Goal: Transaction & Acquisition: Book appointment/travel/reservation

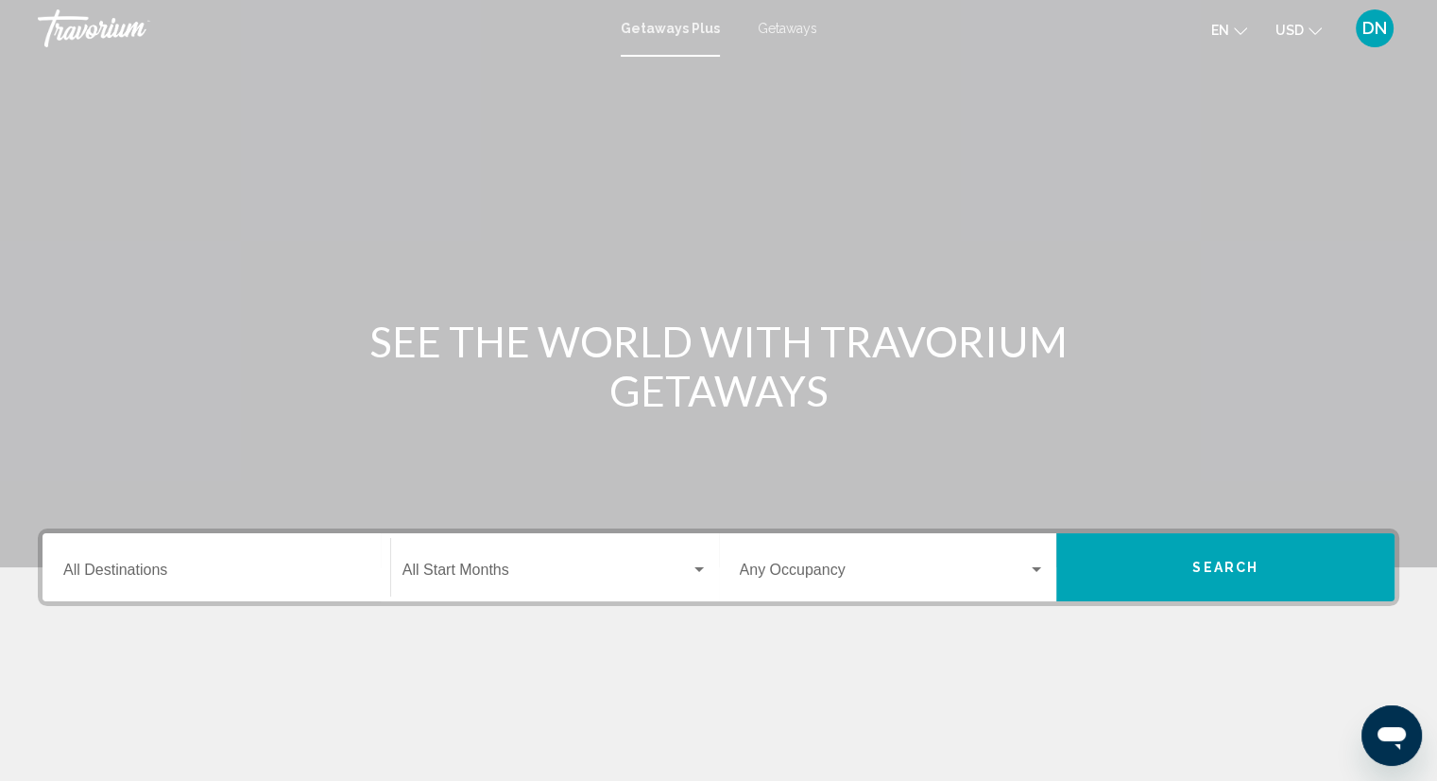
click at [794, 28] on span "Getaways" at bounding box center [788, 28] width 60 height 15
click at [680, 28] on span "Getaways Plus" at bounding box center [666, 28] width 89 height 15
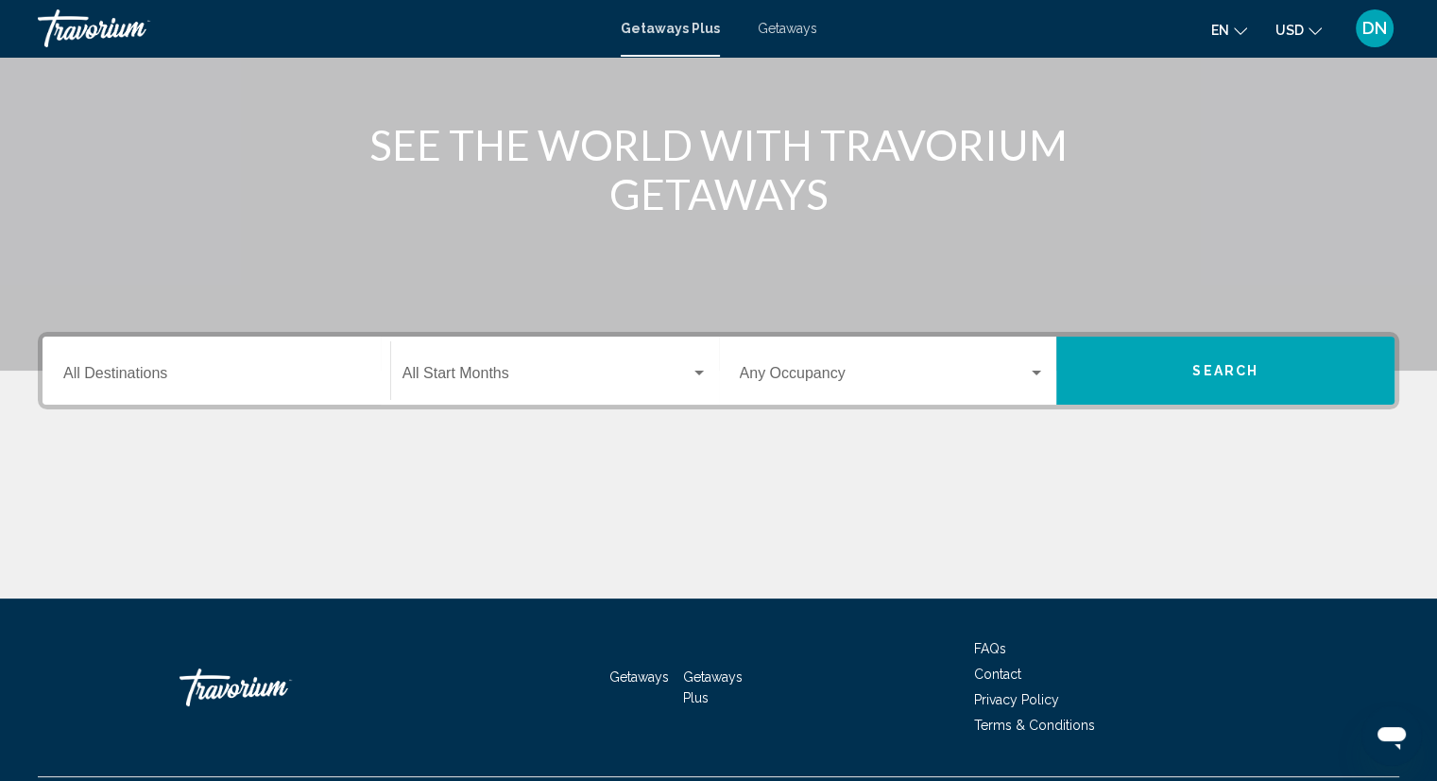
scroll to position [246, 0]
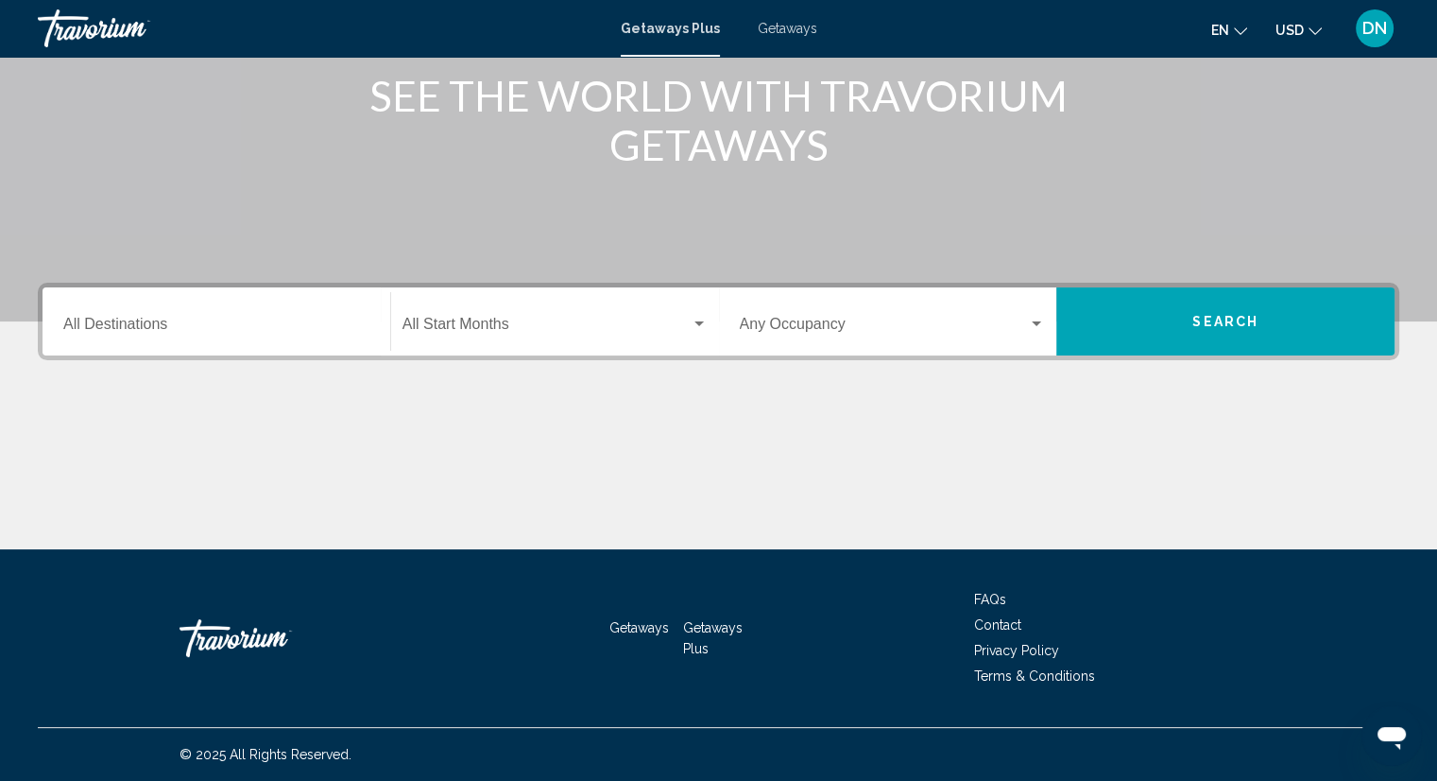
click at [108, 319] on input "Destination All Destinations" at bounding box center [216, 327] width 306 height 17
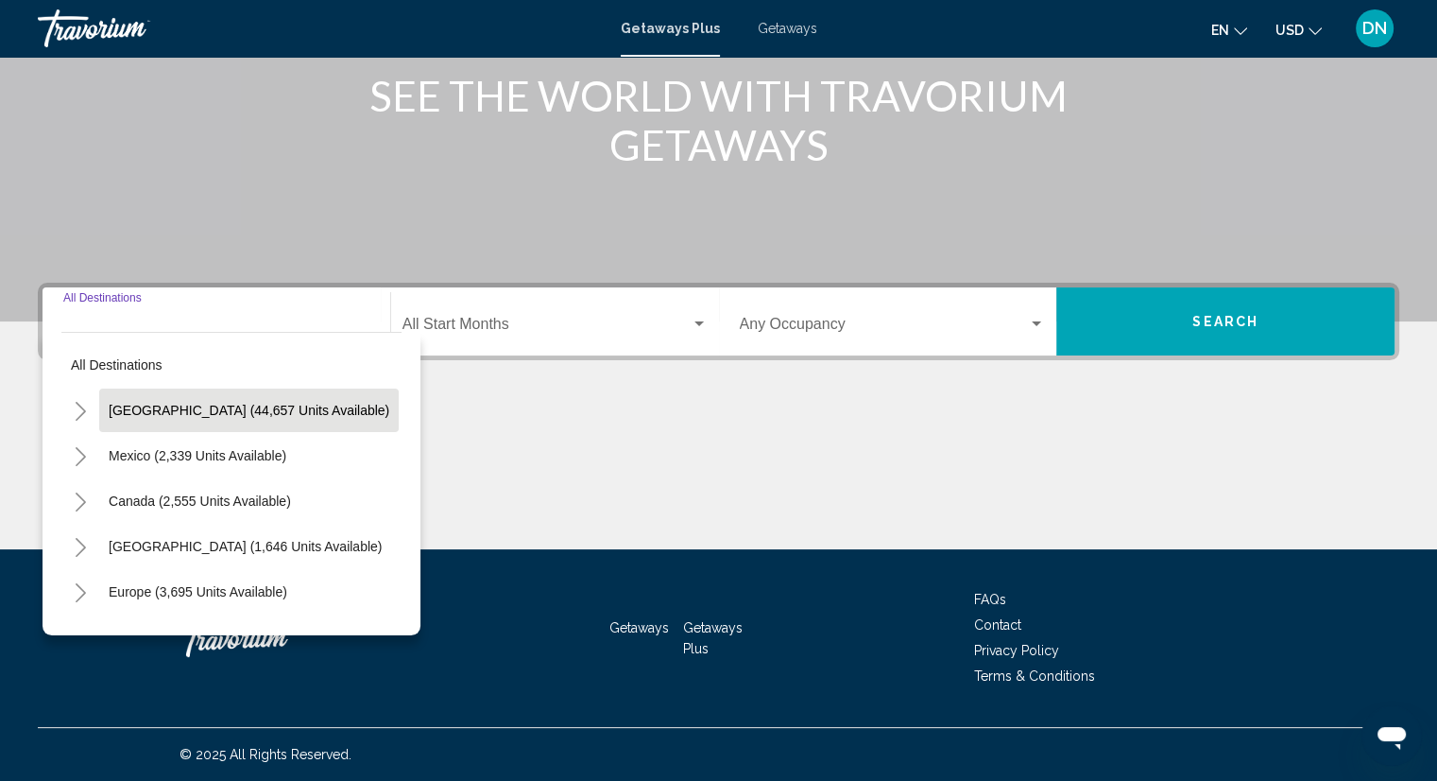
click at [163, 404] on span "[GEOGRAPHIC_DATA] (44,657 units available)" at bounding box center [249, 410] width 281 height 15
type input "**********"
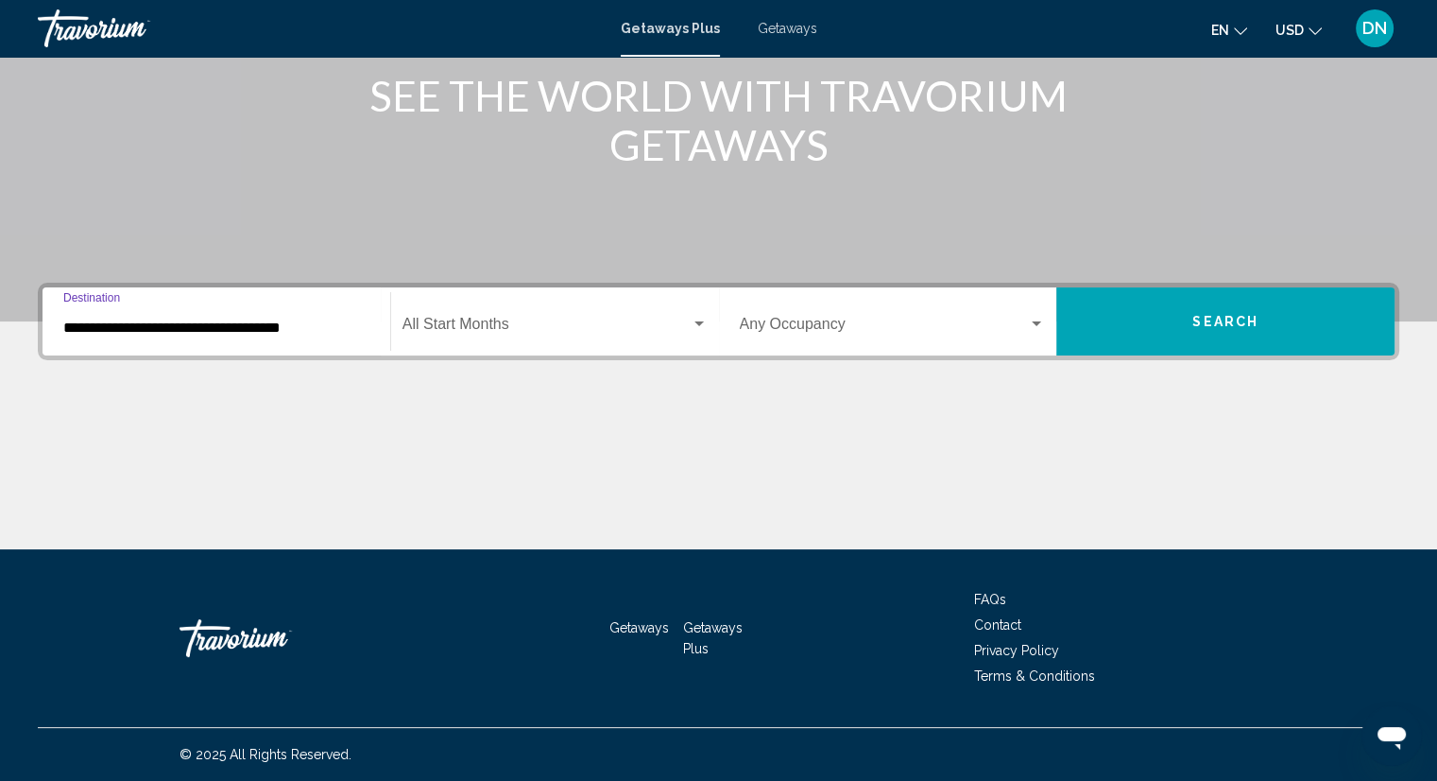
click at [542, 321] on span "Search widget" at bounding box center [547, 327] width 288 height 17
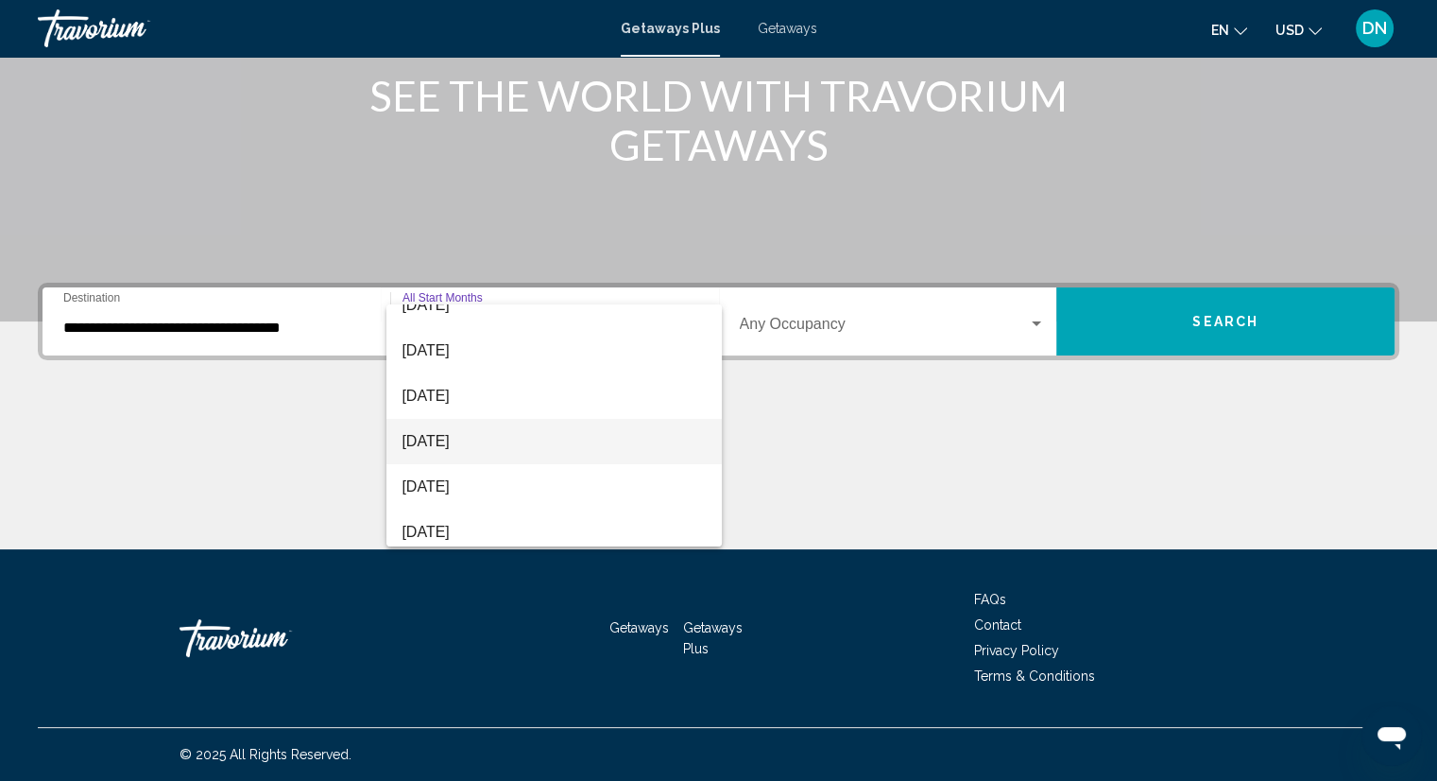
scroll to position [393, 0]
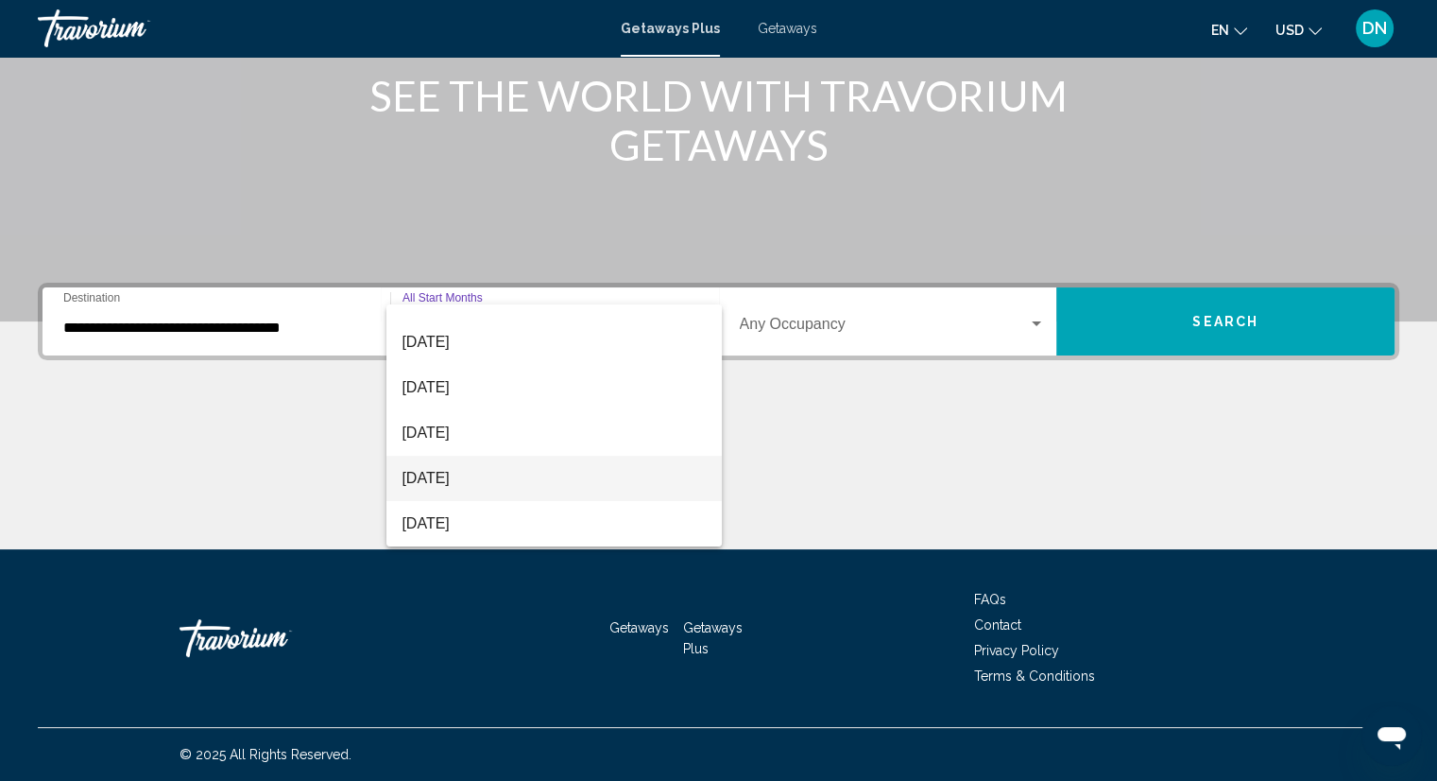
click at [493, 473] on span "[DATE]" at bounding box center [554, 478] width 305 height 45
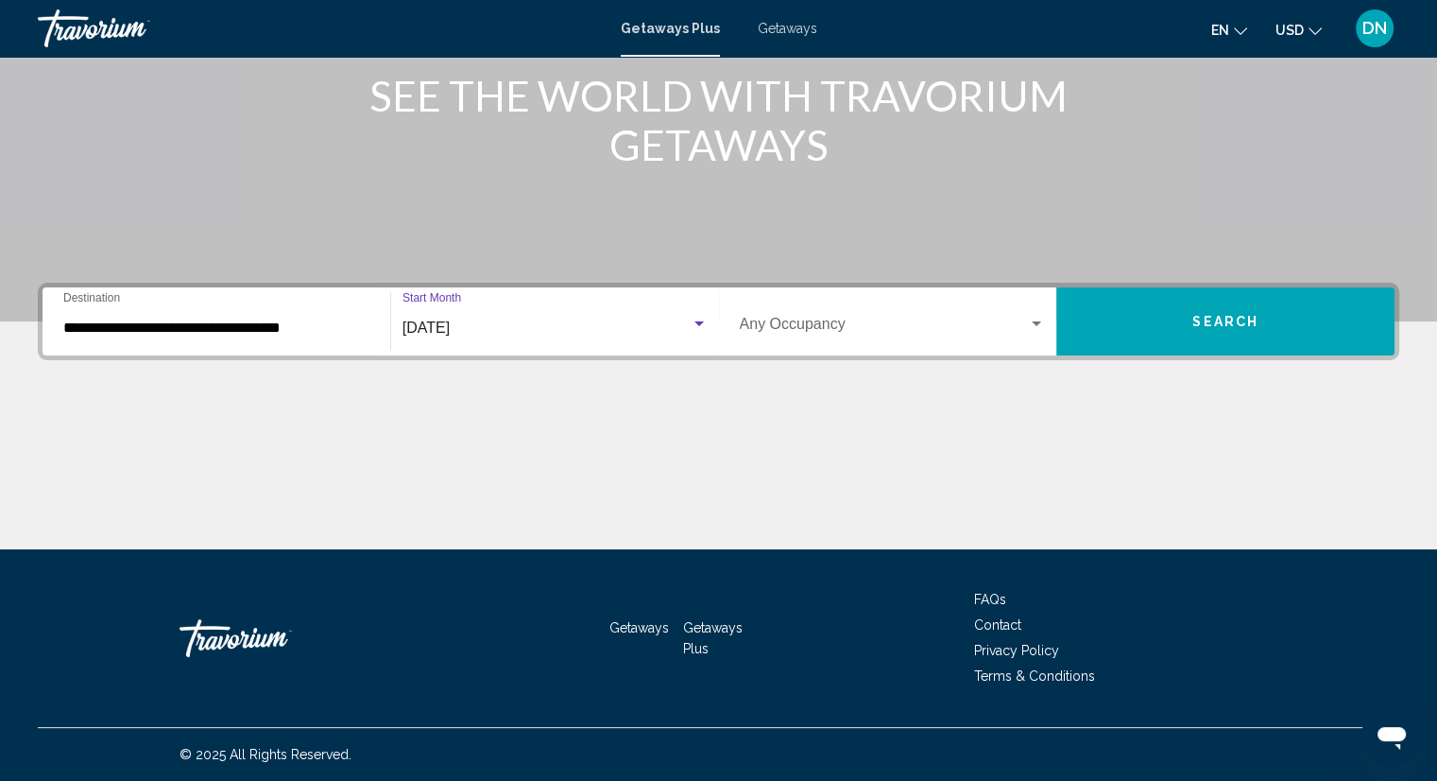
click at [1240, 308] on button "Search" at bounding box center [1226, 321] width 338 height 68
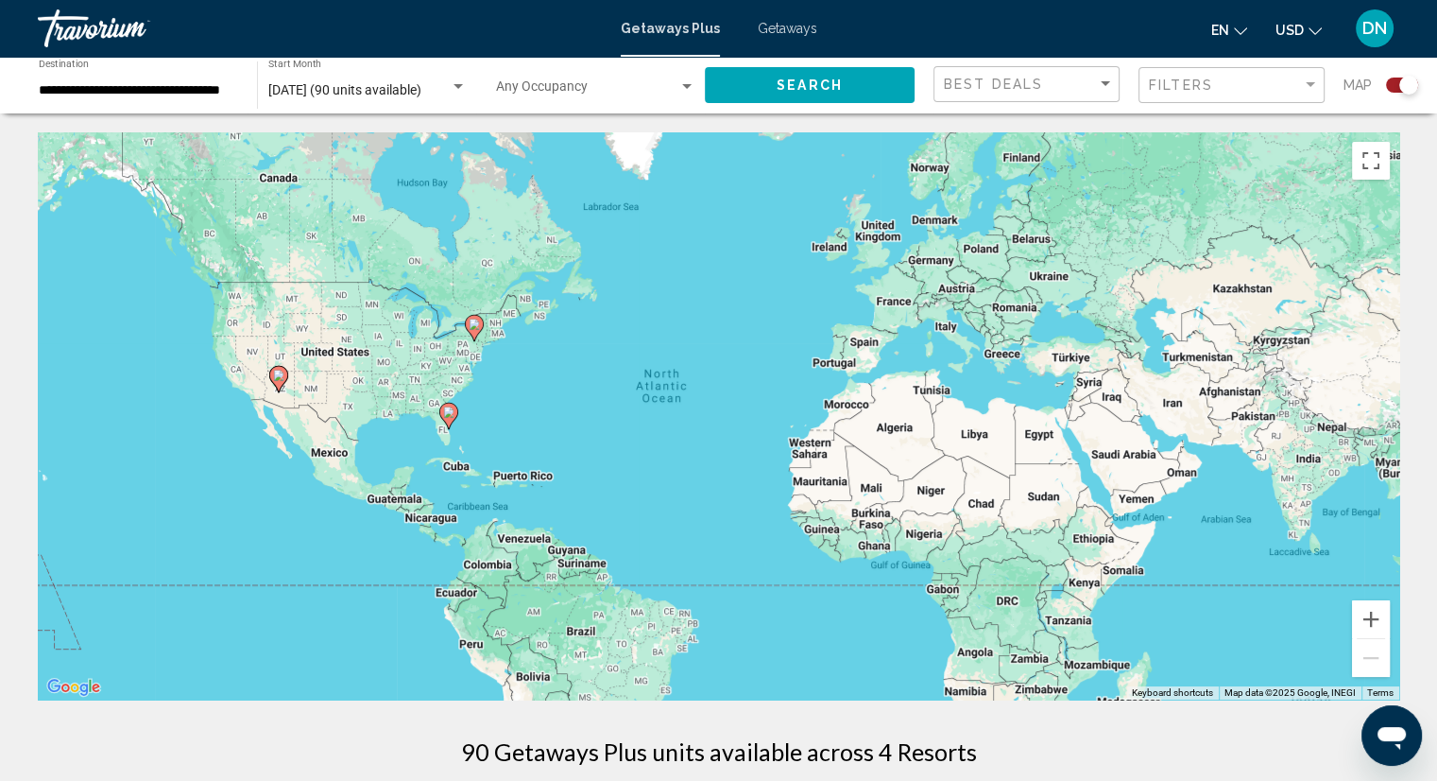
click at [348, 353] on div "To activate drag with keyboard, press Alt + Enter. Once in keyboard drag state,…" at bounding box center [719, 415] width 1362 height 567
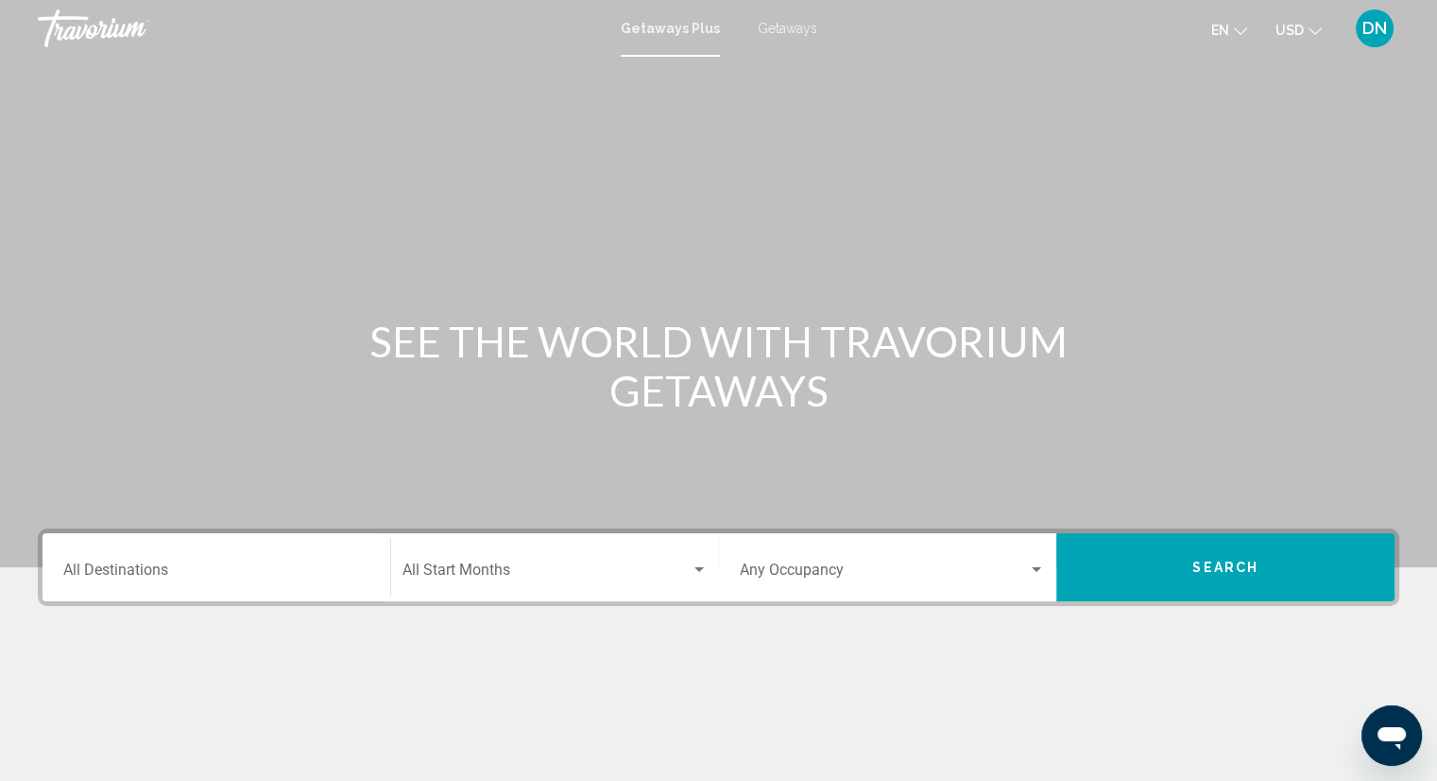
click at [794, 26] on span "Getaways" at bounding box center [788, 28] width 60 height 15
click at [159, 568] on input "Destination All Destinations" at bounding box center [216, 573] width 306 height 17
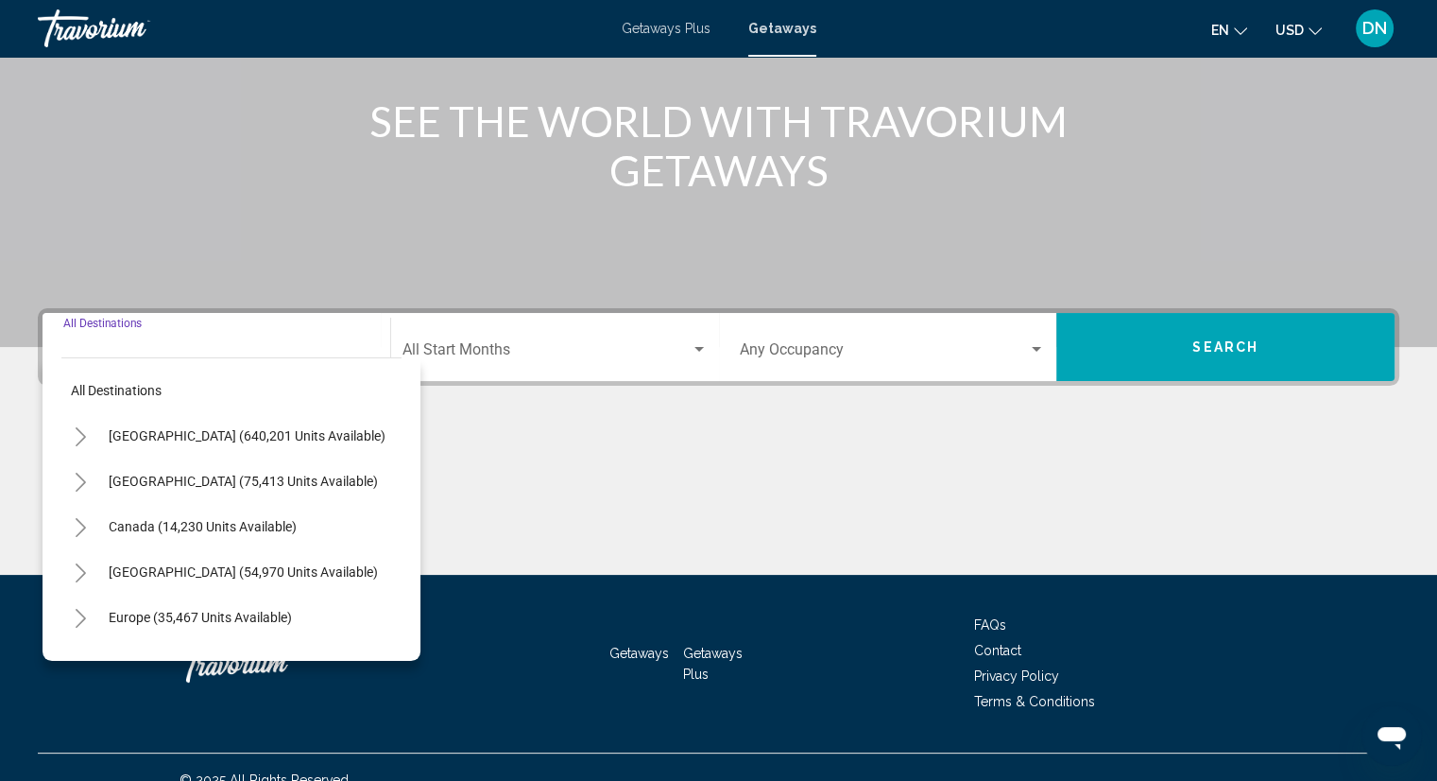
scroll to position [246, 0]
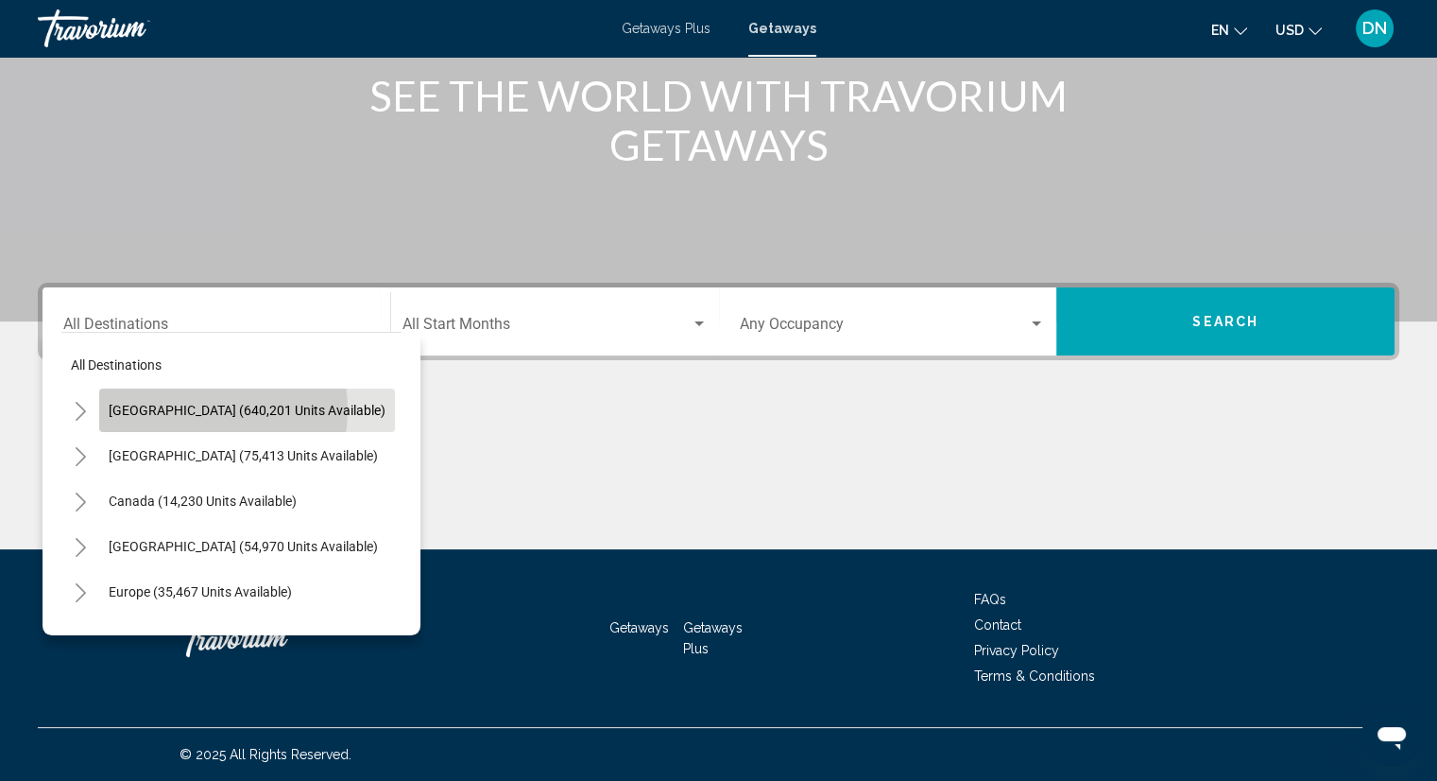
click at [201, 409] on span "[GEOGRAPHIC_DATA] (640,201 units available)" at bounding box center [247, 410] width 277 height 15
type input "**********"
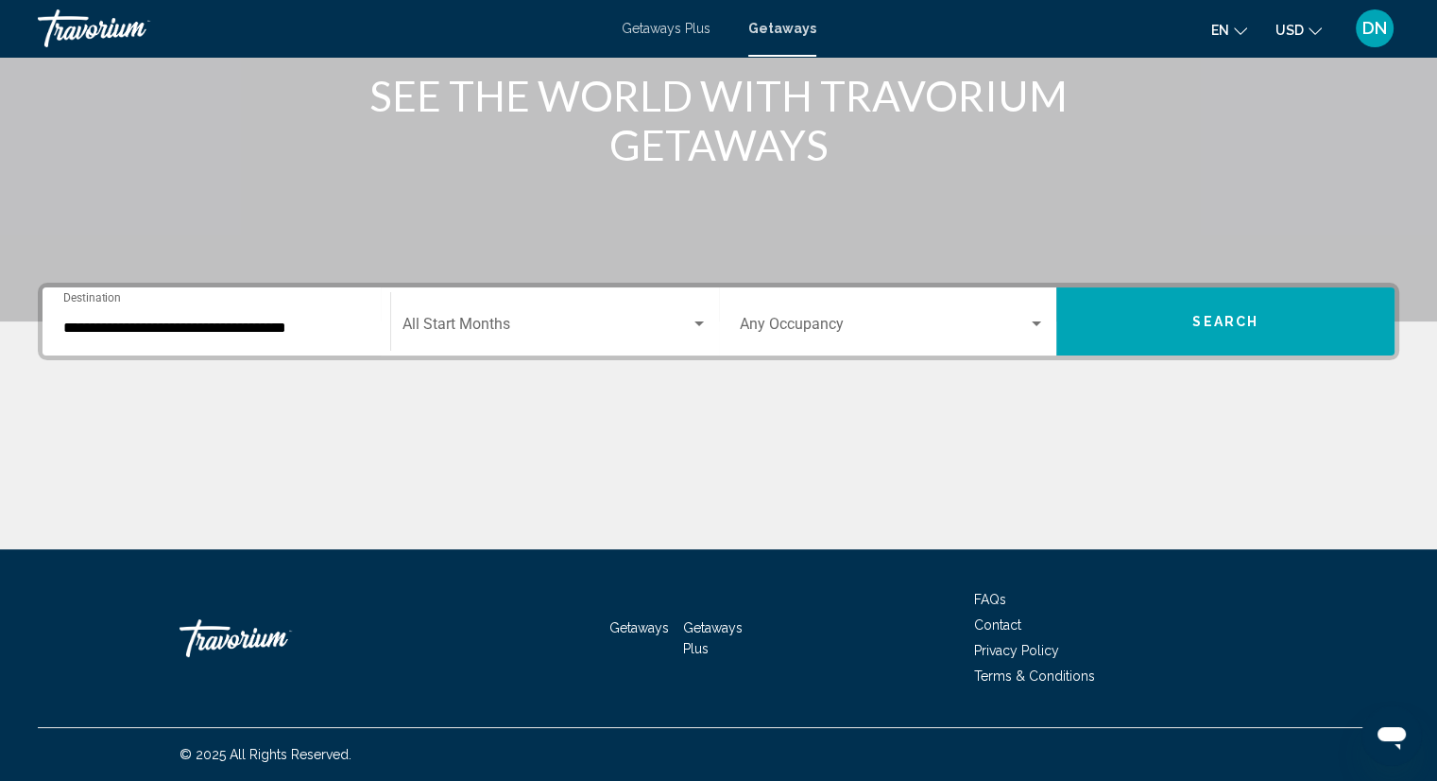
click at [628, 313] on div "Start Month All Start Months" at bounding box center [555, 322] width 305 height 60
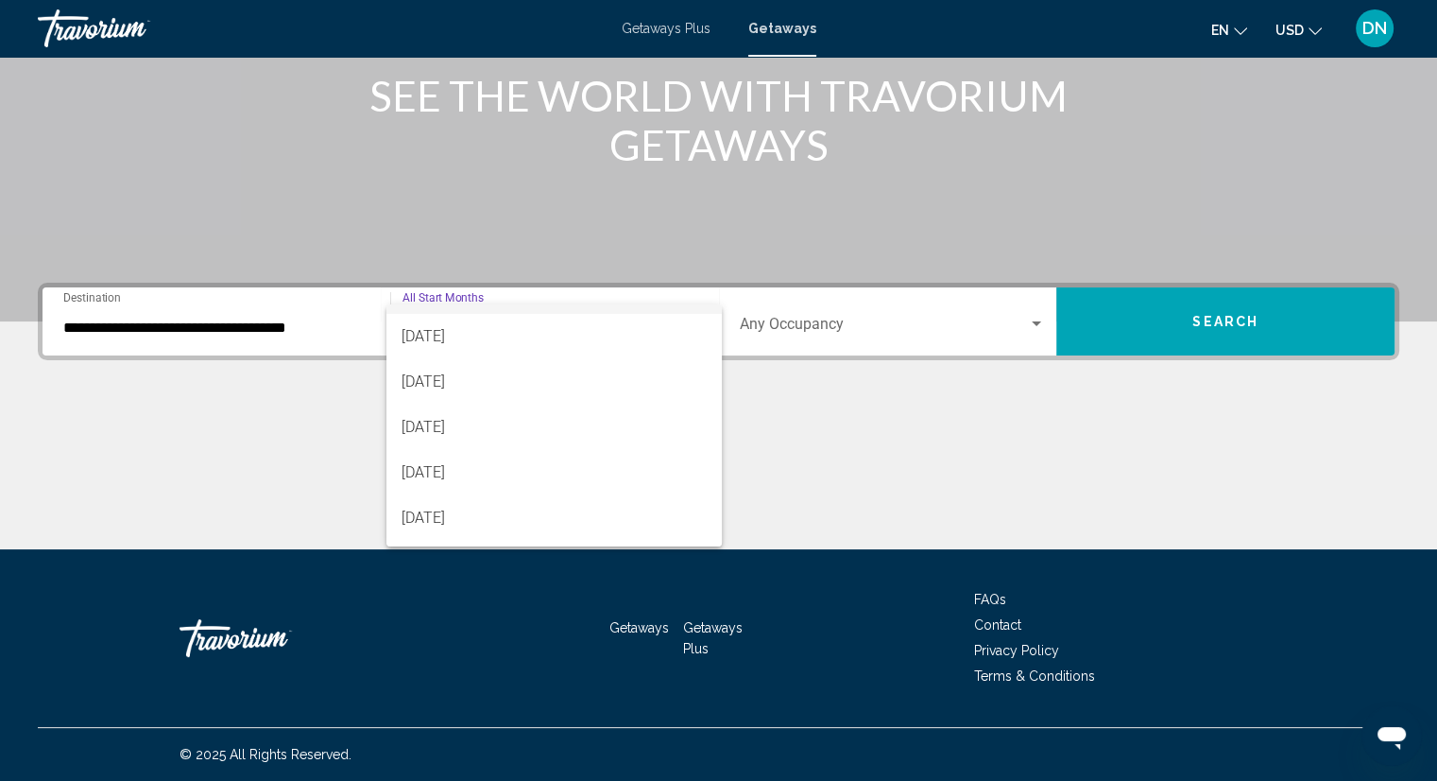
scroll to position [378, 0]
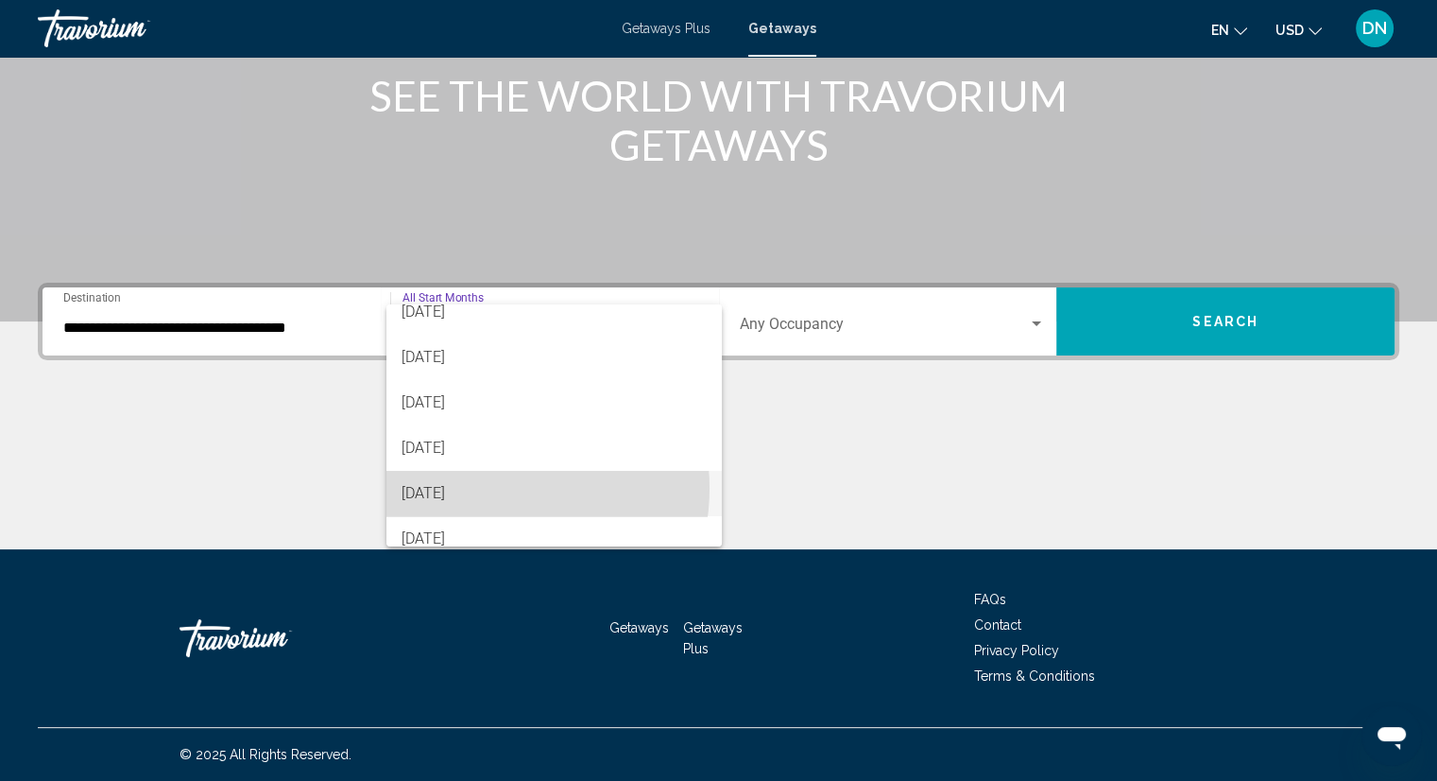
click at [478, 488] on span "[DATE]" at bounding box center [554, 493] width 305 height 45
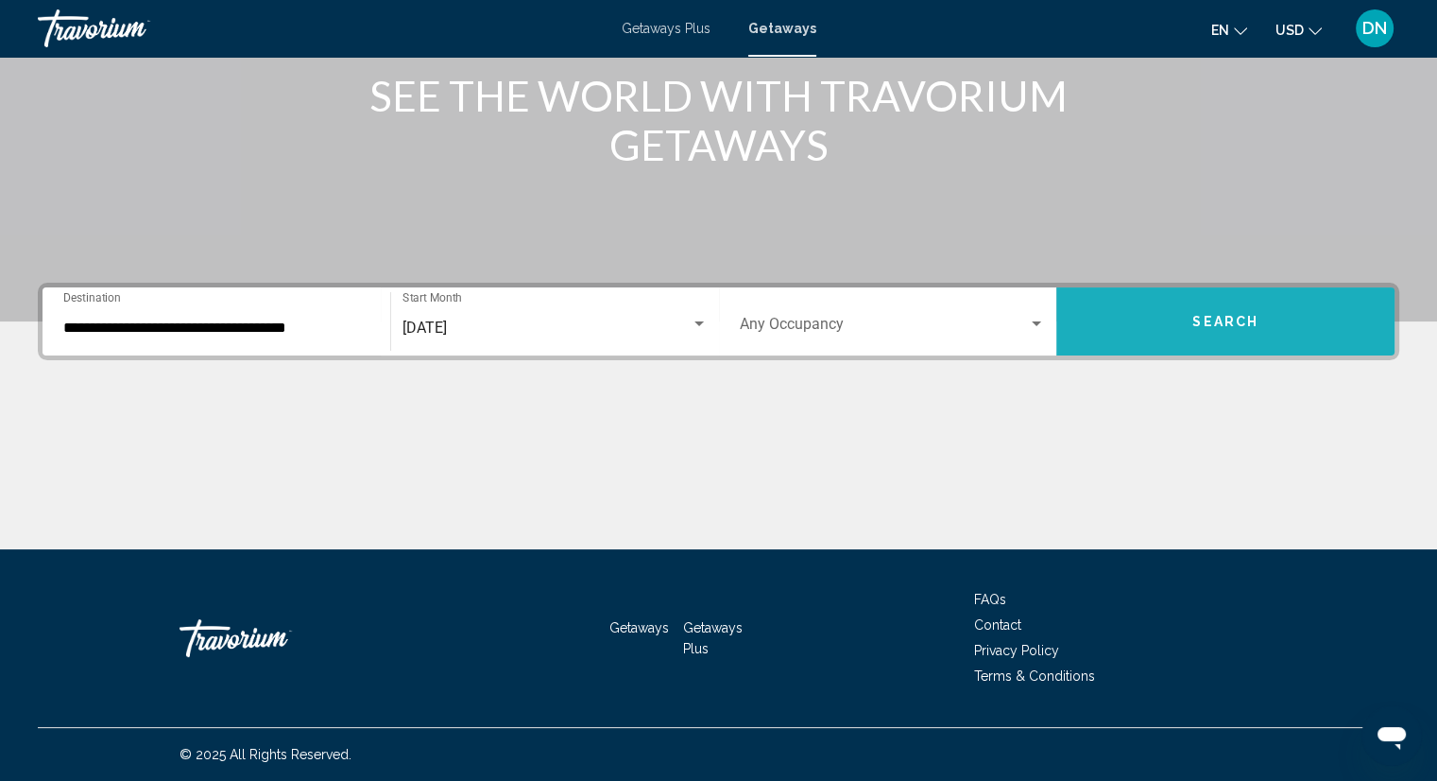
click at [1285, 334] on button "Search" at bounding box center [1226, 321] width 338 height 68
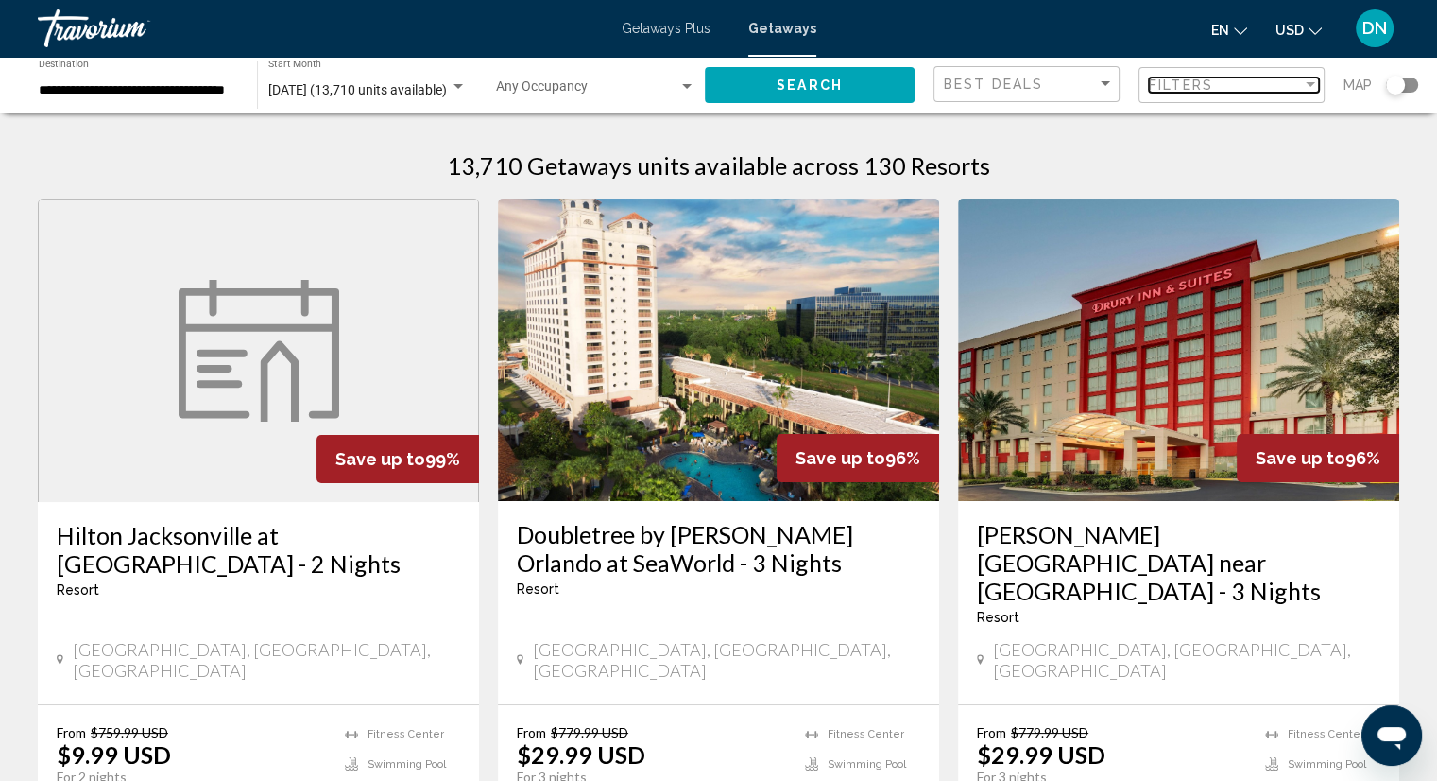
click at [1306, 87] on div "Filter" at bounding box center [1310, 84] width 9 height 5
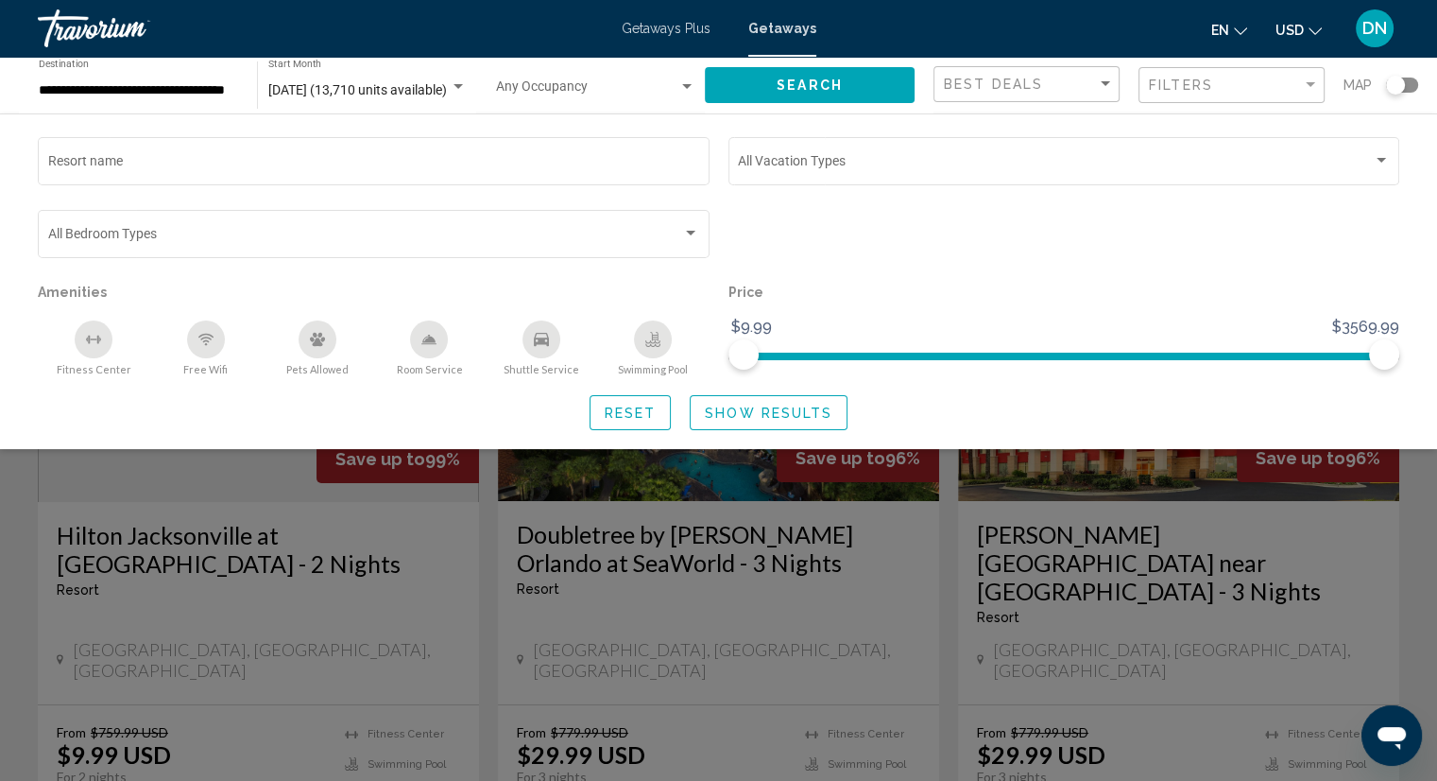
click at [1403, 86] on div "Search widget" at bounding box center [1395, 85] width 19 height 19
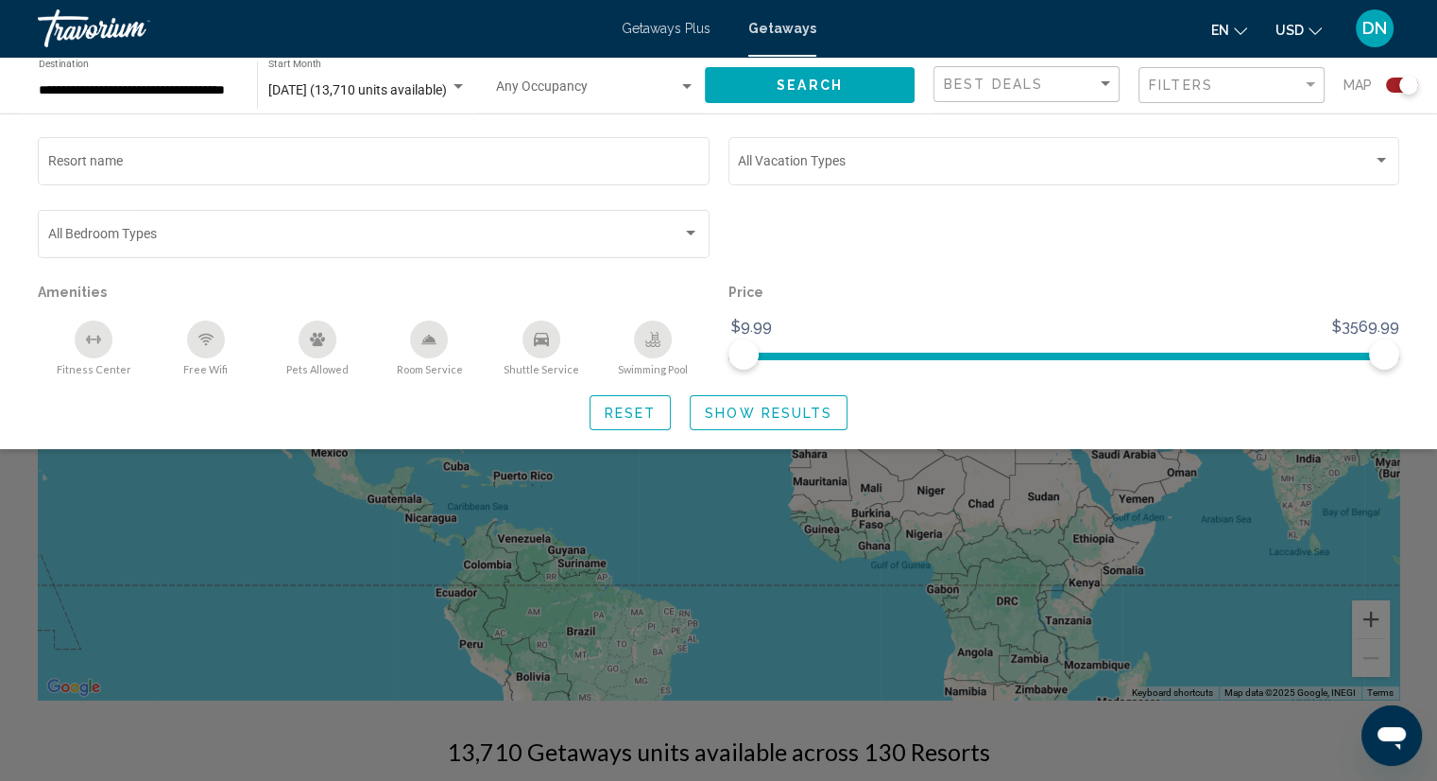
click at [697, 608] on div "Search widget" at bounding box center [718, 532] width 1437 height 497
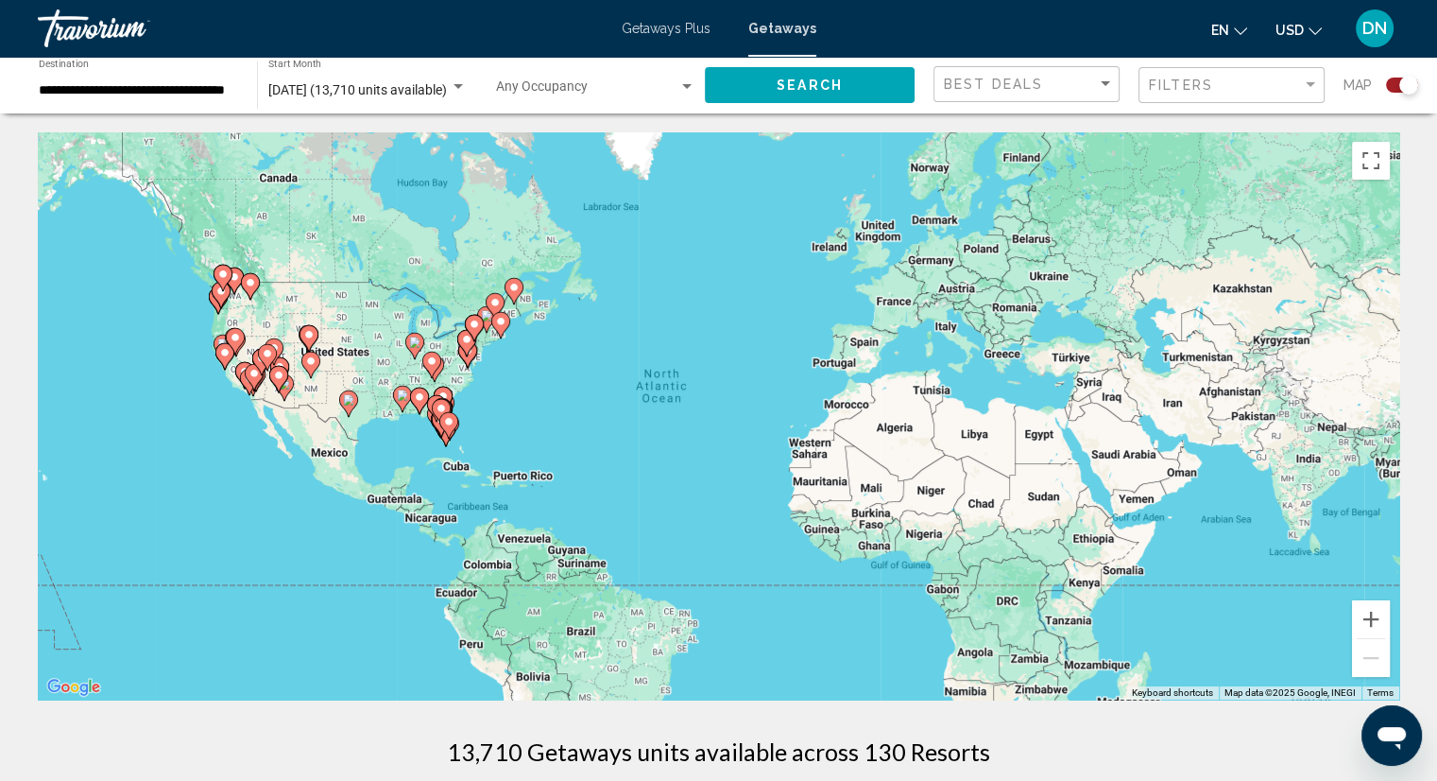
click at [295, 319] on div "To activate drag with keyboard, press Alt + Enter. Once in keyboard drag state,…" at bounding box center [719, 415] width 1362 height 567
click at [260, 318] on div "To activate drag with keyboard, press Alt + Enter. Once in keyboard drag state,…" at bounding box center [719, 415] width 1362 height 567
click at [1381, 617] on button "Zoom in" at bounding box center [1371, 619] width 38 height 38
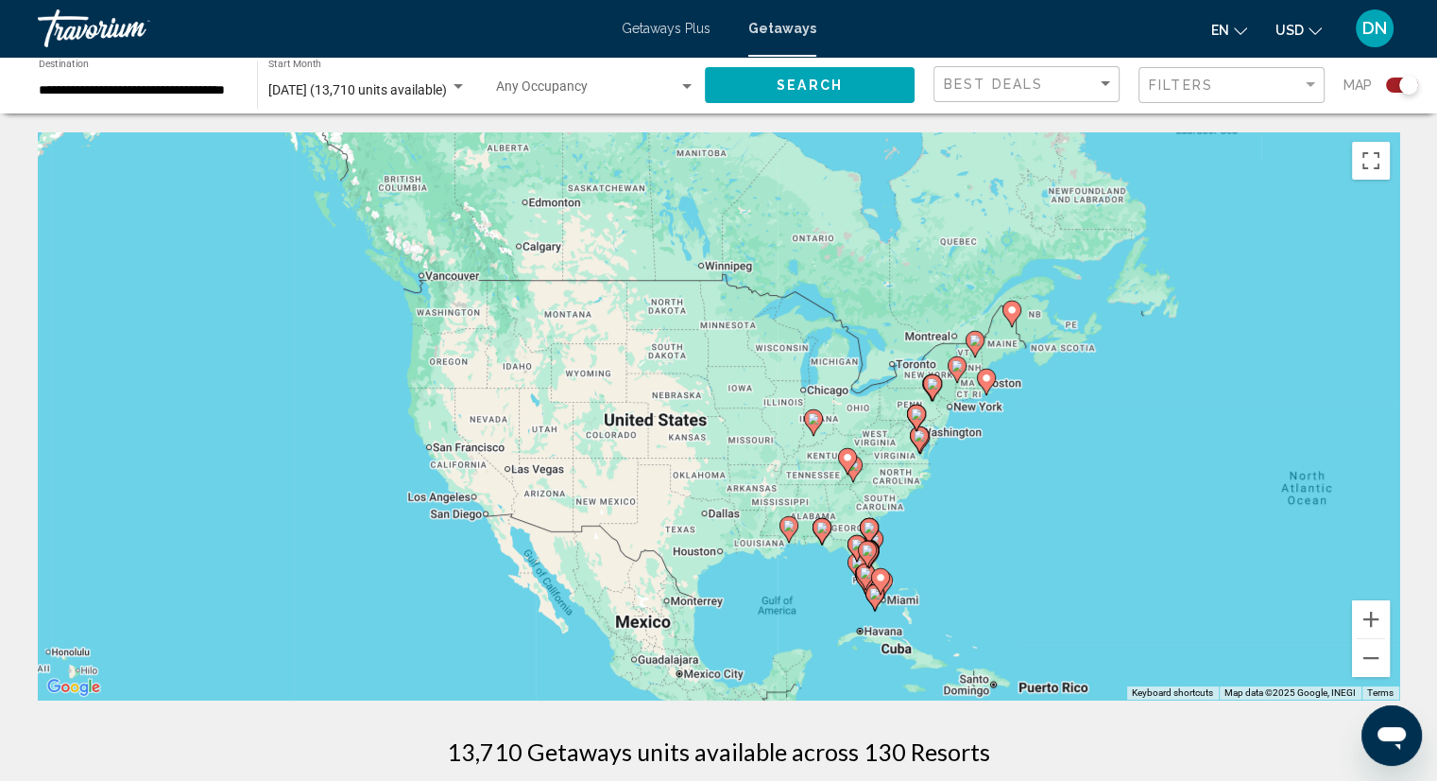
drag, startPoint x: 42, startPoint y: 287, endPoint x: 749, endPoint y: 422, distance: 720.5
click at [749, 422] on div "To activate drag with keyboard, press Alt + Enter. Once in keyboard drag state,…" at bounding box center [719, 415] width 1362 height 567
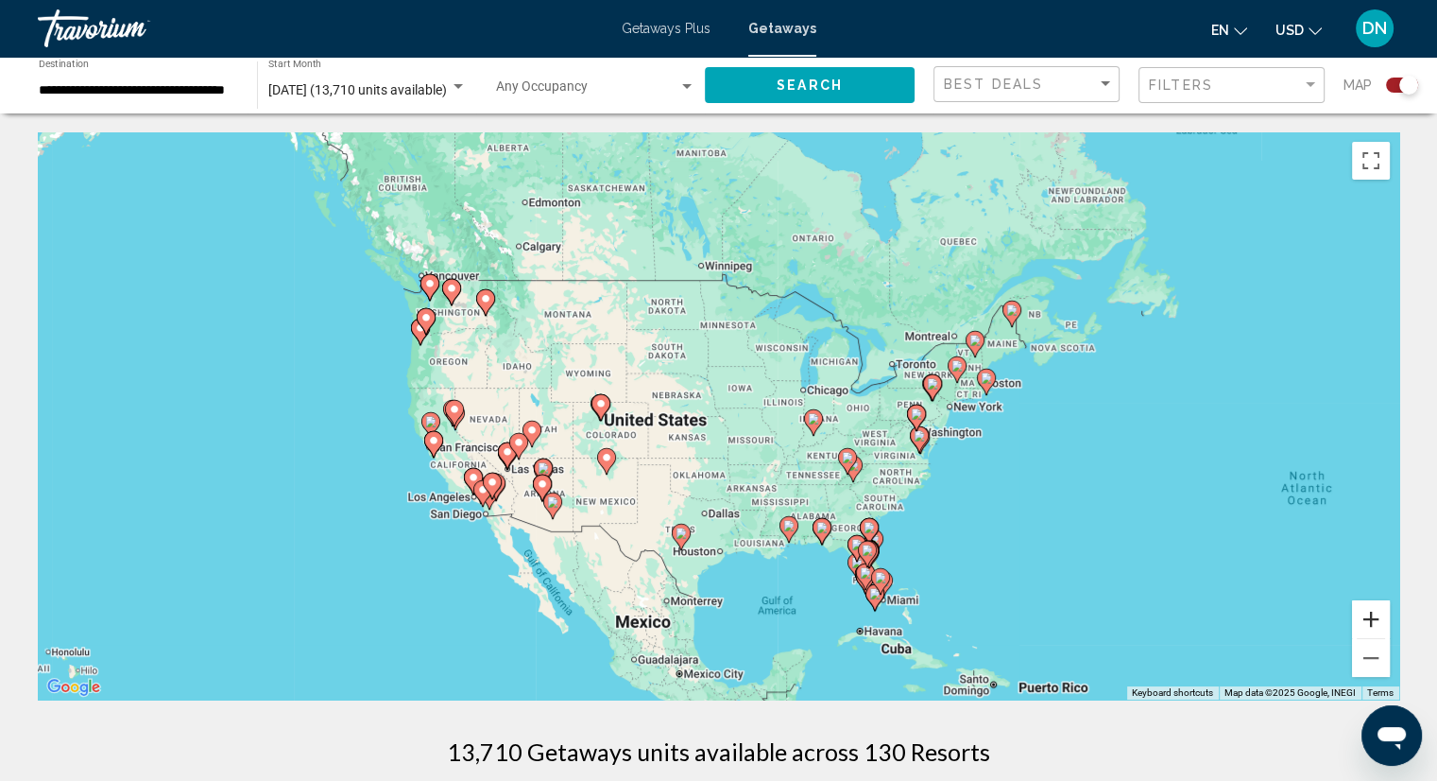
click at [1366, 617] on button "Zoom in" at bounding box center [1371, 619] width 38 height 38
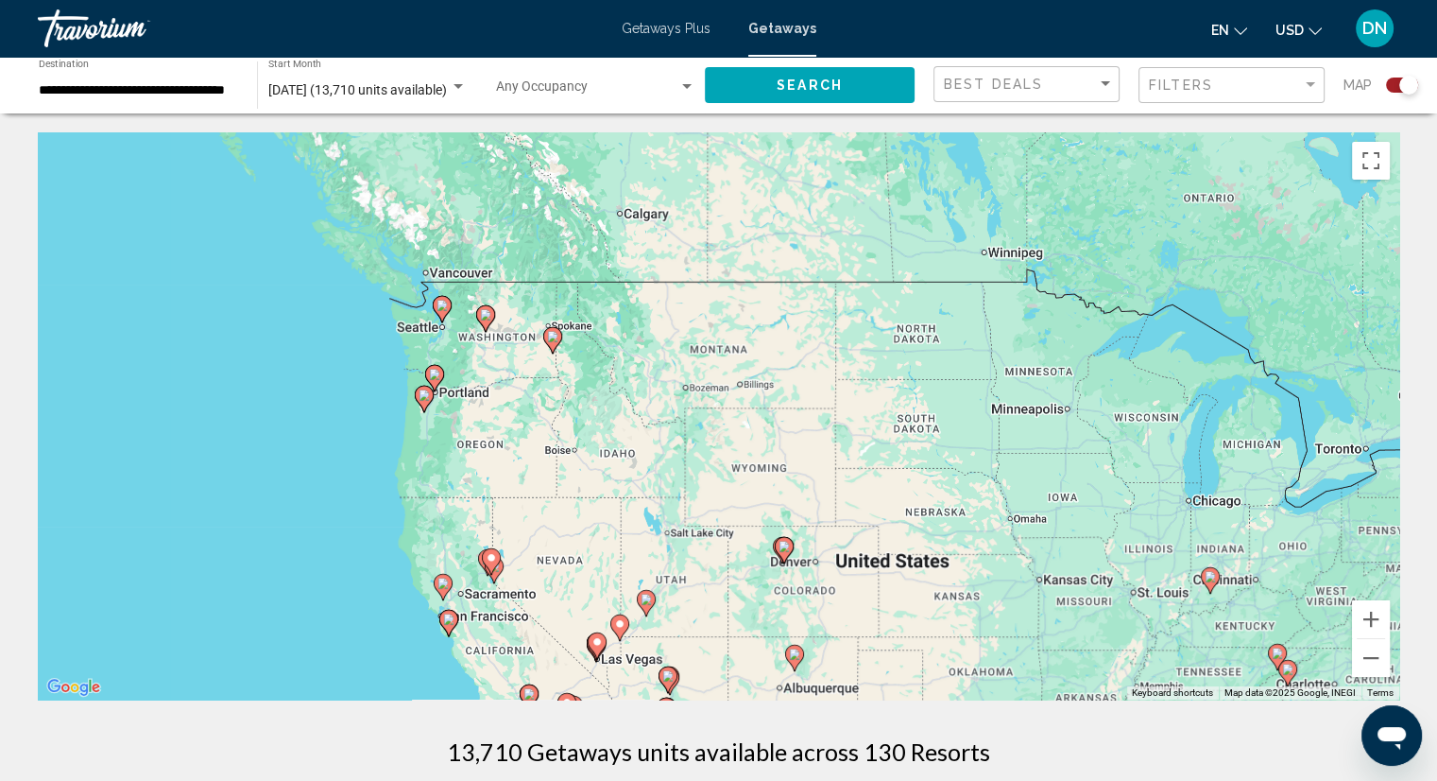
drag, startPoint x: 461, startPoint y: 366, endPoint x: 765, endPoint y: 505, distance: 333.7
click at [765, 505] on div "To activate drag with keyboard, press Alt + Enter. Once in keyboard drag state,…" at bounding box center [719, 415] width 1362 height 567
click at [1368, 615] on button "Zoom in" at bounding box center [1371, 619] width 38 height 38
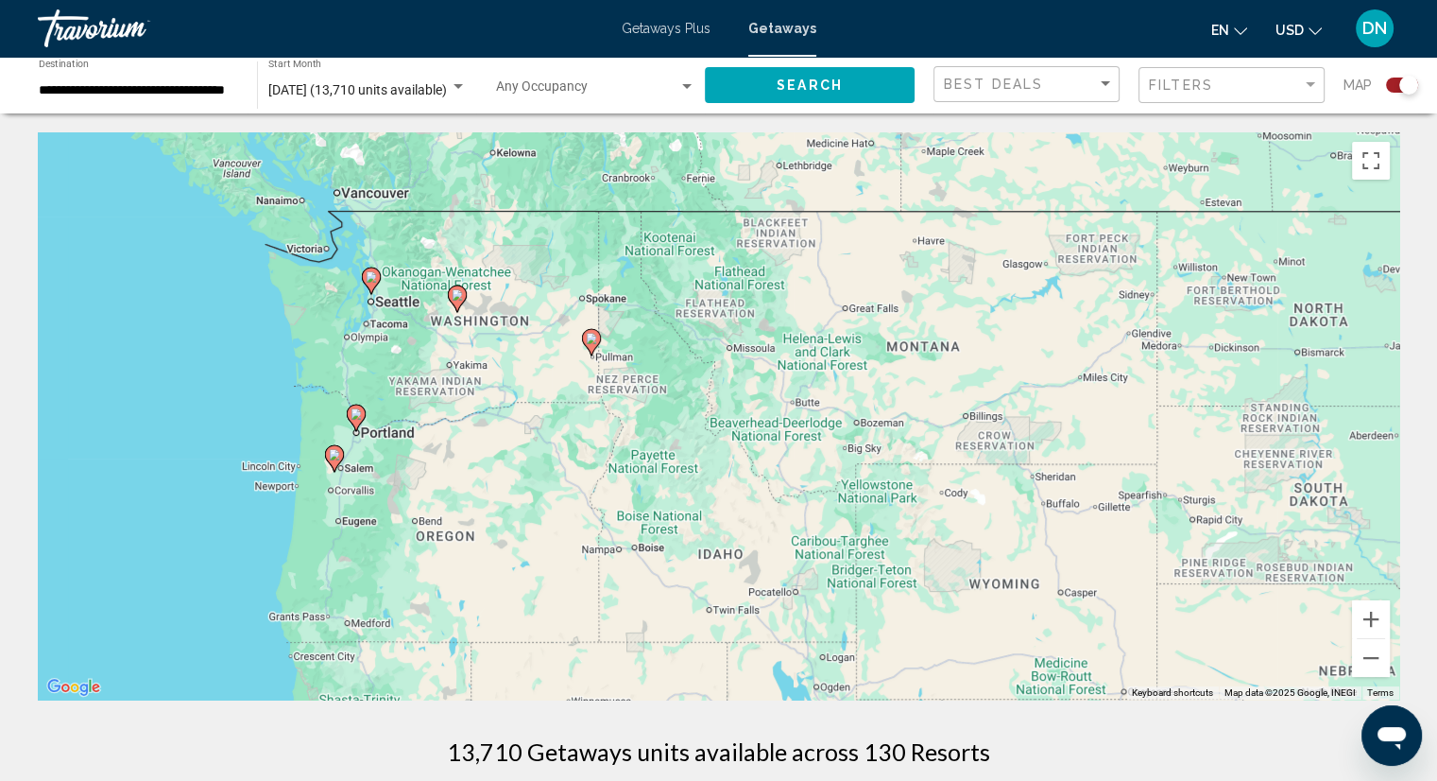
drag, startPoint x: 667, startPoint y: 473, endPoint x: 879, endPoint y: 542, distance: 222.4
click at [879, 542] on div "To activate drag with keyboard, press Alt + Enter. Once in keyboard drag state,…" at bounding box center [719, 415] width 1362 height 567
click at [80, 88] on input "**********" at bounding box center [138, 90] width 199 height 15
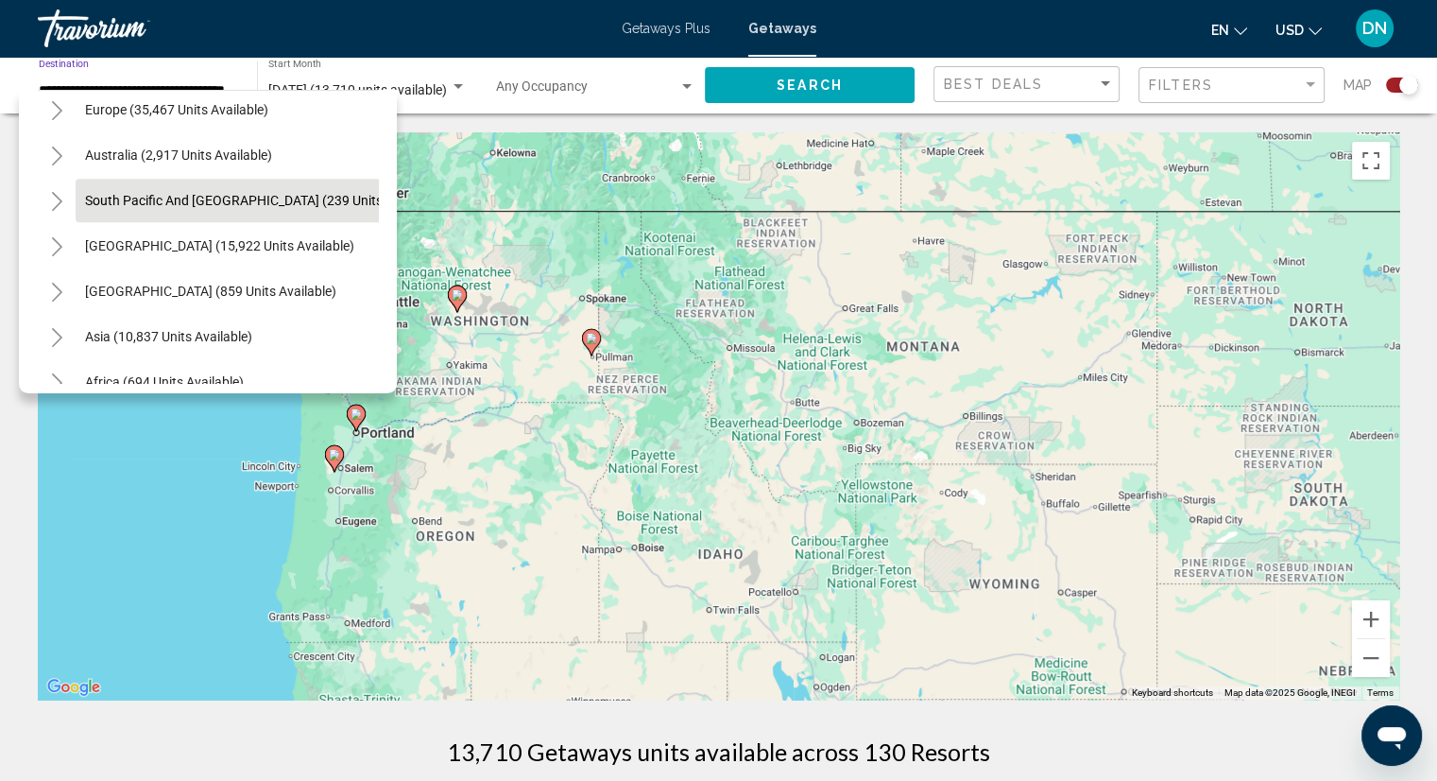
scroll to position [2173, 0]
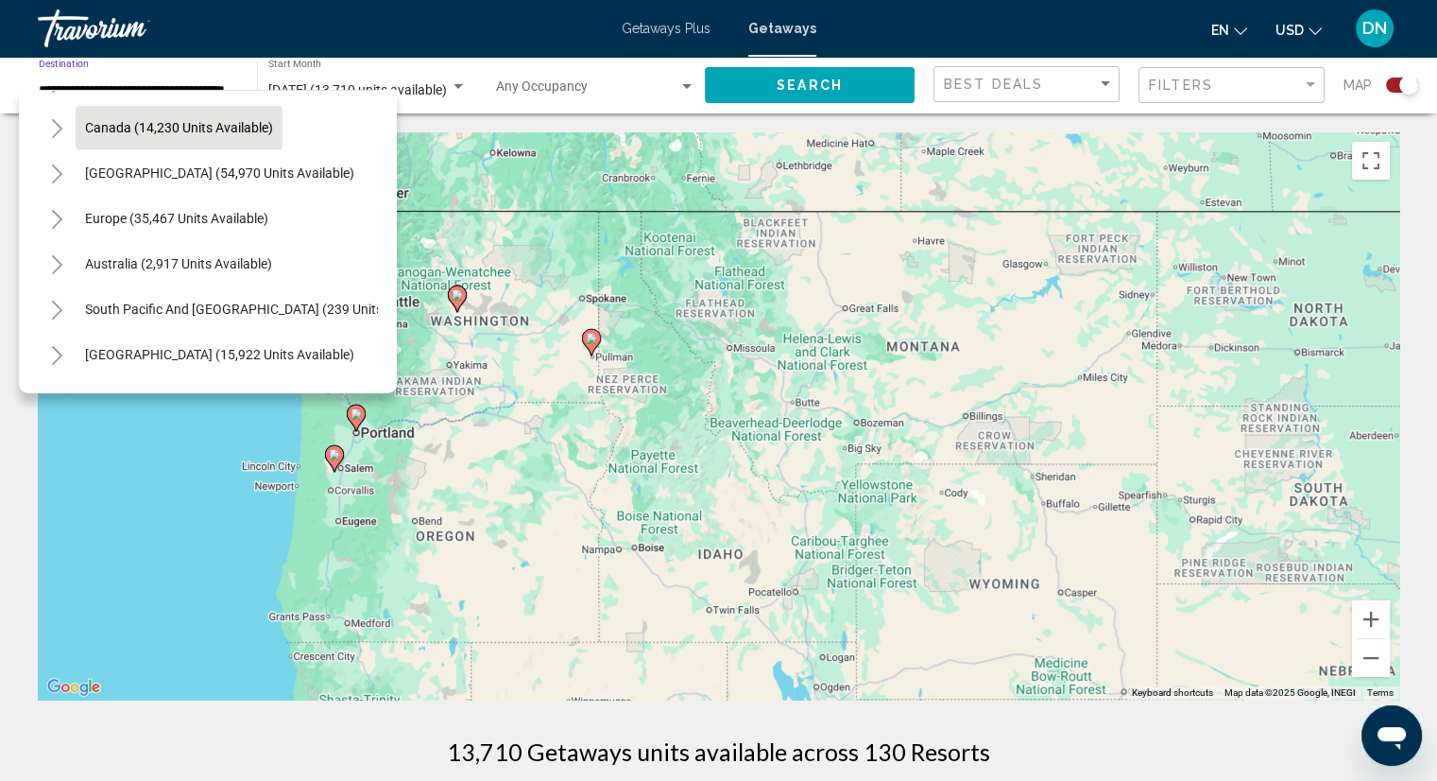
click at [135, 131] on span "Canada (14,230 units available)" at bounding box center [179, 127] width 188 height 15
type input "**********"
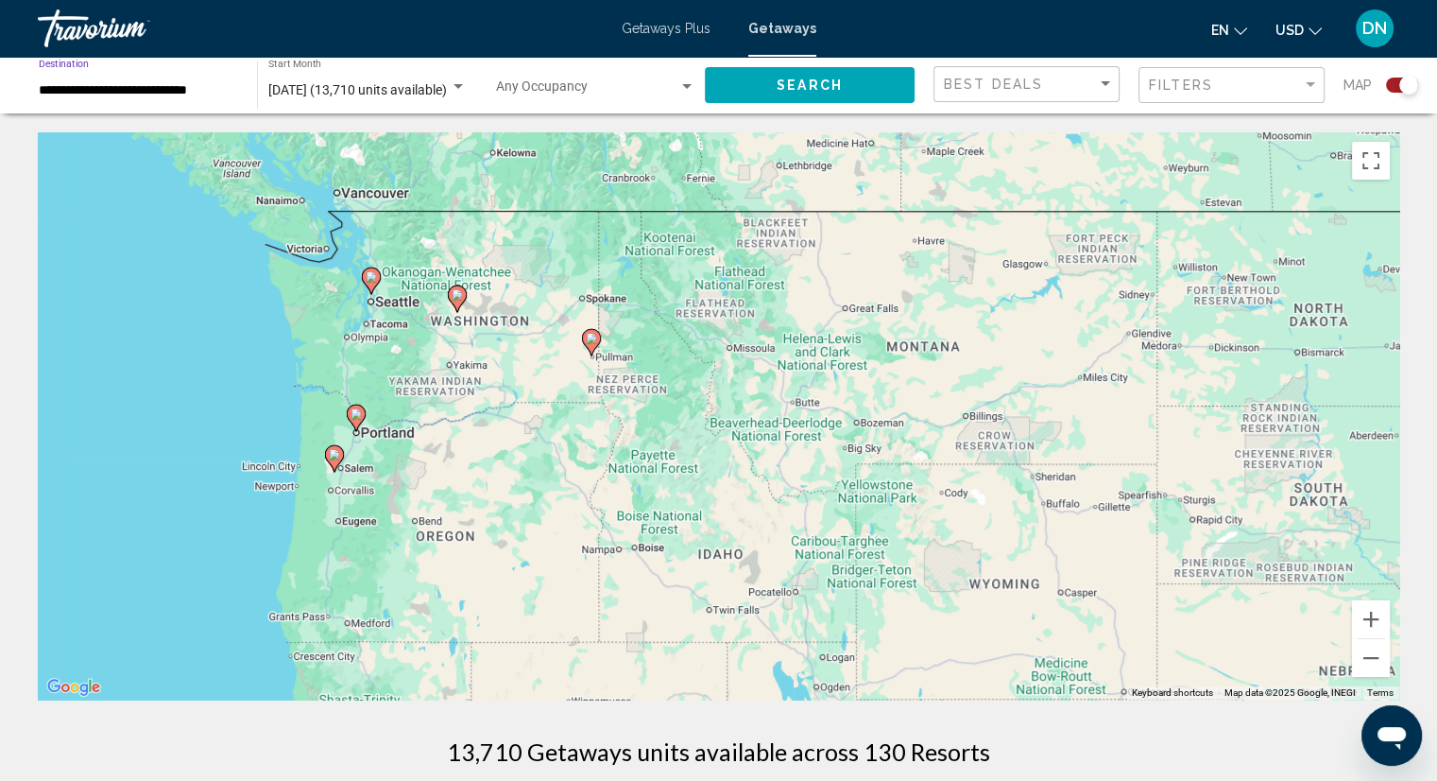
click at [797, 92] on span "Search" at bounding box center [810, 85] width 66 height 15
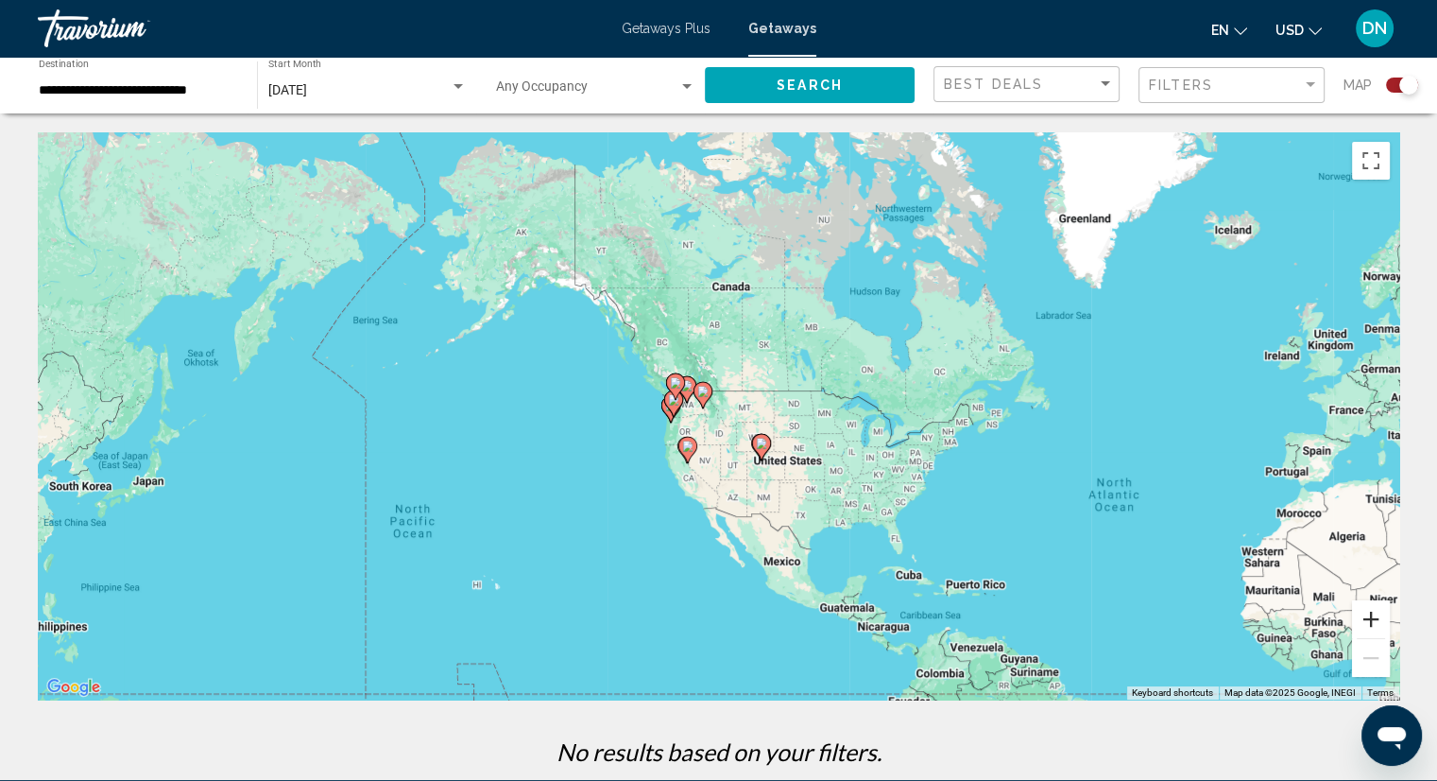
click at [1370, 620] on button "Zoom in" at bounding box center [1371, 619] width 38 height 38
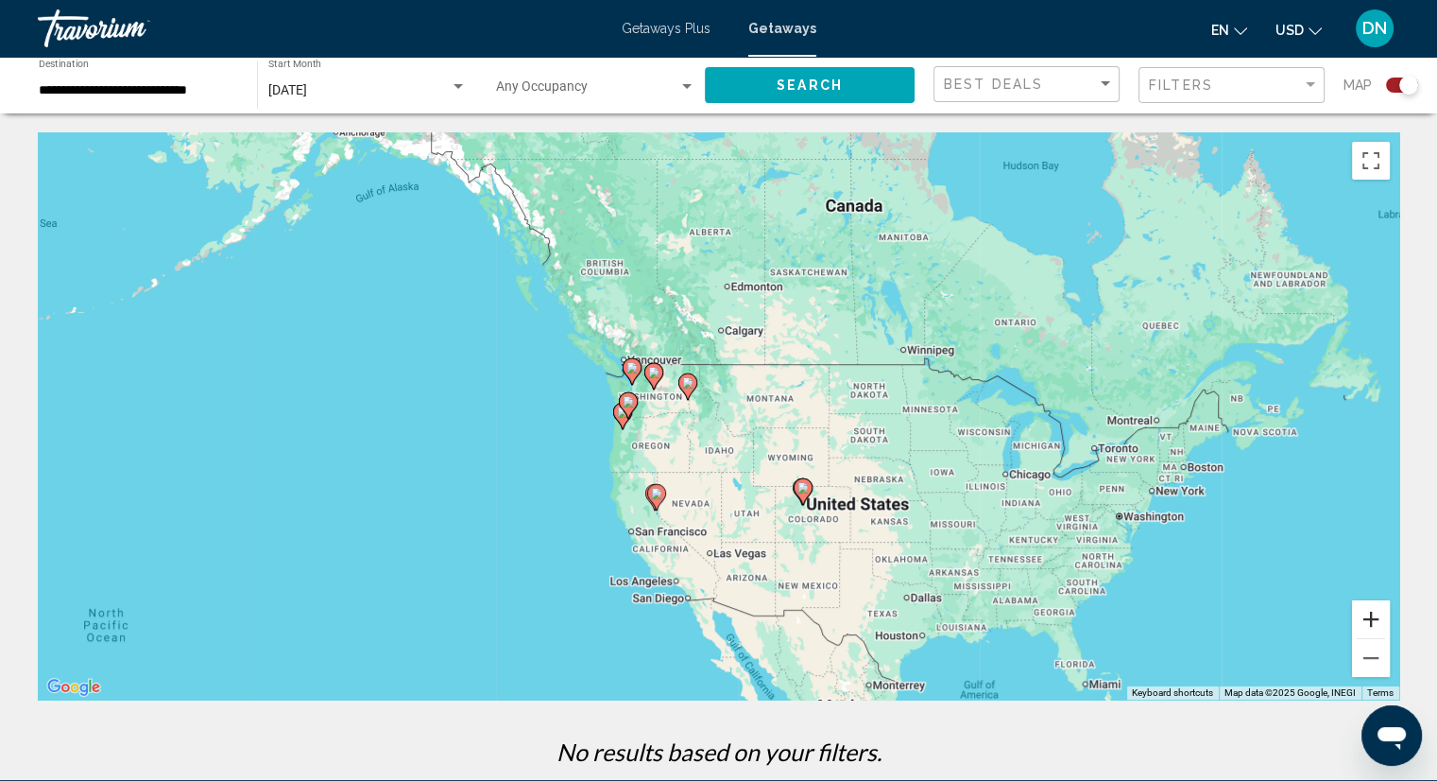
click at [1370, 620] on button "Zoom in" at bounding box center [1371, 619] width 38 height 38
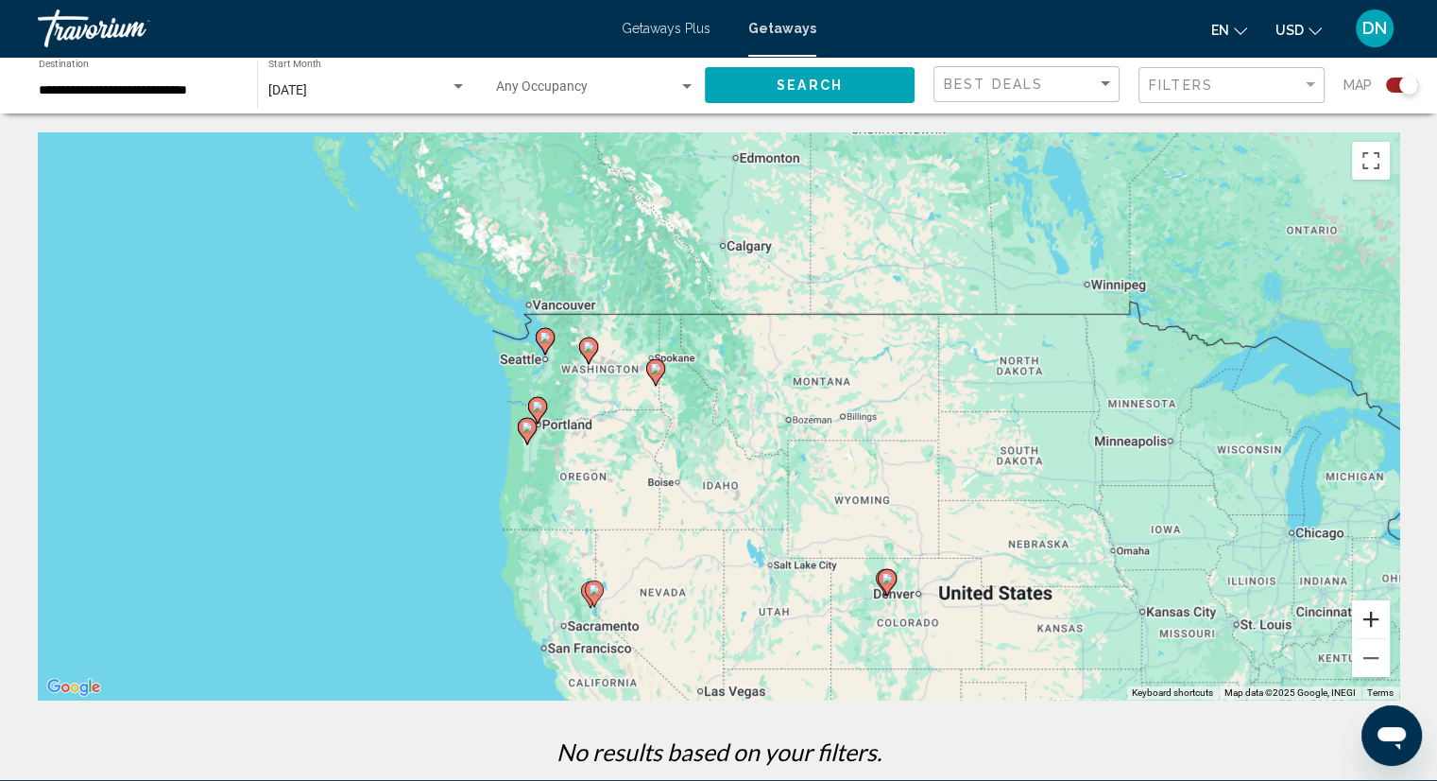
click at [1370, 620] on button "Zoom in" at bounding box center [1371, 619] width 38 height 38
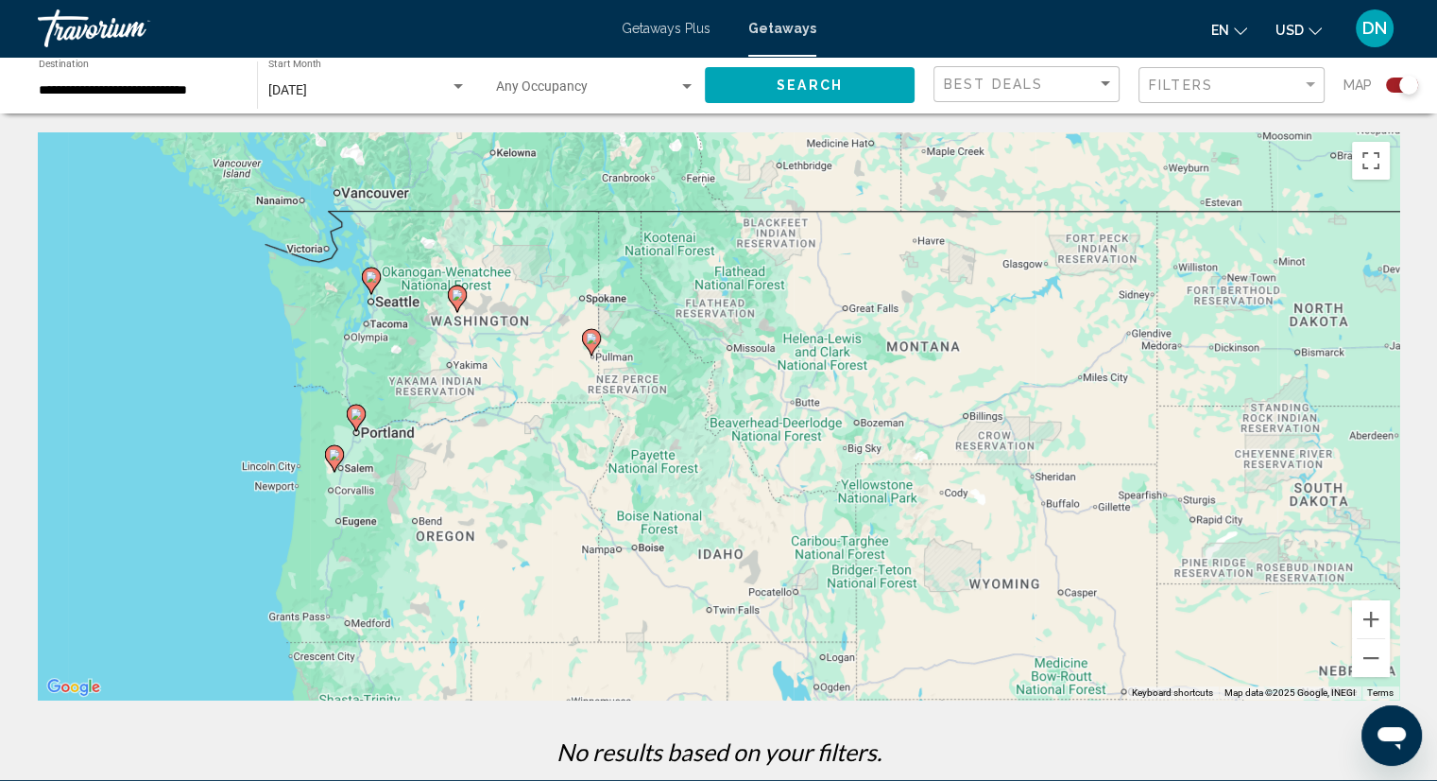
click at [789, 82] on span "Search" at bounding box center [810, 85] width 66 height 15
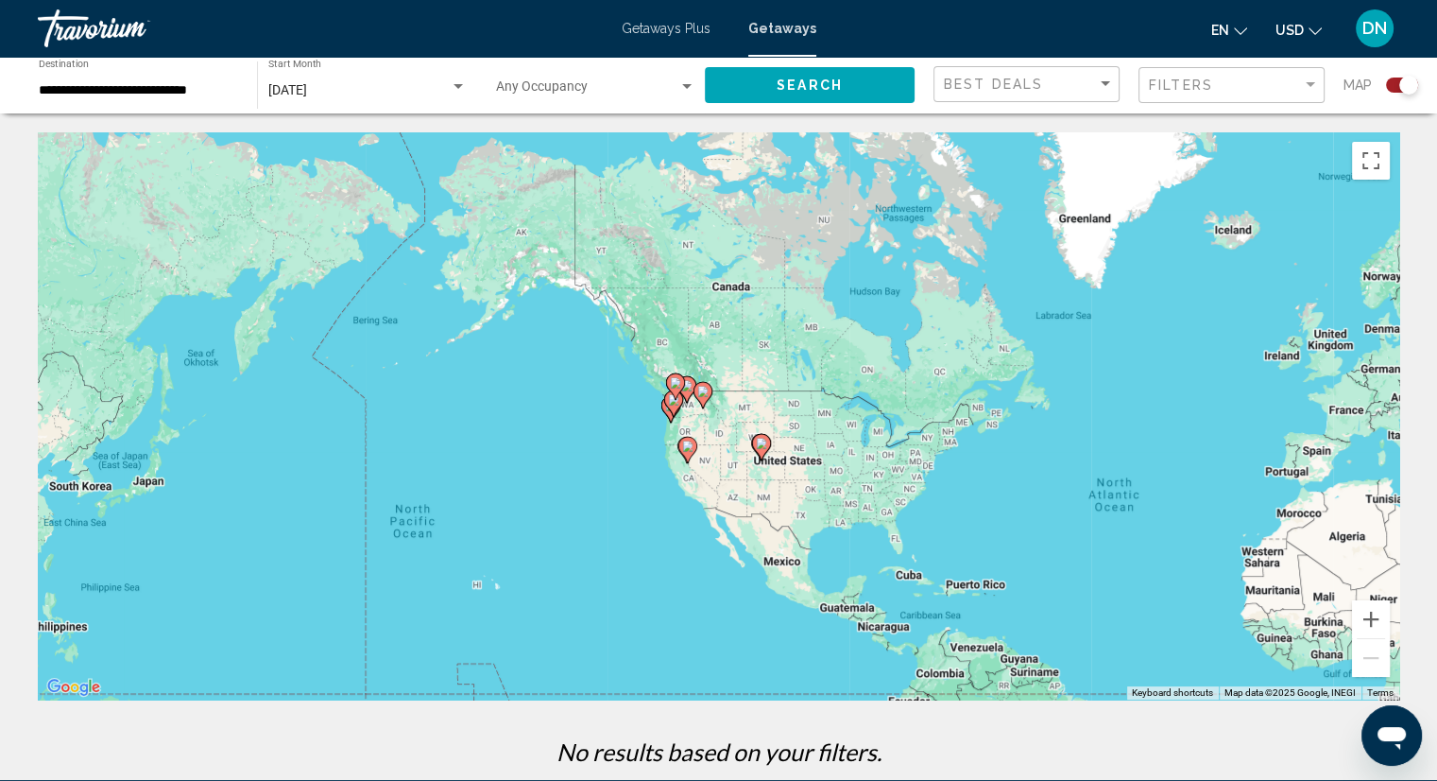
click at [43, 80] on div "**********" at bounding box center [138, 86] width 199 height 52
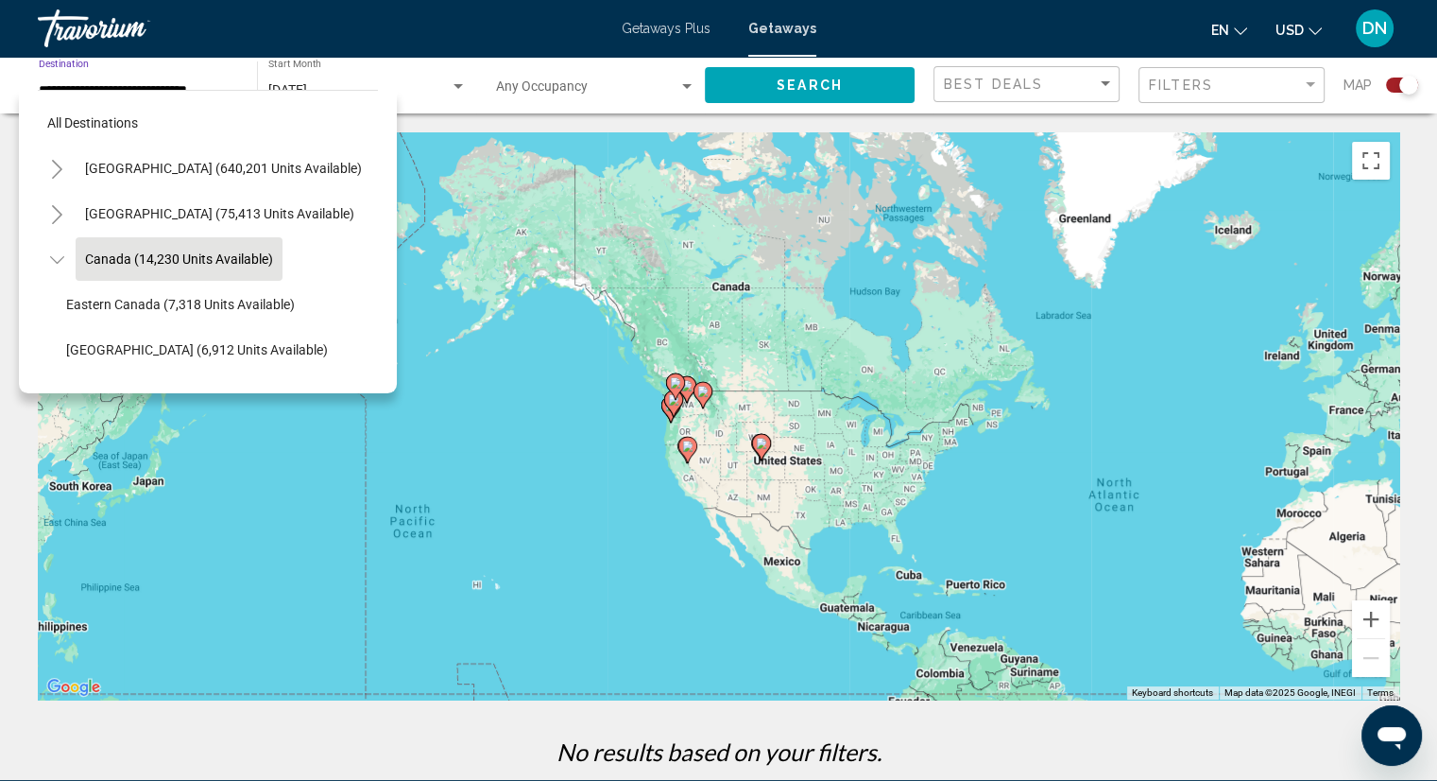
scroll to position [28, 0]
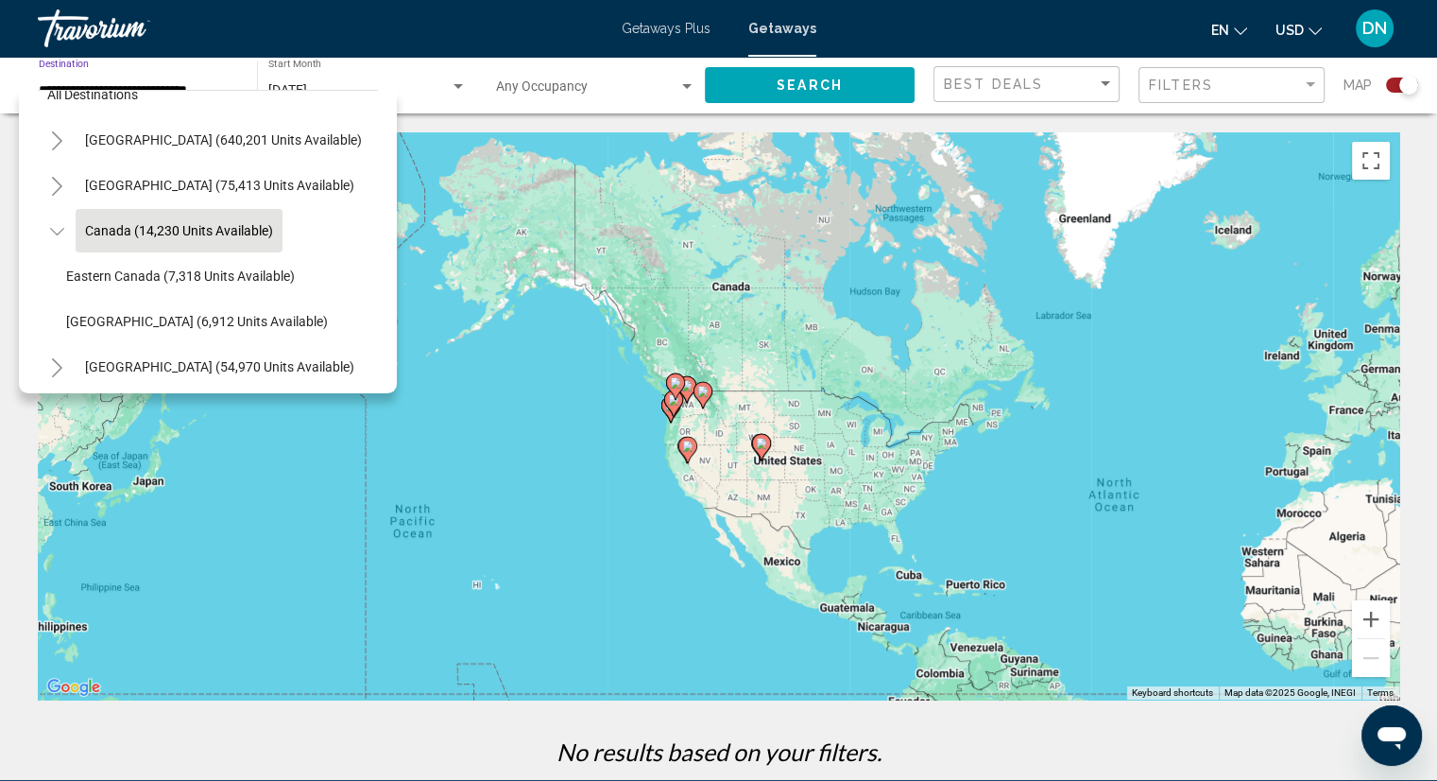
click at [119, 232] on span "Canada (14,230 units available)" at bounding box center [179, 230] width 188 height 15
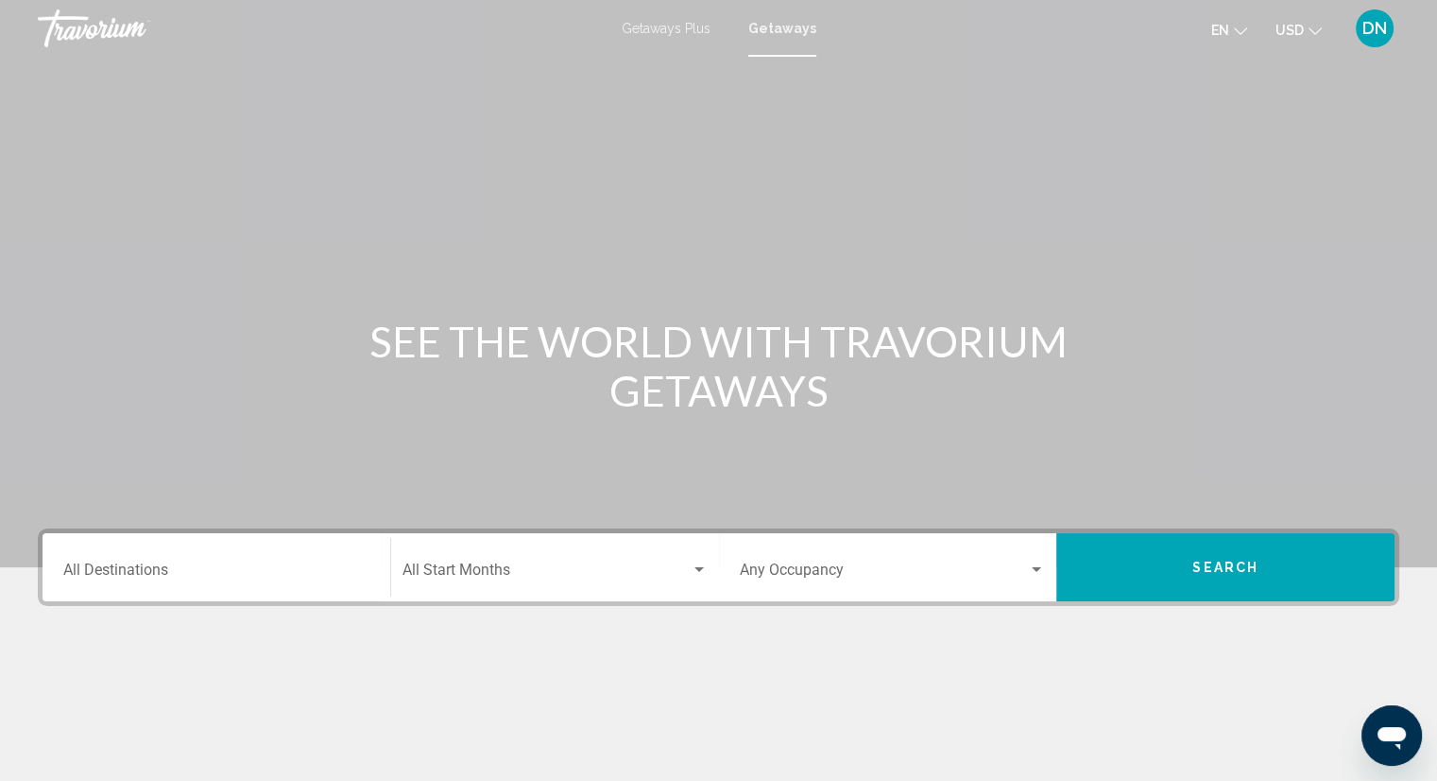
click at [195, 587] on div "Destination All Destinations" at bounding box center [216, 568] width 306 height 60
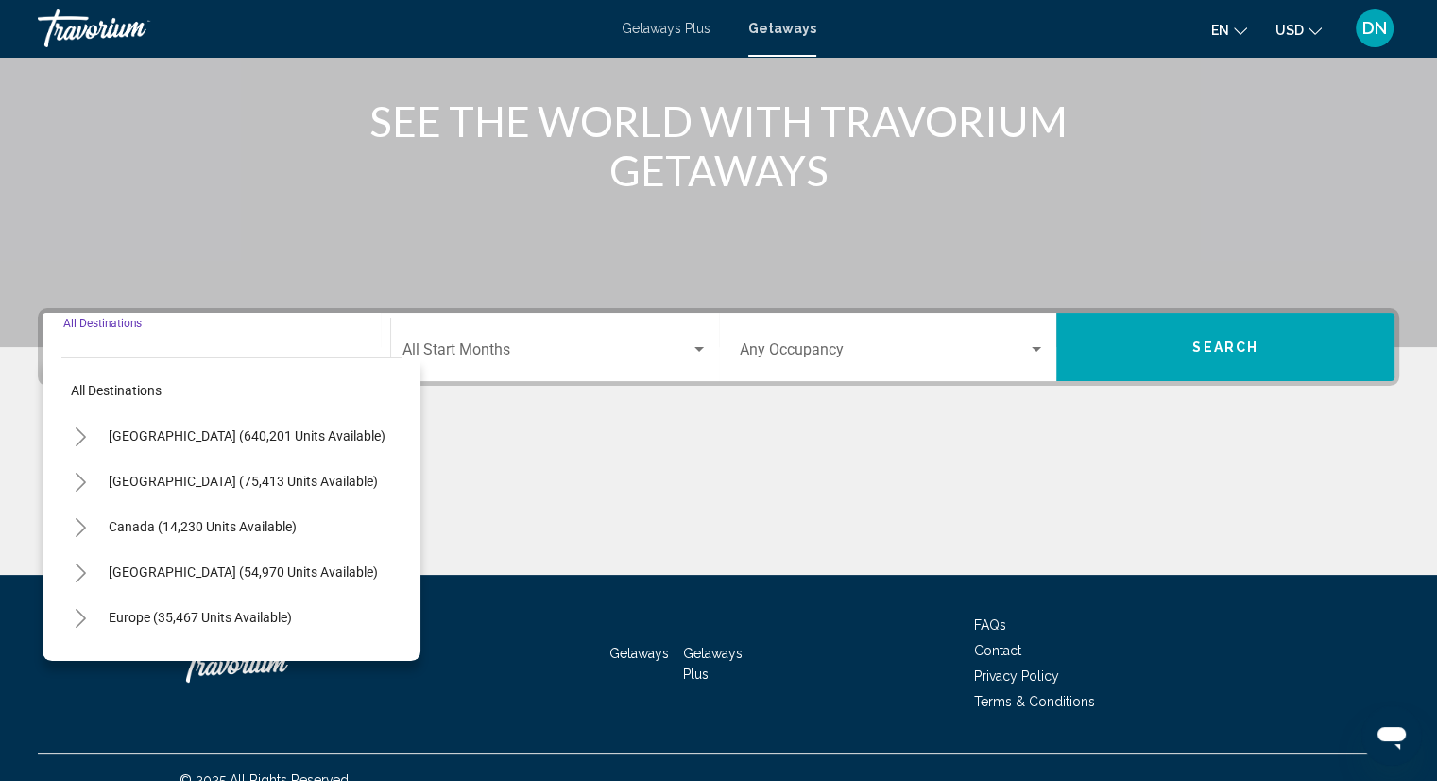
scroll to position [246, 0]
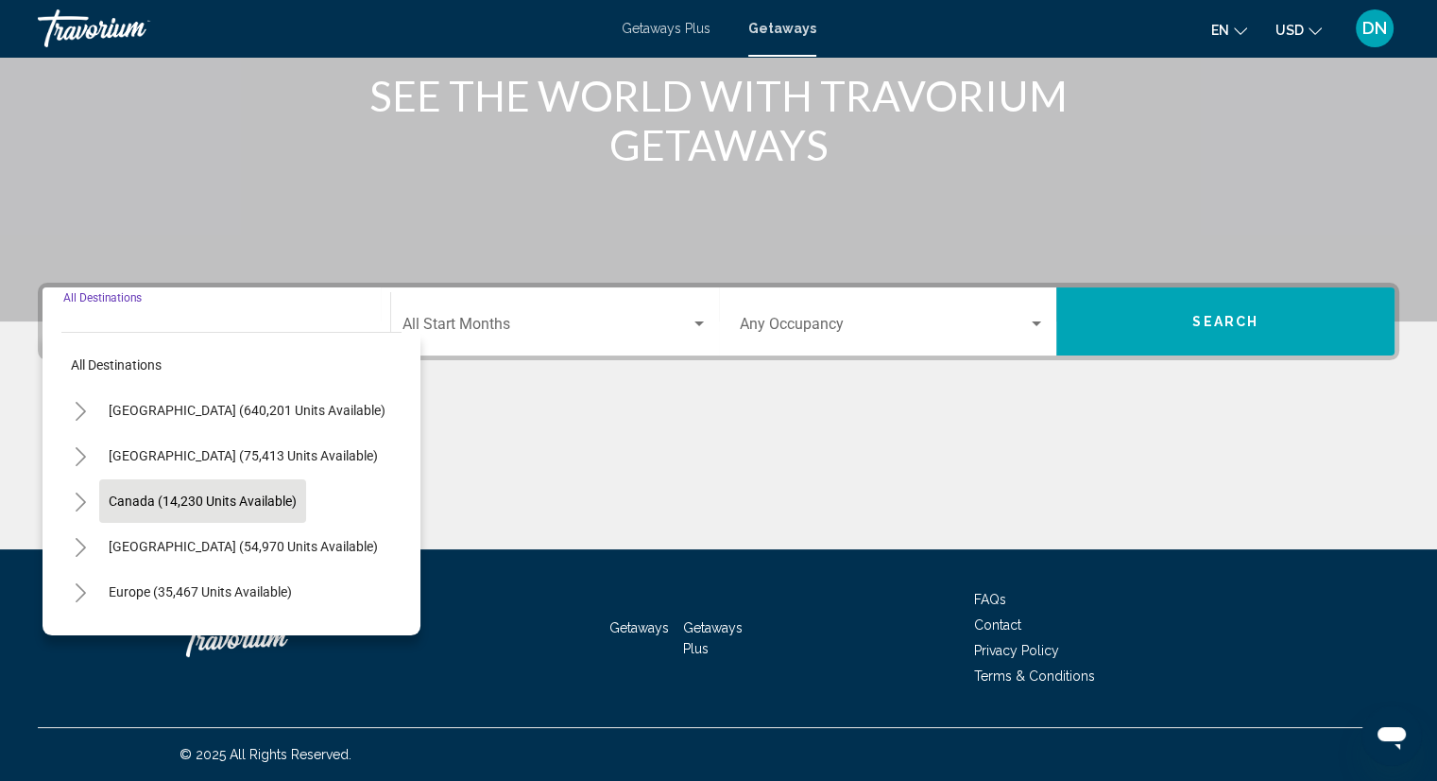
click at [186, 495] on span "Canada (14,230 units available)" at bounding box center [203, 500] width 188 height 15
type input "**********"
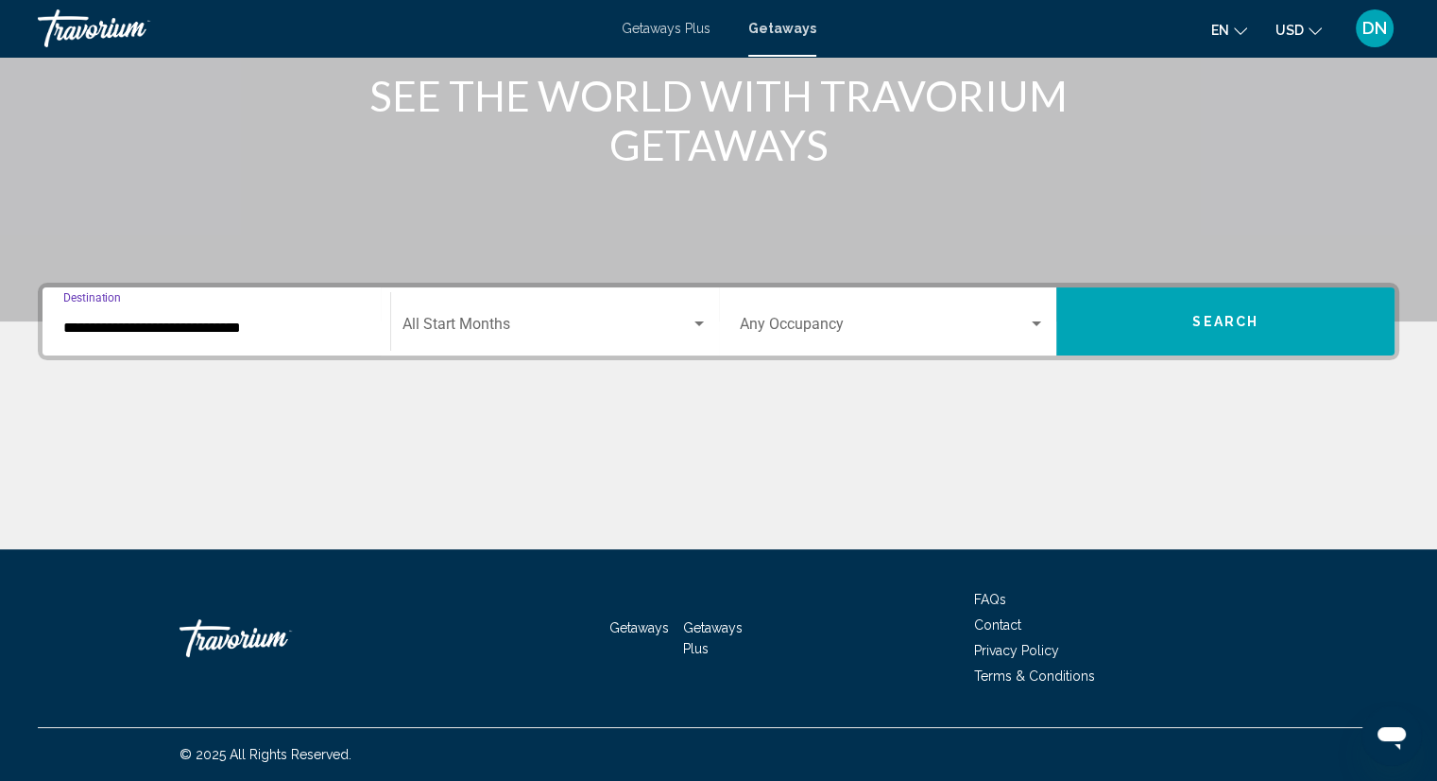
click at [527, 315] on div "Start Month All Start Months" at bounding box center [555, 322] width 305 height 60
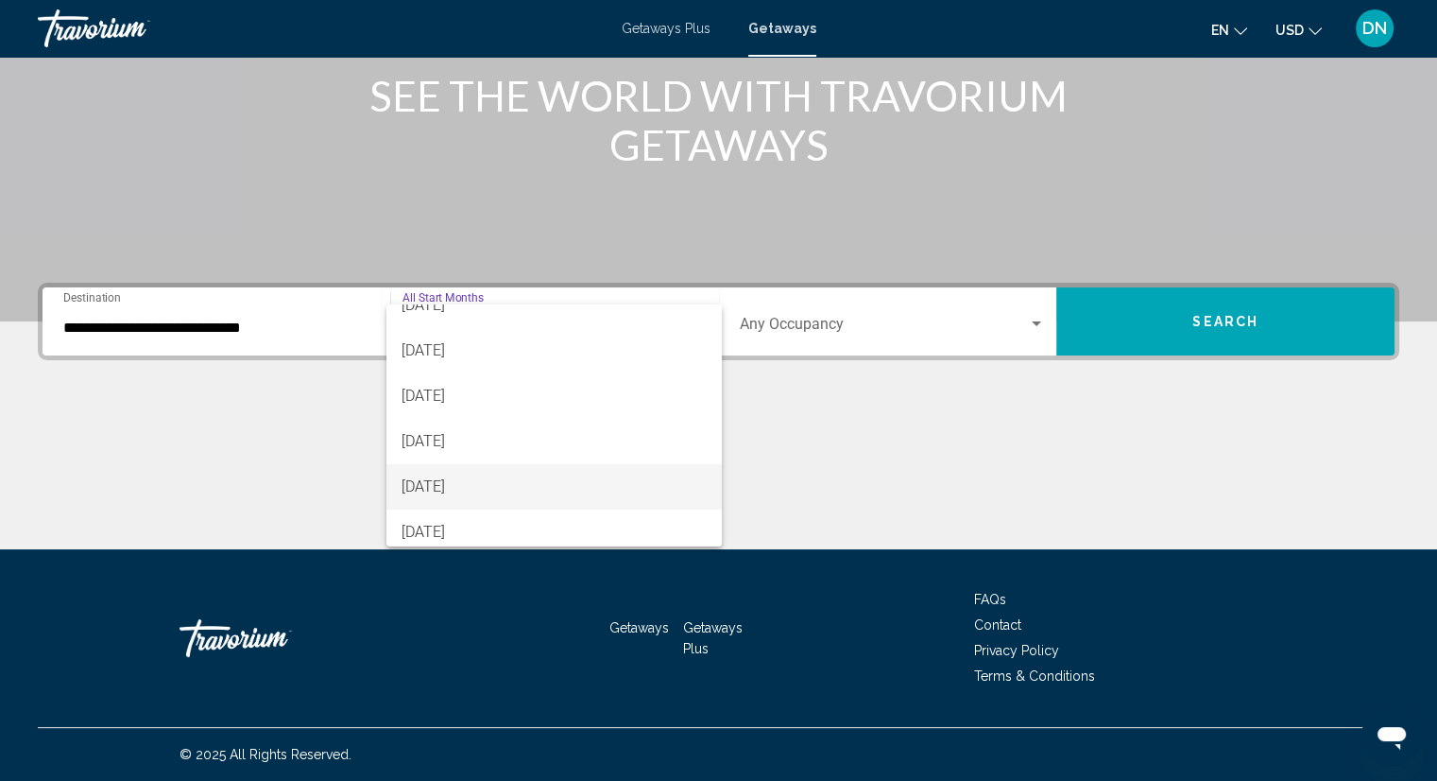
scroll to position [393, 0]
click at [471, 477] on span "[DATE]" at bounding box center [554, 478] width 305 height 45
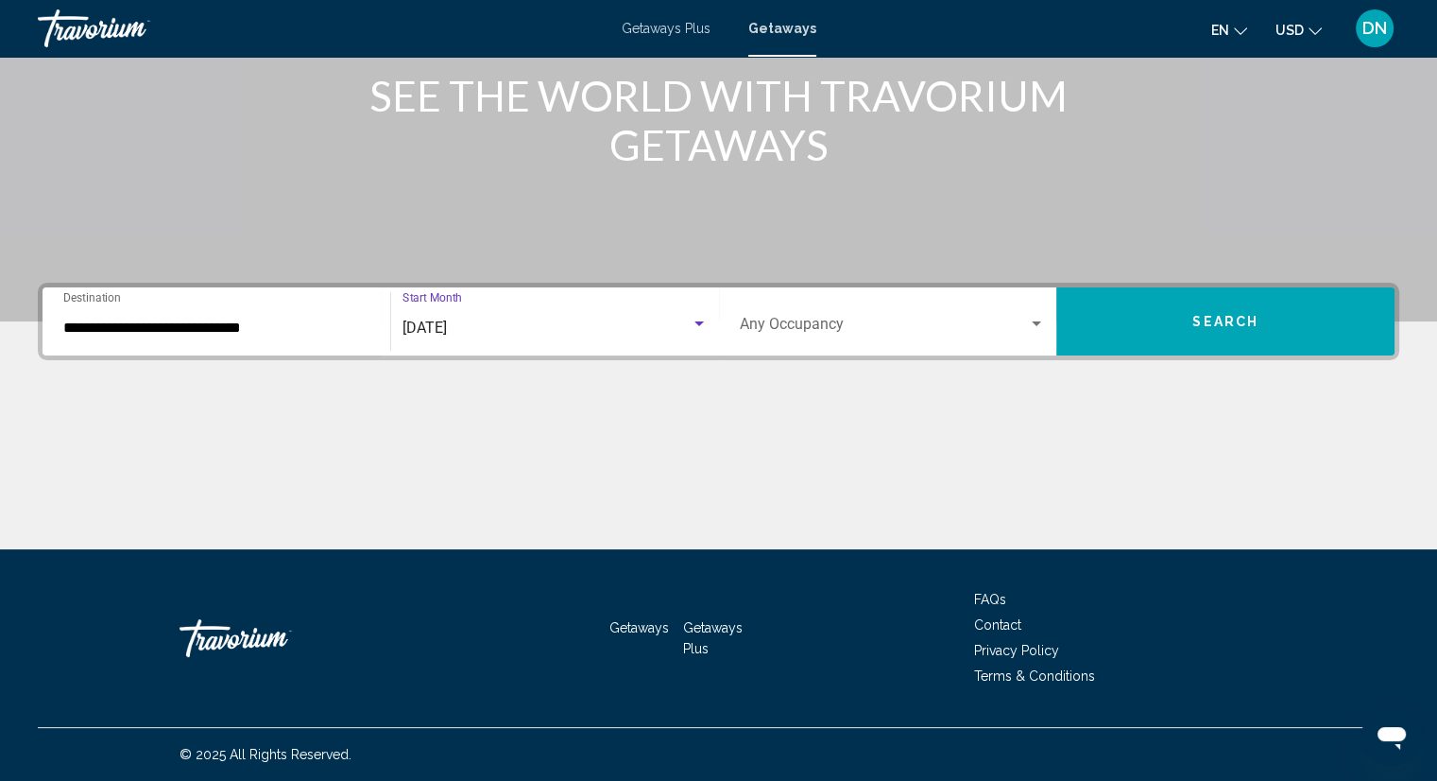
click at [1172, 318] on button "Search" at bounding box center [1226, 321] width 338 height 68
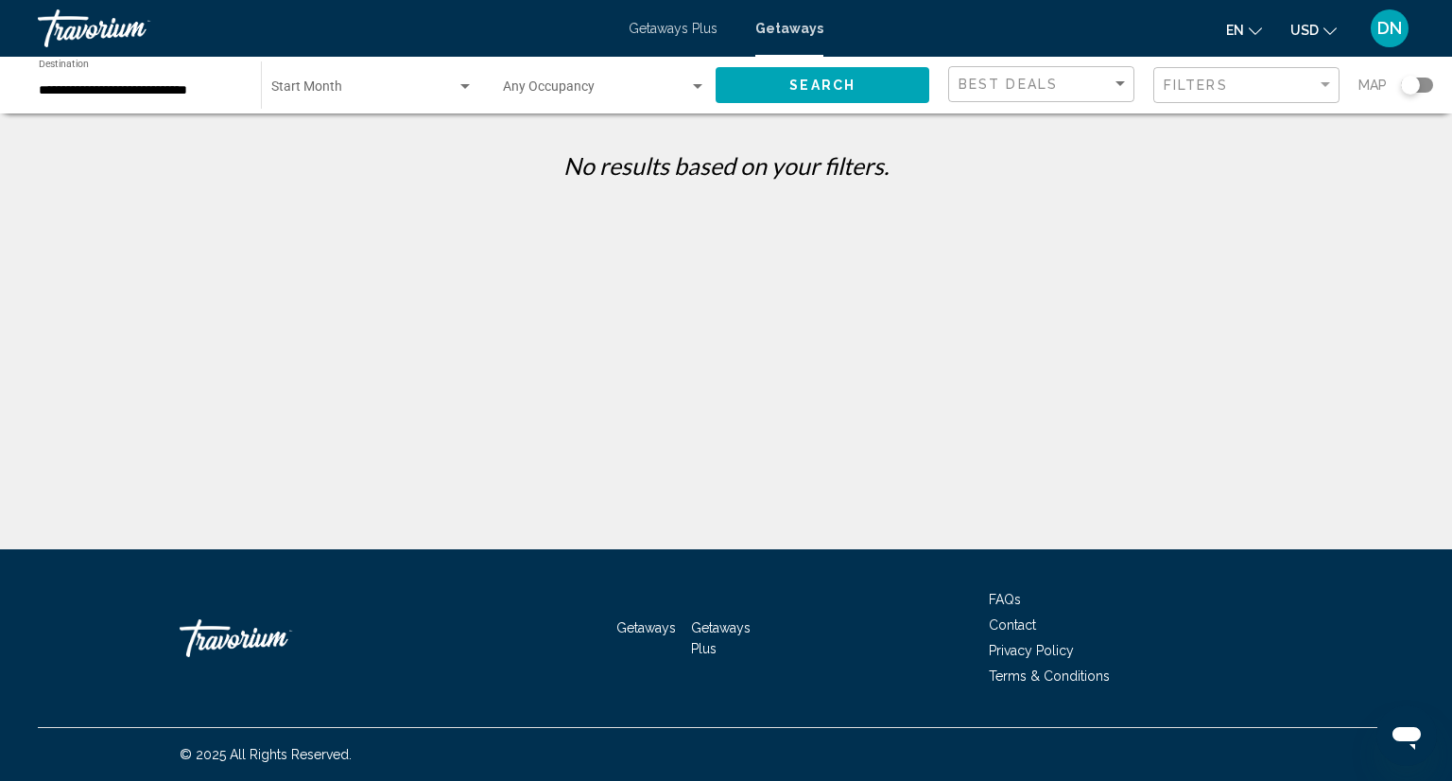
click at [151, 94] on input "**********" at bounding box center [140, 90] width 203 height 15
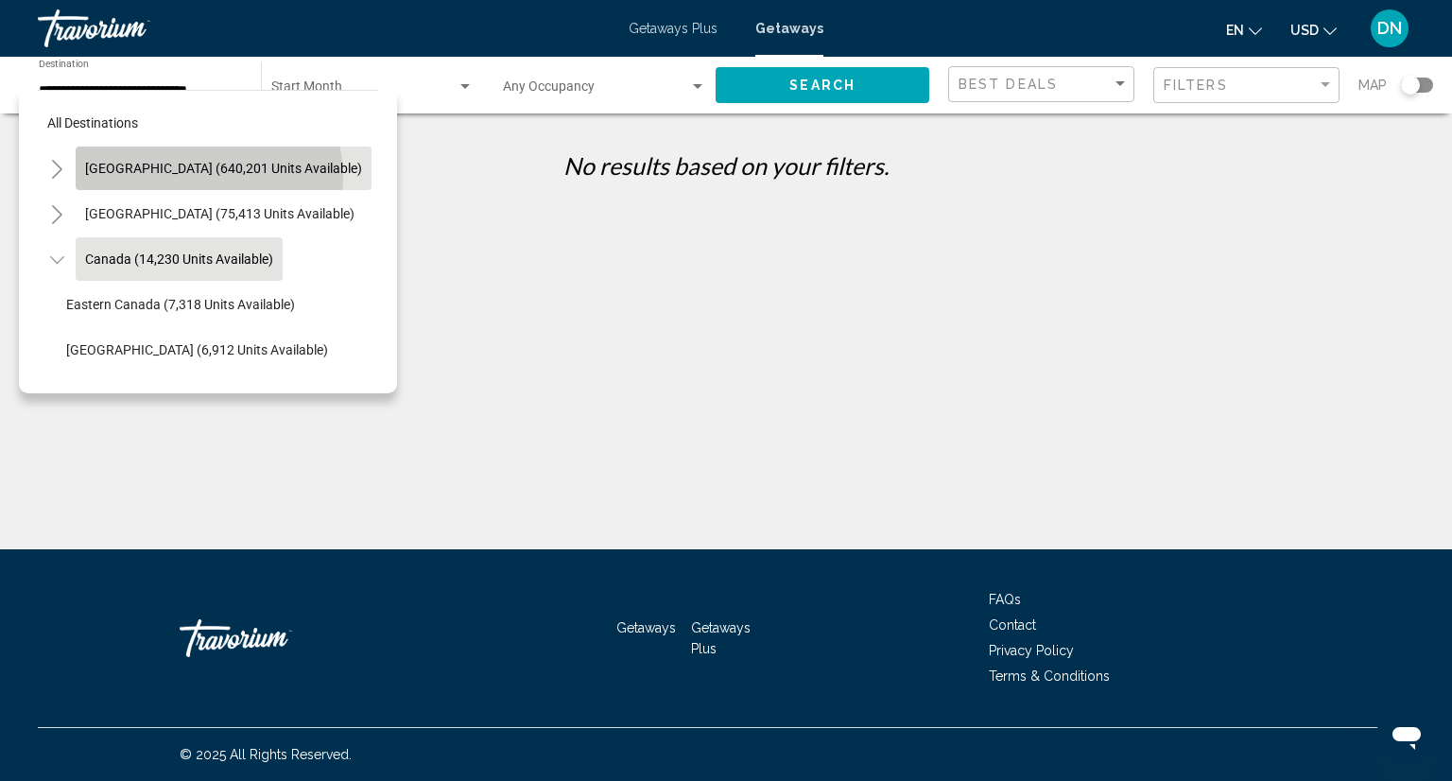
click at [208, 176] on button "[GEOGRAPHIC_DATA] (640,201 units available)" at bounding box center [224, 167] width 296 height 43
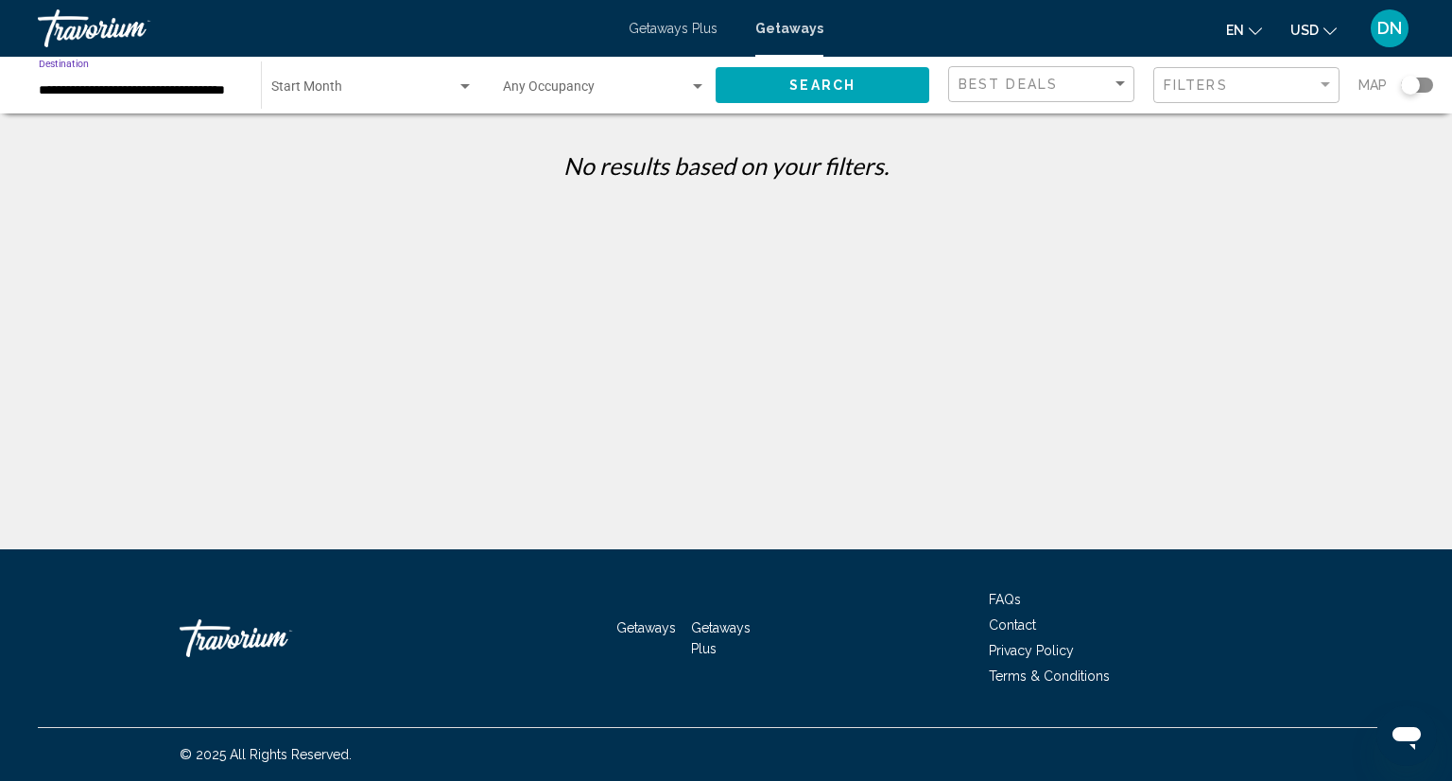
click at [405, 92] on span "Search widget" at bounding box center [363, 90] width 185 height 15
click at [405, 92] on span "All Start Months" at bounding box center [372, 91] width 202 height 40
click at [811, 107] on div "Search" at bounding box center [831, 85] width 232 height 57
click at [817, 91] on span "Search" at bounding box center [822, 85] width 66 height 15
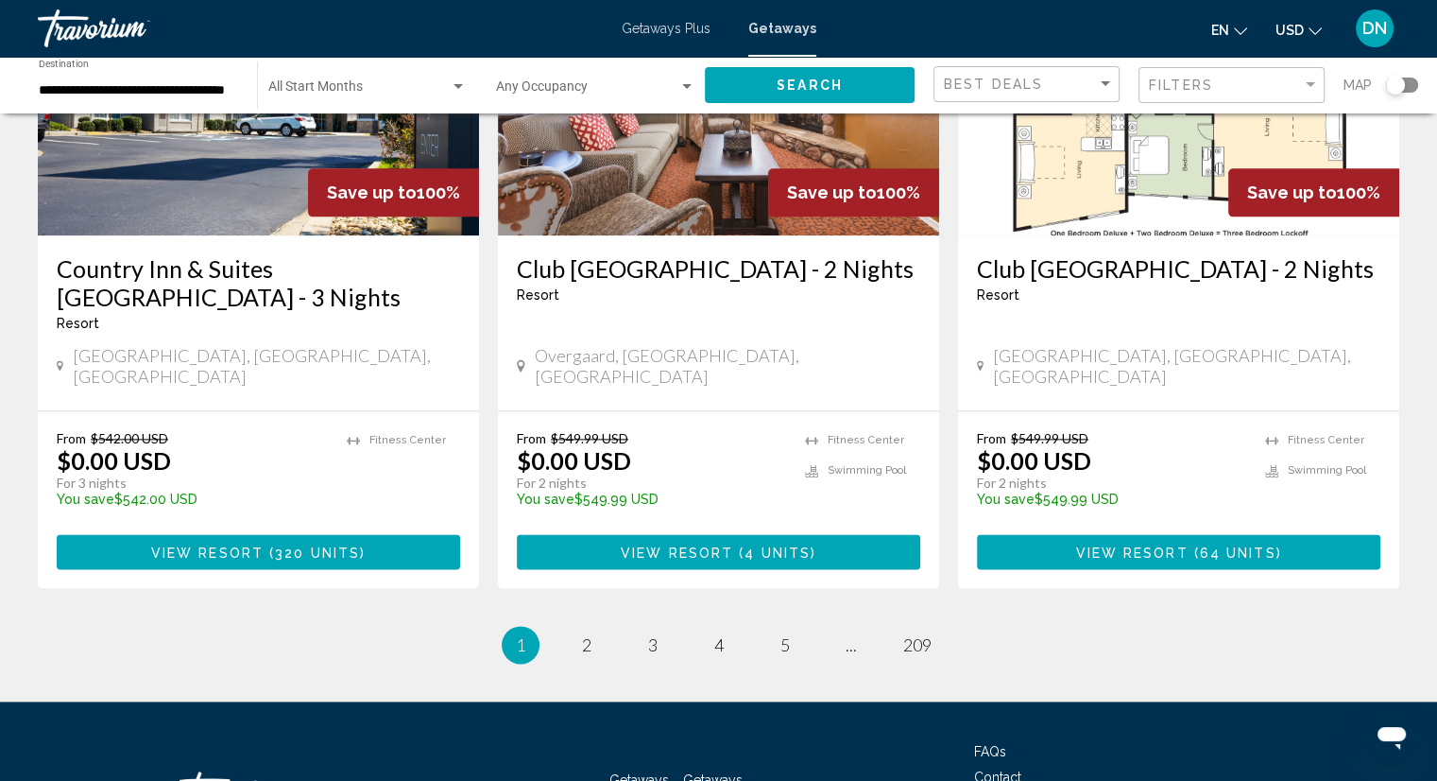
scroll to position [2363, 0]
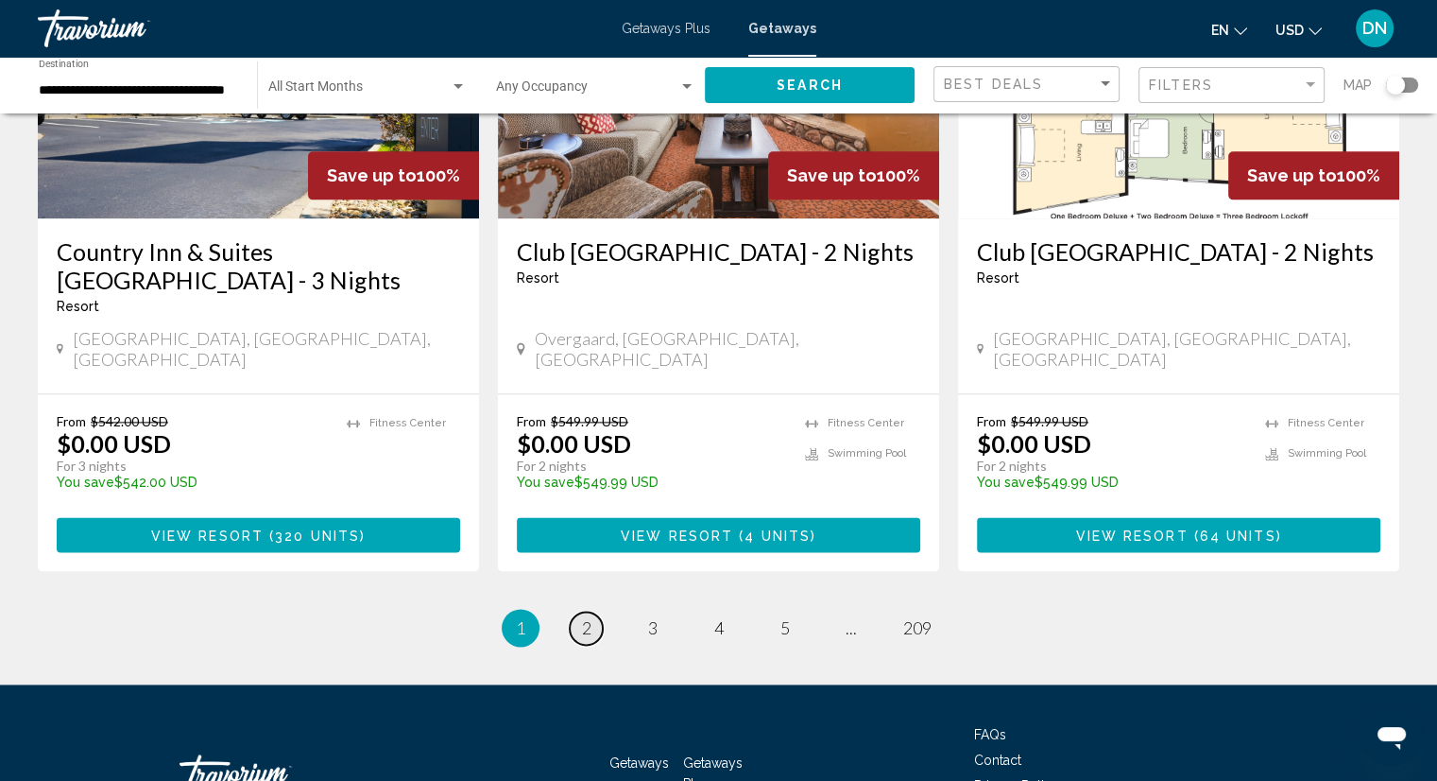
click at [587, 617] on span "2" at bounding box center [586, 627] width 9 height 21
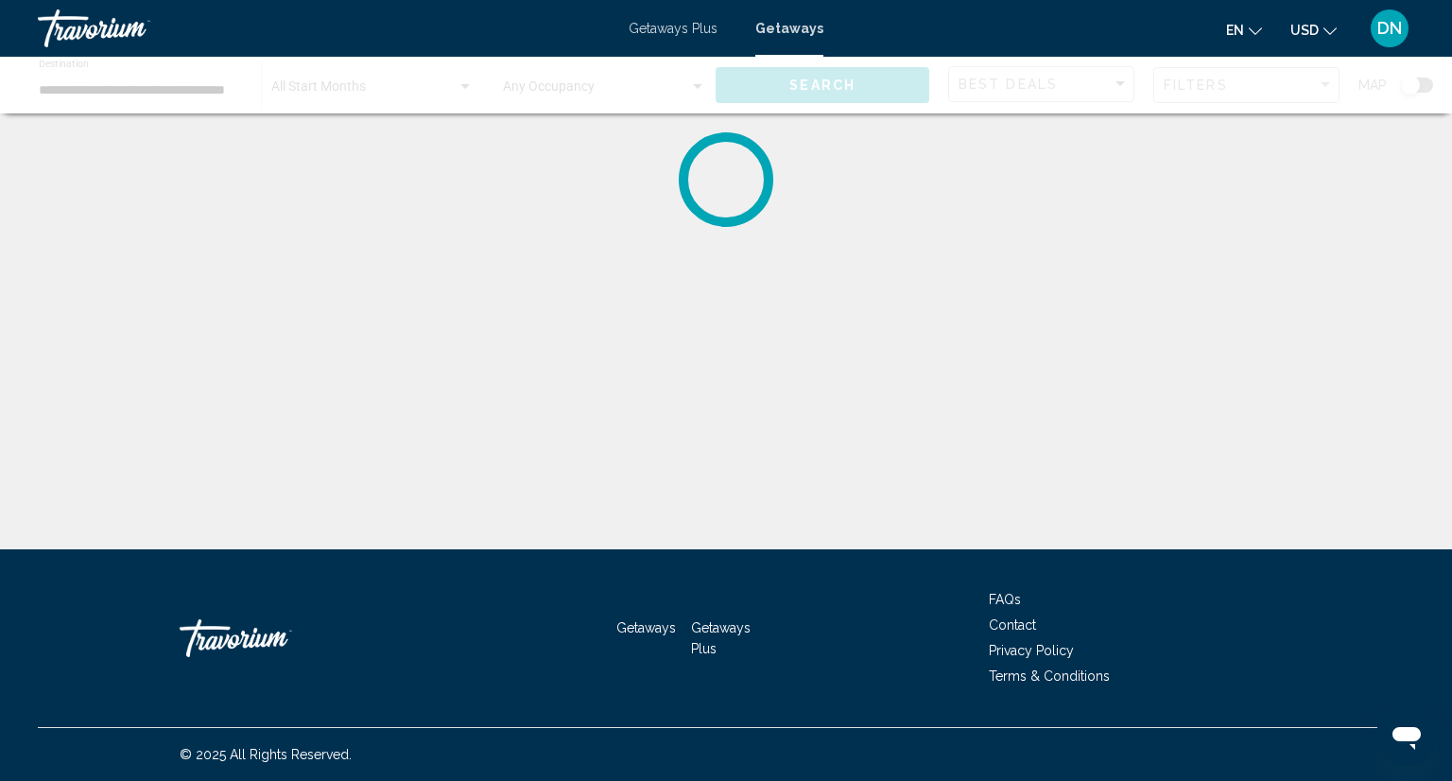
click at [1425, 77] on div "Main content" at bounding box center [726, 85] width 1452 height 57
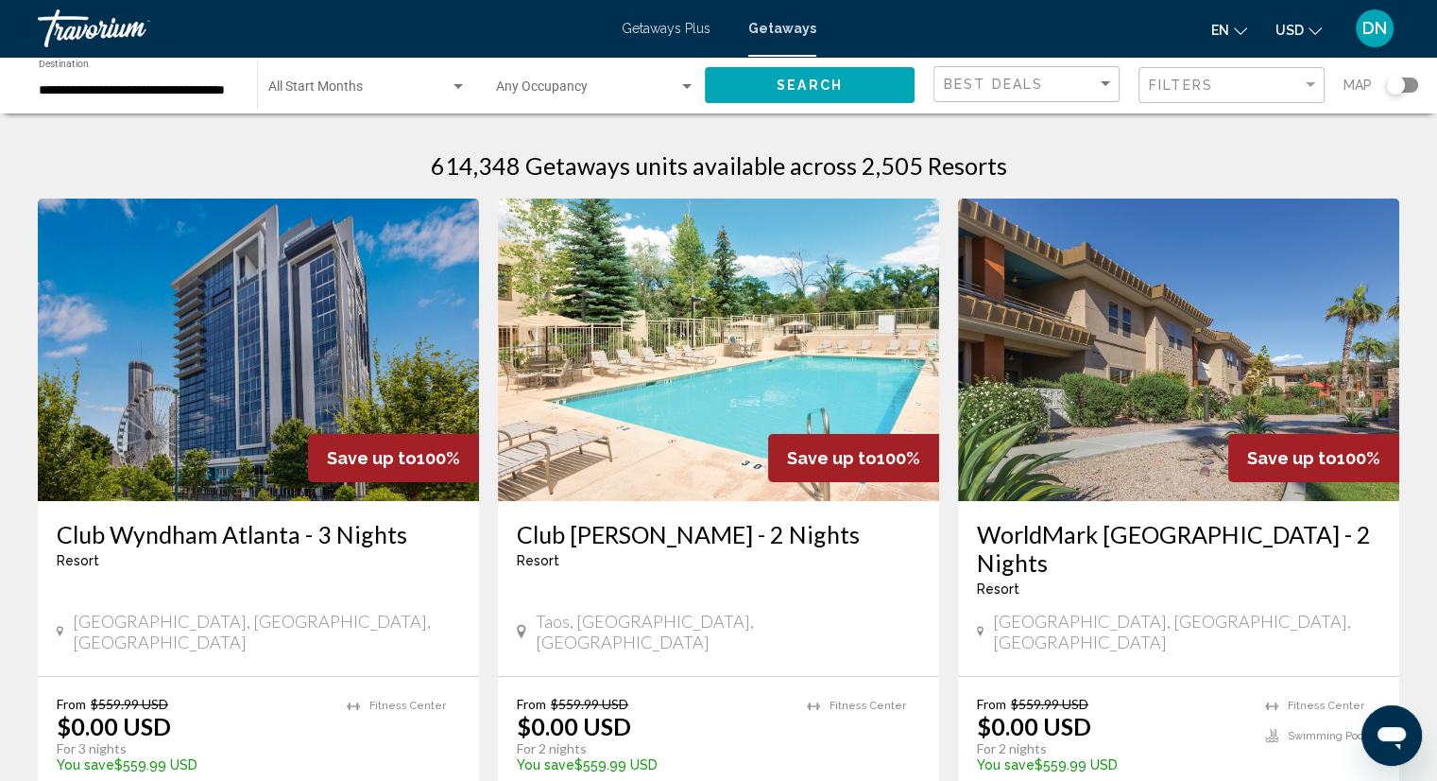
click at [1408, 82] on div "Search widget" at bounding box center [1402, 84] width 32 height 15
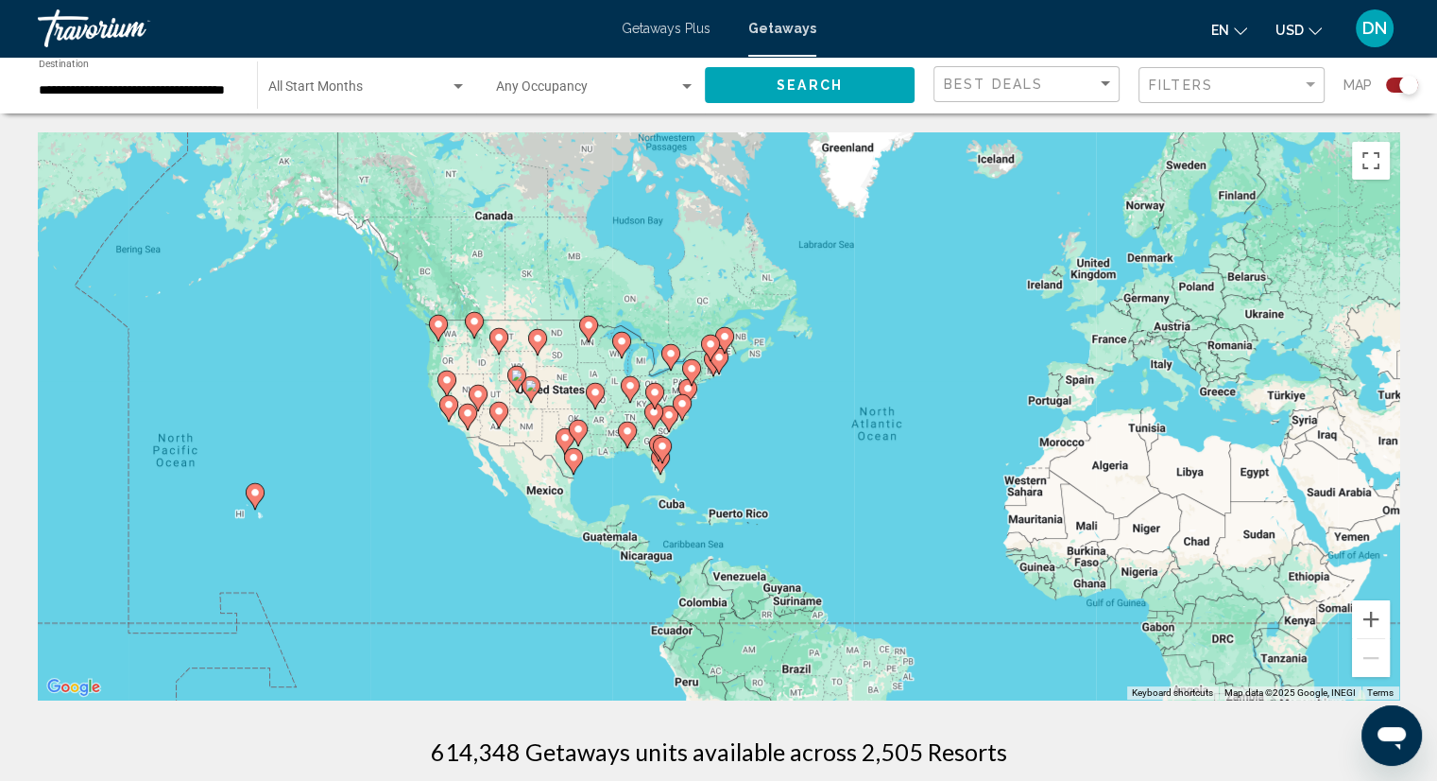
drag, startPoint x: 340, startPoint y: 331, endPoint x: 559, endPoint y: 369, distance: 222.5
click at [559, 369] on div "To activate drag with keyboard, press Alt + Enter. Once in keyboard drag state,…" at bounding box center [719, 415] width 1362 height 567
click at [269, 511] on div "To activate drag with keyboard, press Alt + Enter. Once in keyboard drag state,…" at bounding box center [719, 415] width 1362 height 567
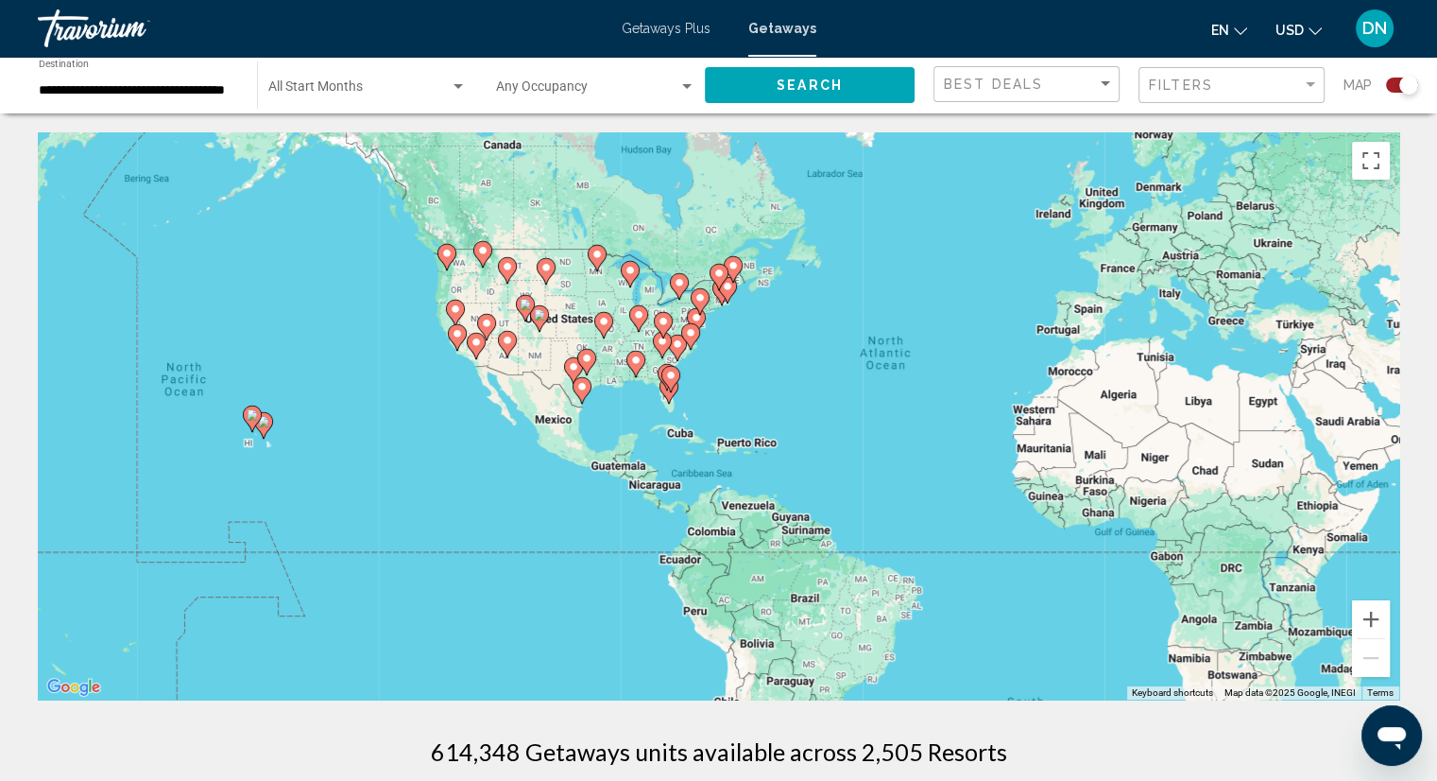
drag, startPoint x: 308, startPoint y: 497, endPoint x: 330, endPoint y: 422, distance: 78.7
click at [330, 423] on div "To activate drag with keyboard, press Alt + Enter. Once in keyboard drag state,…" at bounding box center [719, 415] width 1362 height 567
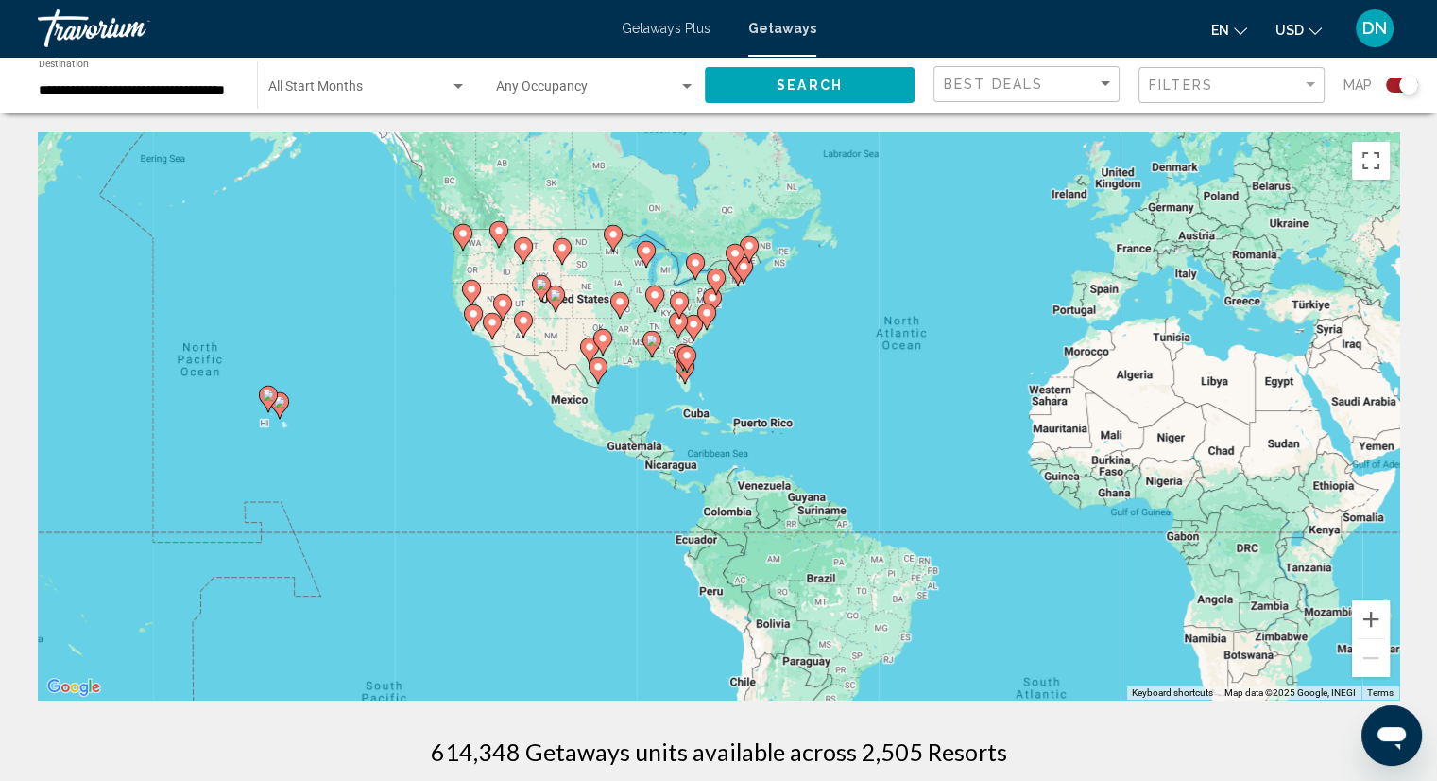
click at [495, 254] on div "To activate drag with keyboard, press Alt + Enter. Once in keyboard drag state,…" at bounding box center [719, 415] width 1362 height 567
click at [499, 264] on div "To activate drag with keyboard, press Alt + Enter. Once in keyboard drag state,…" at bounding box center [719, 415] width 1362 height 567
click at [1366, 615] on button "Zoom in" at bounding box center [1371, 619] width 38 height 38
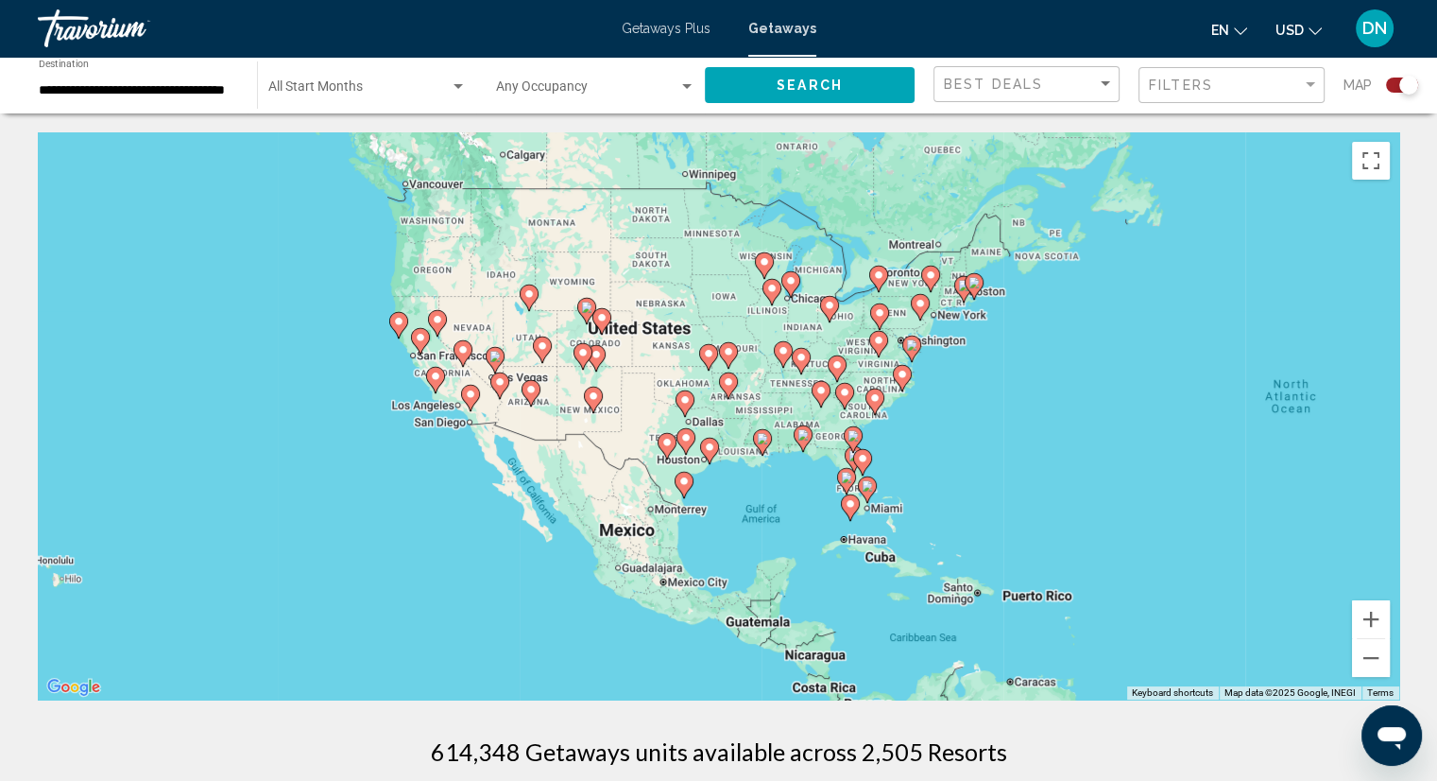
drag, startPoint x: 780, startPoint y: 258, endPoint x: 986, endPoint y: 409, distance: 255.6
click at [986, 409] on div "To activate drag with keyboard, press Alt + Enter. Once in keyboard drag state,…" at bounding box center [719, 415] width 1362 height 567
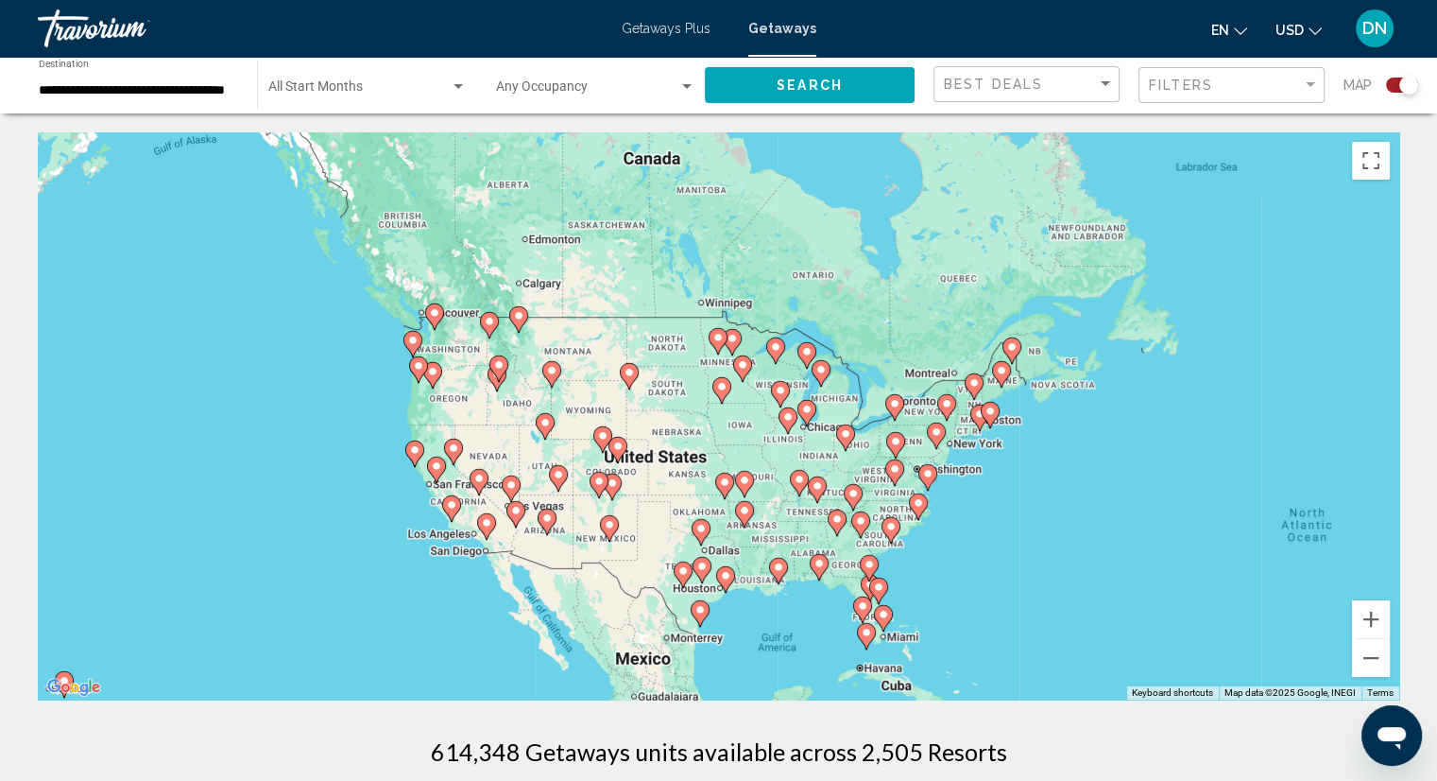
drag, startPoint x: 1017, startPoint y: 349, endPoint x: 1032, endPoint y: 480, distance: 132.2
click at [1032, 480] on div "To activate drag with keyboard, press Alt + Enter. Once in keyboard drag state,…" at bounding box center [719, 415] width 1362 height 567
drag, startPoint x: 1372, startPoint y: 617, endPoint x: 1361, endPoint y: 613, distance: 12.0
click at [1369, 617] on button "Zoom in" at bounding box center [1371, 619] width 38 height 38
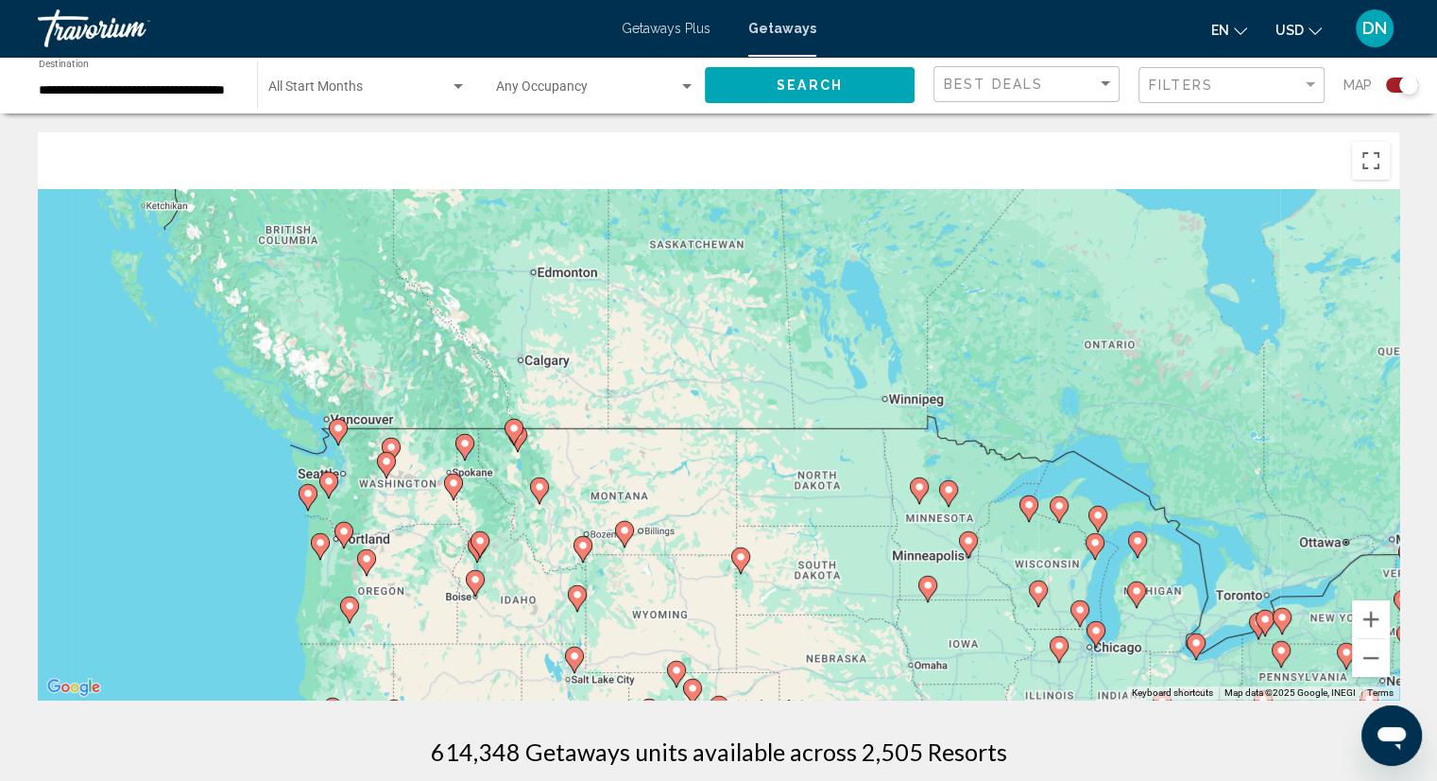
drag, startPoint x: 502, startPoint y: 267, endPoint x: 684, endPoint y: 462, distance: 267.5
click at [707, 473] on div "To activate drag with keyboard, press Alt + Enter. Once in keyboard drag state,…" at bounding box center [719, 415] width 1362 height 567
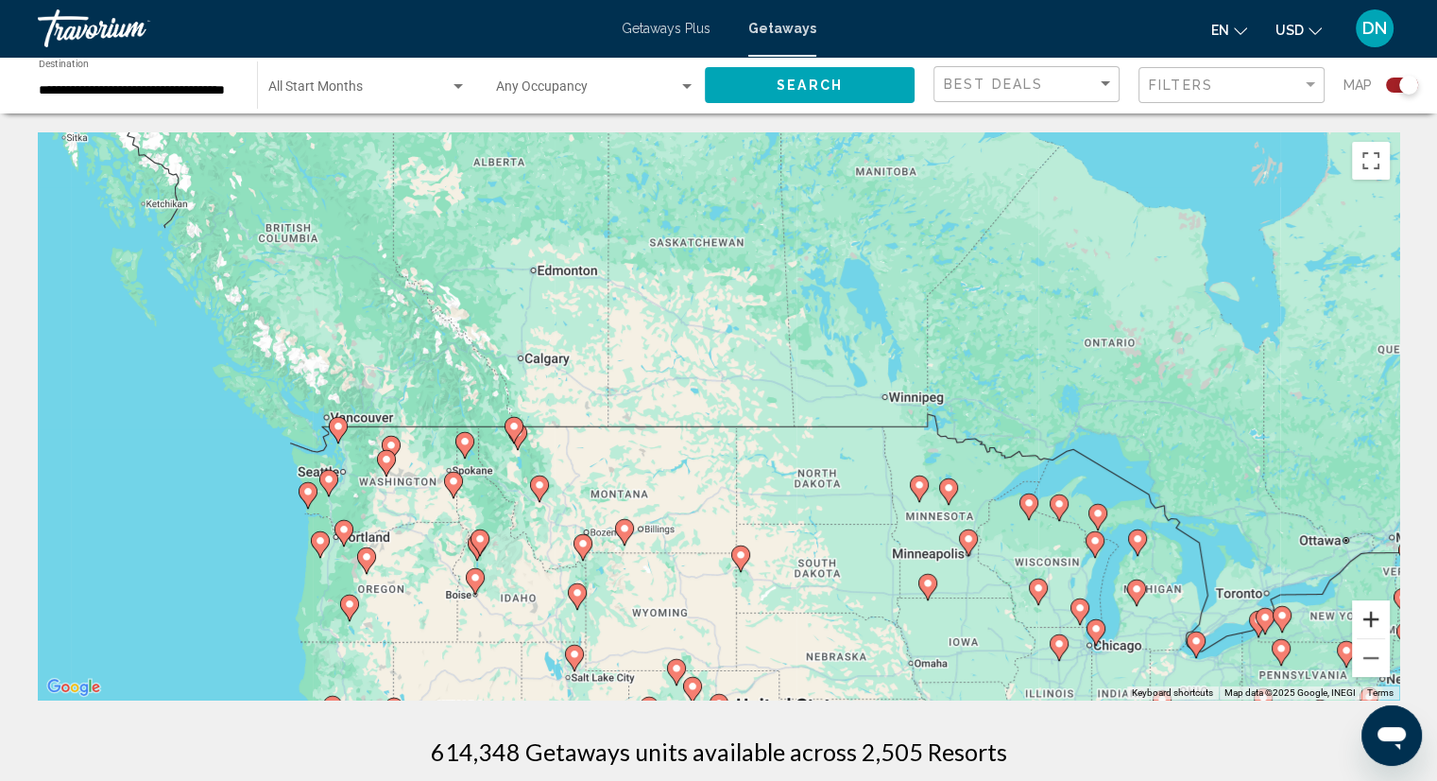
click at [1368, 617] on button "Zoom in" at bounding box center [1371, 619] width 38 height 38
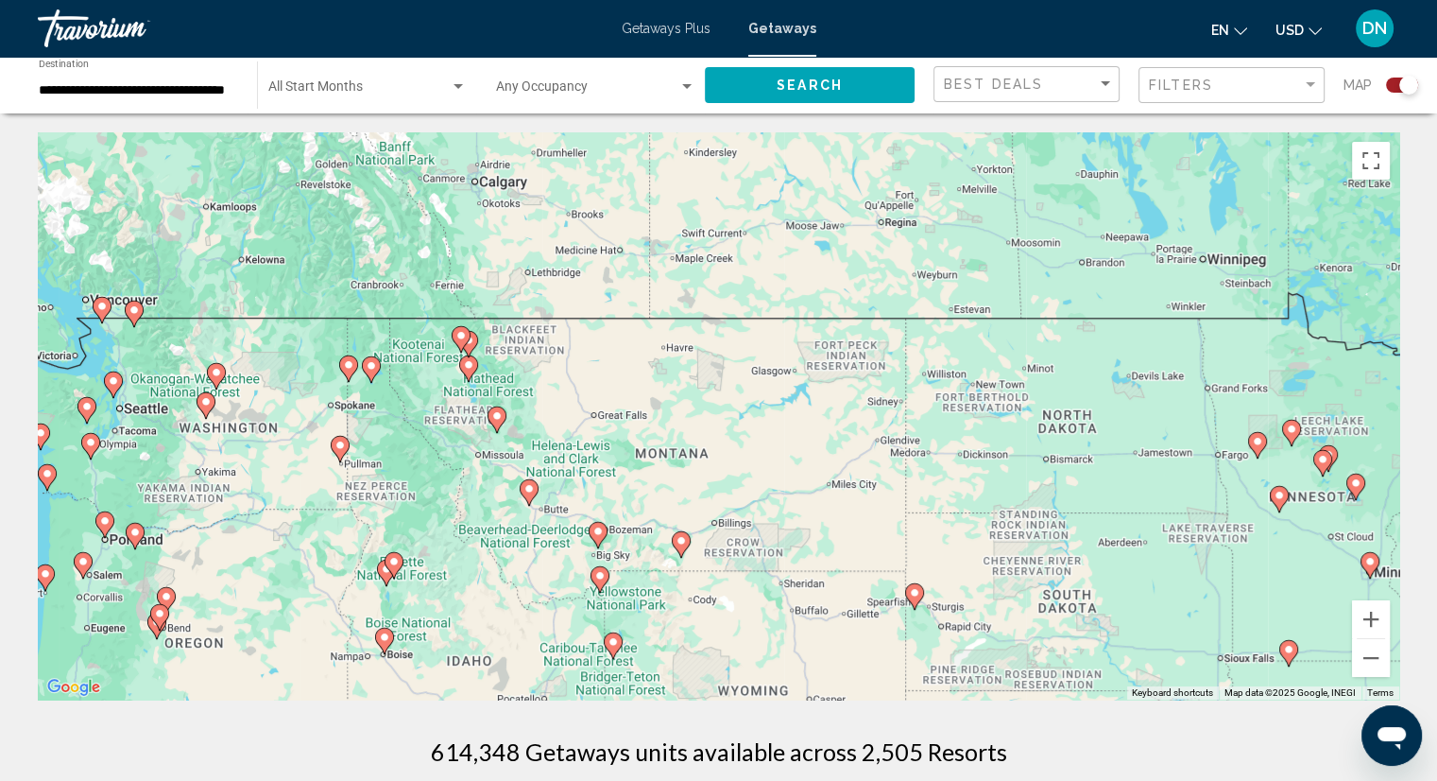
drag, startPoint x: 537, startPoint y: 485, endPoint x: 697, endPoint y: 364, distance: 200.4
click at [697, 364] on div "To activate drag with keyboard, press Alt + Enter. Once in keyboard drag state,…" at bounding box center [719, 415] width 1362 height 567
click at [1368, 617] on button "Zoom in" at bounding box center [1371, 619] width 38 height 38
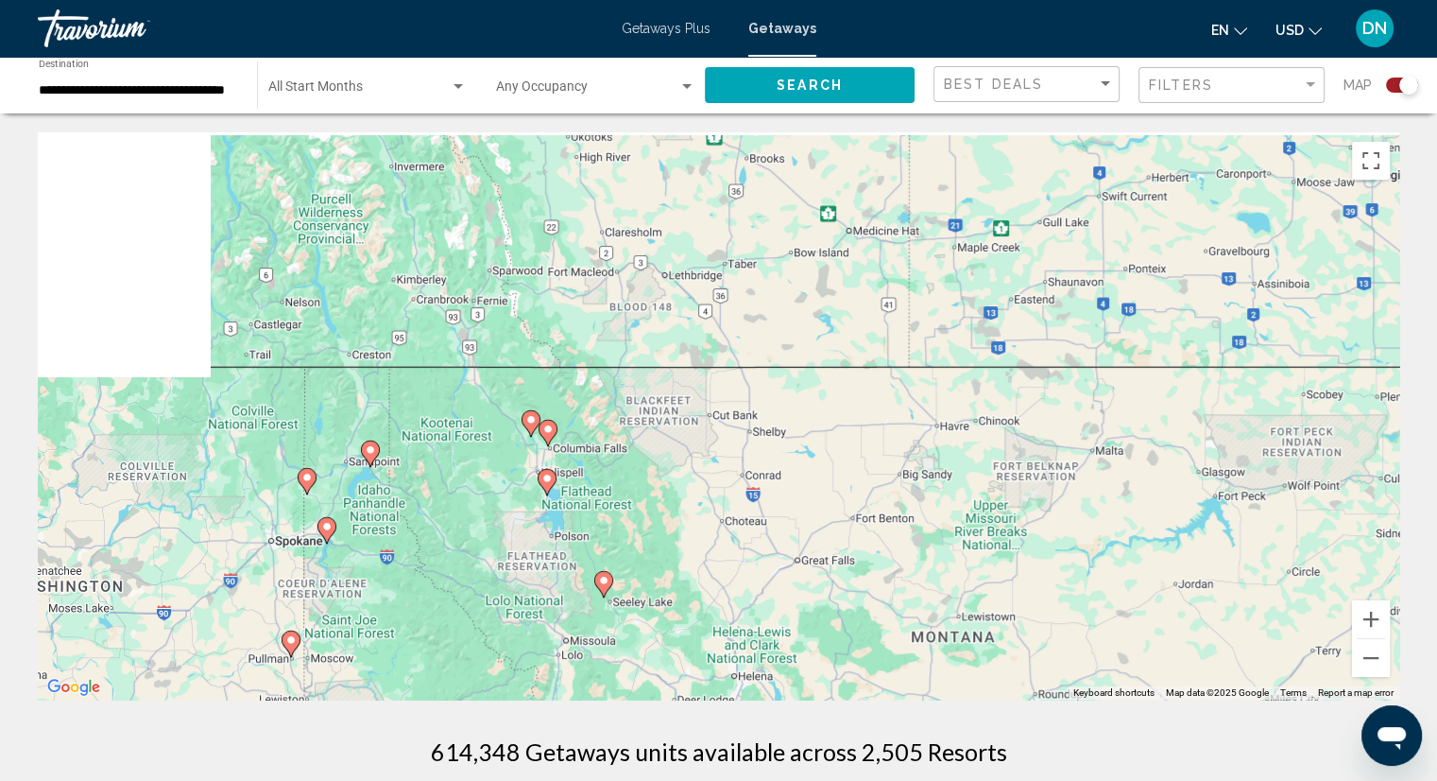
drag, startPoint x: 482, startPoint y: 248, endPoint x: 810, endPoint y: 396, distance: 360.0
click at [810, 396] on div "To activate drag with keyboard, press Alt + Enter. Once in keyboard drag state,…" at bounding box center [719, 415] width 1362 height 567
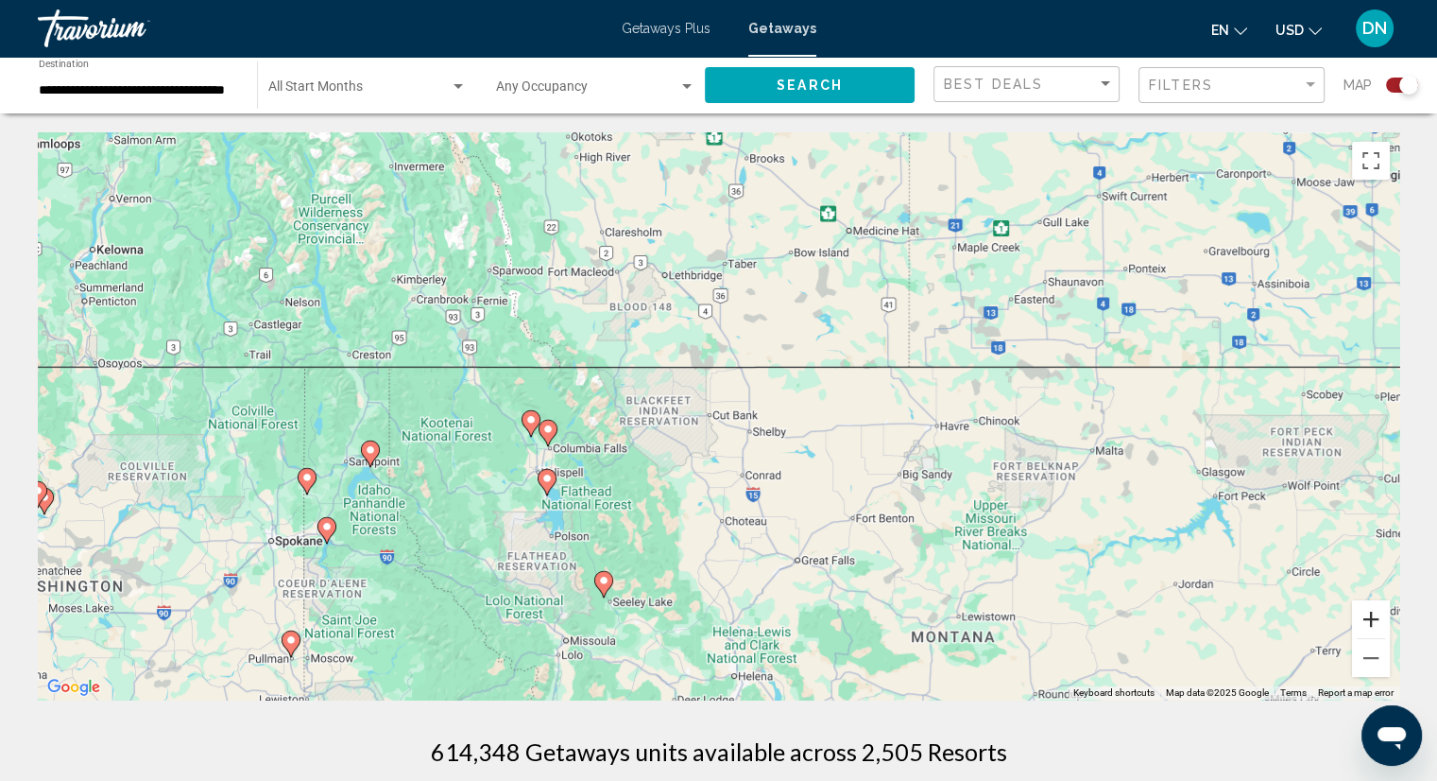
click at [1381, 616] on button "Zoom in" at bounding box center [1371, 619] width 38 height 38
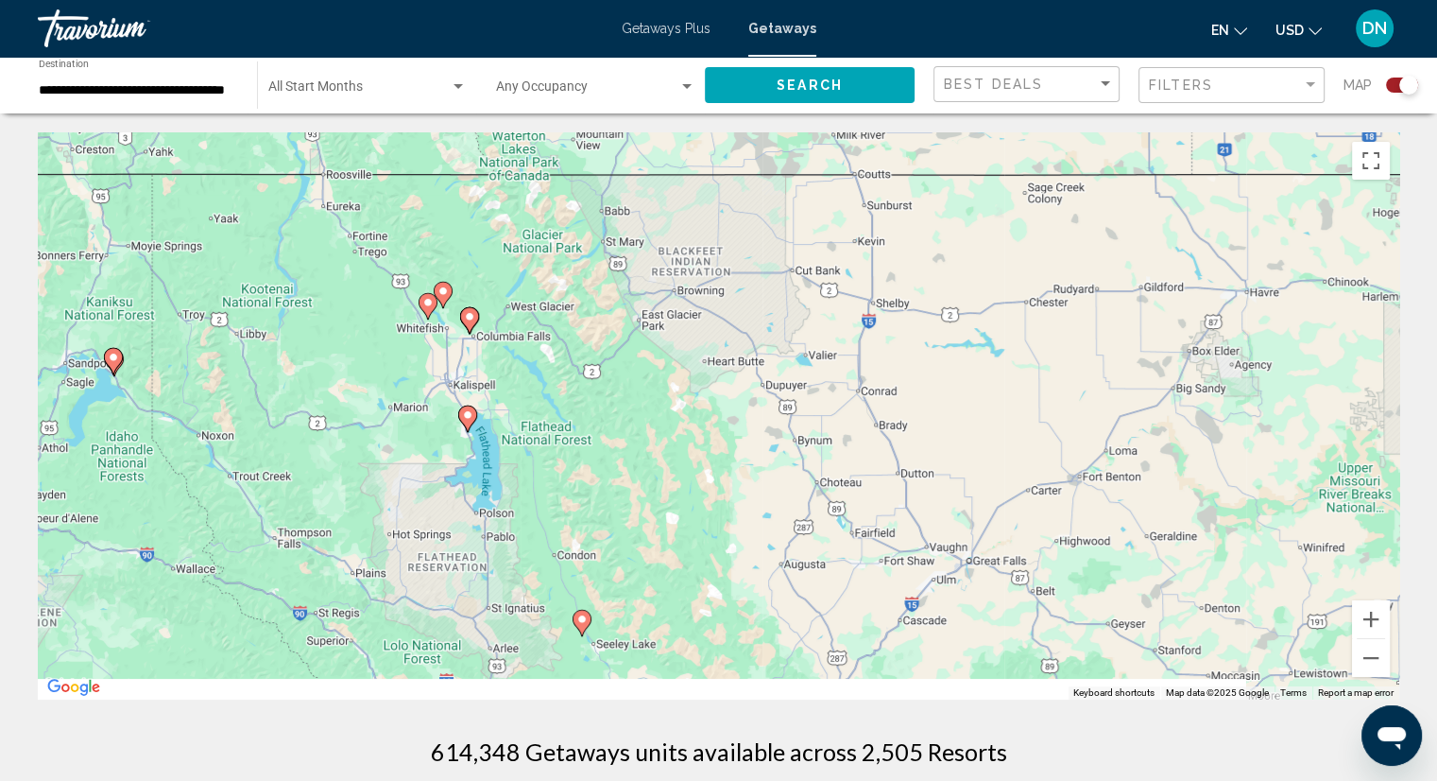
drag, startPoint x: 718, startPoint y: 555, endPoint x: 820, endPoint y: 403, distance: 183.2
click at [820, 403] on div "To activate drag with keyboard, press Alt + Enter. Once in keyboard drag state,…" at bounding box center [719, 415] width 1362 height 567
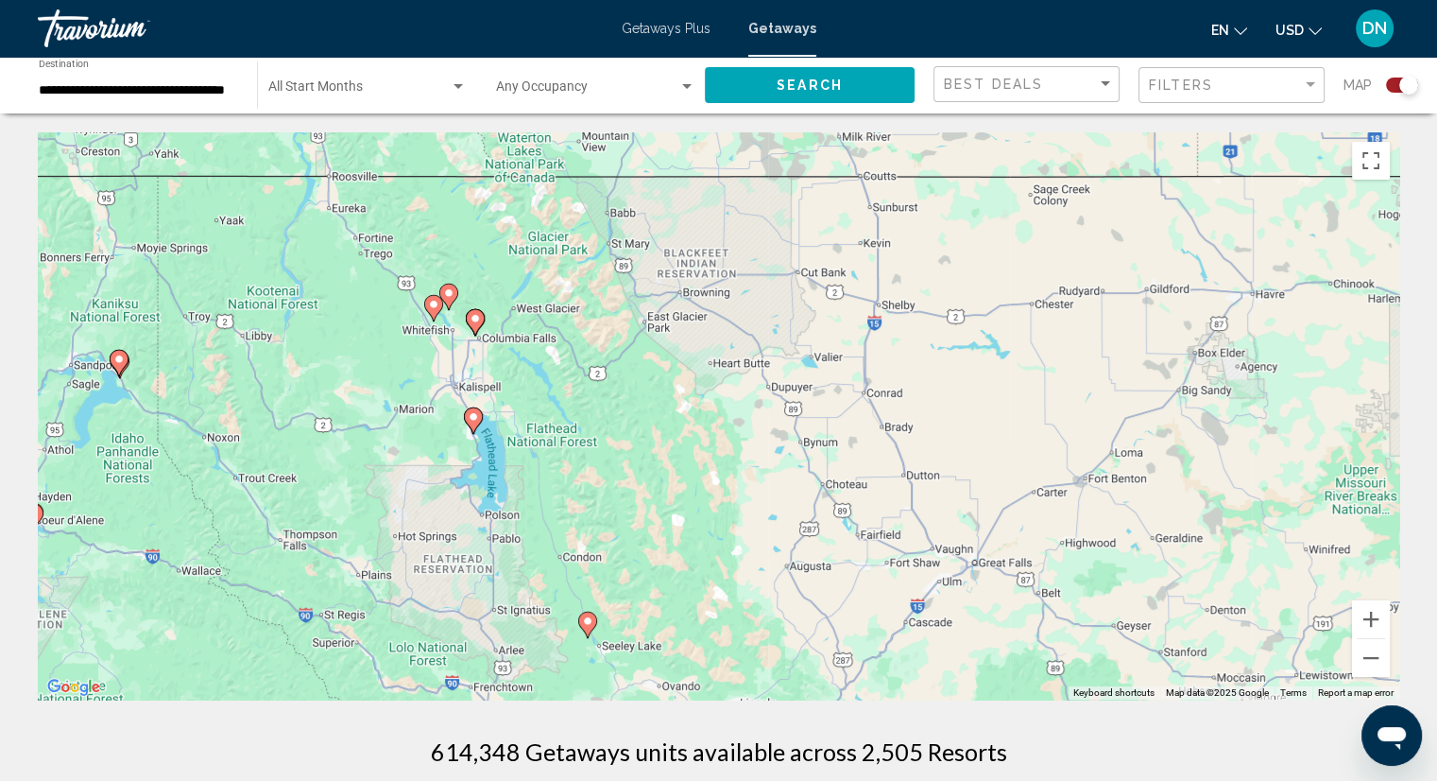
click at [615, 472] on div "To activate drag with keyboard, press Alt + Enter. Once in keyboard drag state,…" at bounding box center [719, 415] width 1362 height 567
click at [450, 291] on image "Main content" at bounding box center [448, 294] width 11 height 11
type input "**********"
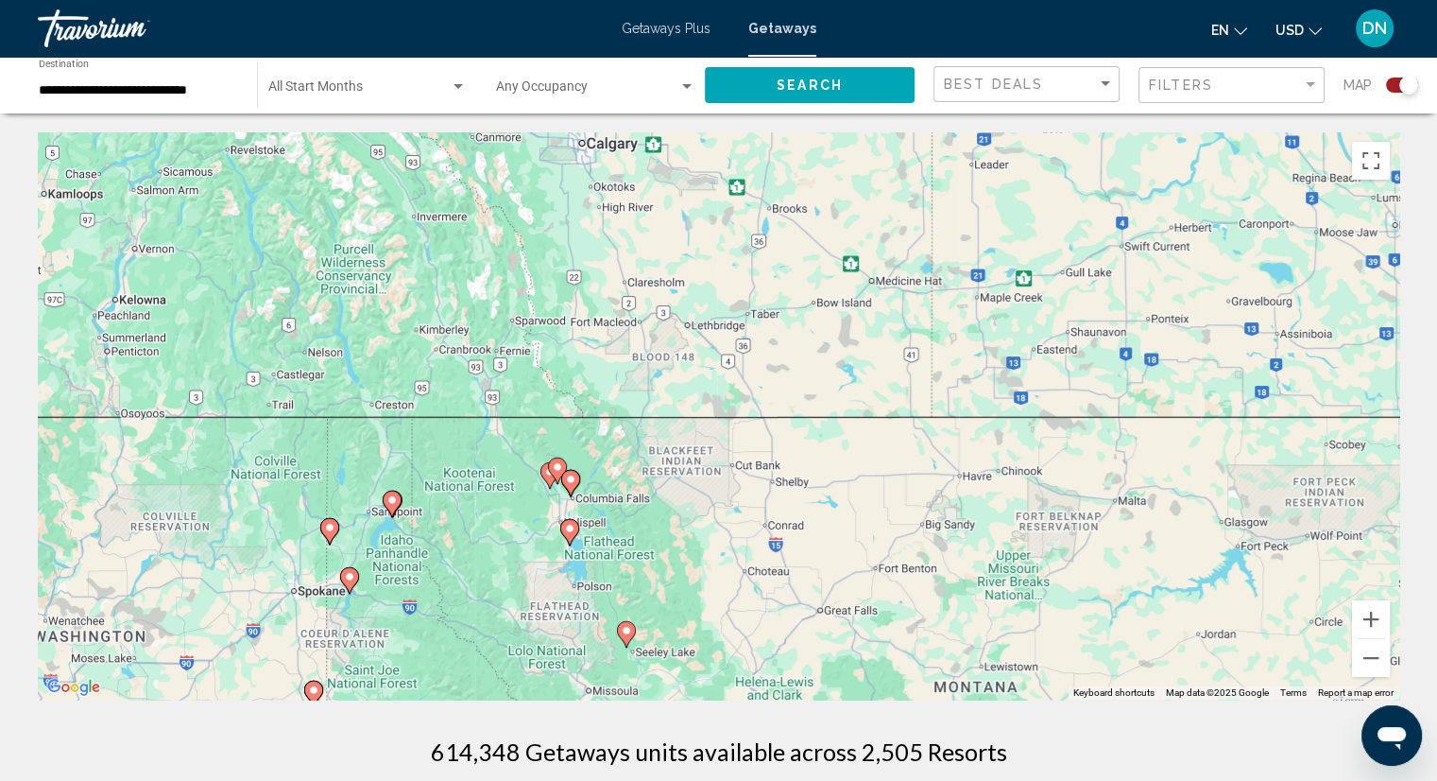
drag, startPoint x: 877, startPoint y: 468, endPoint x: 691, endPoint y: 516, distance: 192.3
click at [688, 518] on div "To activate drag with keyboard, press Alt + Enter. Once in keyboard drag state,…" at bounding box center [719, 415] width 1362 height 567
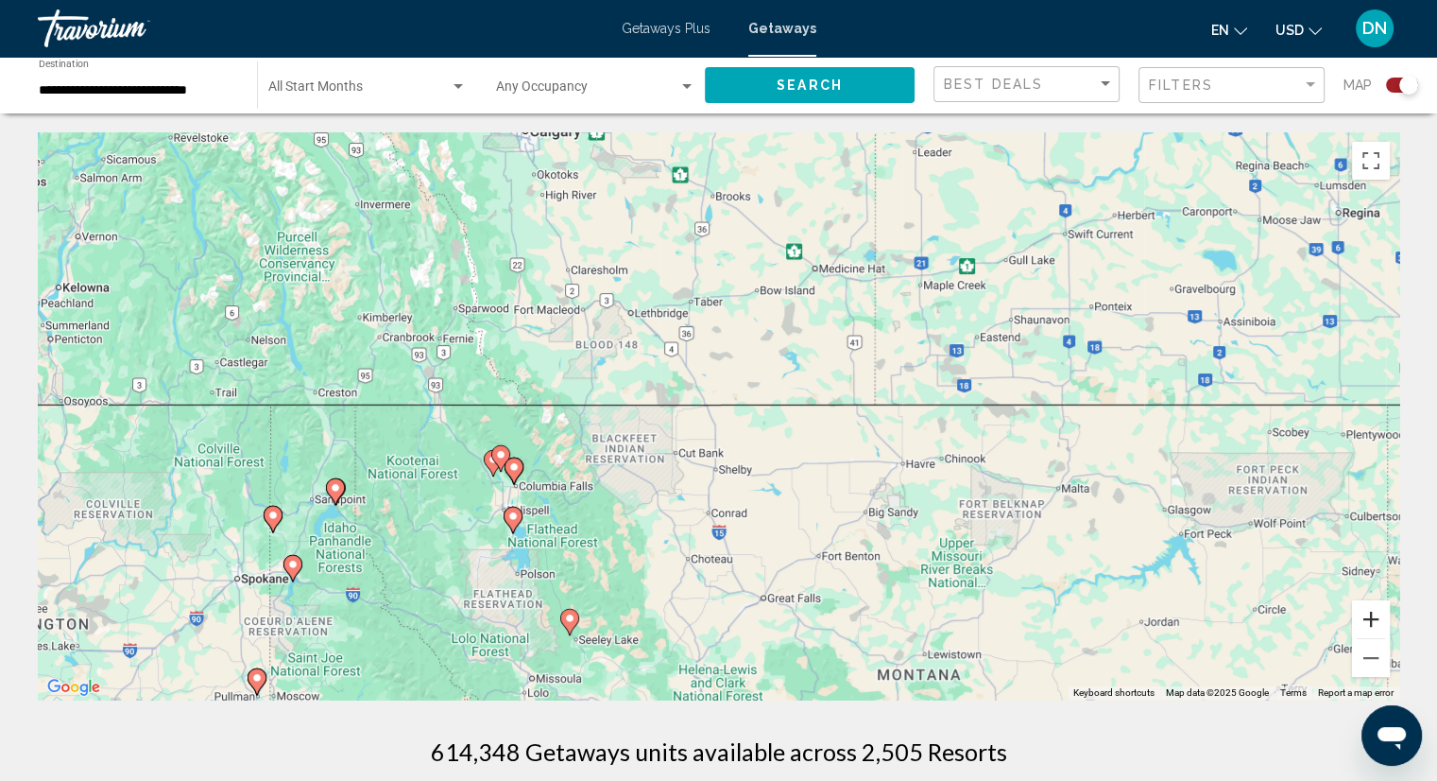
click at [1368, 621] on button "Zoom in" at bounding box center [1371, 619] width 38 height 38
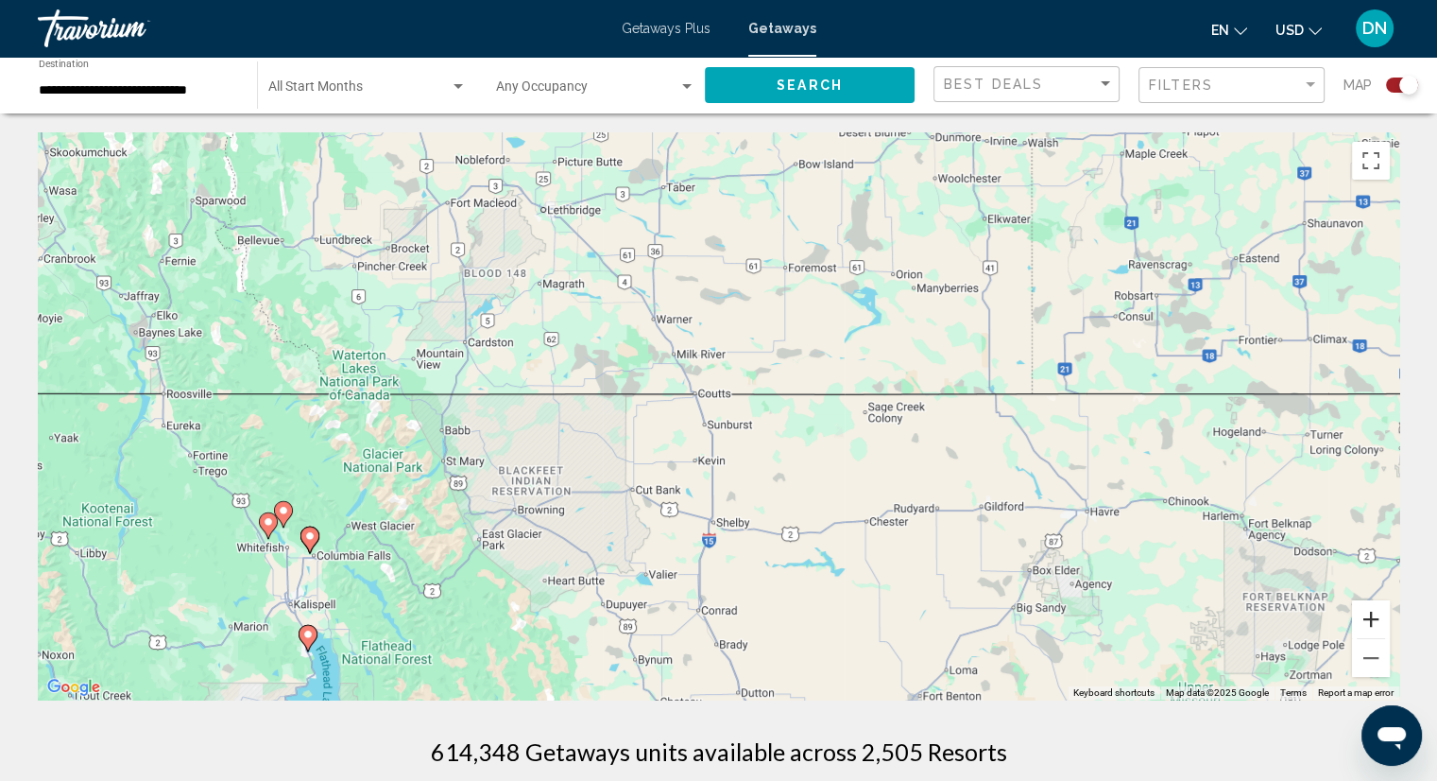
click at [1381, 614] on button "Zoom in" at bounding box center [1371, 619] width 38 height 38
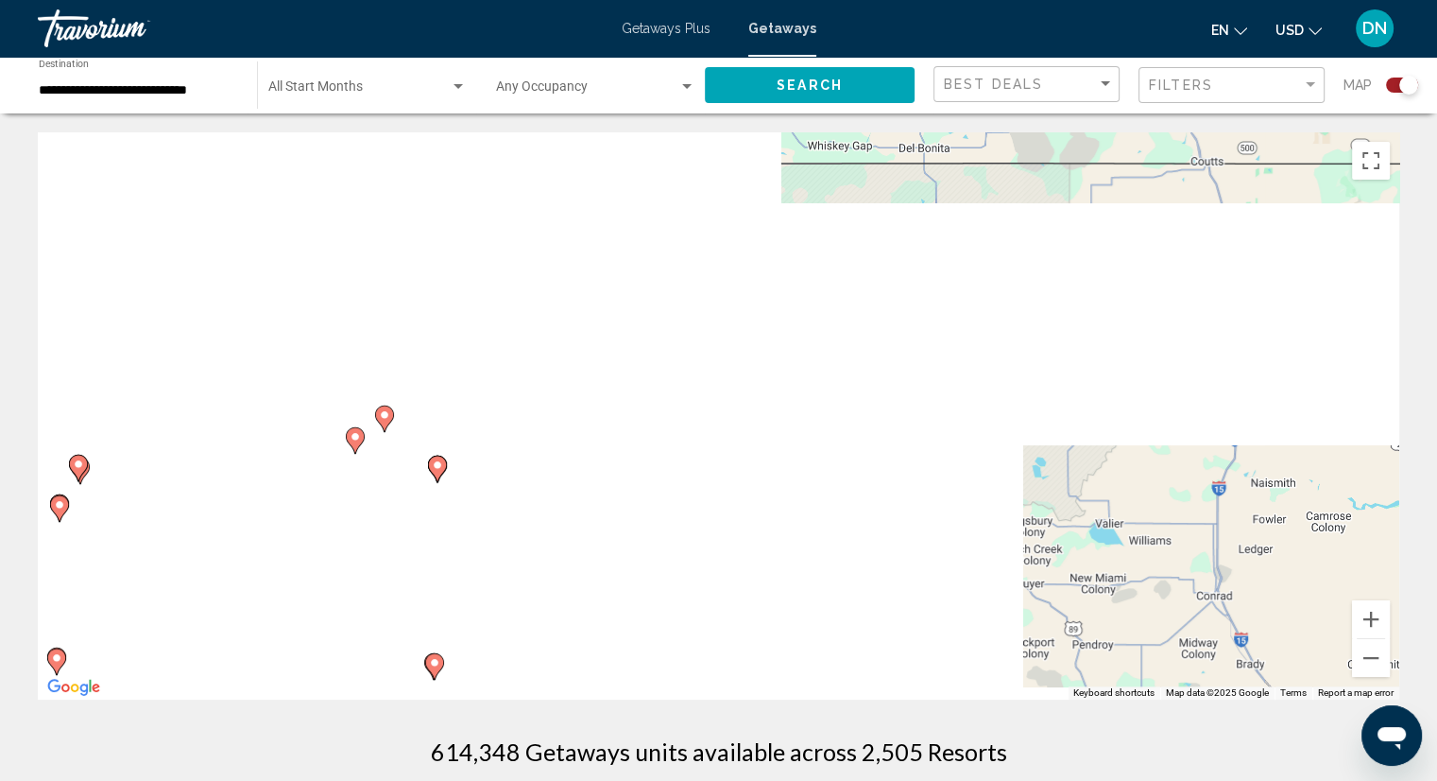
drag, startPoint x: 549, startPoint y: 553, endPoint x: 1081, endPoint y: 345, distance: 571.3
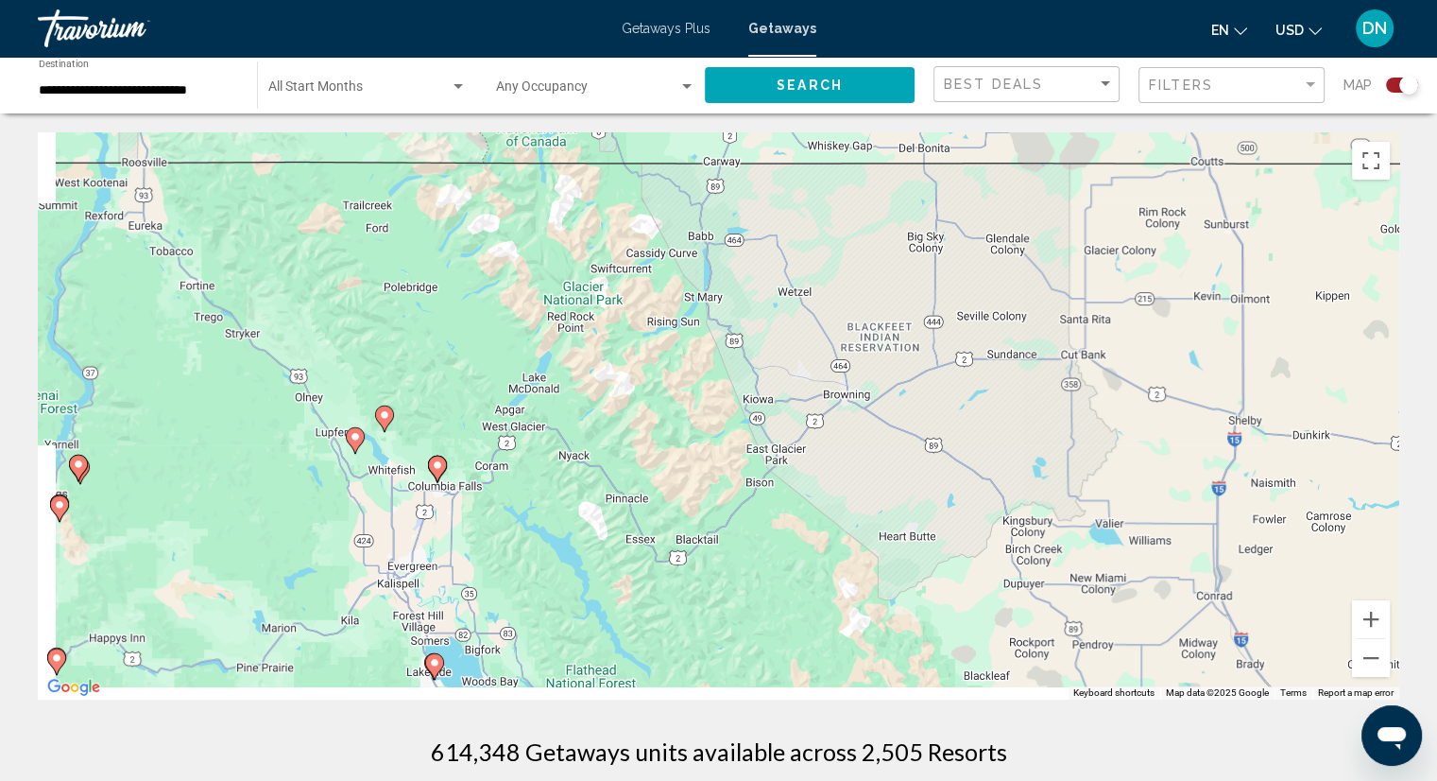
click at [1081, 345] on div "To activate drag with keyboard, press Alt + Enter. Once in keyboard drag state,…" at bounding box center [719, 415] width 1362 height 567
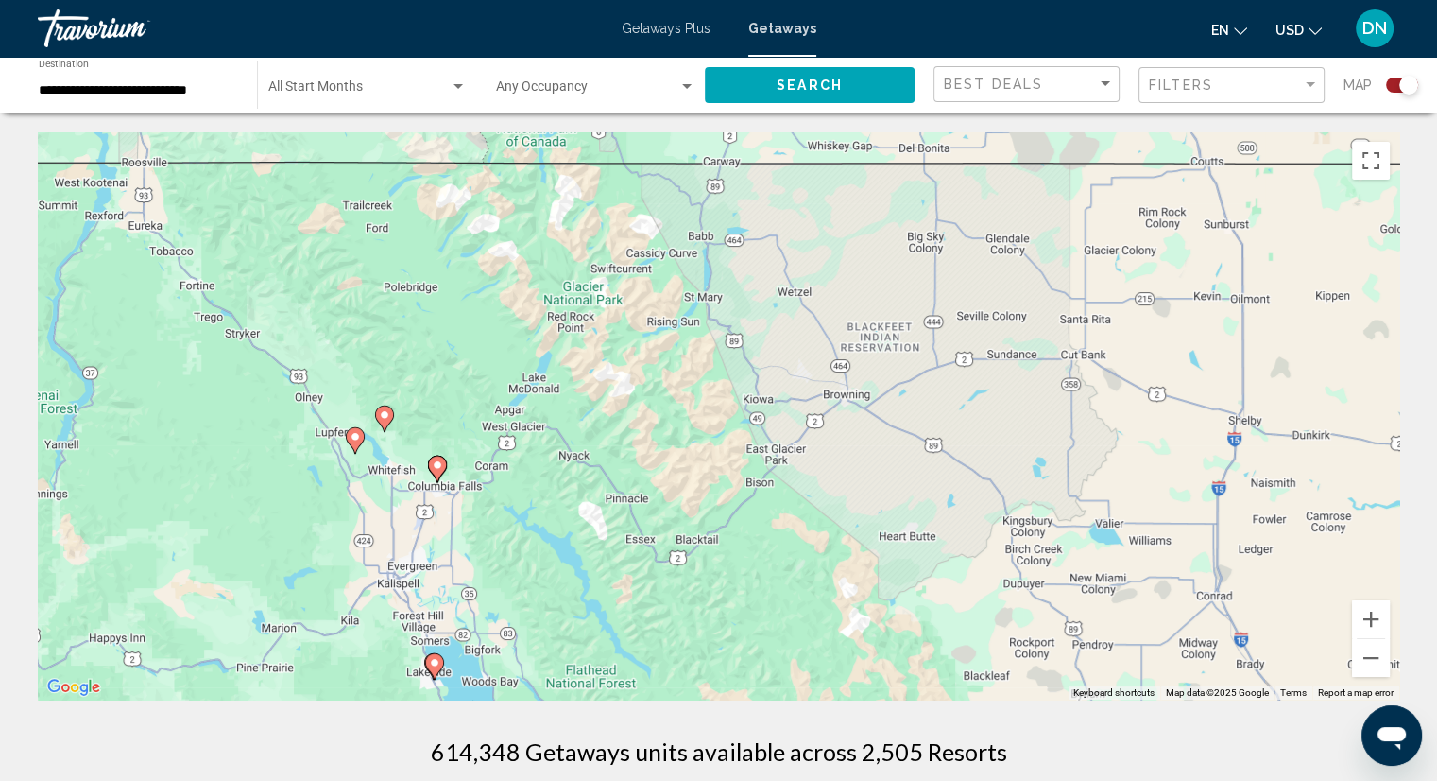
click at [387, 412] on image "Main content" at bounding box center [384, 414] width 11 height 11
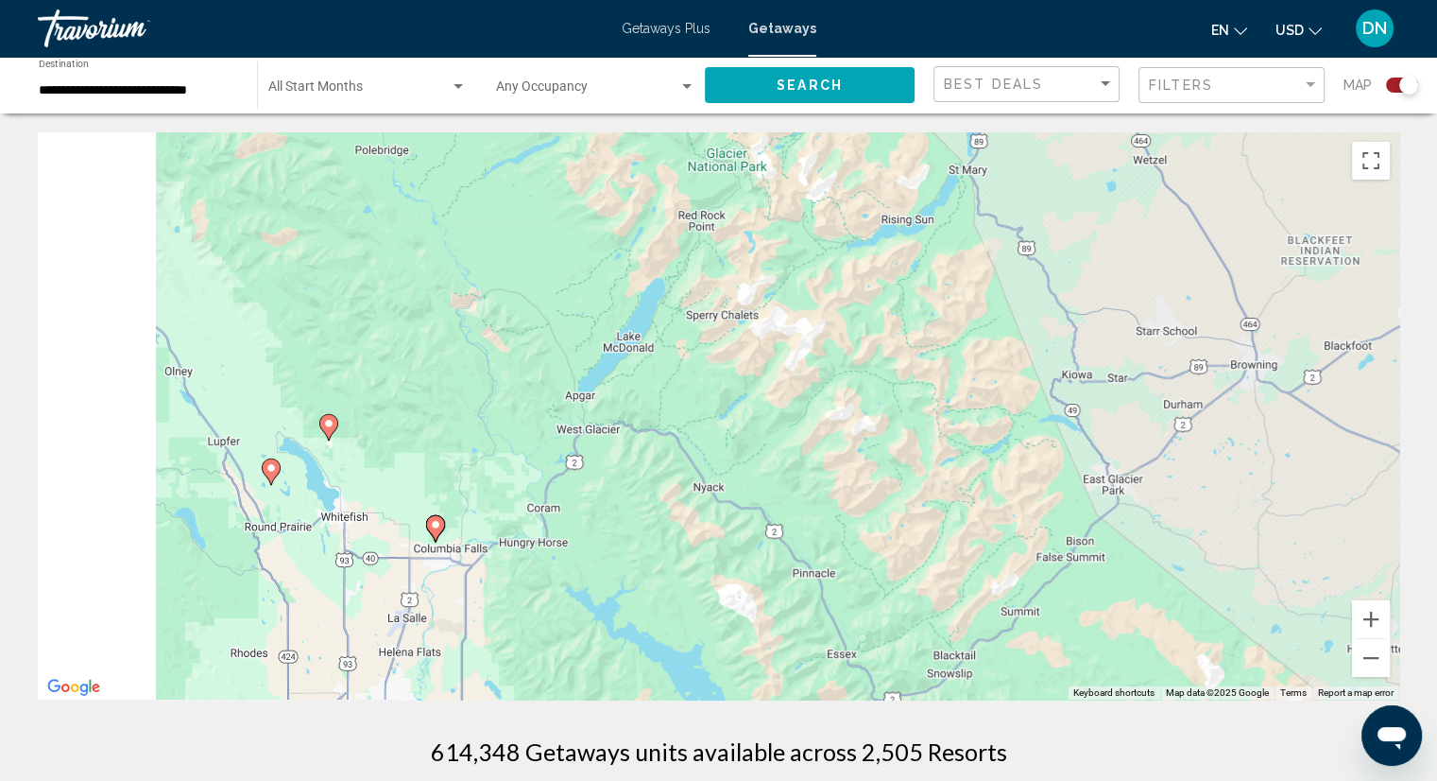
drag, startPoint x: 385, startPoint y: 423, endPoint x: 825, endPoint y: 394, distance: 441.4
click at [825, 394] on div "To activate drag with keyboard, press Alt + Enter. Once in keyboard drag state,…" at bounding box center [719, 415] width 1362 height 567
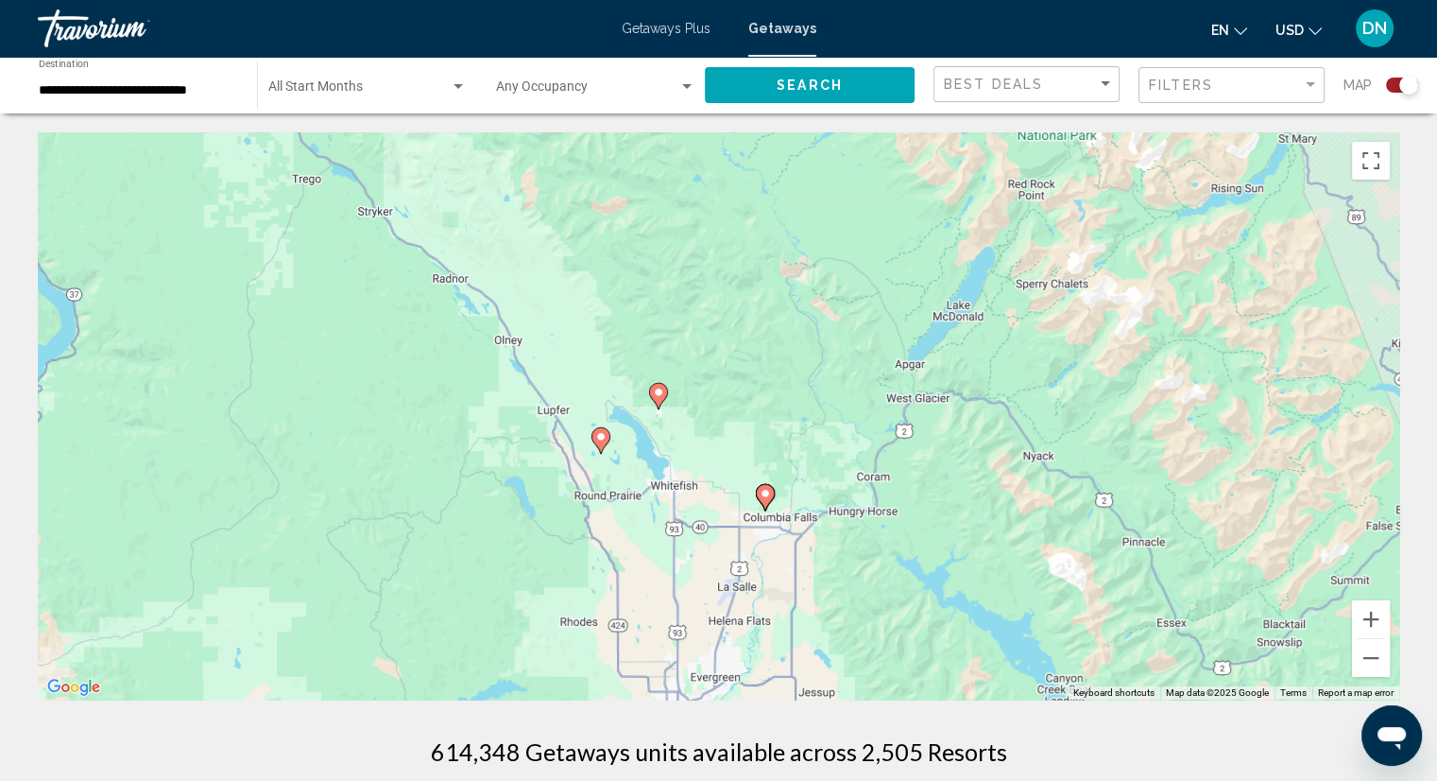
click at [659, 395] on image "Main content" at bounding box center [658, 392] width 11 height 11
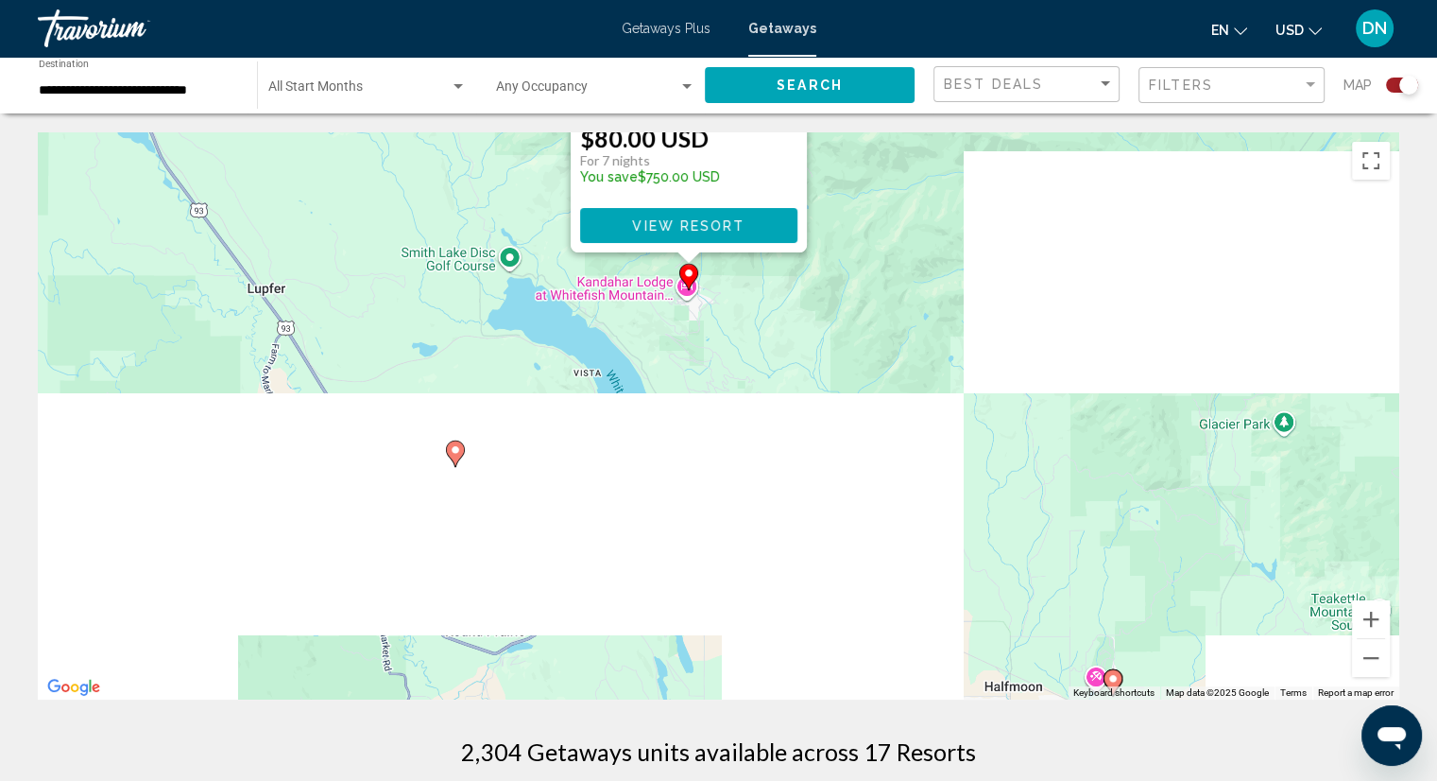
drag, startPoint x: 690, startPoint y: 575, endPoint x: 902, endPoint y: 193, distance: 436.6
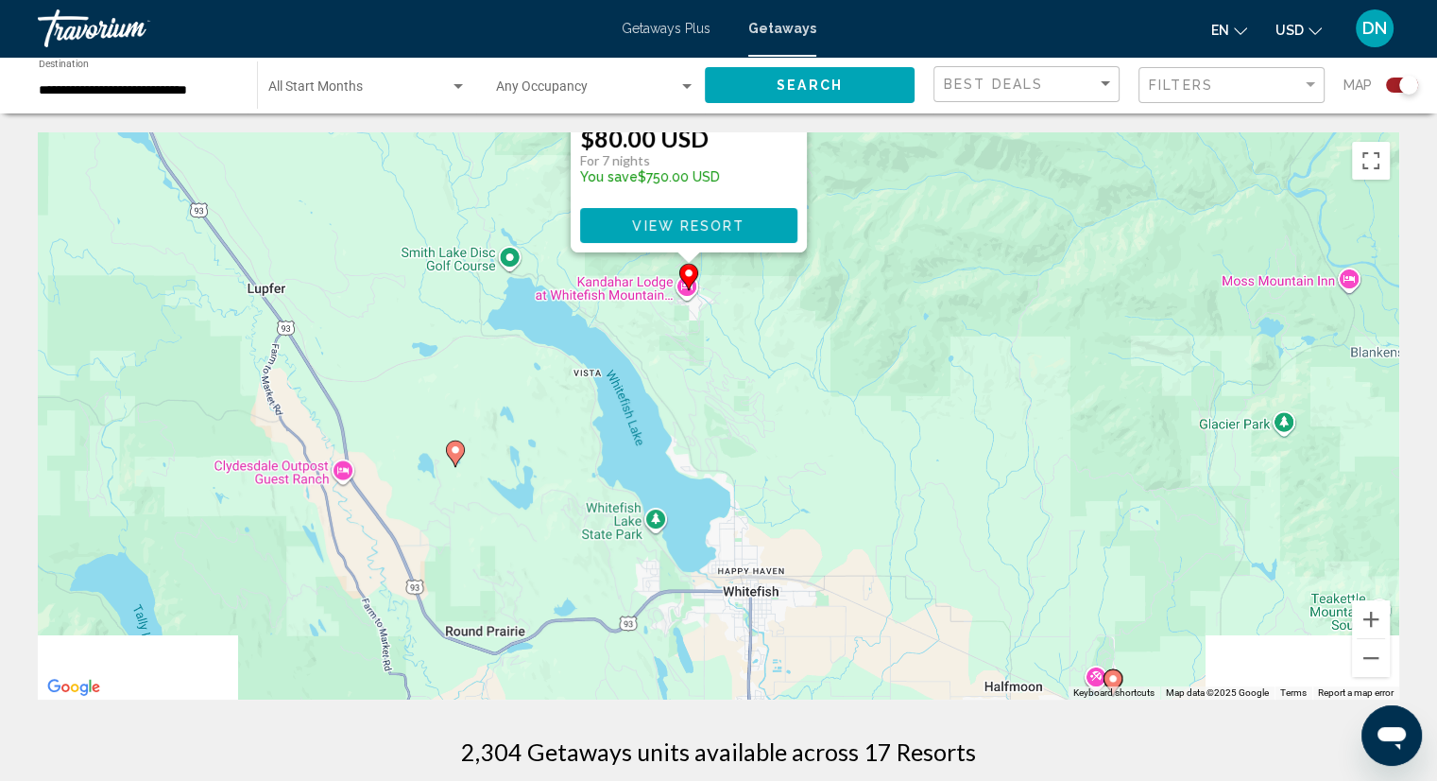
click at [902, 193] on div "To activate drag with keyboard, press Alt + Enter. Once in keyboard drag state,…" at bounding box center [719, 415] width 1362 height 567
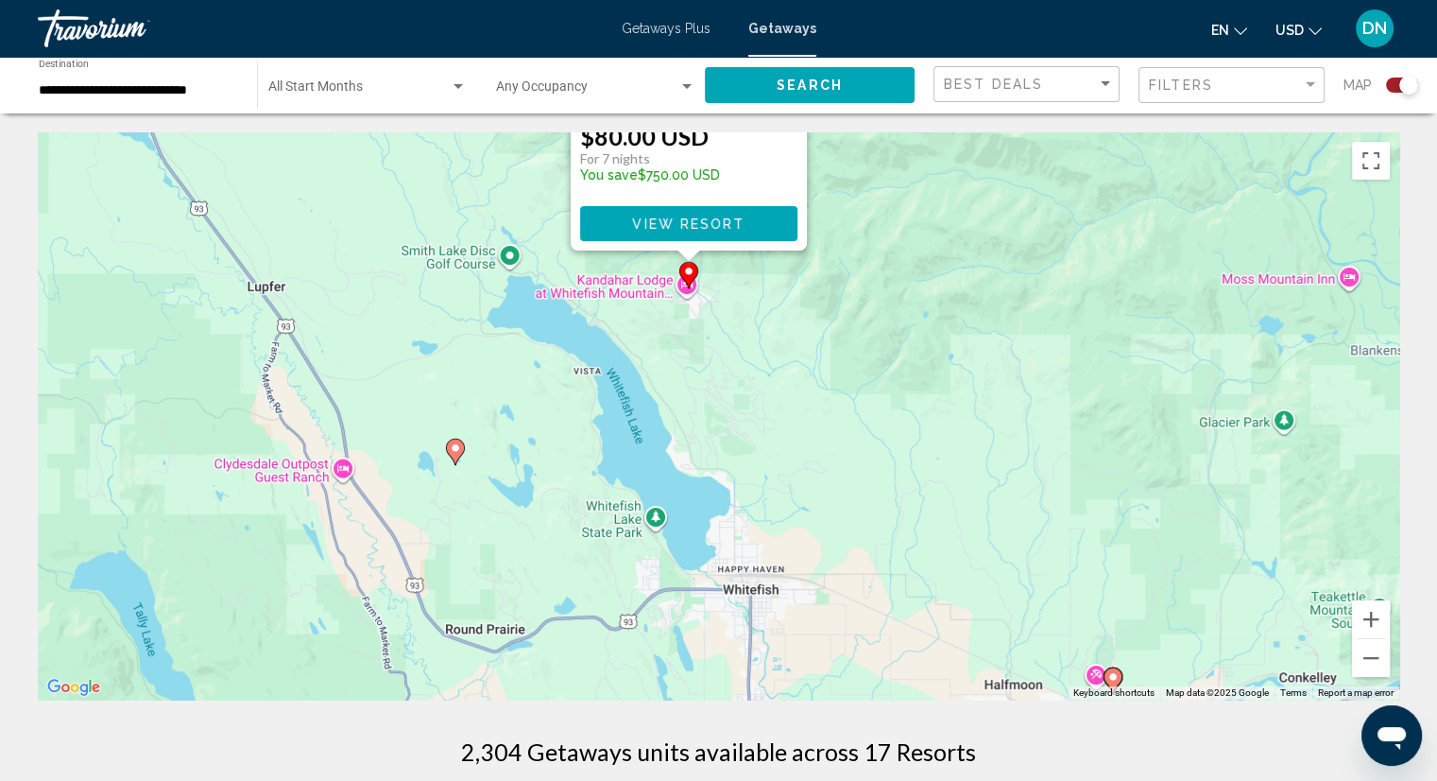
click at [456, 448] on image "Main content" at bounding box center [455, 447] width 11 height 11
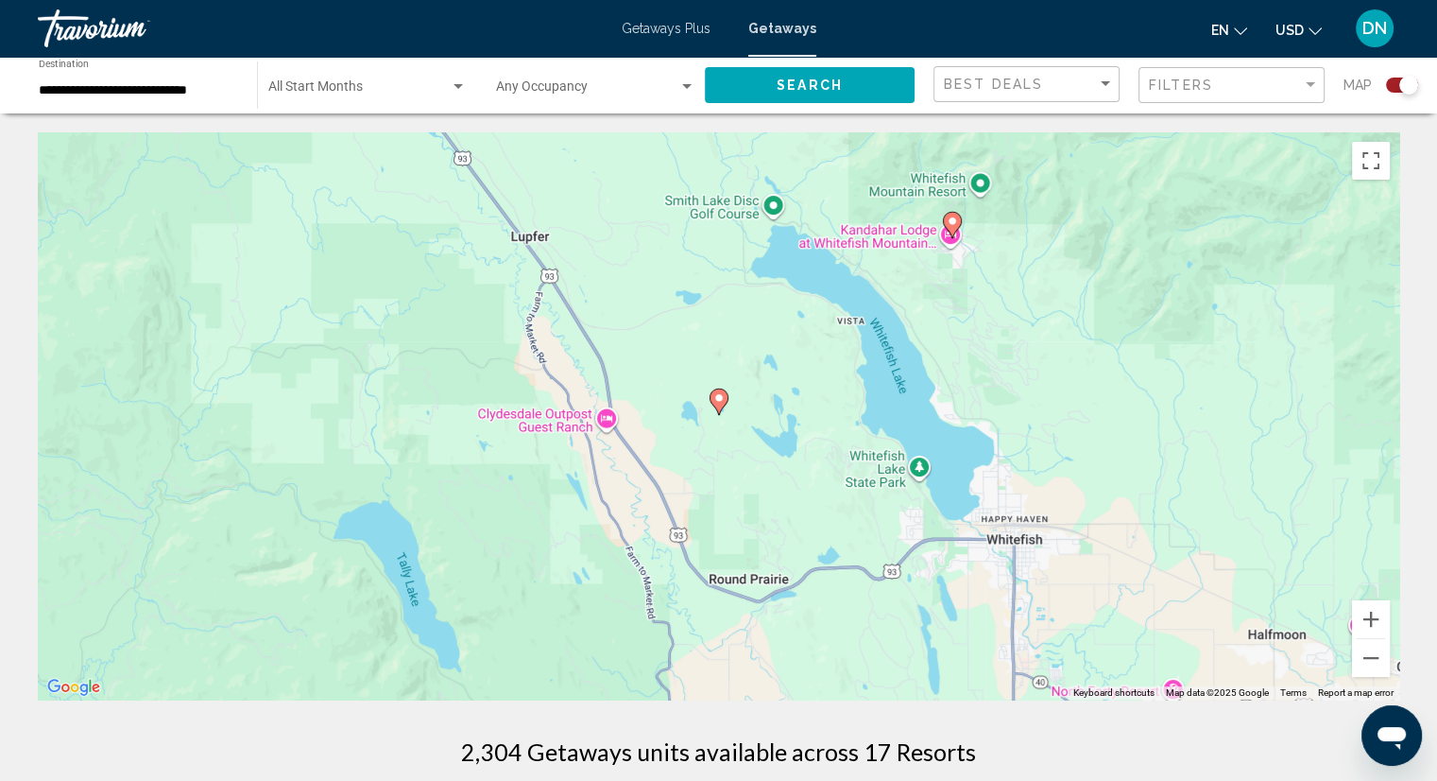
click at [714, 397] on image "Main content" at bounding box center [719, 397] width 11 height 11
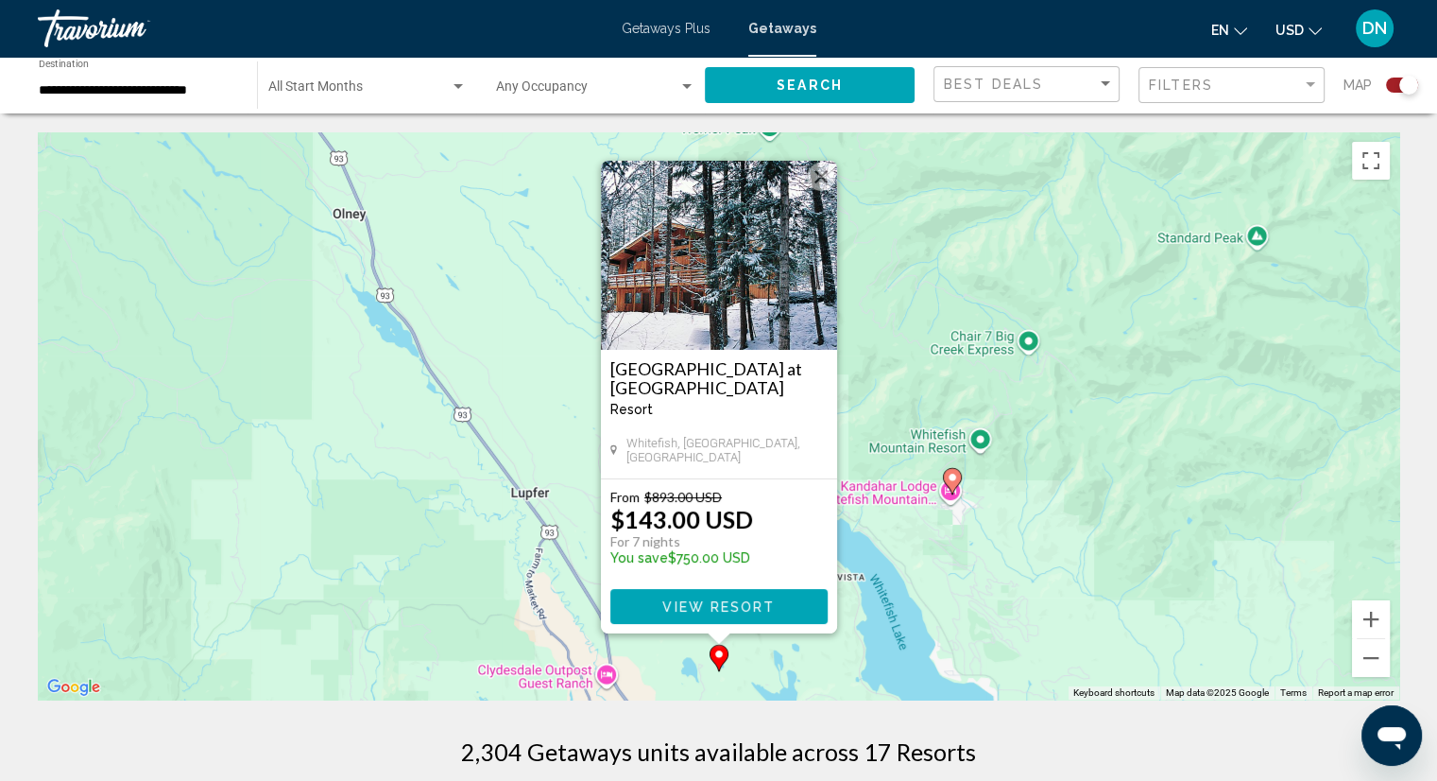
click at [952, 478] on image "Main content" at bounding box center [952, 477] width 11 height 11
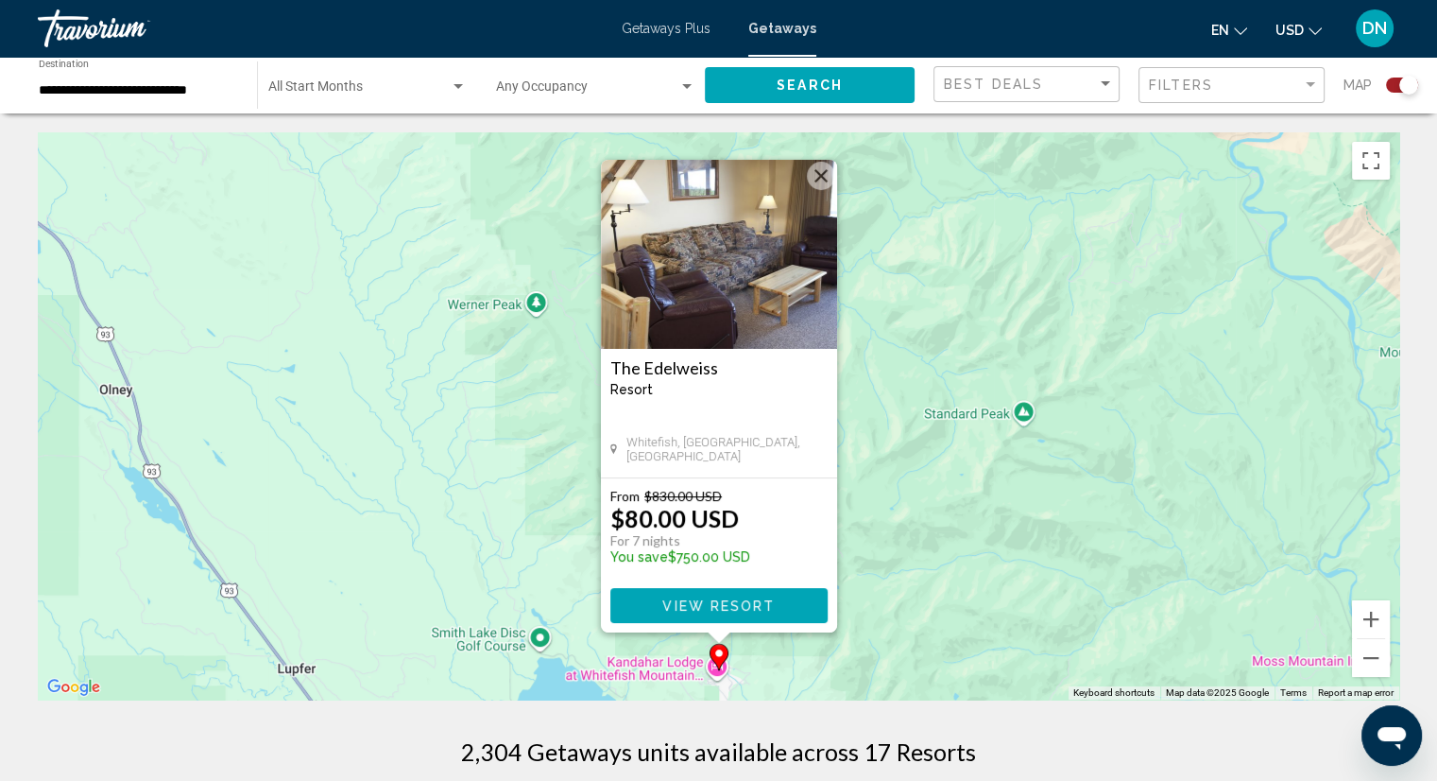
click at [819, 177] on button "Close" at bounding box center [821, 176] width 28 height 28
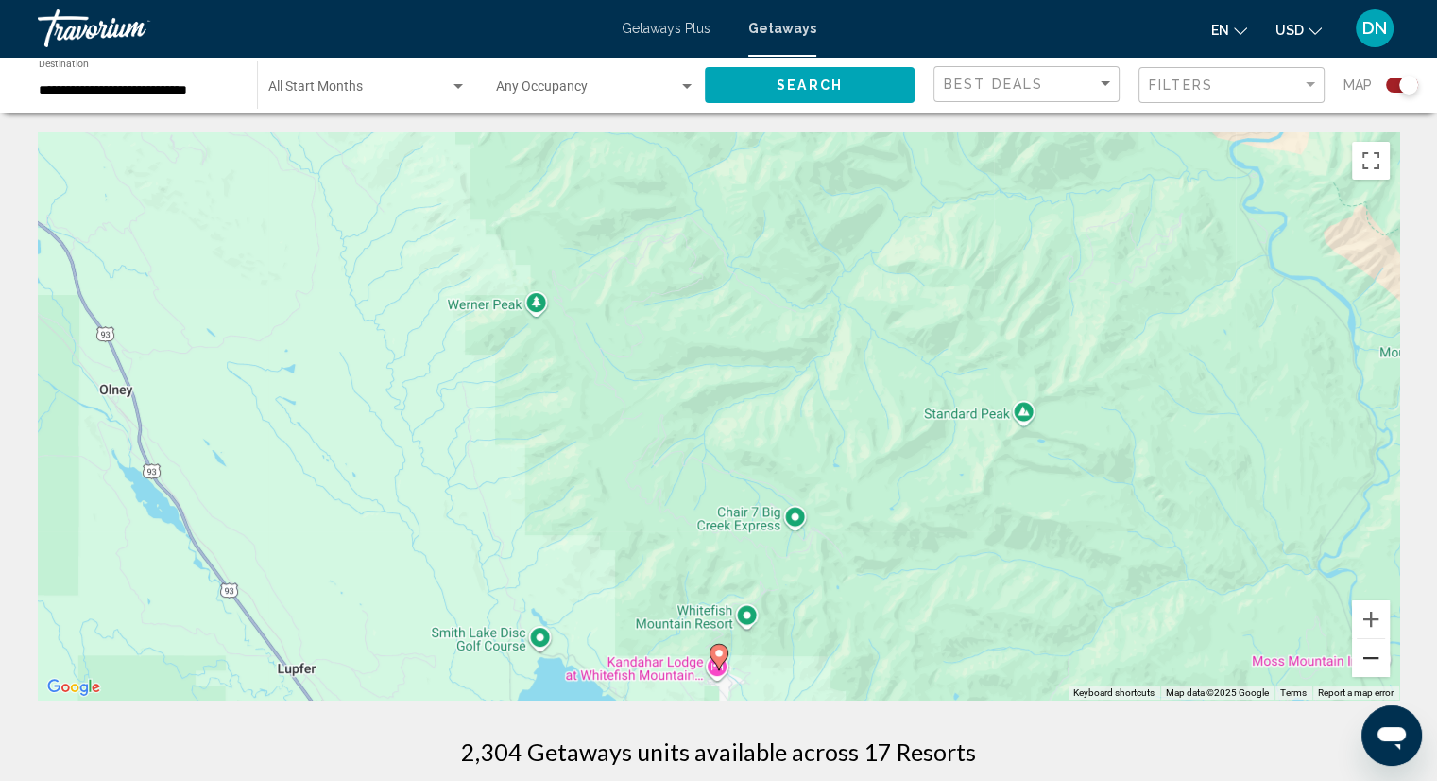
click at [1372, 651] on button "Zoom out" at bounding box center [1371, 658] width 38 height 38
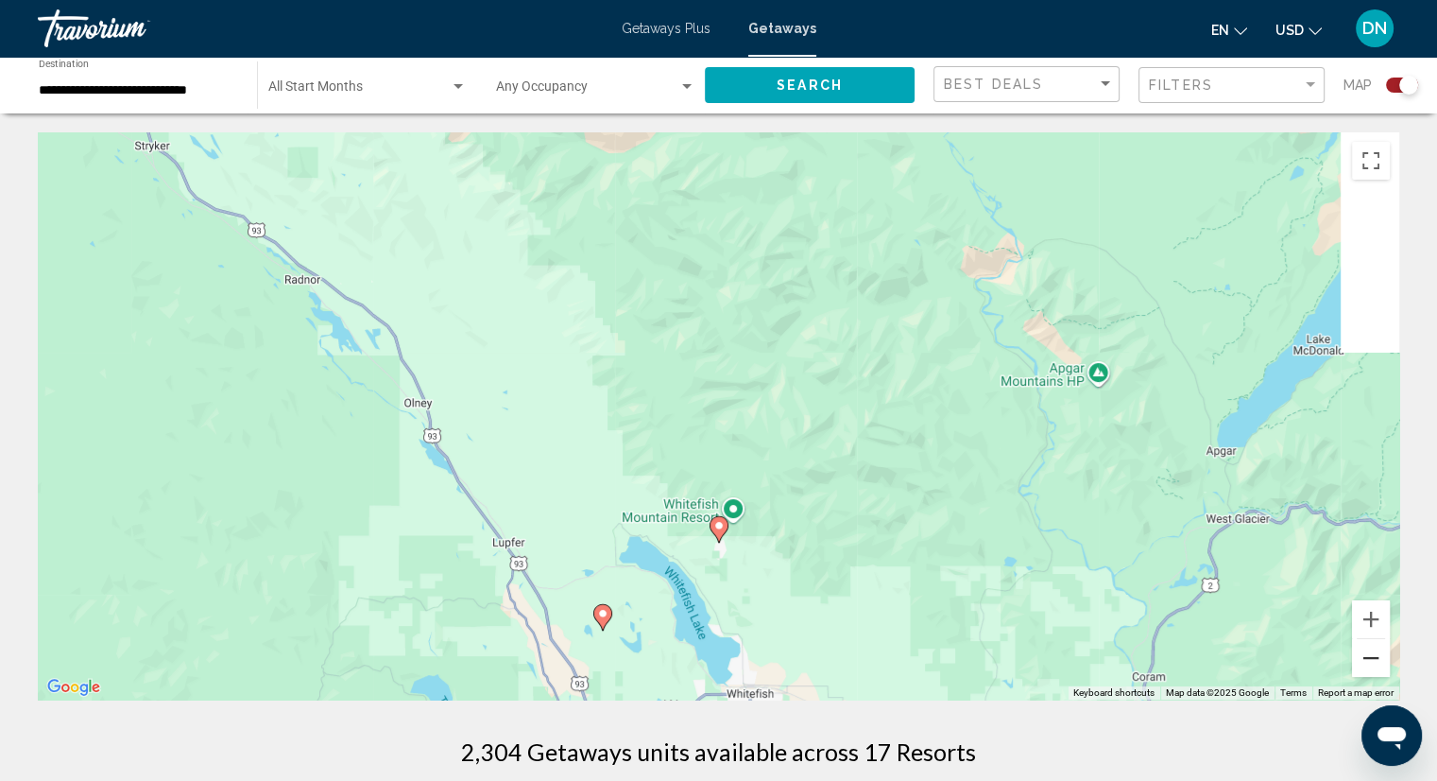
click at [1371, 656] on button "Zoom out" at bounding box center [1371, 658] width 38 height 38
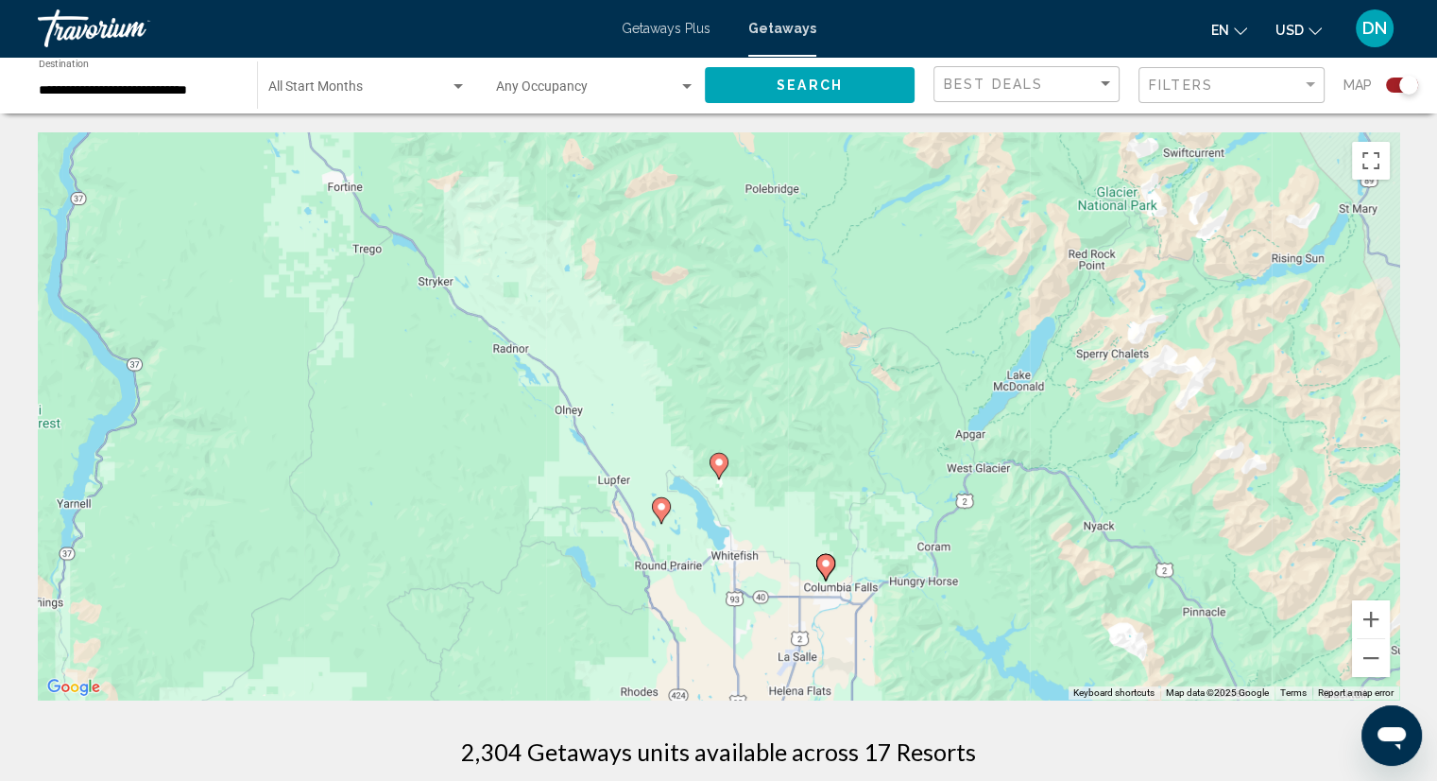
click at [824, 560] on image "Main content" at bounding box center [825, 563] width 11 height 11
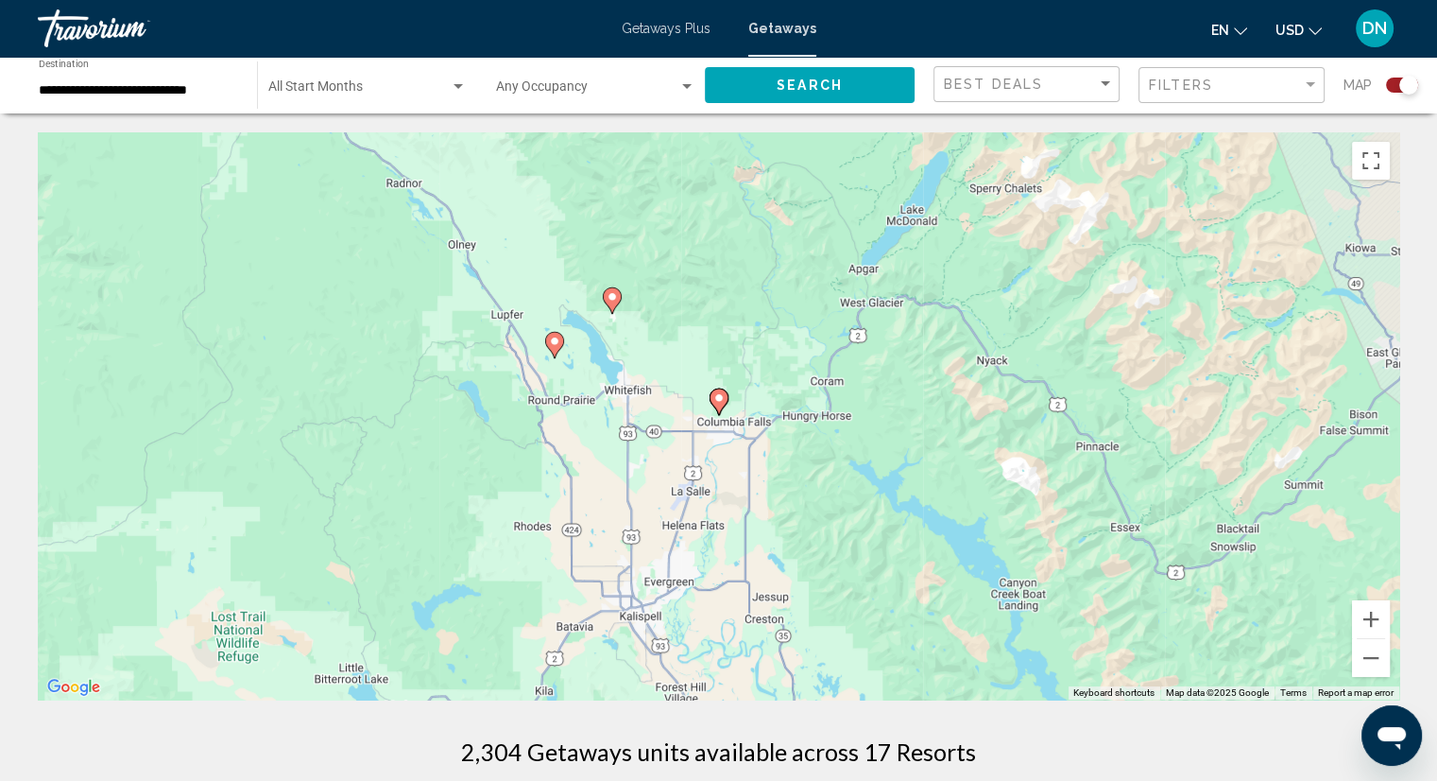
click at [720, 405] on icon "Main content" at bounding box center [718, 401] width 17 height 25
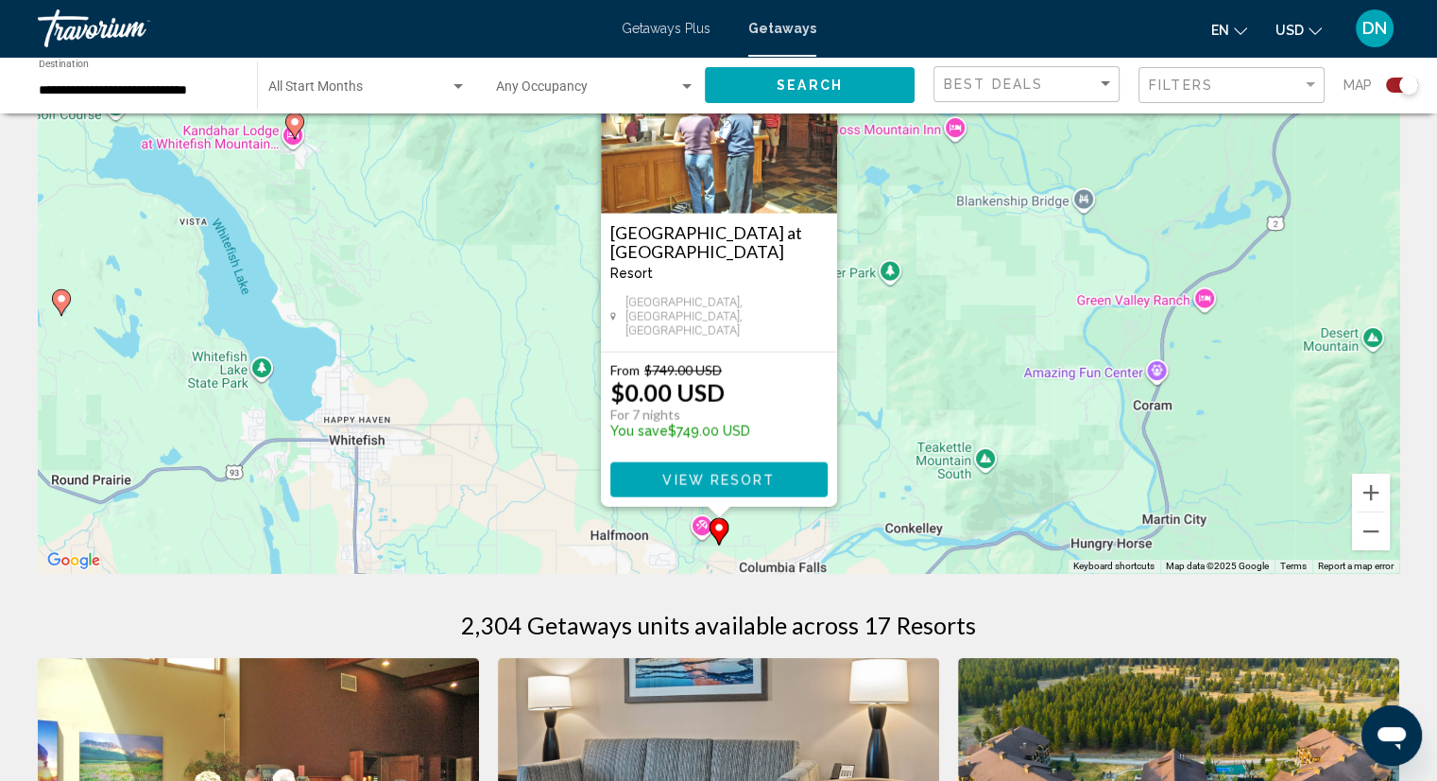
scroll to position [95, 0]
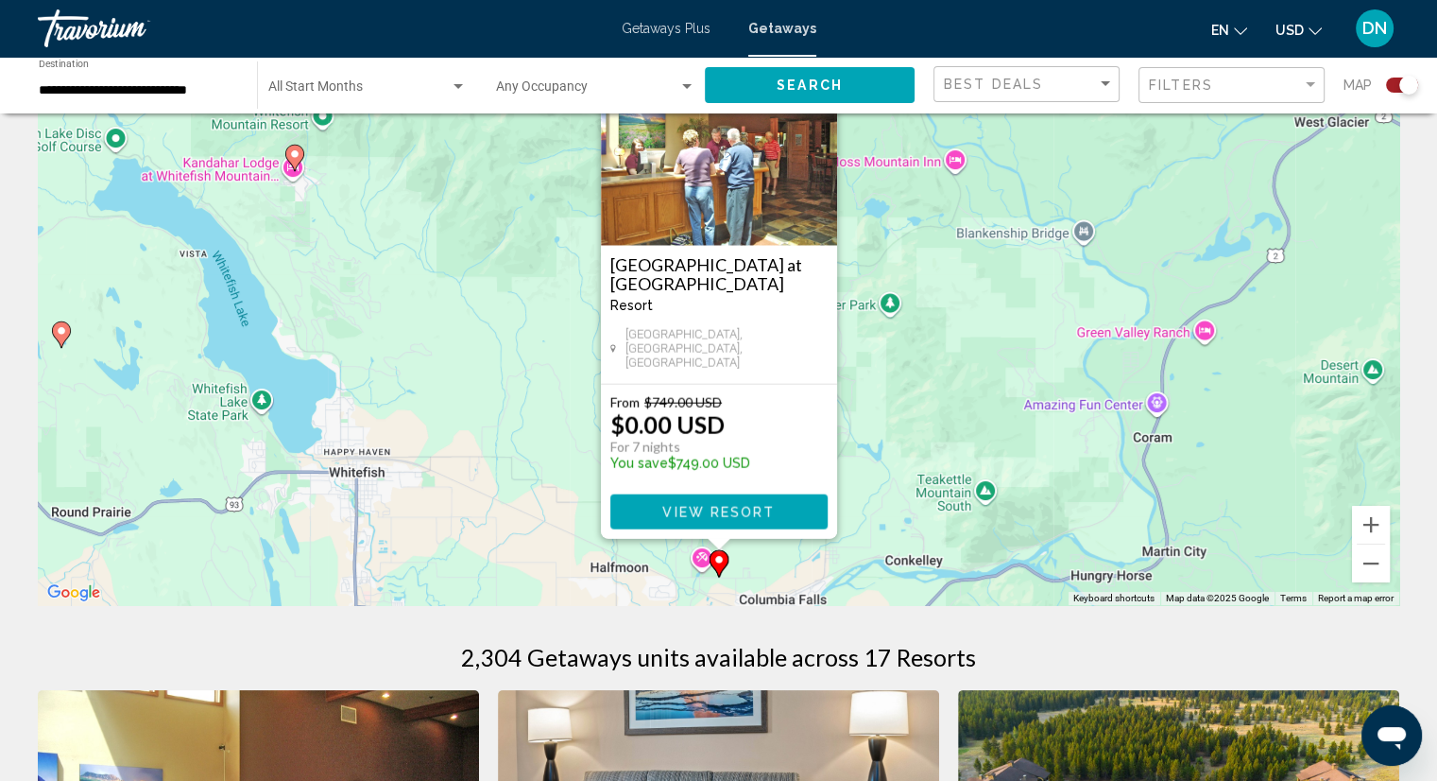
click at [701, 507] on span "View Resort" at bounding box center [719, 512] width 112 height 15
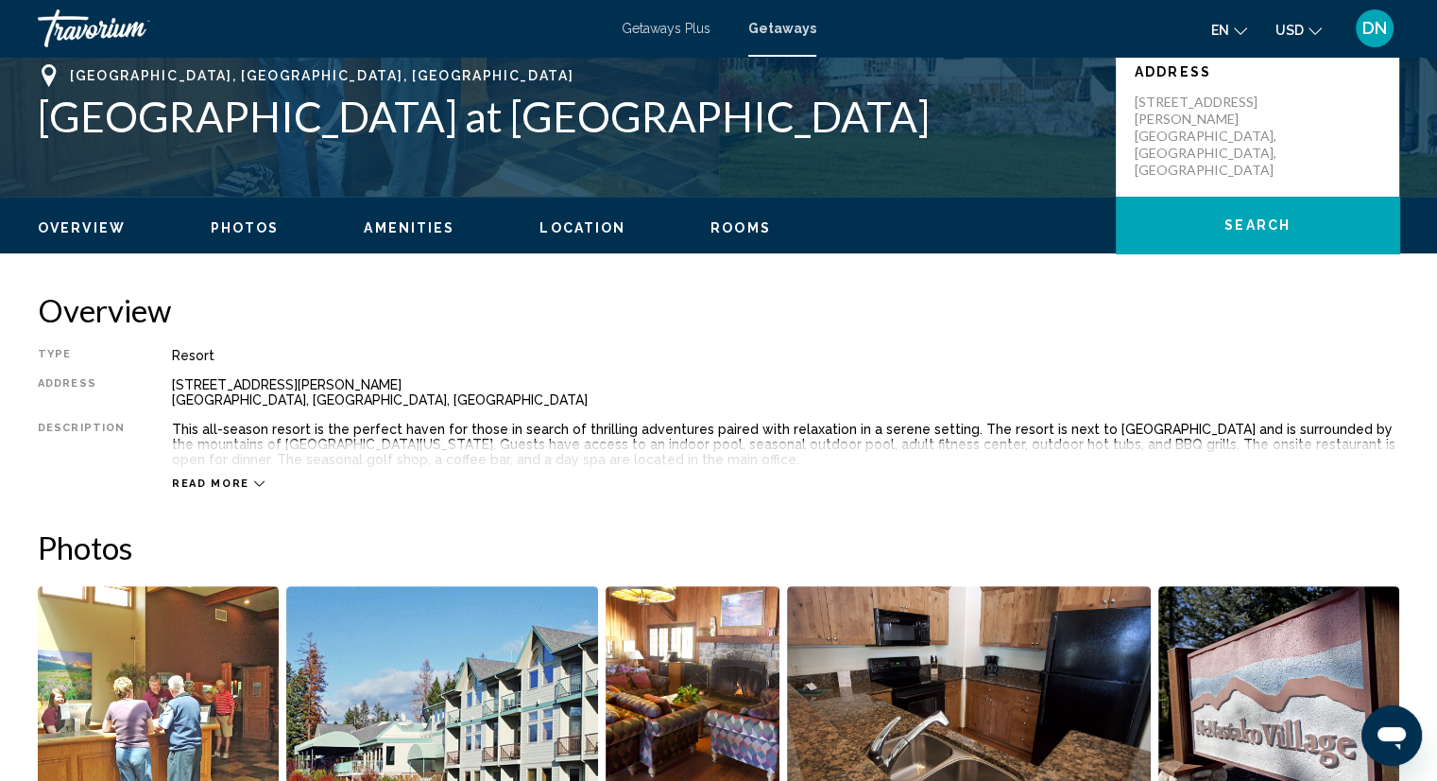
scroll to position [473, 0]
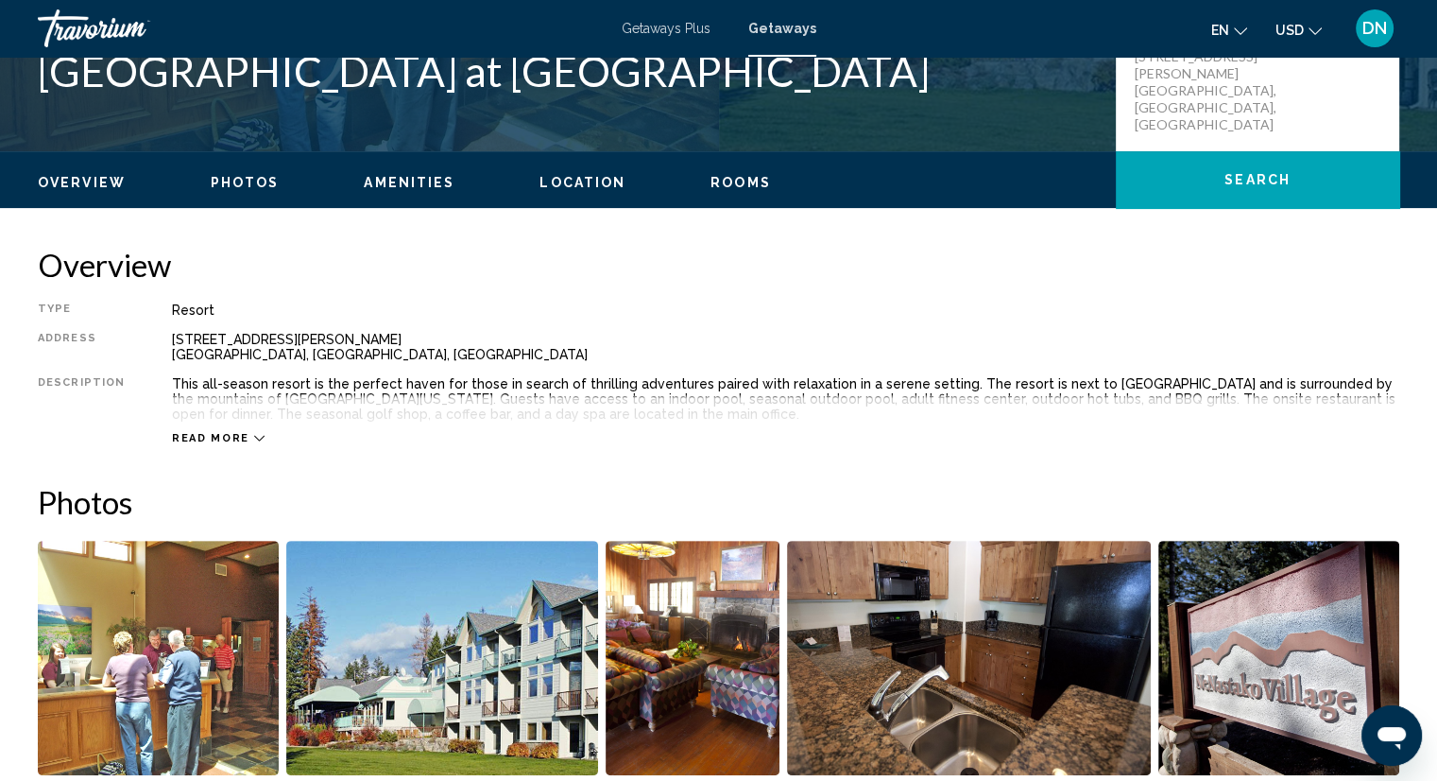
click at [254, 436] on icon "Main content" at bounding box center [259, 438] width 10 height 10
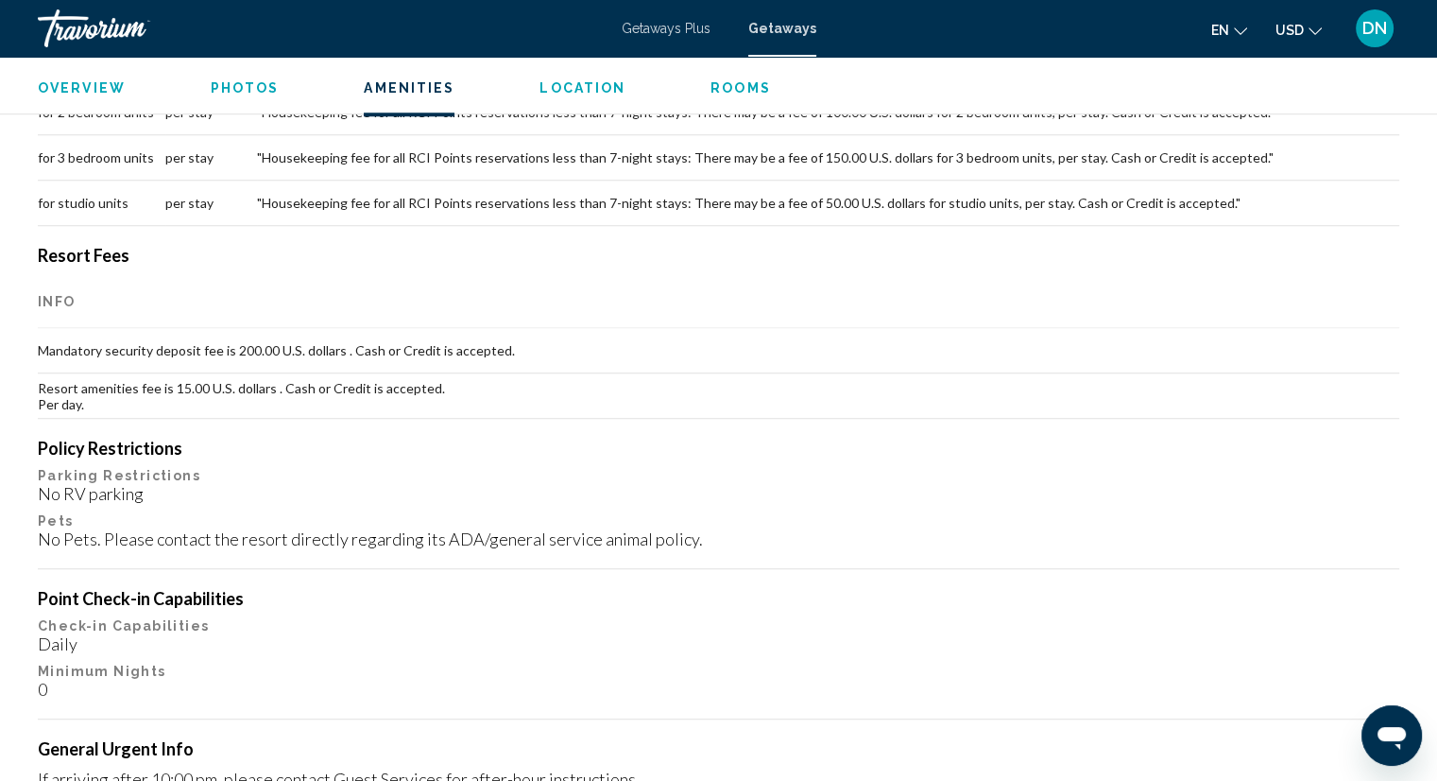
scroll to position [1607, 0]
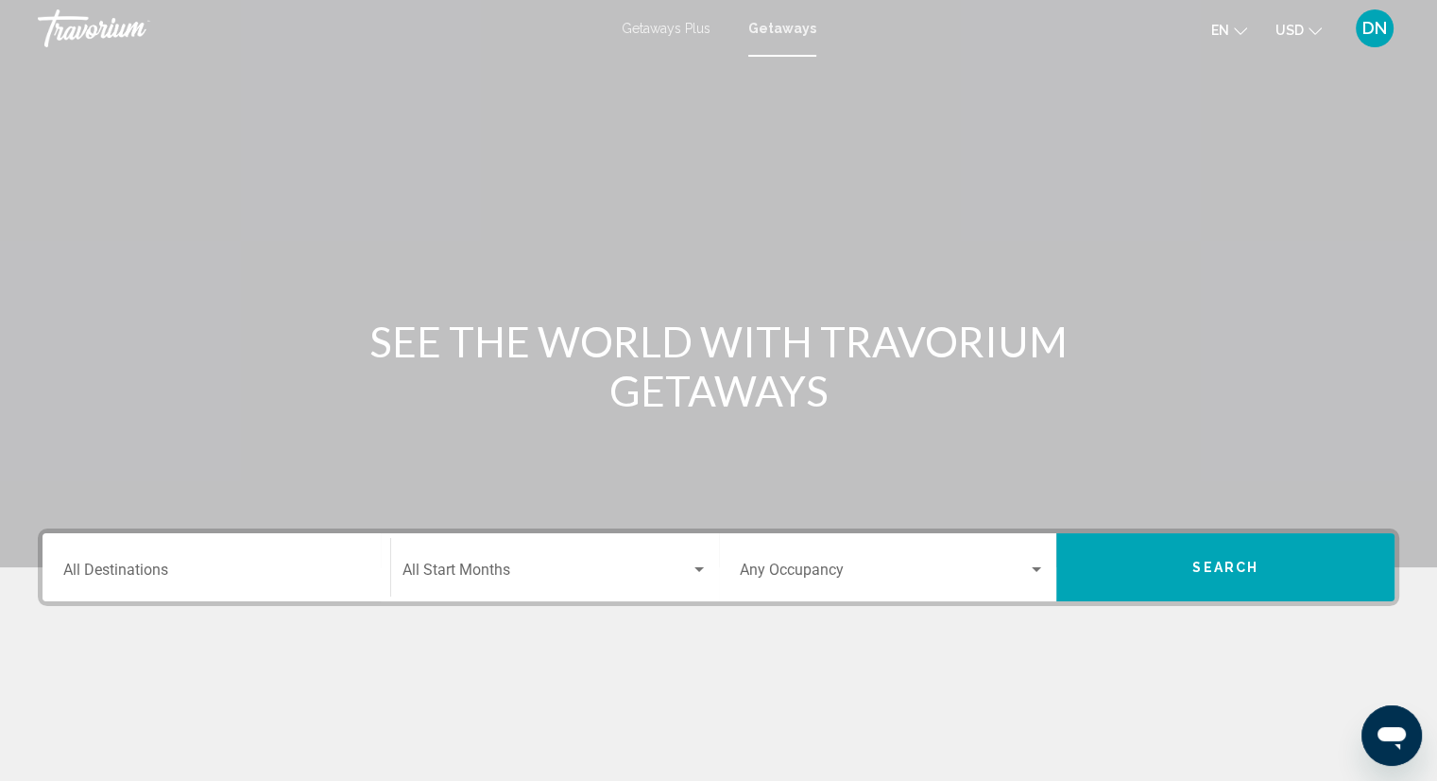
click at [185, 573] on input "Destination All Destinations" at bounding box center [216, 573] width 306 height 17
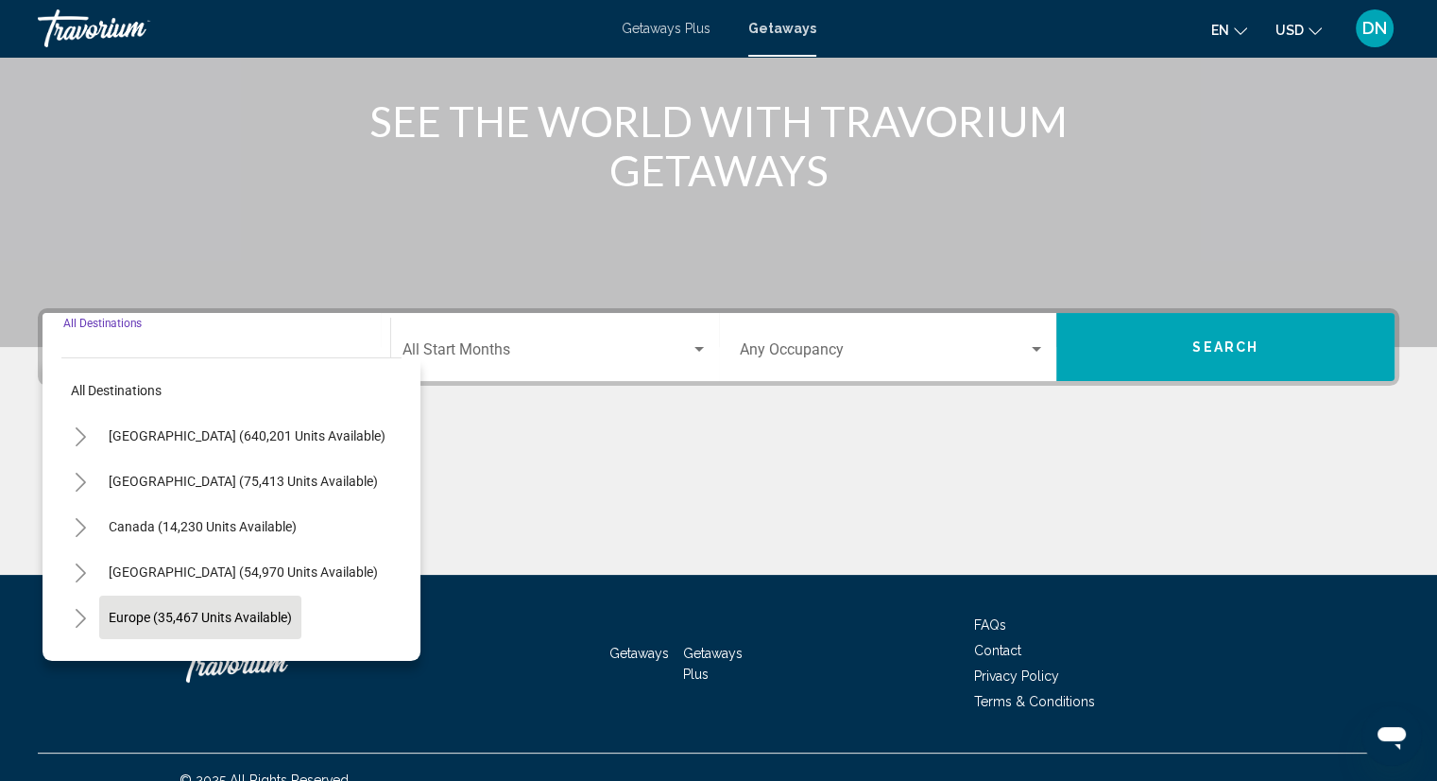
scroll to position [246, 0]
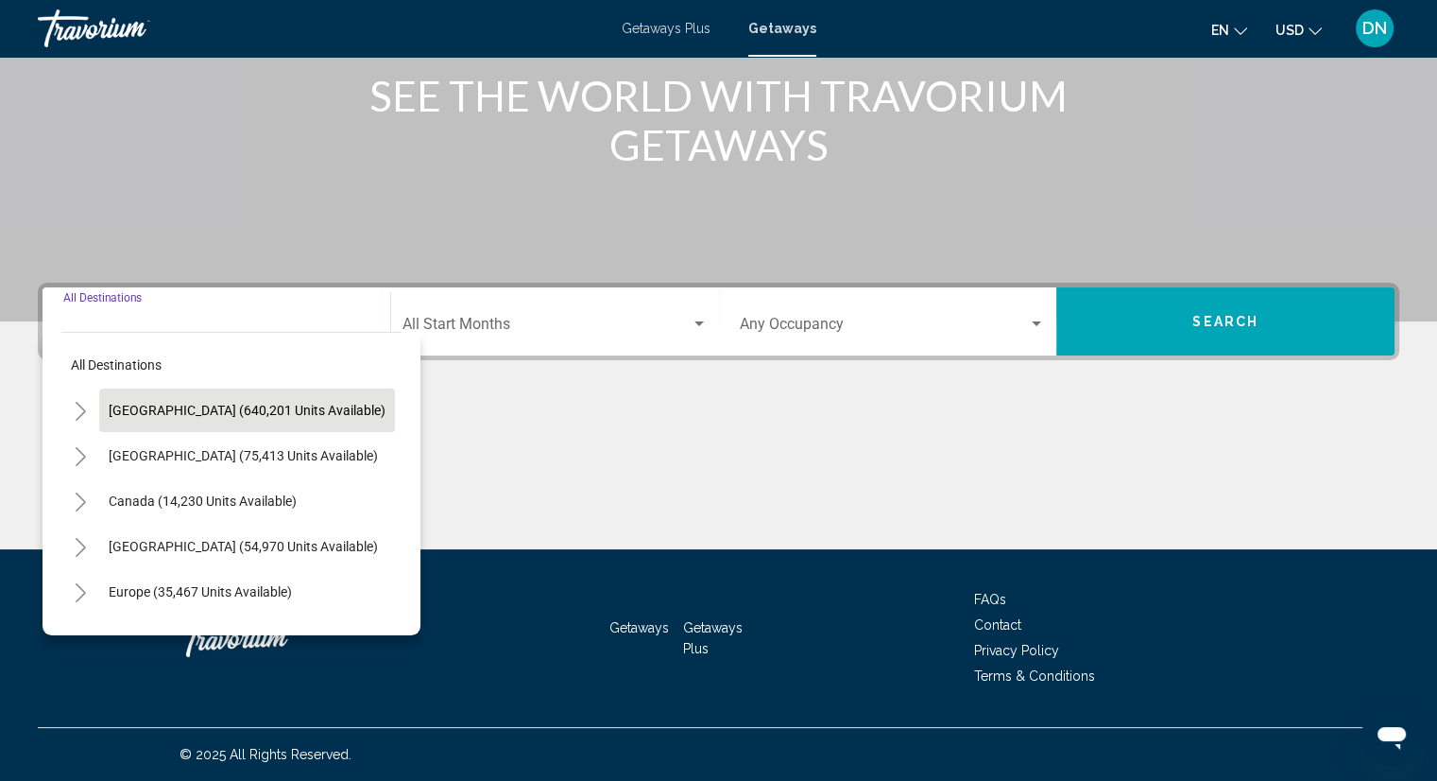
click at [237, 416] on span "[GEOGRAPHIC_DATA] (640,201 units available)" at bounding box center [247, 410] width 277 height 15
type input "**********"
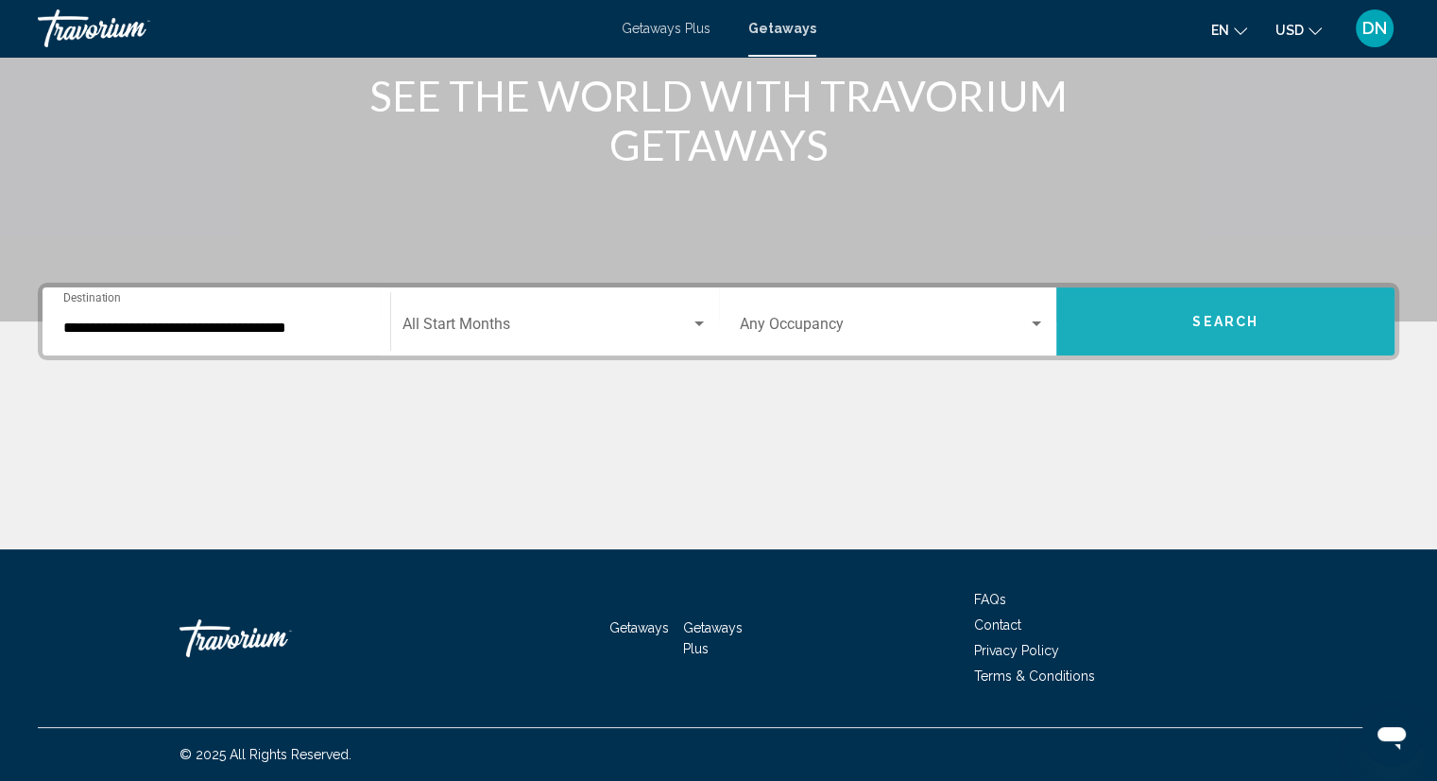
click at [1248, 334] on button "Search" at bounding box center [1226, 321] width 338 height 68
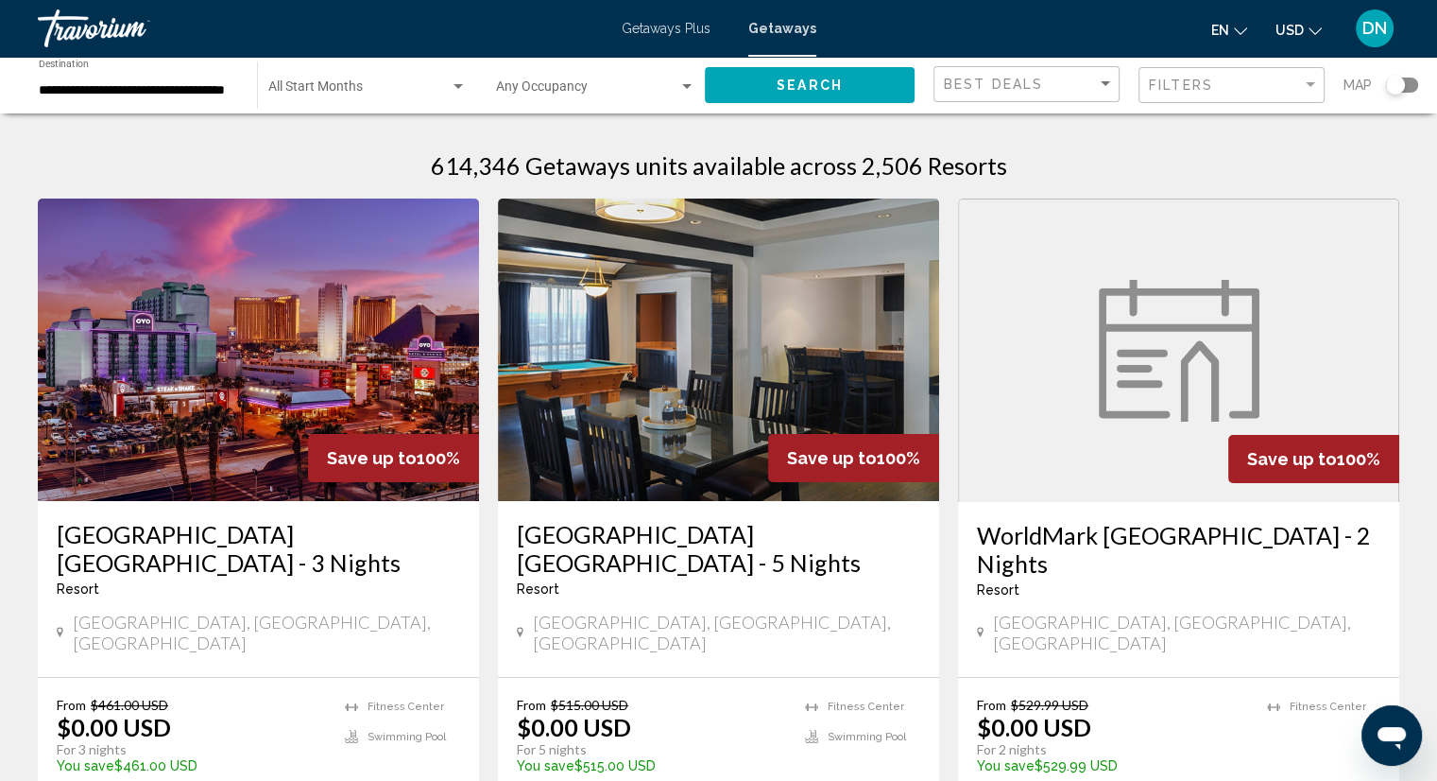
click at [1414, 83] on div "Search widget" at bounding box center [1402, 84] width 32 height 15
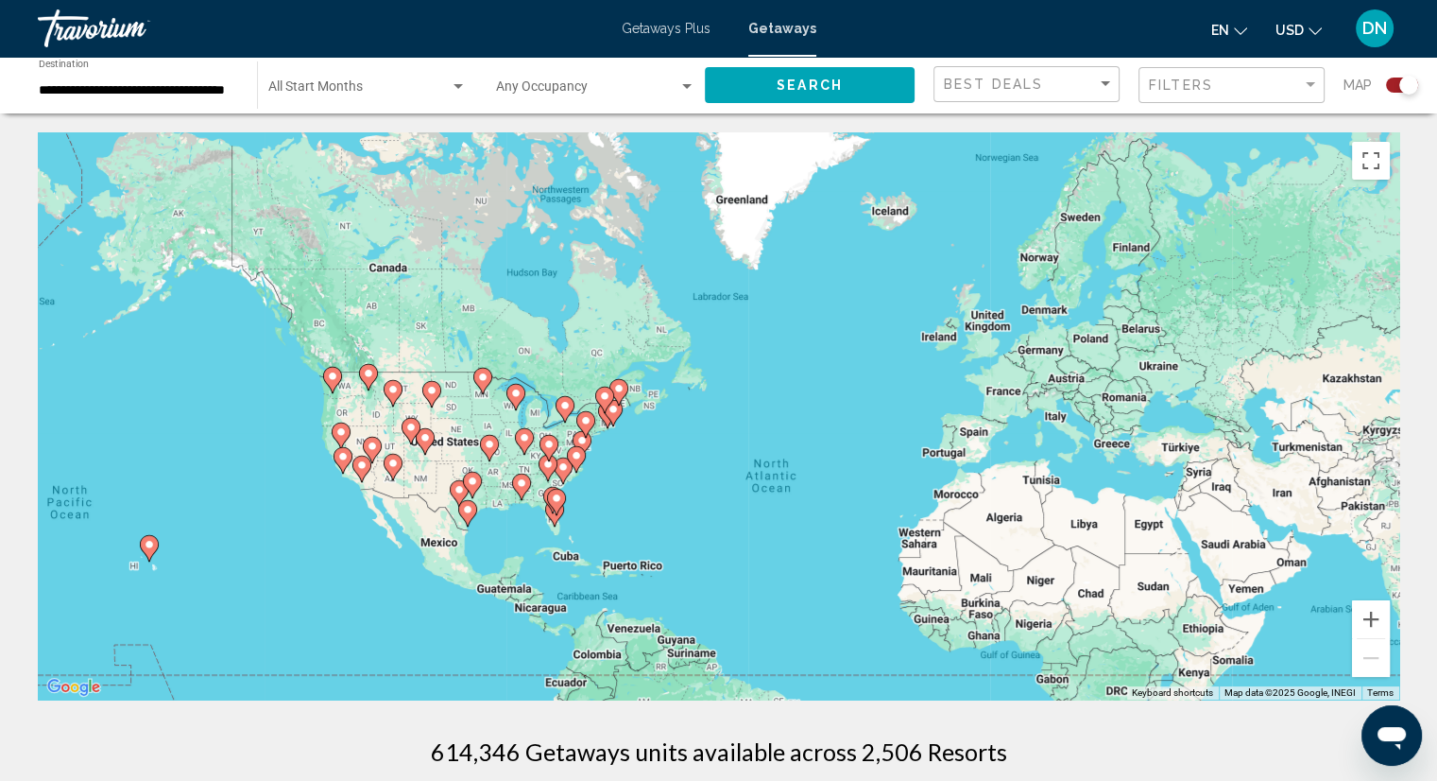
drag, startPoint x: 842, startPoint y: 306, endPoint x: 949, endPoint y: 398, distance: 140.7
click at [949, 398] on div "To activate drag with keyboard, press Alt + Enter. Once in keyboard drag state,…" at bounding box center [719, 415] width 1362 height 567
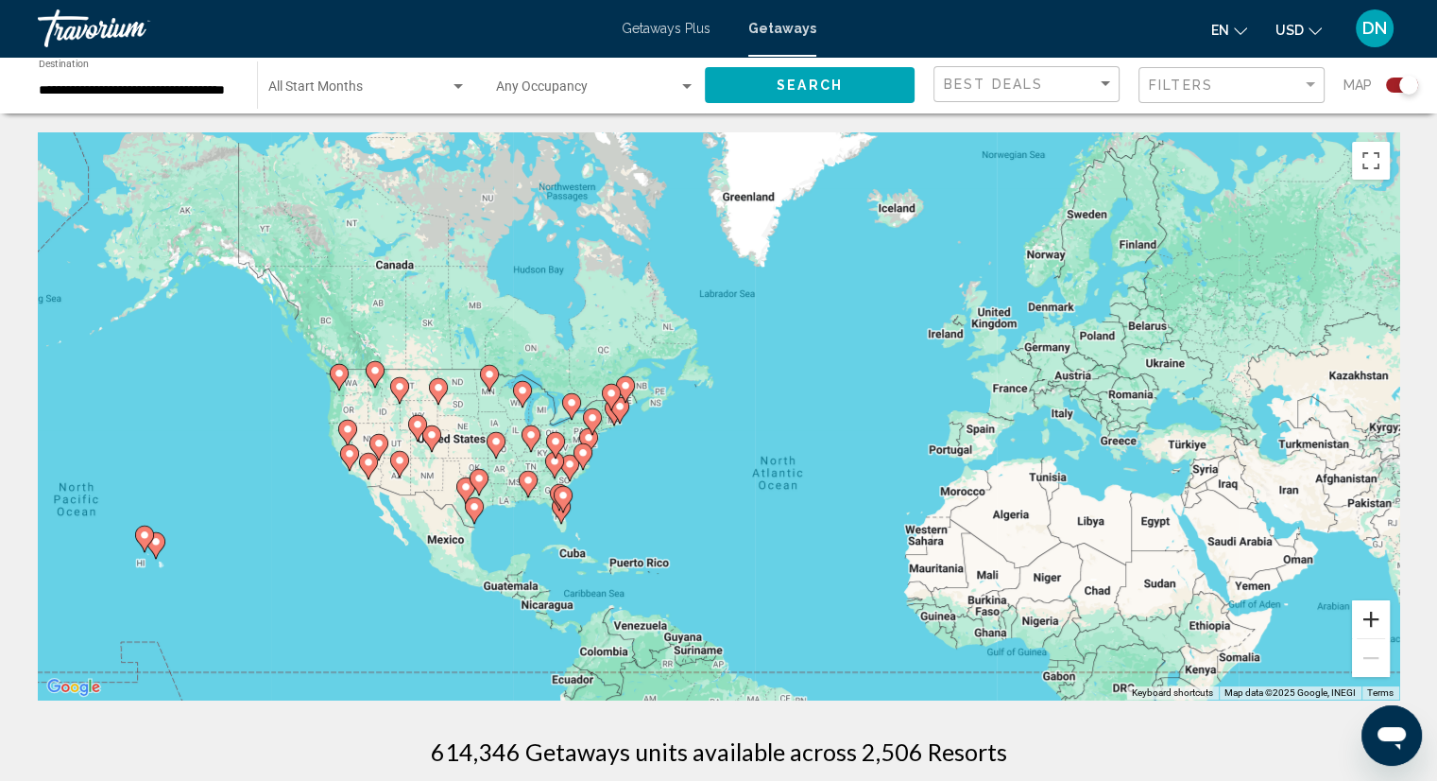
click at [1376, 610] on button "Zoom in" at bounding box center [1371, 619] width 38 height 38
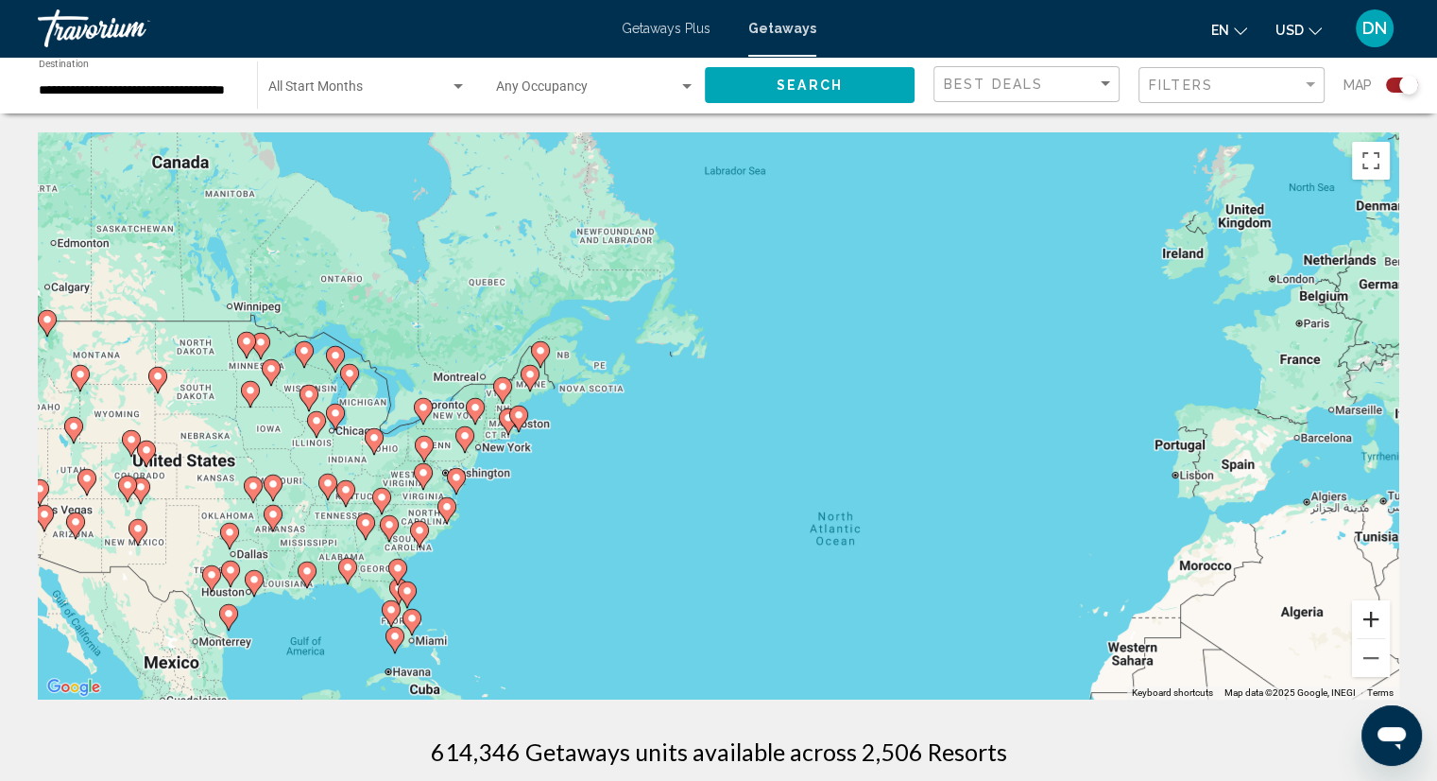
click at [1376, 610] on button "Zoom in" at bounding box center [1371, 619] width 38 height 38
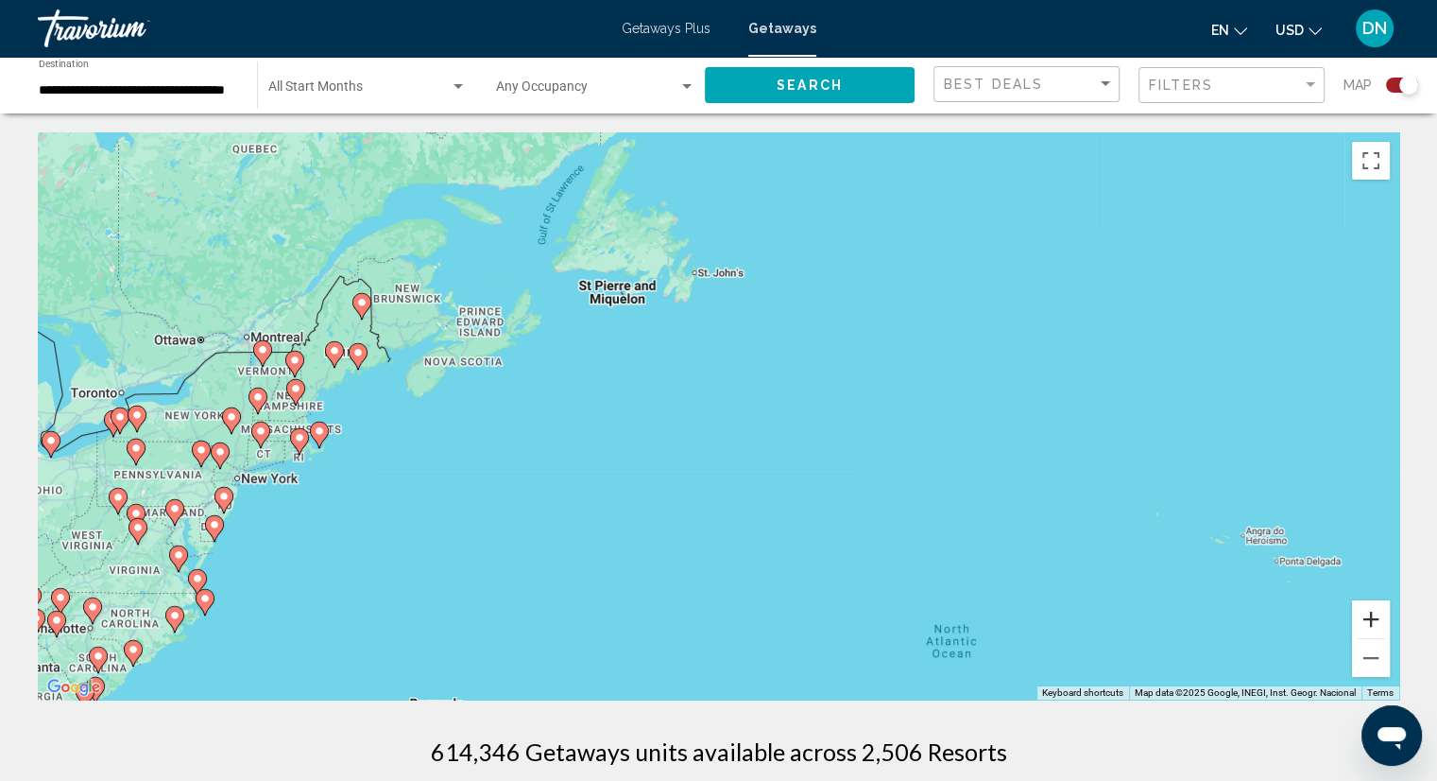
click at [1376, 610] on button "Zoom in" at bounding box center [1371, 619] width 38 height 38
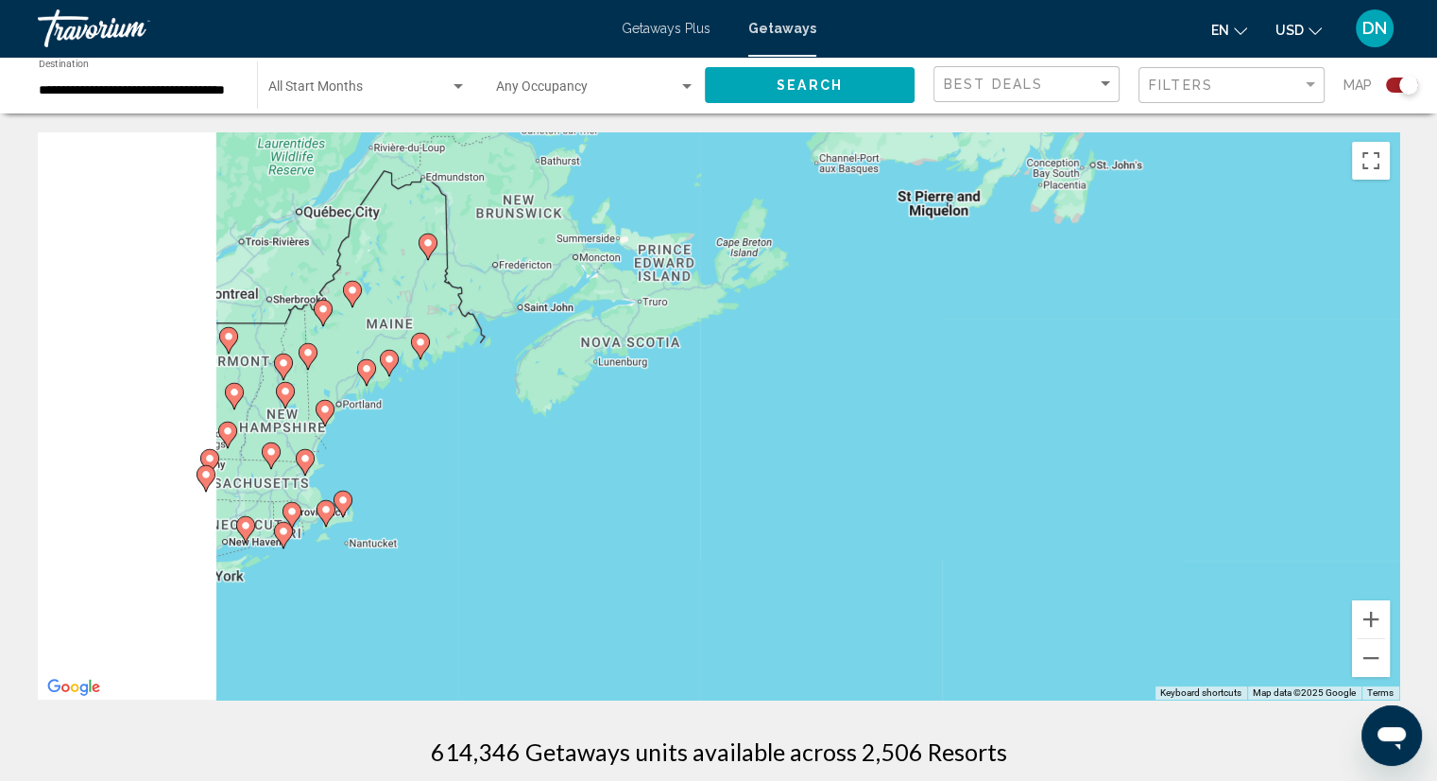
drag, startPoint x: 541, startPoint y: 441, endPoint x: 964, endPoint y: 477, distance: 424.9
click at [964, 477] on div "To activate drag with keyboard, press Alt + Enter. Once in keyboard drag state,…" at bounding box center [719, 415] width 1362 height 567
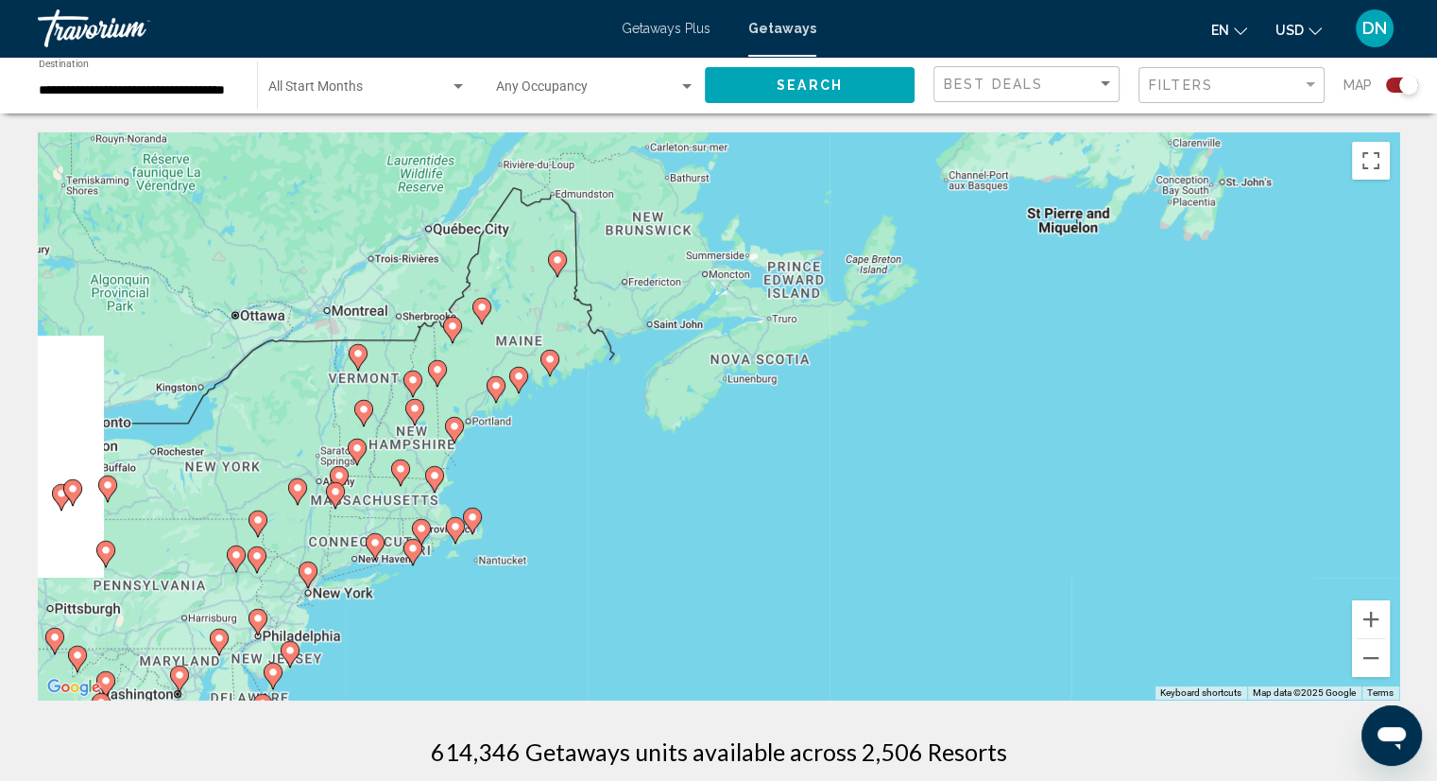
drag, startPoint x: 697, startPoint y: 446, endPoint x: 833, endPoint y: 463, distance: 136.2
click at [833, 463] on div "To activate drag with keyboard, press Alt + Enter. Once in keyboard drag state,…" at bounding box center [719, 415] width 1362 height 567
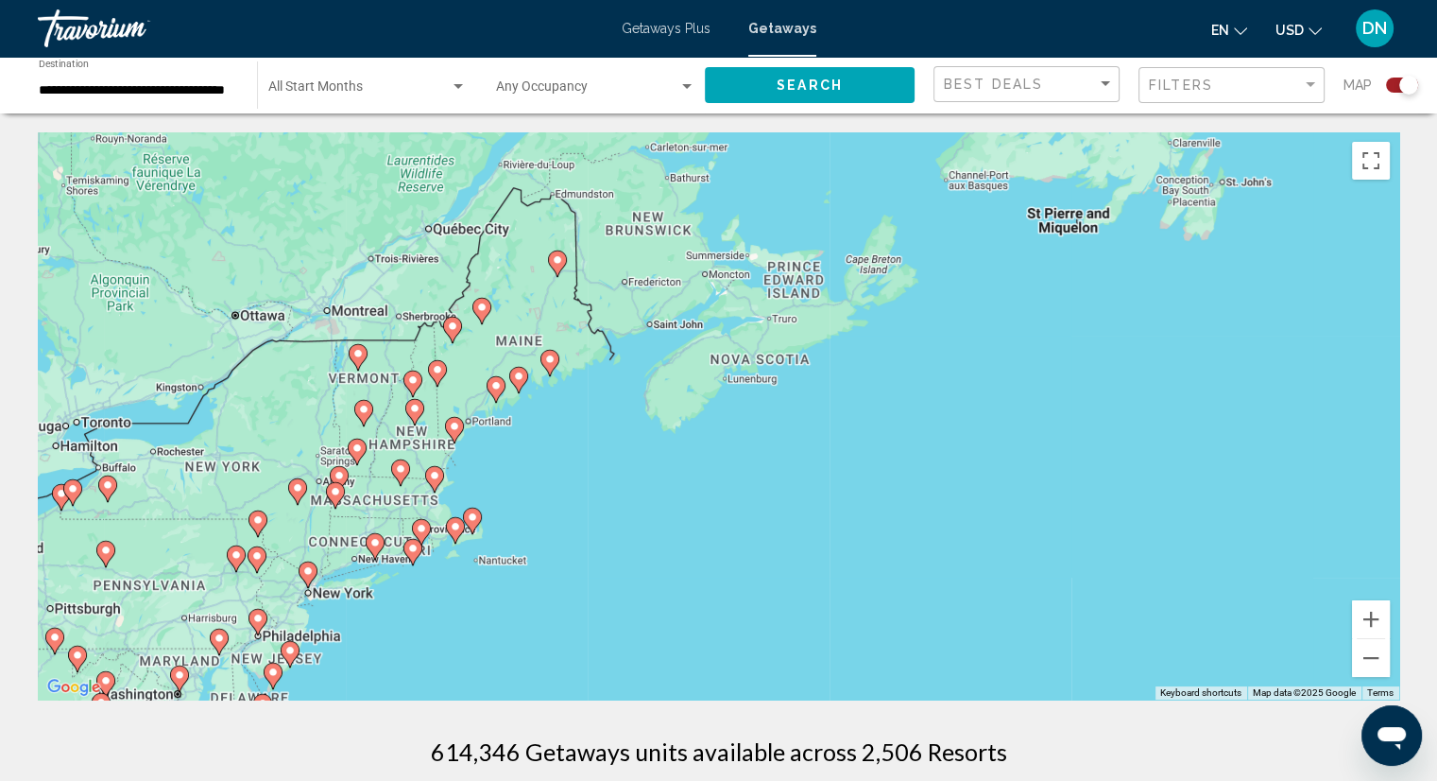
click at [114, 87] on input "**********" at bounding box center [138, 90] width 199 height 15
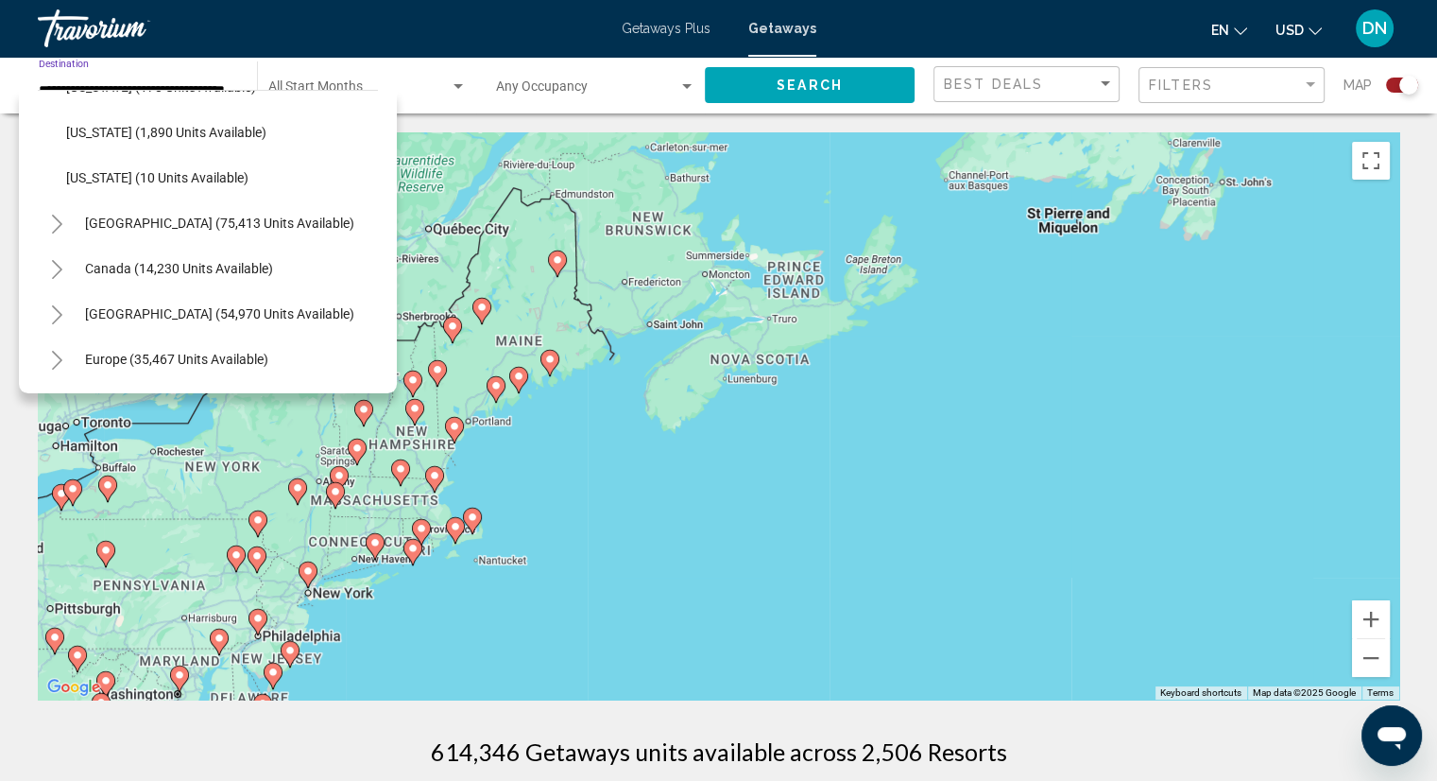
scroll to position [2079, 0]
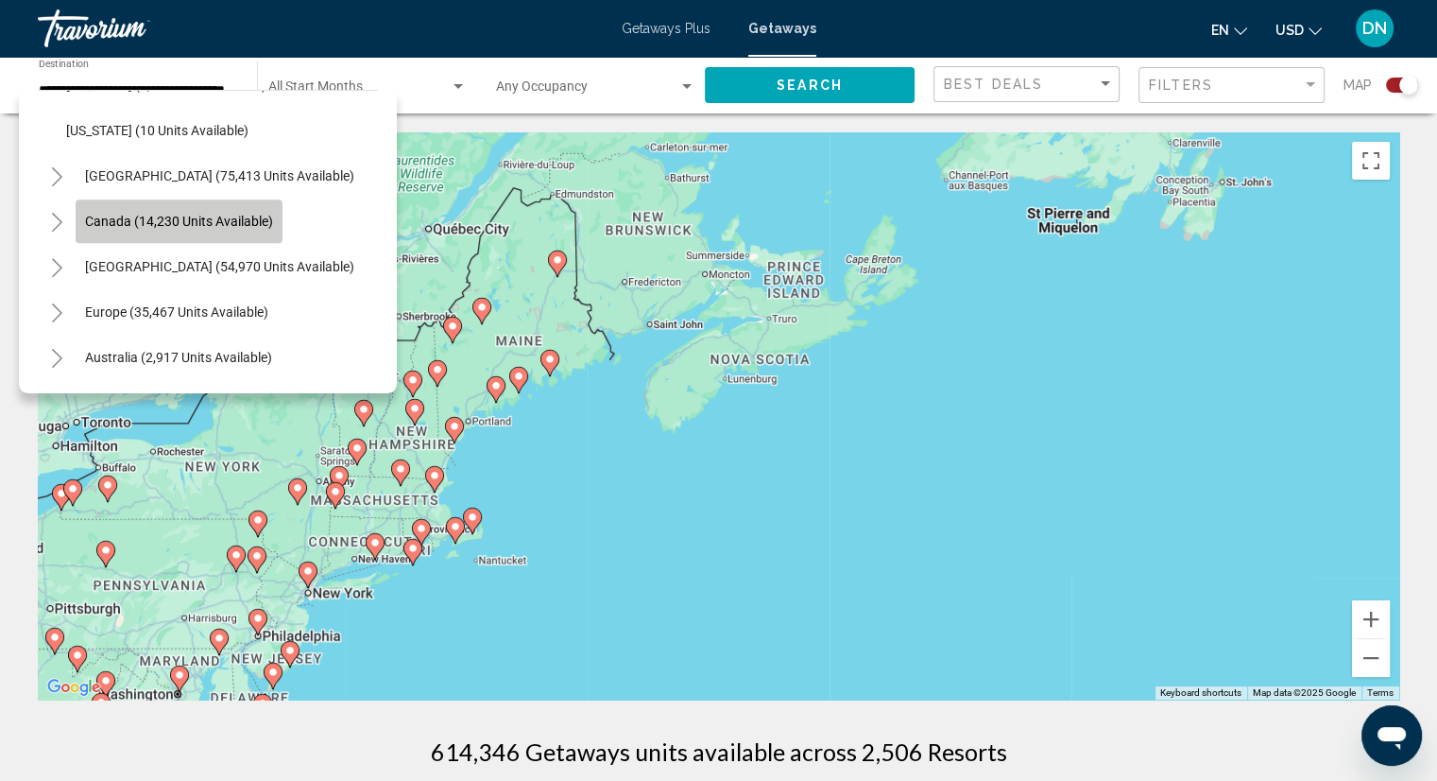
click at [126, 227] on span "Canada (14,230 units available)" at bounding box center [179, 221] width 188 height 15
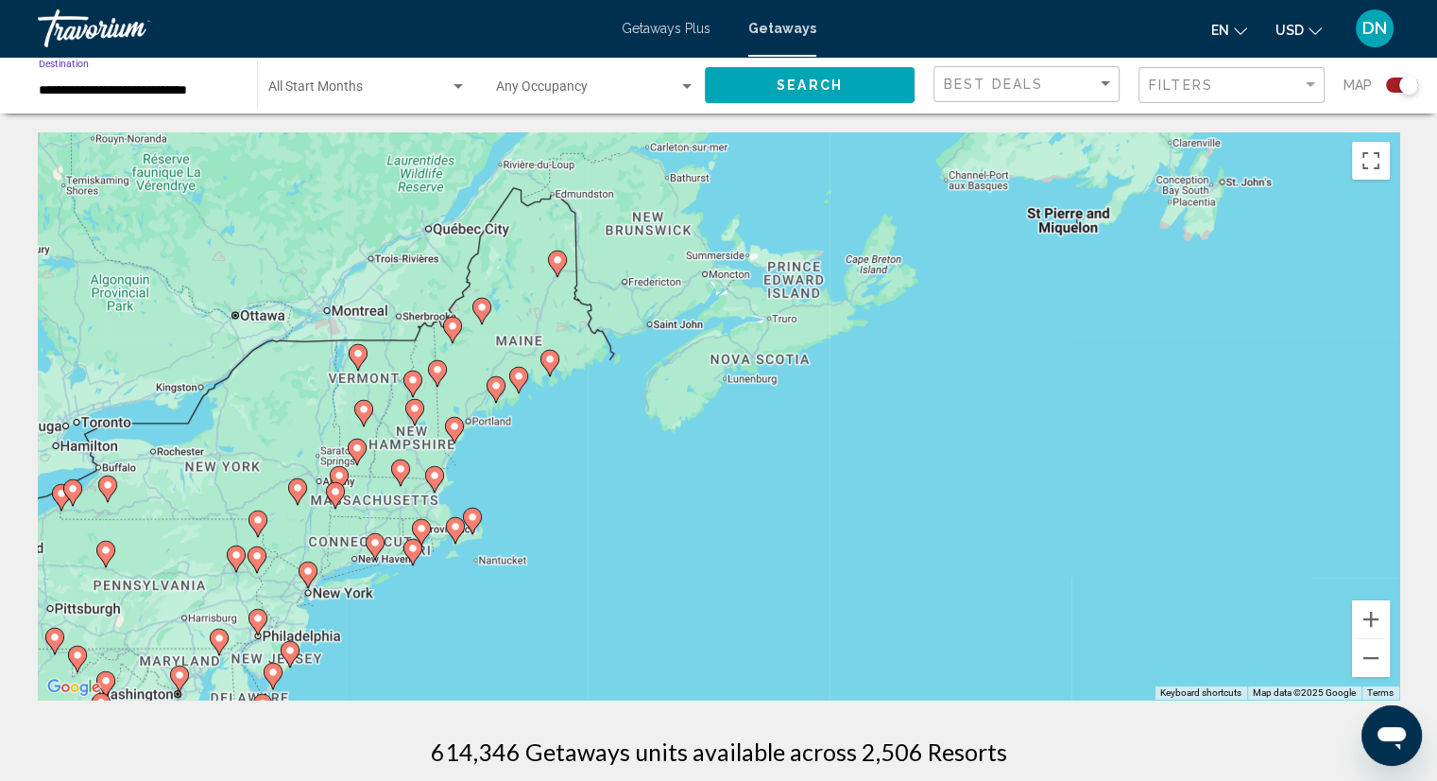
drag, startPoint x: 831, startPoint y: 65, endPoint x: 848, endPoint y: 79, distance: 22.1
click at [831, 66] on div "Search" at bounding box center [819, 85] width 229 height 57
click at [845, 80] on button "Search" at bounding box center [810, 84] width 210 height 35
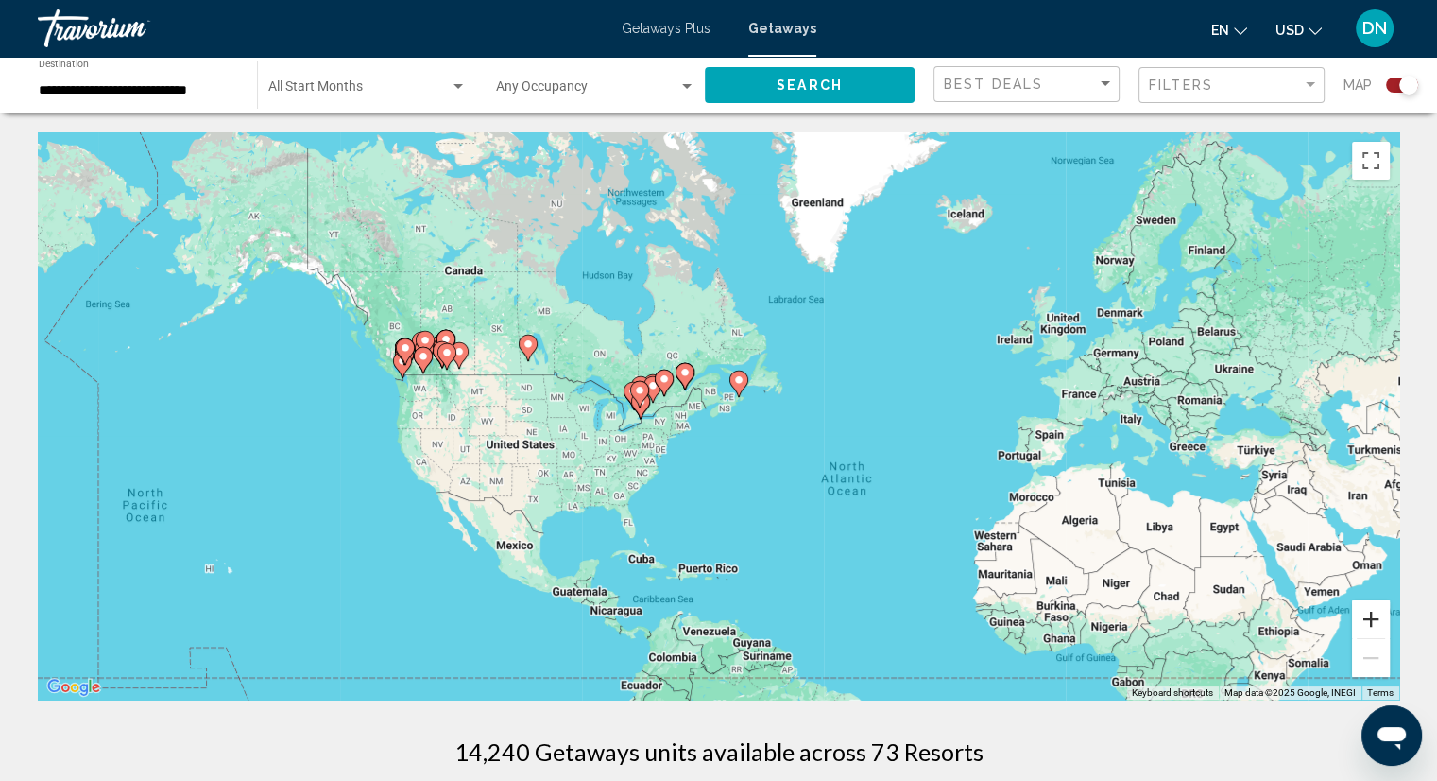
click at [1372, 617] on button "Zoom in" at bounding box center [1371, 619] width 38 height 38
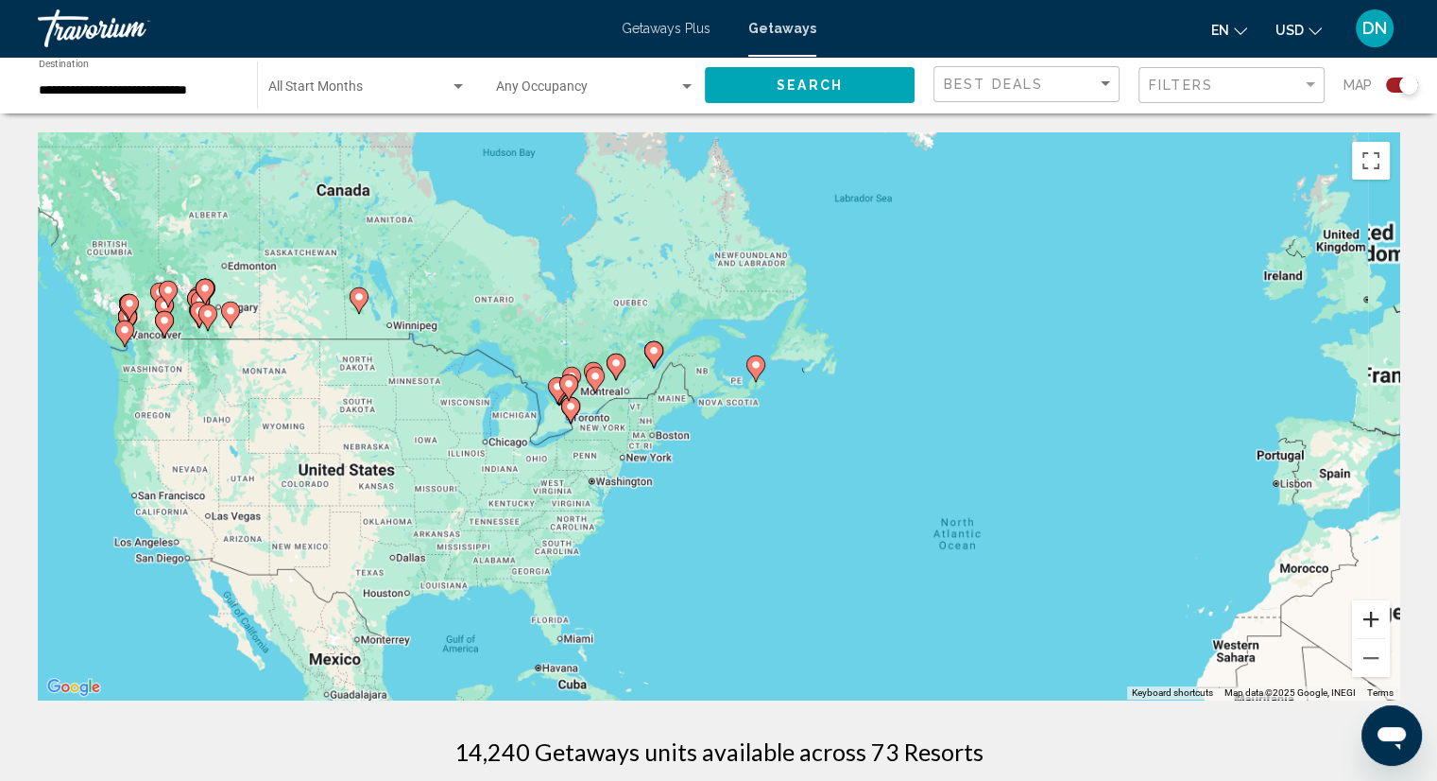
click at [1372, 617] on button "Zoom in" at bounding box center [1371, 619] width 38 height 38
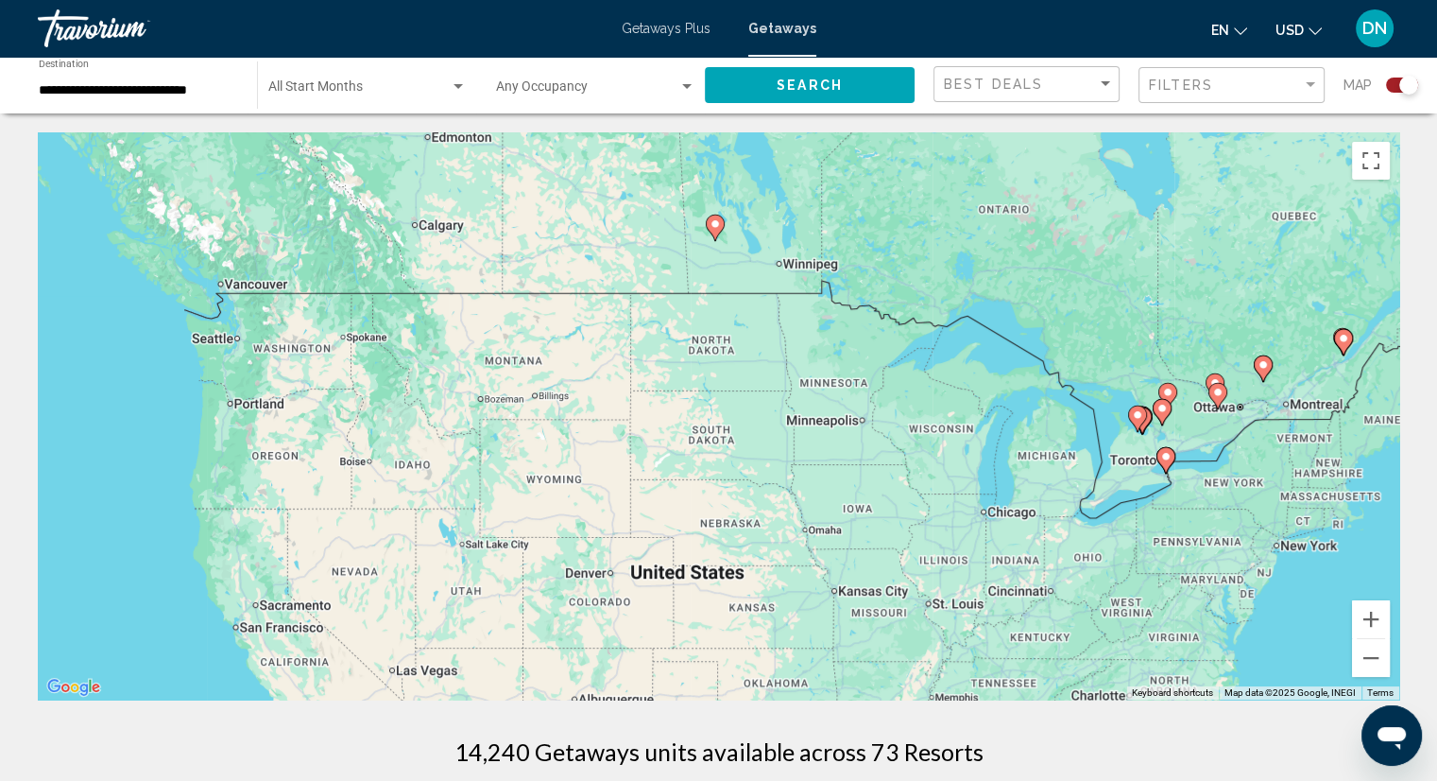
drag, startPoint x: 739, startPoint y: 472, endPoint x: 1508, endPoint y: 513, distance: 770.4
click at [1437, 513] on html "**********" at bounding box center [718, 390] width 1437 height 781
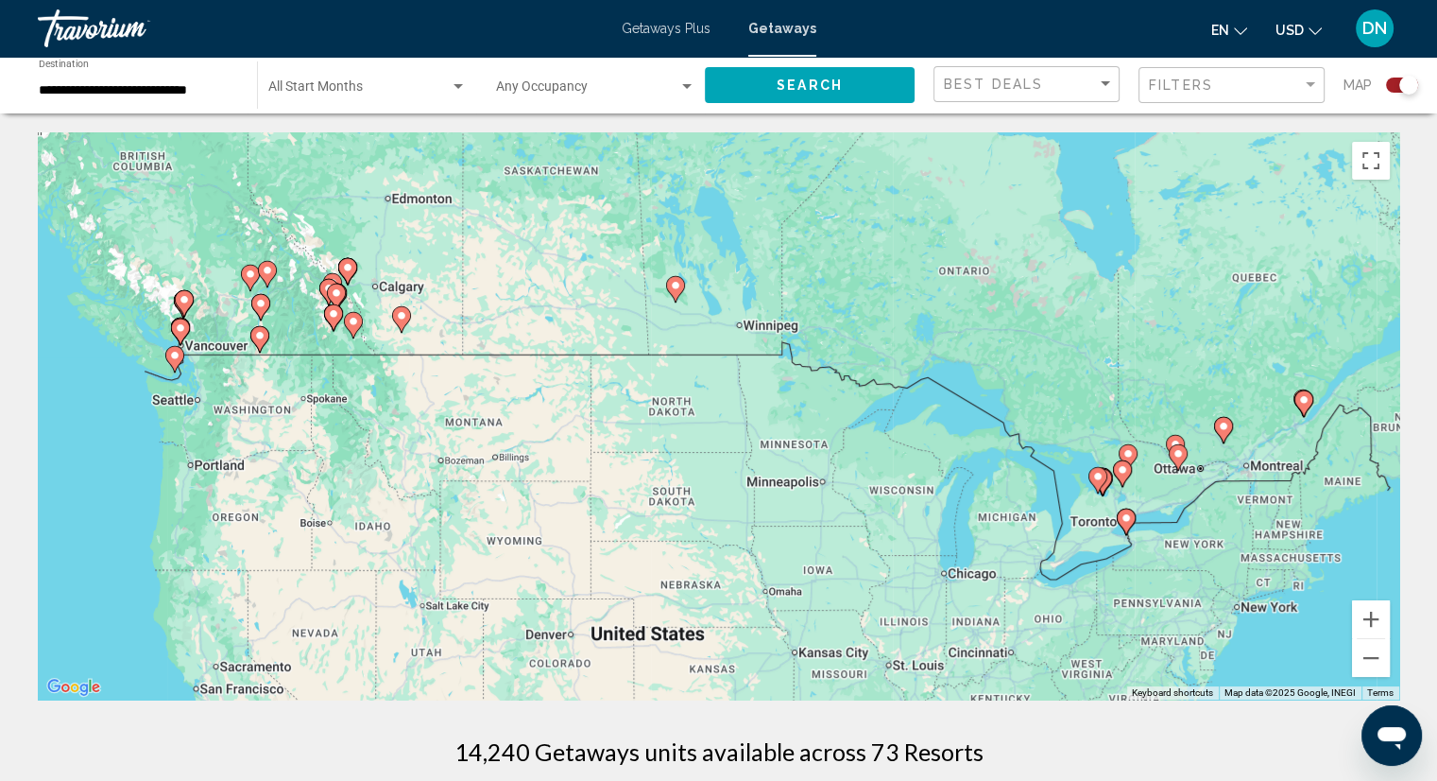
drag, startPoint x: 578, startPoint y: 431, endPoint x: 529, endPoint y: 508, distance: 91.0
click at [529, 508] on div "To activate drag with keyboard, press Alt + Enter. Once in keyboard drag state,…" at bounding box center [719, 415] width 1362 height 567
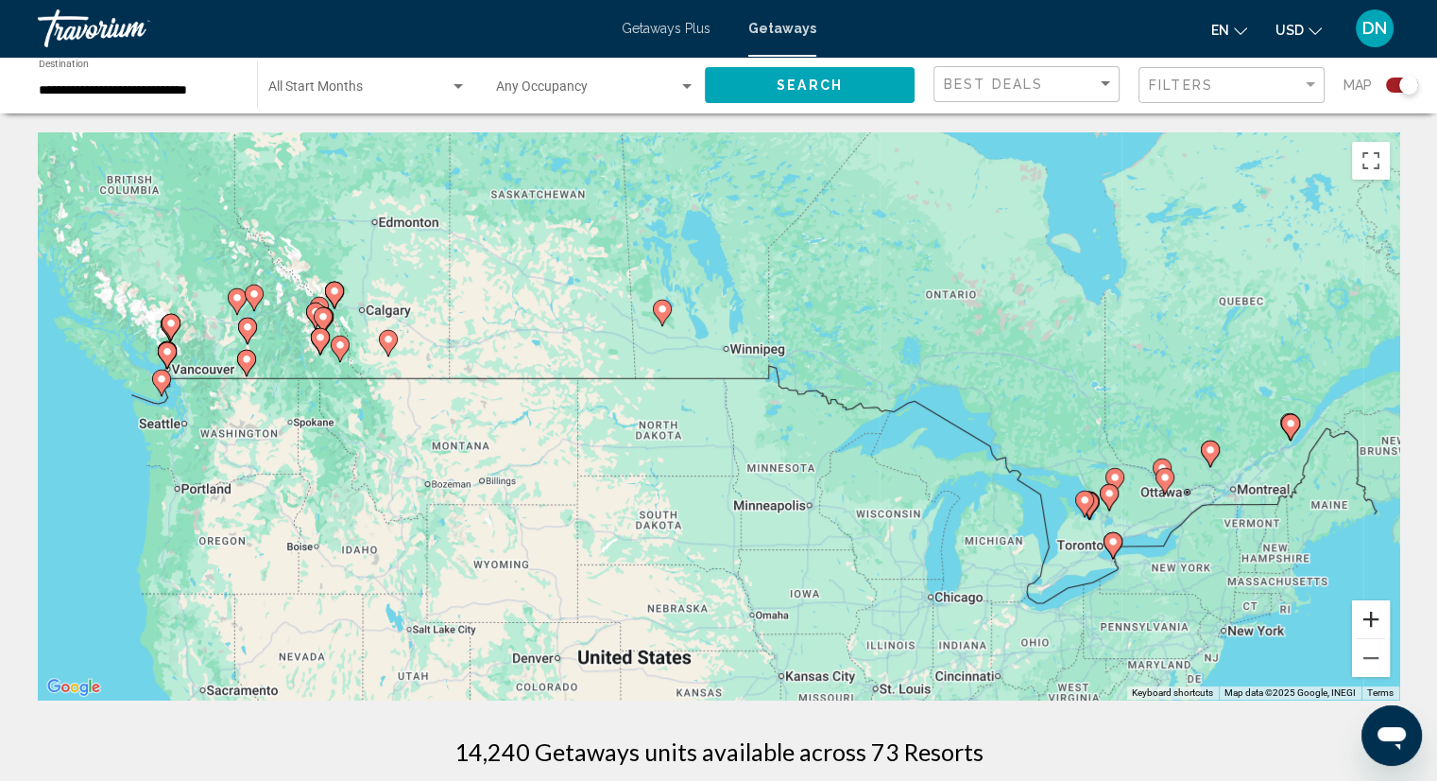
click at [1366, 629] on button "Zoom in" at bounding box center [1371, 619] width 38 height 38
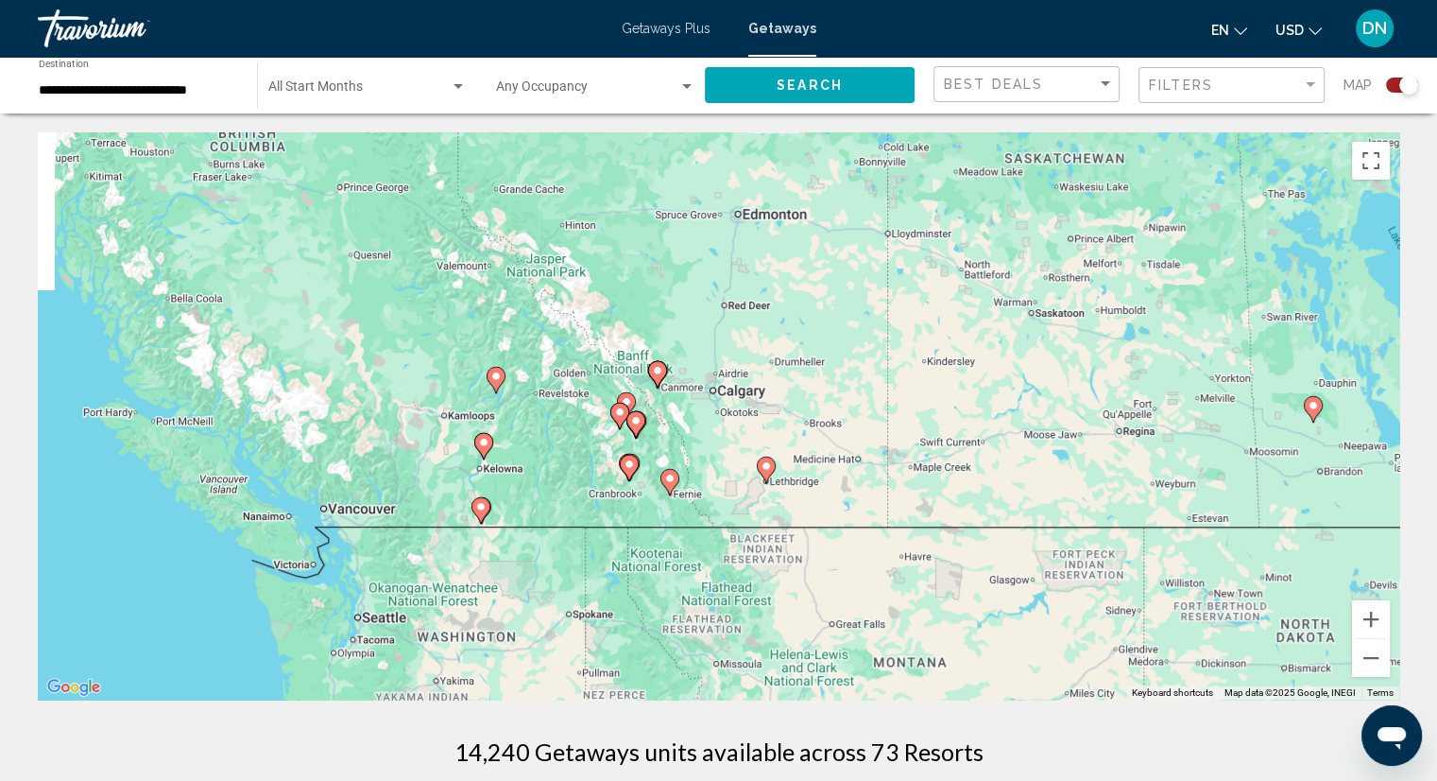
drag, startPoint x: 541, startPoint y: 412, endPoint x: 1294, endPoint y: 613, distance: 779.7
click at [1294, 613] on div "To activate drag with keyboard, press Alt + Enter. Once in keyboard drag state,…" at bounding box center [719, 415] width 1362 height 567
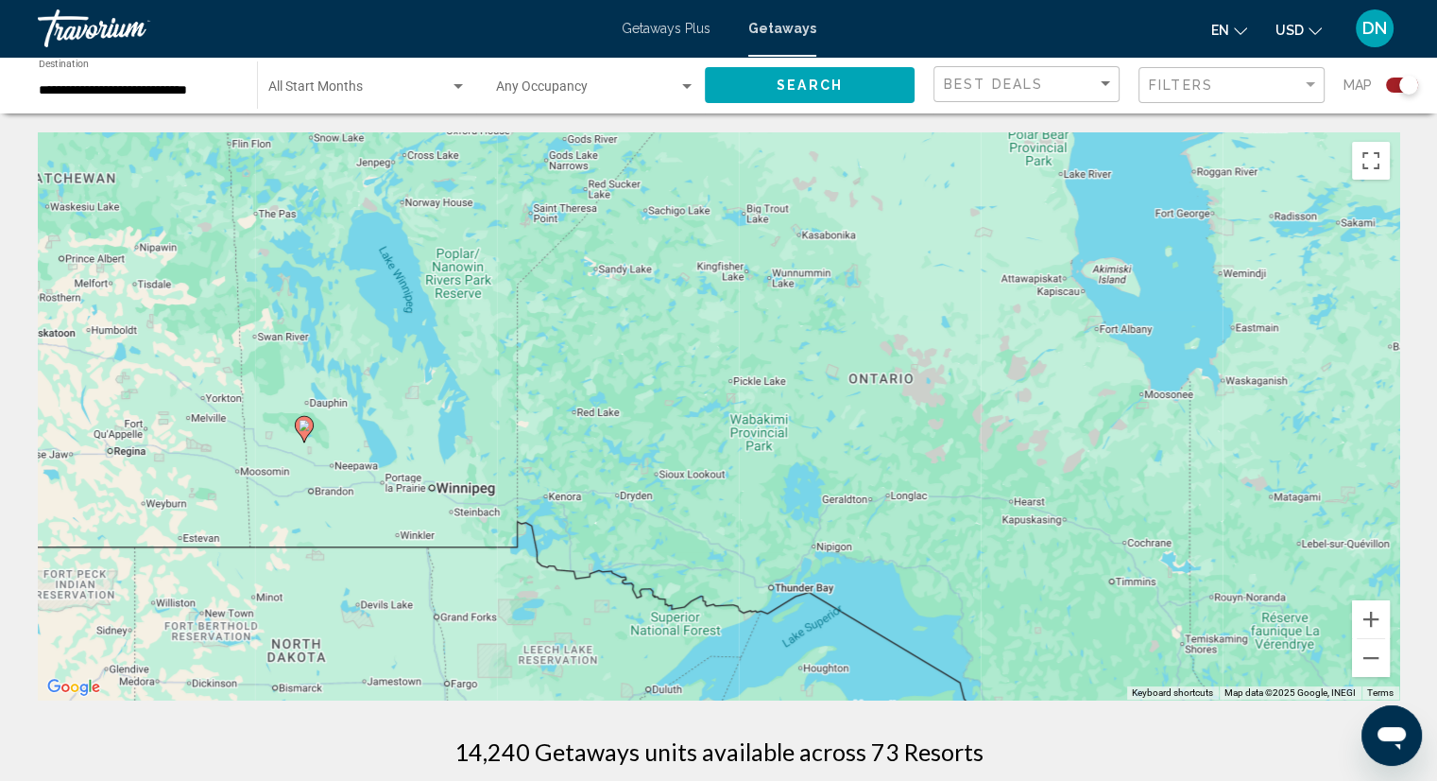
drag, startPoint x: 1051, startPoint y: 314, endPoint x: 3, endPoint y: 318, distance: 1048.1
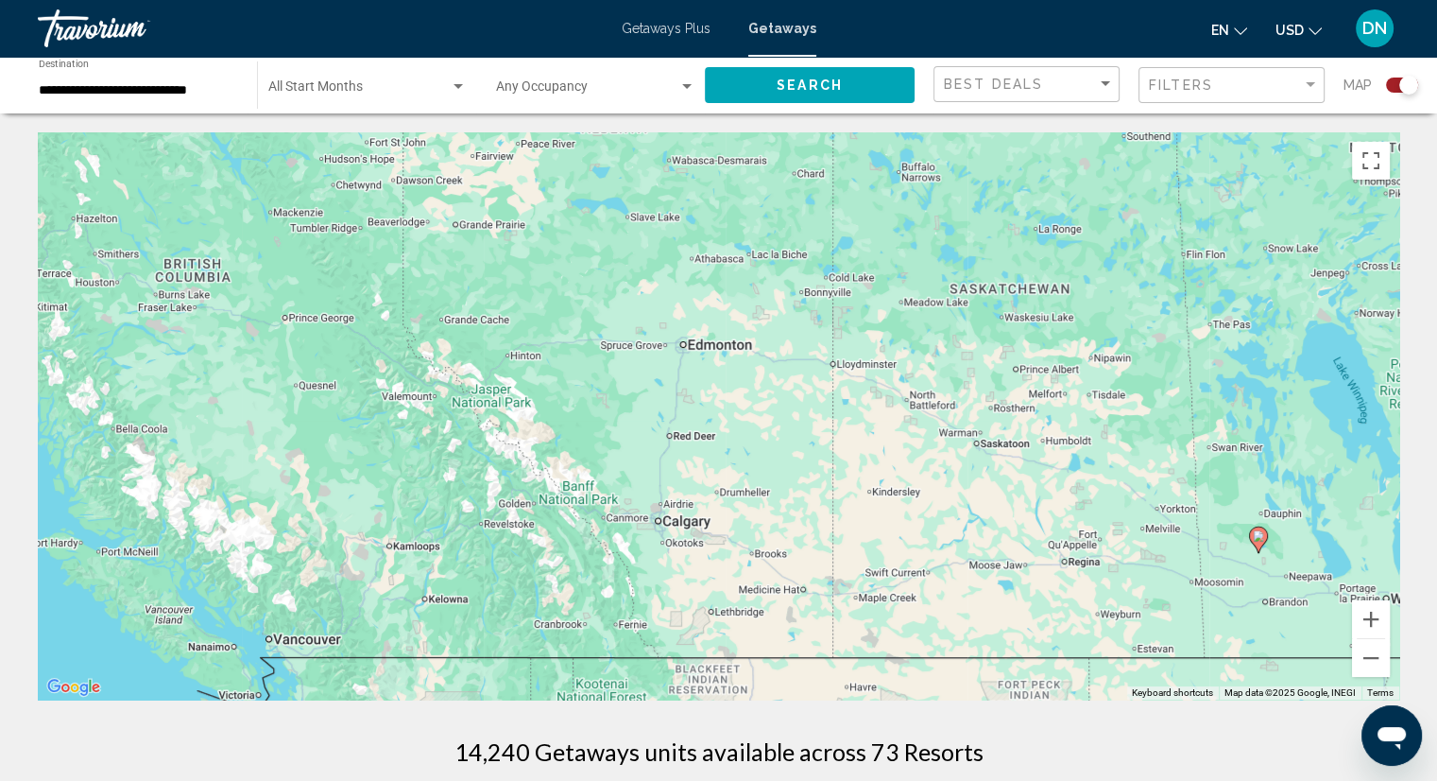
drag, startPoint x: 947, startPoint y: 455, endPoint x: 1936, endPoint y: 573, distance: 995.6
click at [1437, 573] on html "**********" at bounding box center [718, 390] width 1437 height 781
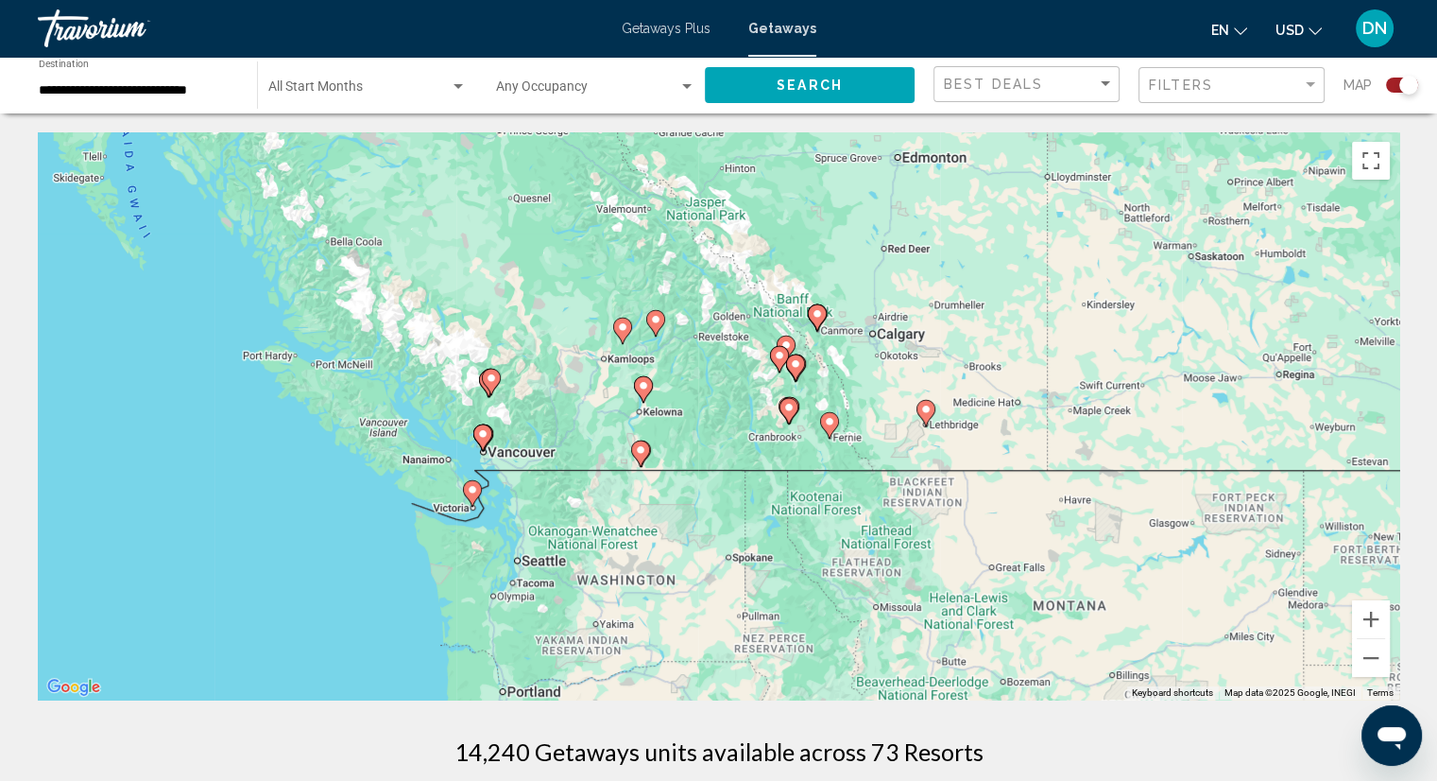
drag, startPoint x: 697, startPoint y: 404, endPoint x: 802, endPoint y: 198, distance: 231.2
click at [802, 198] on div "To activate drag with keyboard, press Alt + Enter. Once in keyboard drag state,…" at bounding box center [719, 415] width 1362 height 567
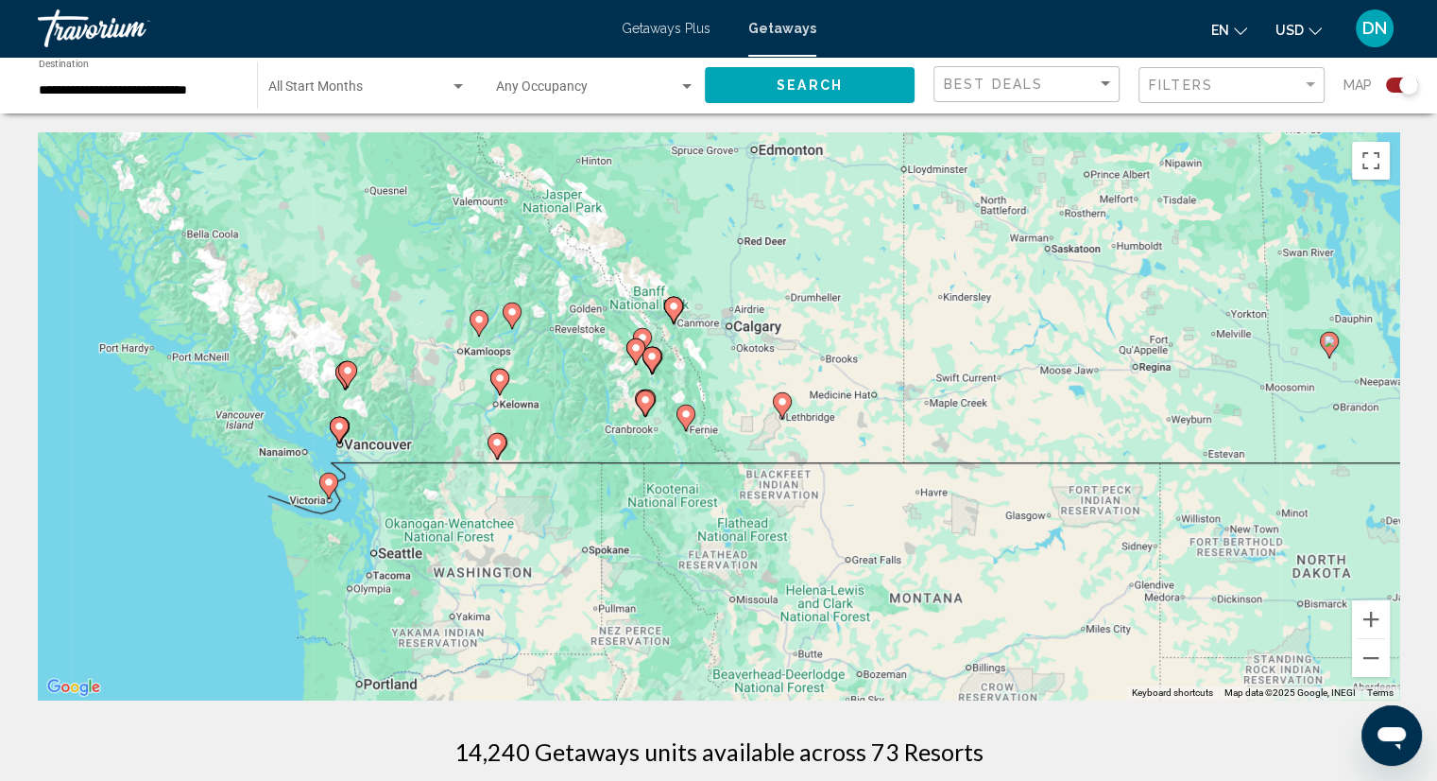
drag, startPoint x: 882, startPoint y: 380, endPoint x: 709, endPoint y: 373, distance: 173.1
click at [709, 373] on div "To activate drag with keyboard, press Alt + Enter. Once in keyboard drag state,…" at bounding box center [719, 415] width 1362 height 567
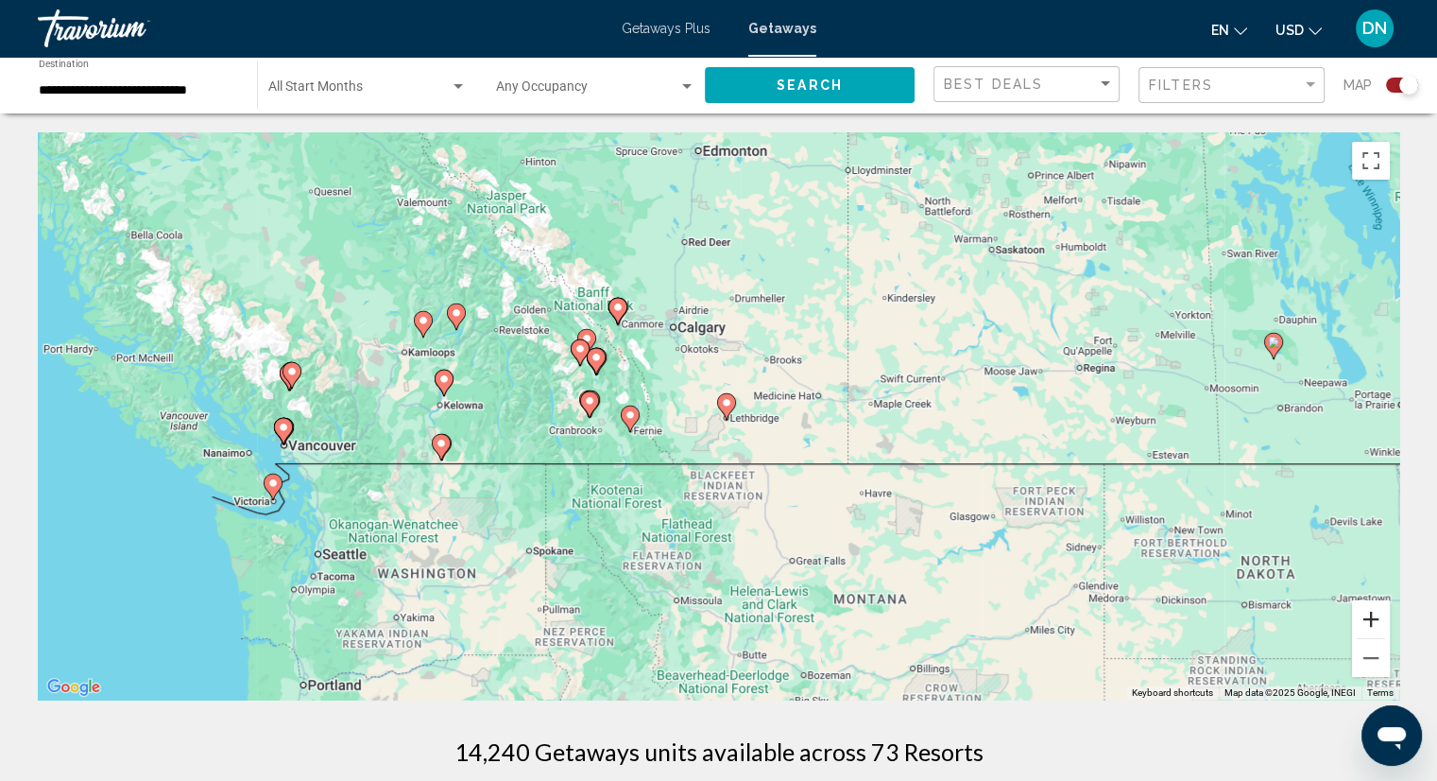
click at [1371, 616] on button "Zoom in" at bounding box center [1371, 619] width 38 height 38
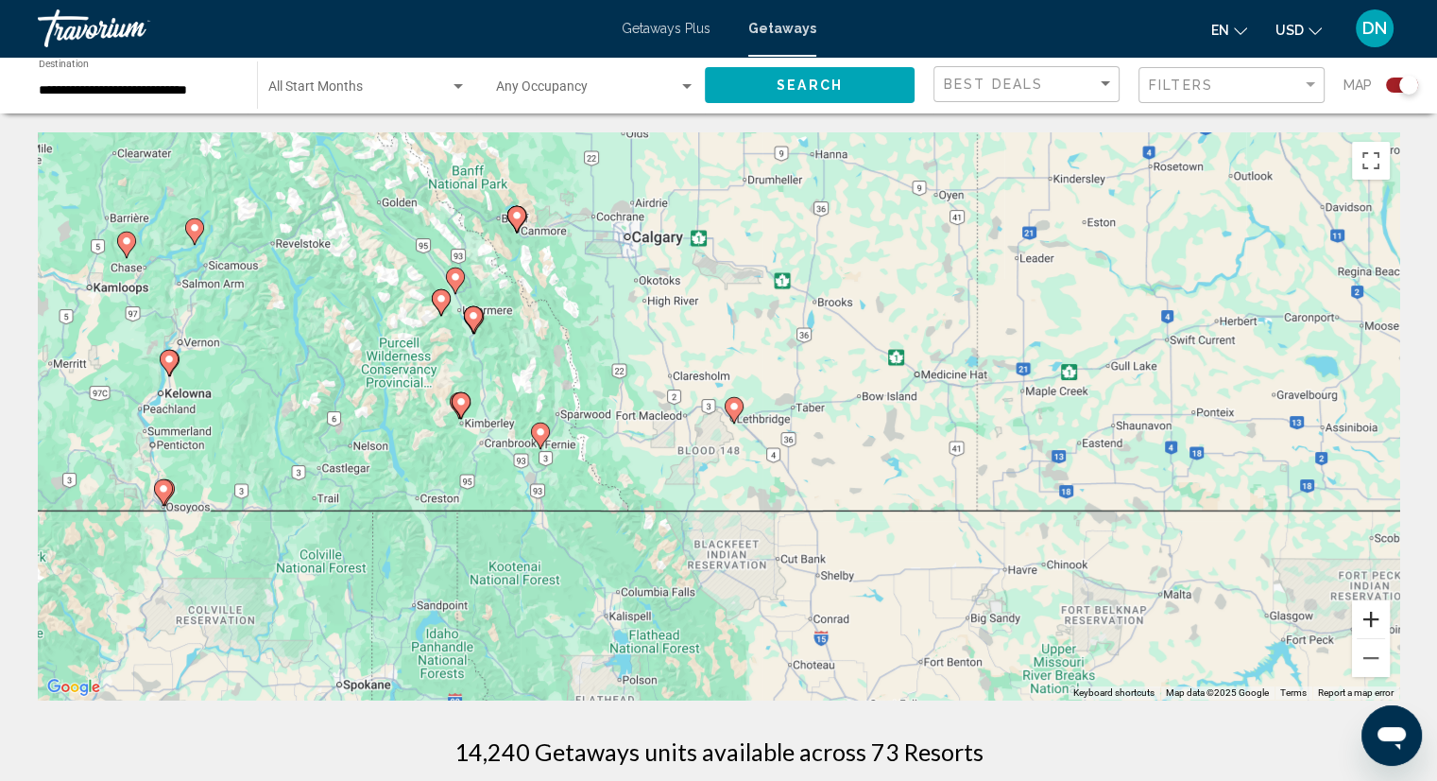
click at [1371, 616] on button "Zoom in" at bounding box center [1371, 619] width 38 height 38
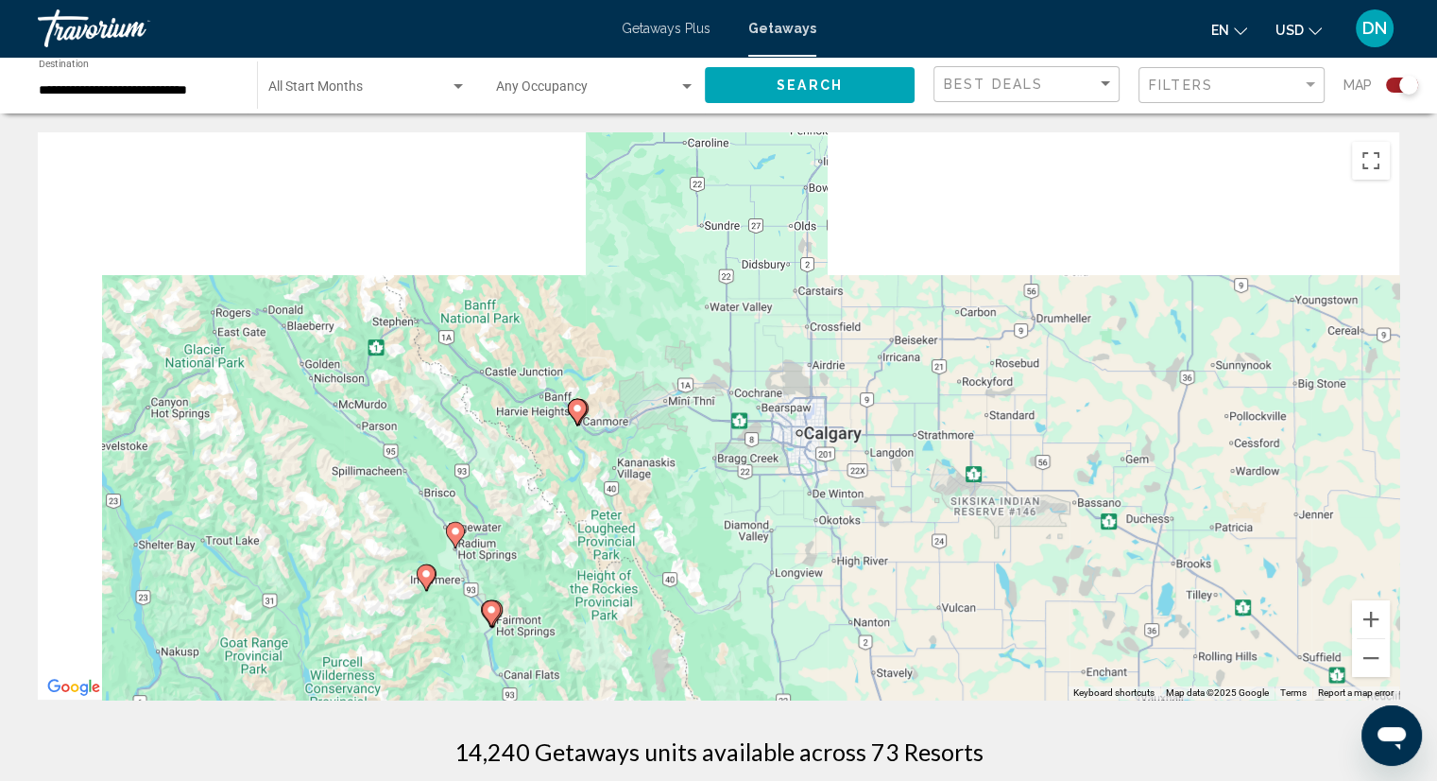
drag, startPoint x: 555, startPoint y: 250, endPoint x: 811, endPoint y: 594, distance: 428.9
click at [810, 595] on div "To activate drag with keyboard, press Alt + Enter. Once in keyboard drag state,…" at bounding box center [719, 415] width 1362 height 567
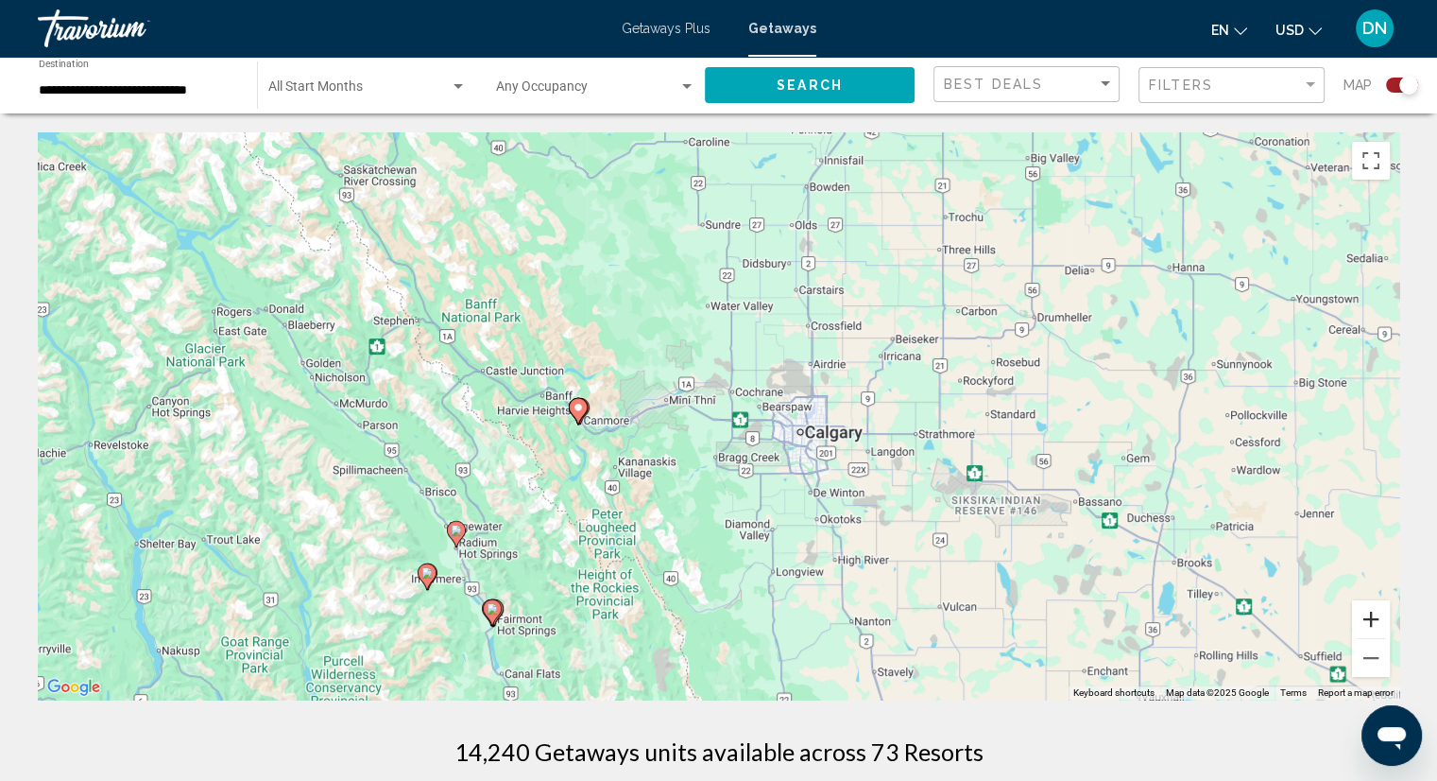
click at [1374, 625] on button "Zoom in" at bounding box center [1371, 619] width 38 height 38
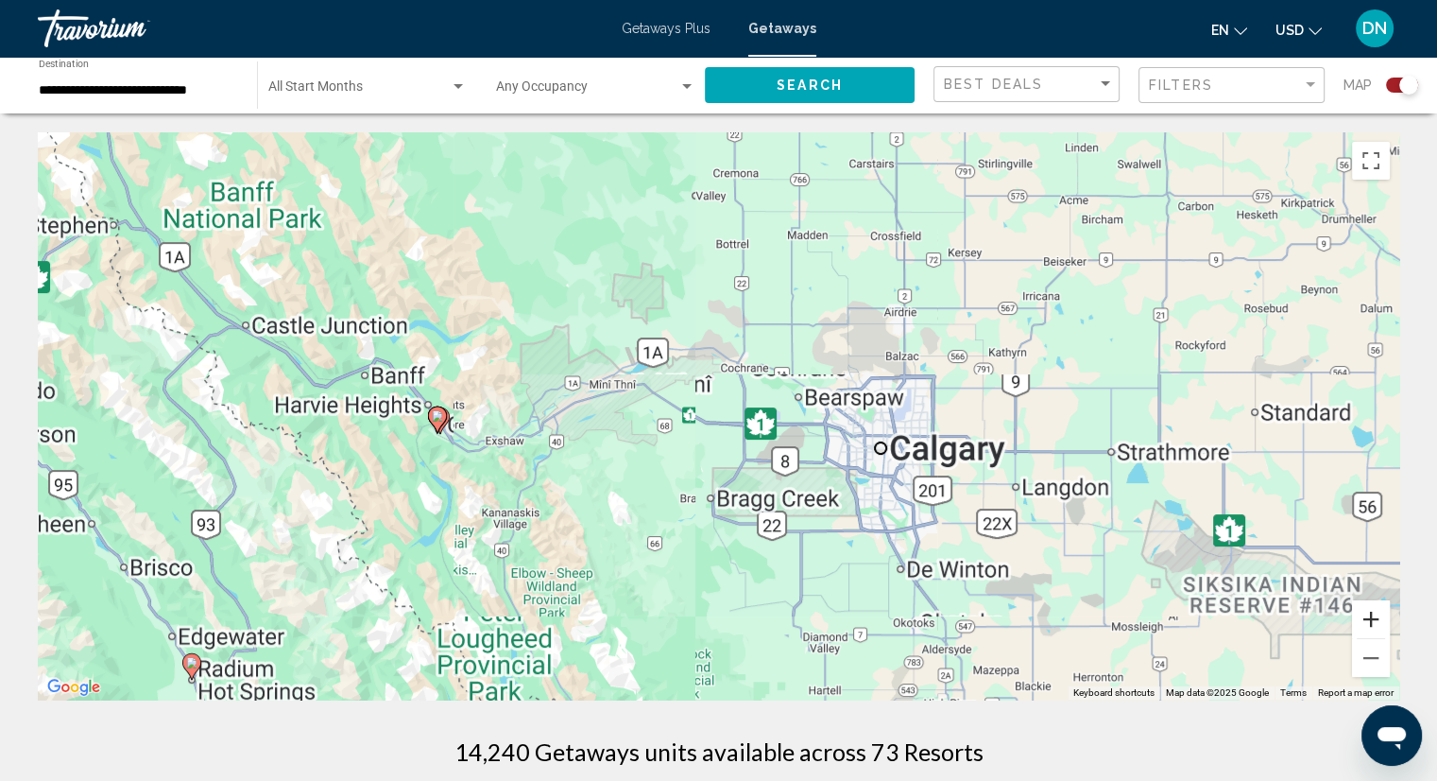
click at [1374, 625] on button "Zoom in" at bounding box center [1371, 619] width 38 height 38
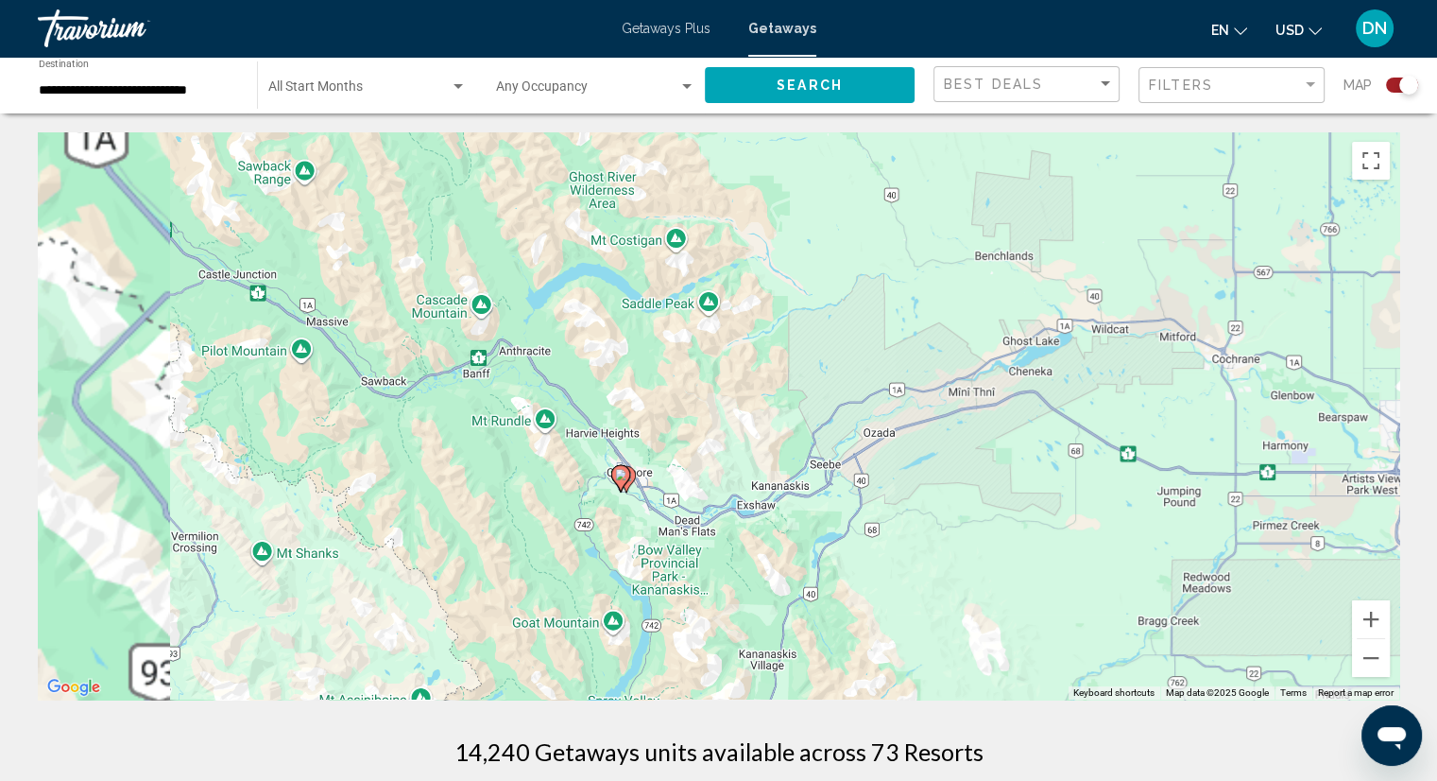
drag, startPoint x: 534, startPoint y: 506, endPoint x: 975, endPoint y: 545, distance: 443.1
click at [975, 545] on div "To activate drag with keyboard, press Alt + Enter. Once in keyboard drag state,…" at bounding box center [719, 415] width 1362 height 567
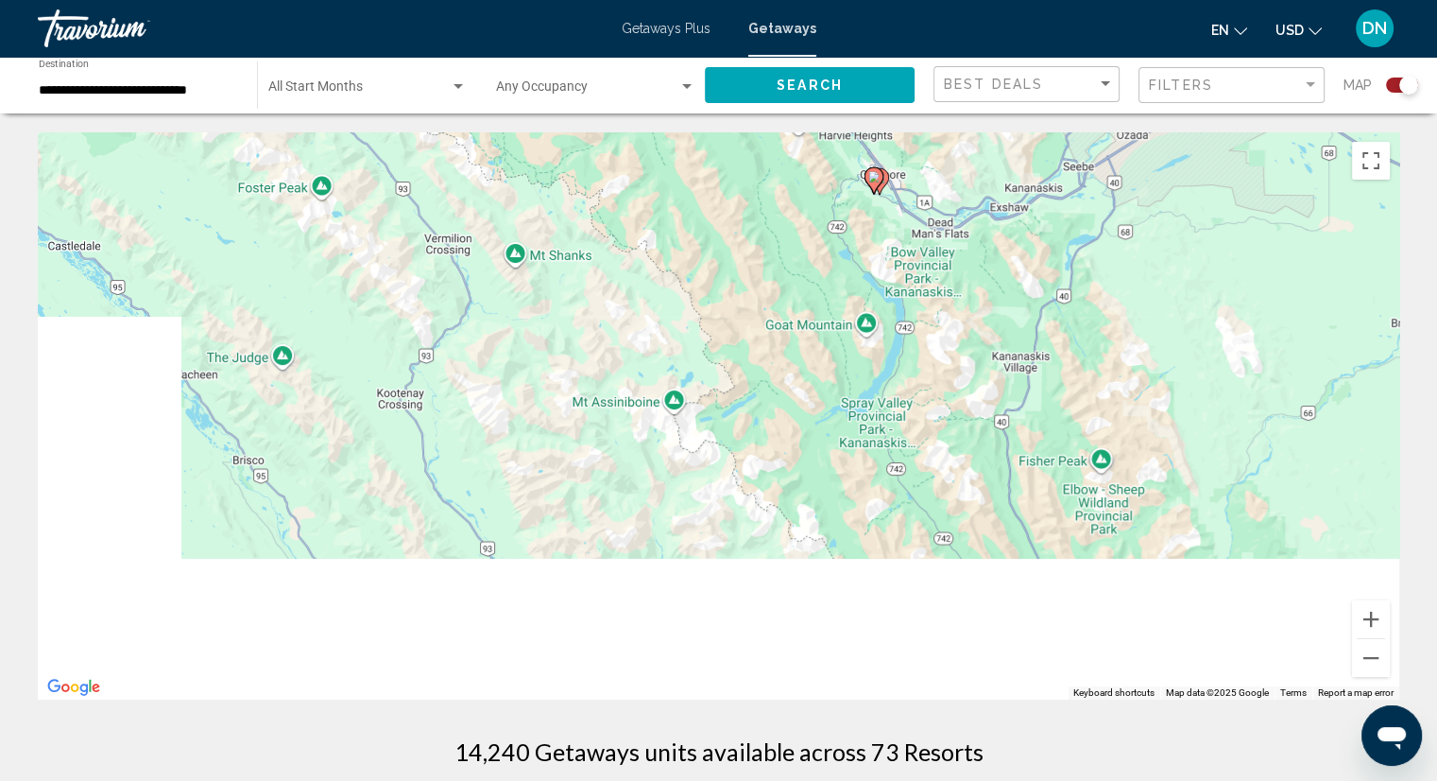
drag, startPoint x: 642, startPoint y: 530, endPoint x: 849, endPoint y: 277, distance: 327.1
click at [849, 278] on div "To activate drag with keyboard, press Alt + Enter. Once in keyboard drag state,…" at bounding box center [719, 415] width 1362 height 567
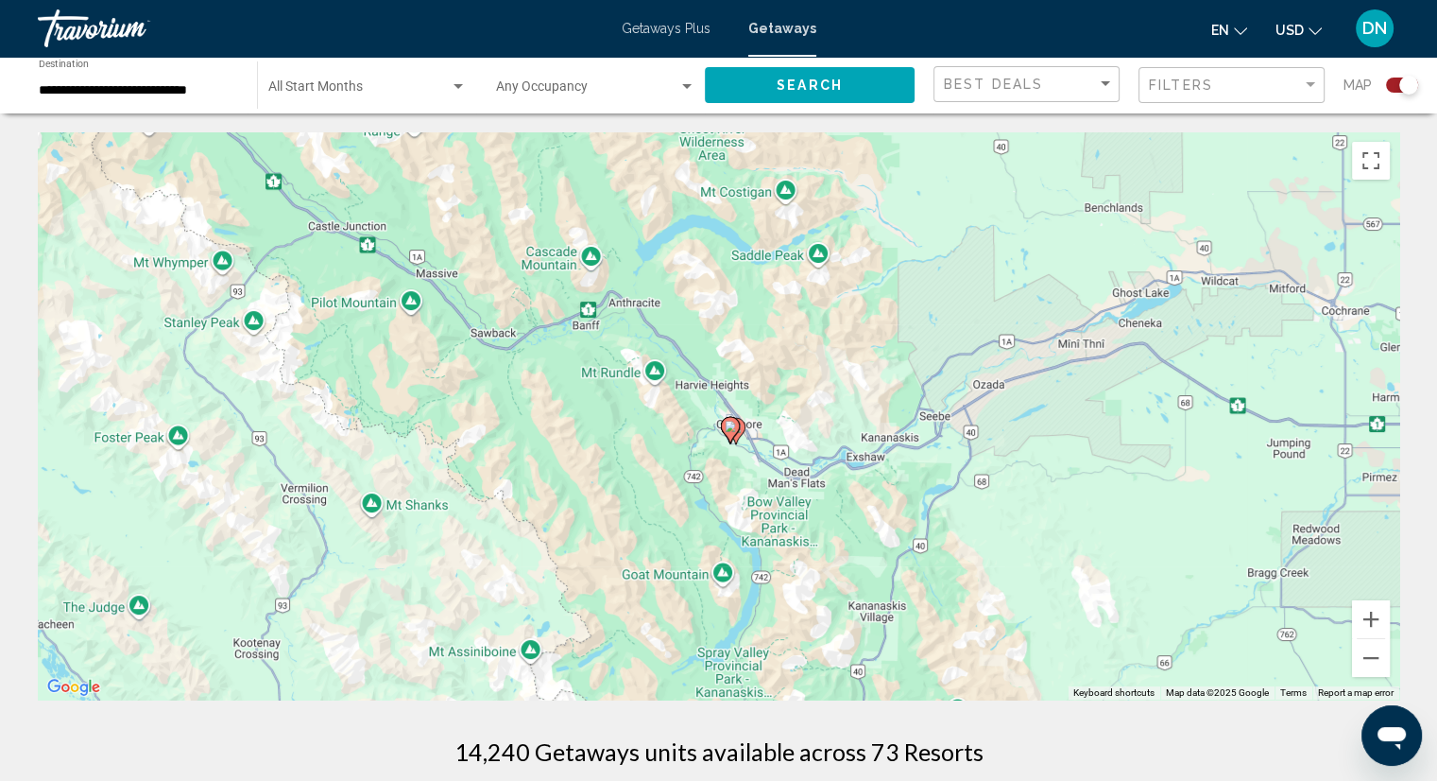
drag, startPoint x: 833, startPoint y: 316, endPoint x: 696, endPoint y: 549, distance: 270.7
click at [685, 573] on div "To activate drag with keyboard, press Alt + Enter. Once in keyboard drag state,…" at bounding box center [719, 415] width 1362 height 567
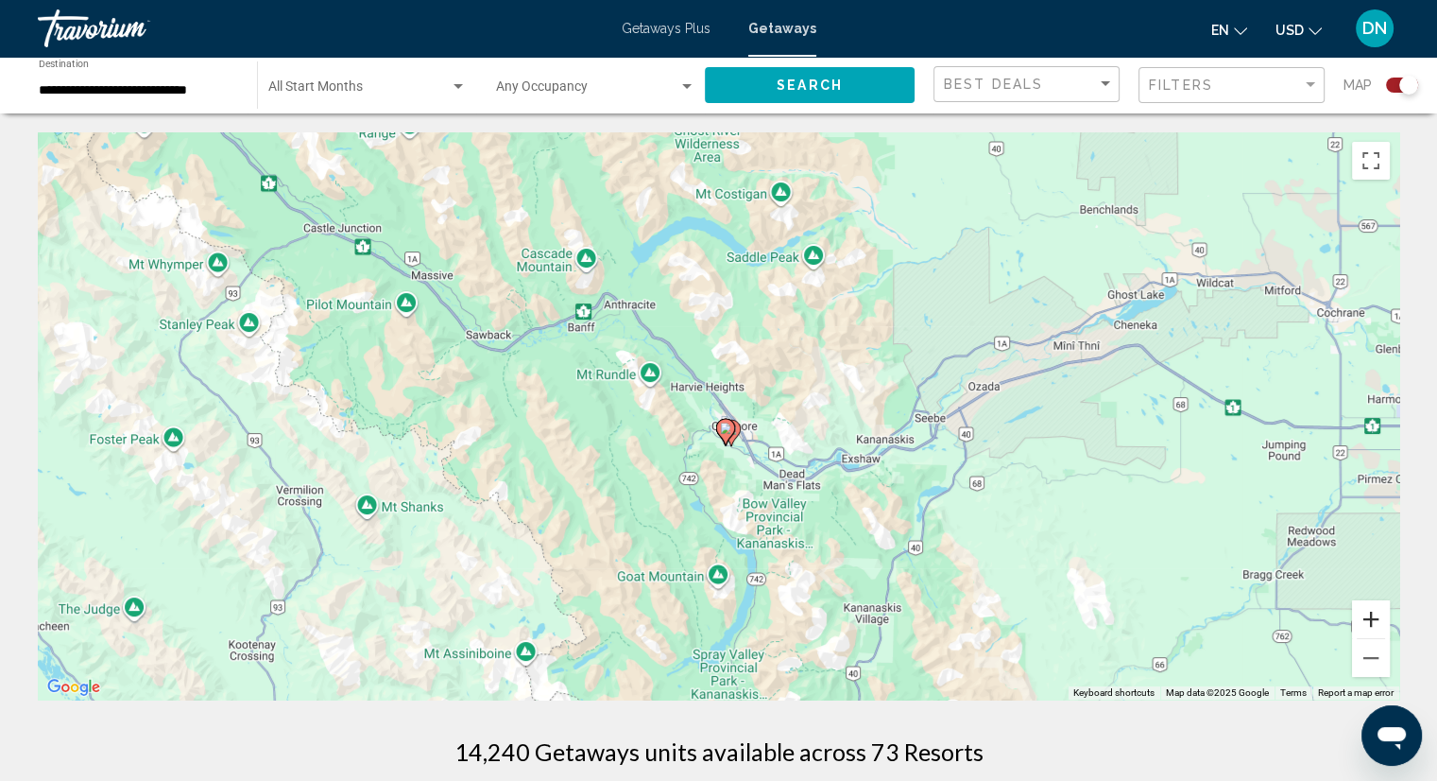
click at [1368, 620] on button "Zoom in" at bounding box center [1371, 619] width 38 height 38
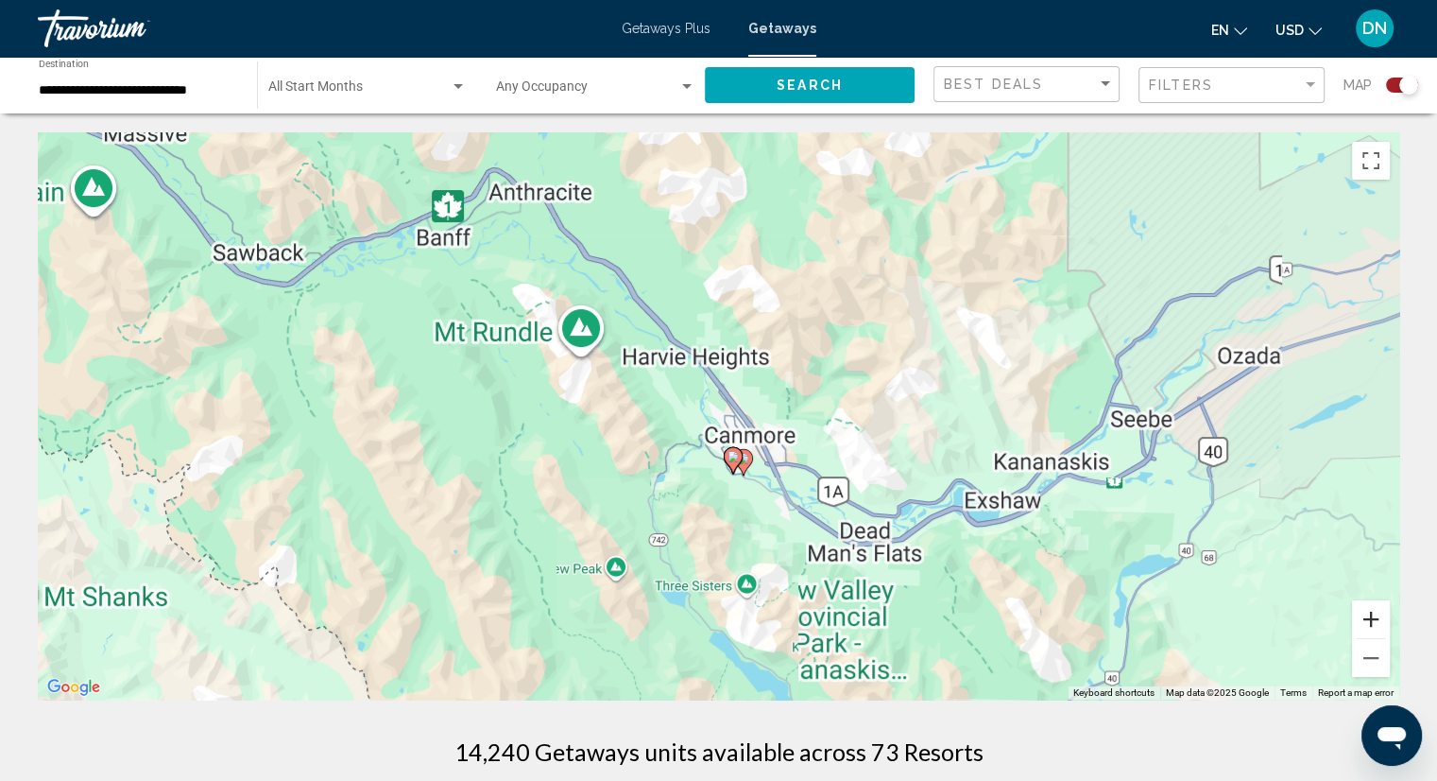
click at [1370, 620] on button "Zoom in" at bounding box center [1371, 619] width 38 height 38
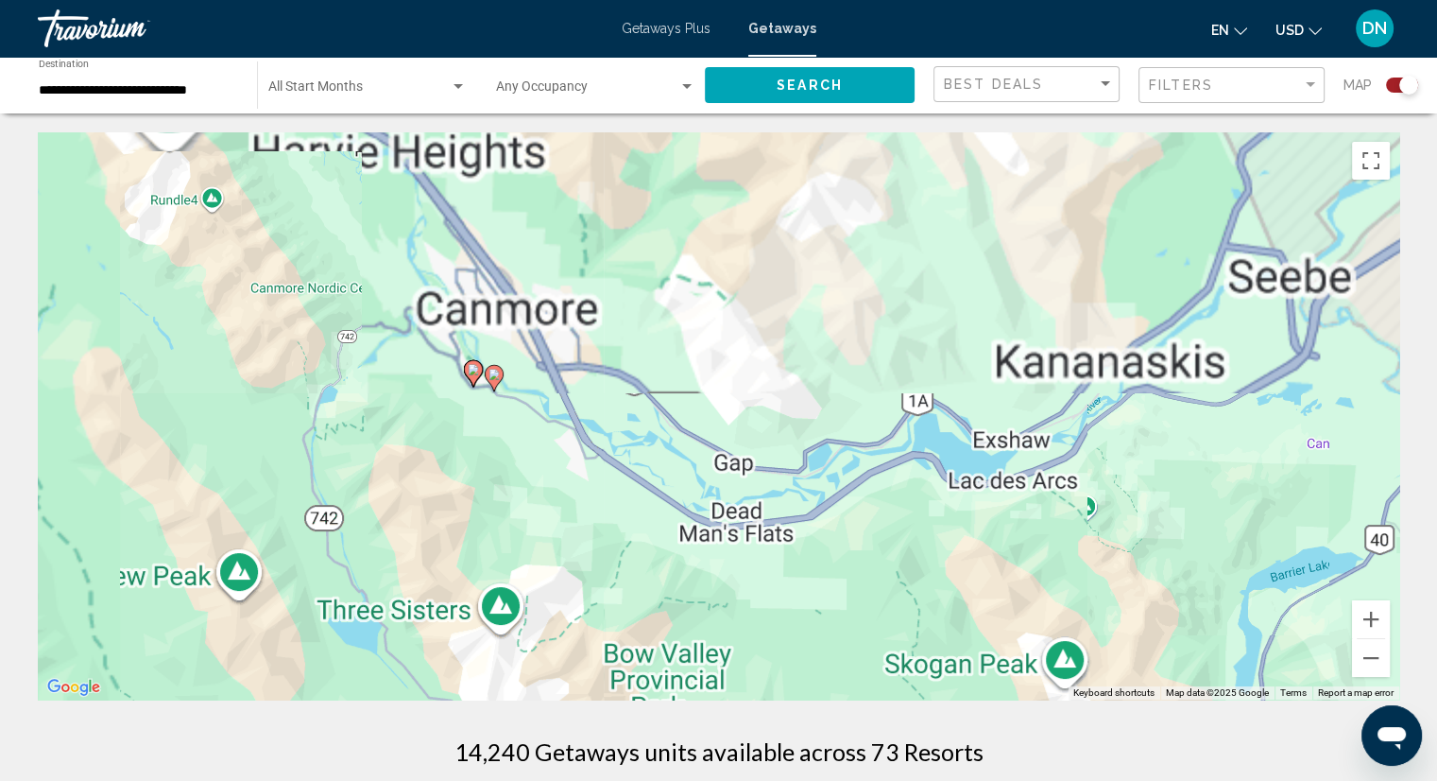
drag, startPoint x: 922, startPoint y: 594, endPoint x: 653, endPoint y: 451, distance: 304.8
click at [653, 451] on div "To activate drag with keyboard, press Alt + Enter. Once in keyboard drag state,…" at bounding box center [719, 415] width 1362 height 567
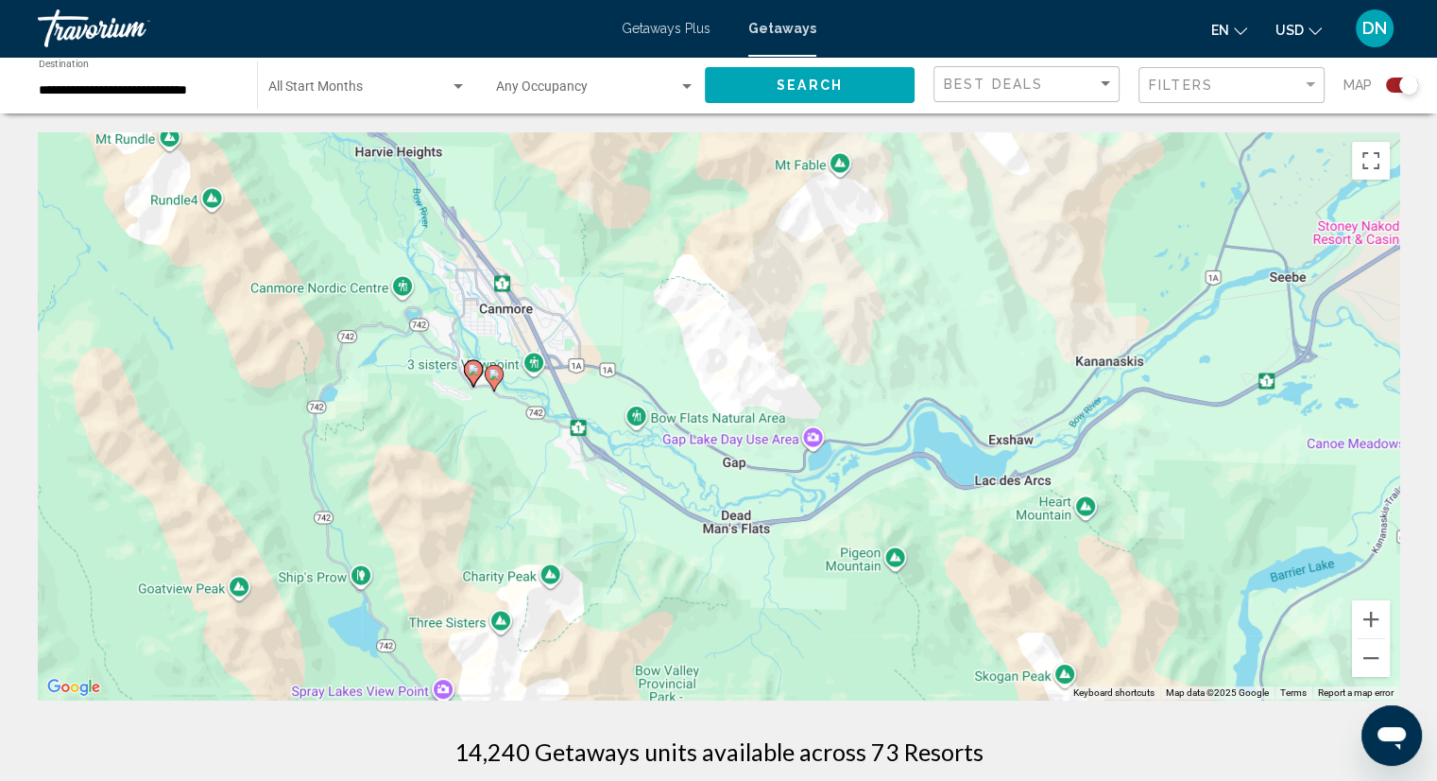
click at [472, 369] on image "Main content" at bounding box center [473, 369] width 11 height 11
type input "**********"
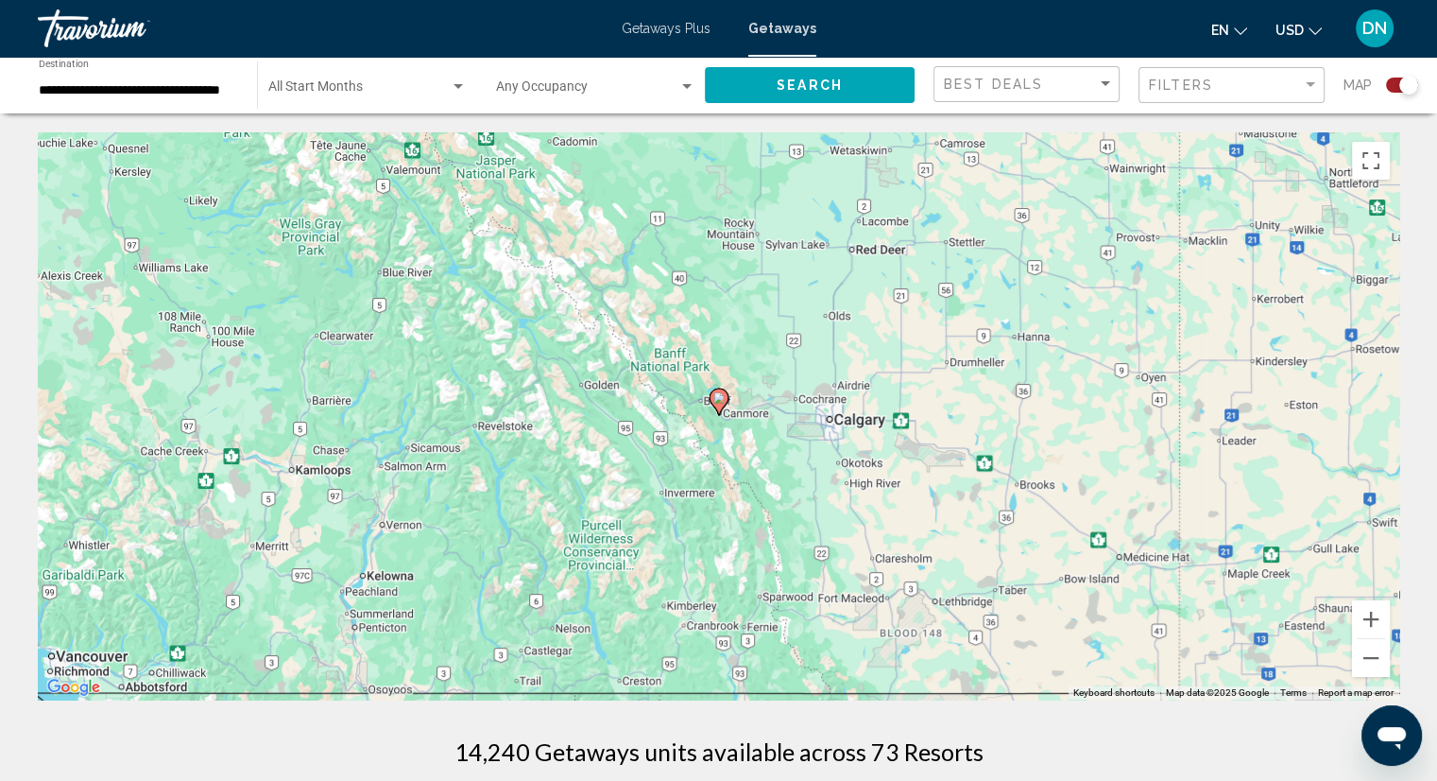
click at [726, 398] on g "Main content" at bounding box center [719, 401] width 19 height 26
click at [722, 398] on image "Main content" at bounding box center [719, 397] width 11 height 11
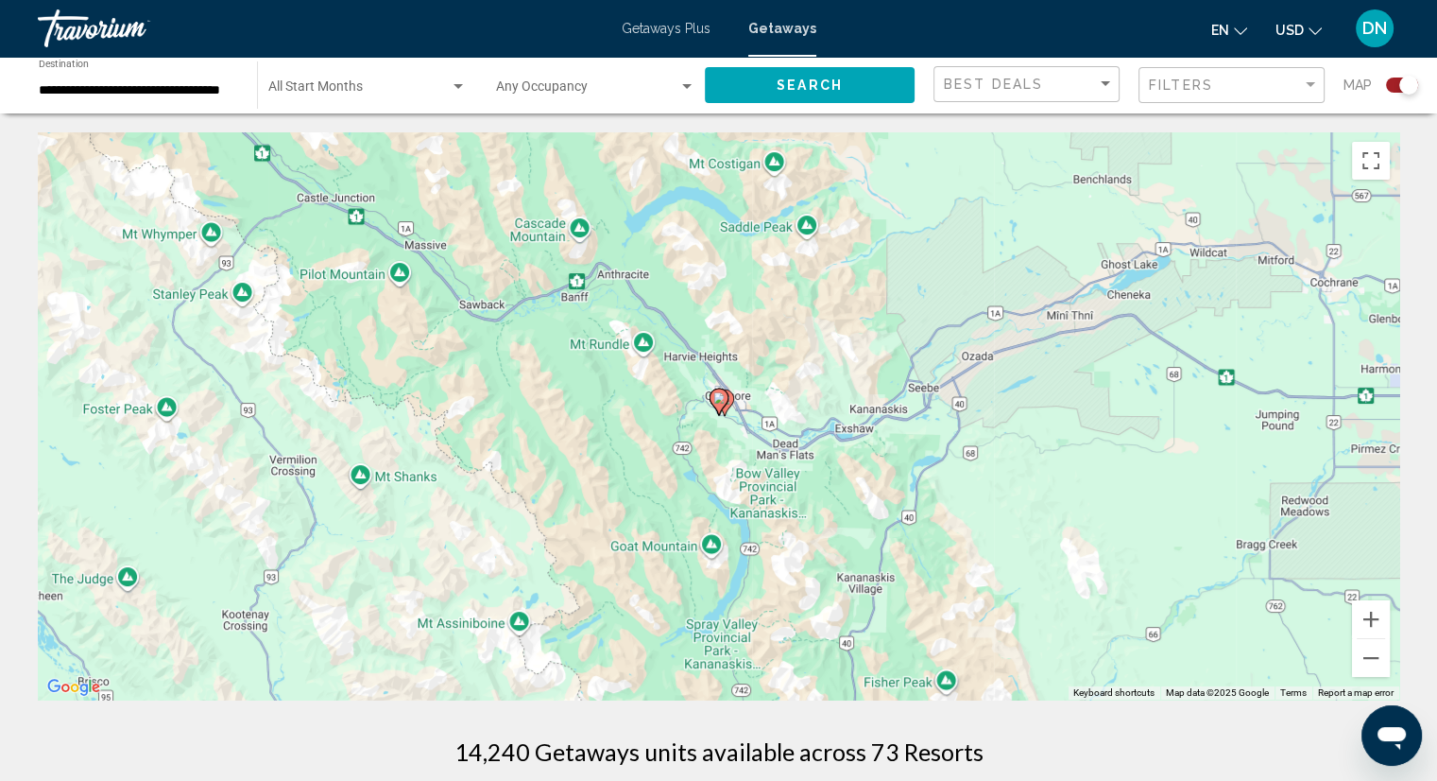
click at [722, 400] on image "Main content" at bounding box center [719, 397] width 11 height 11
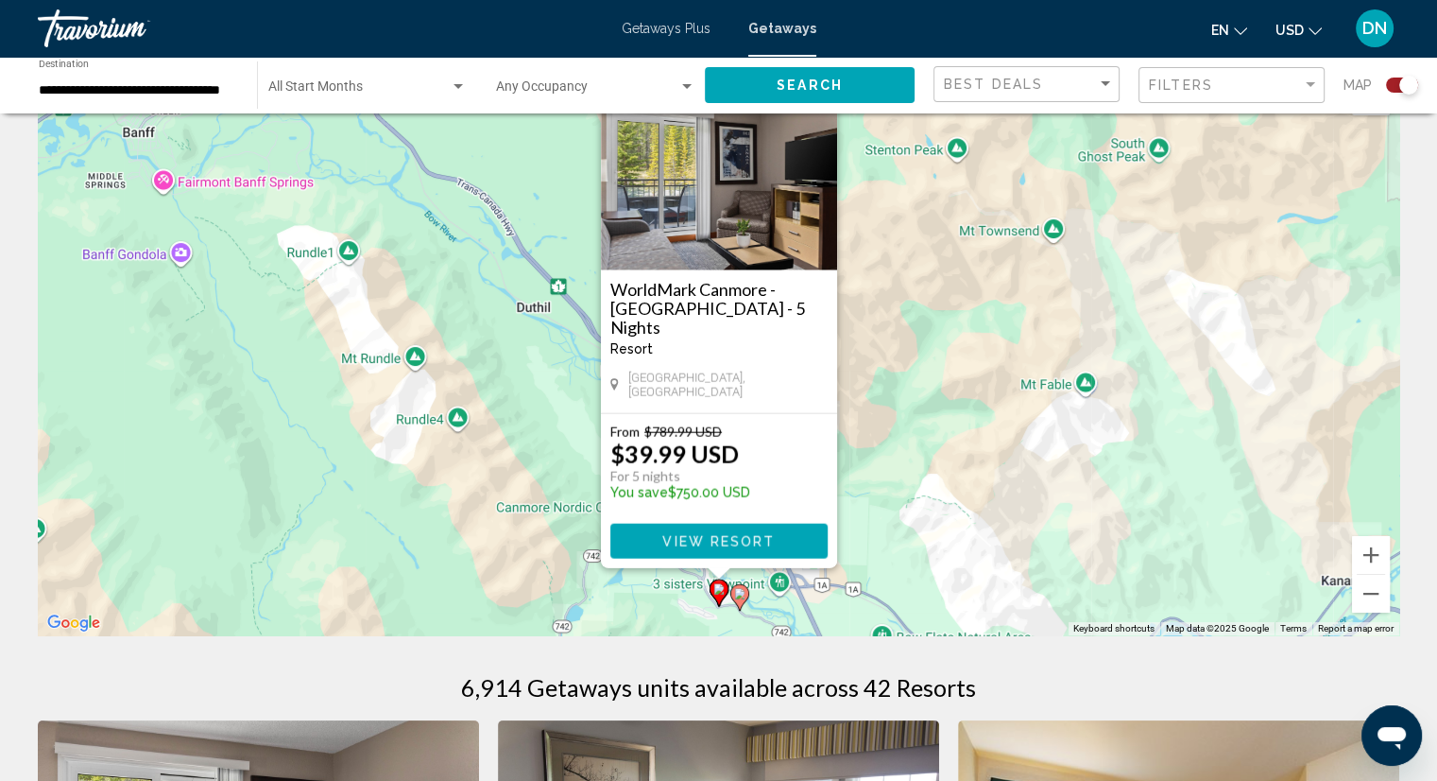
scroll to position [95, 0]
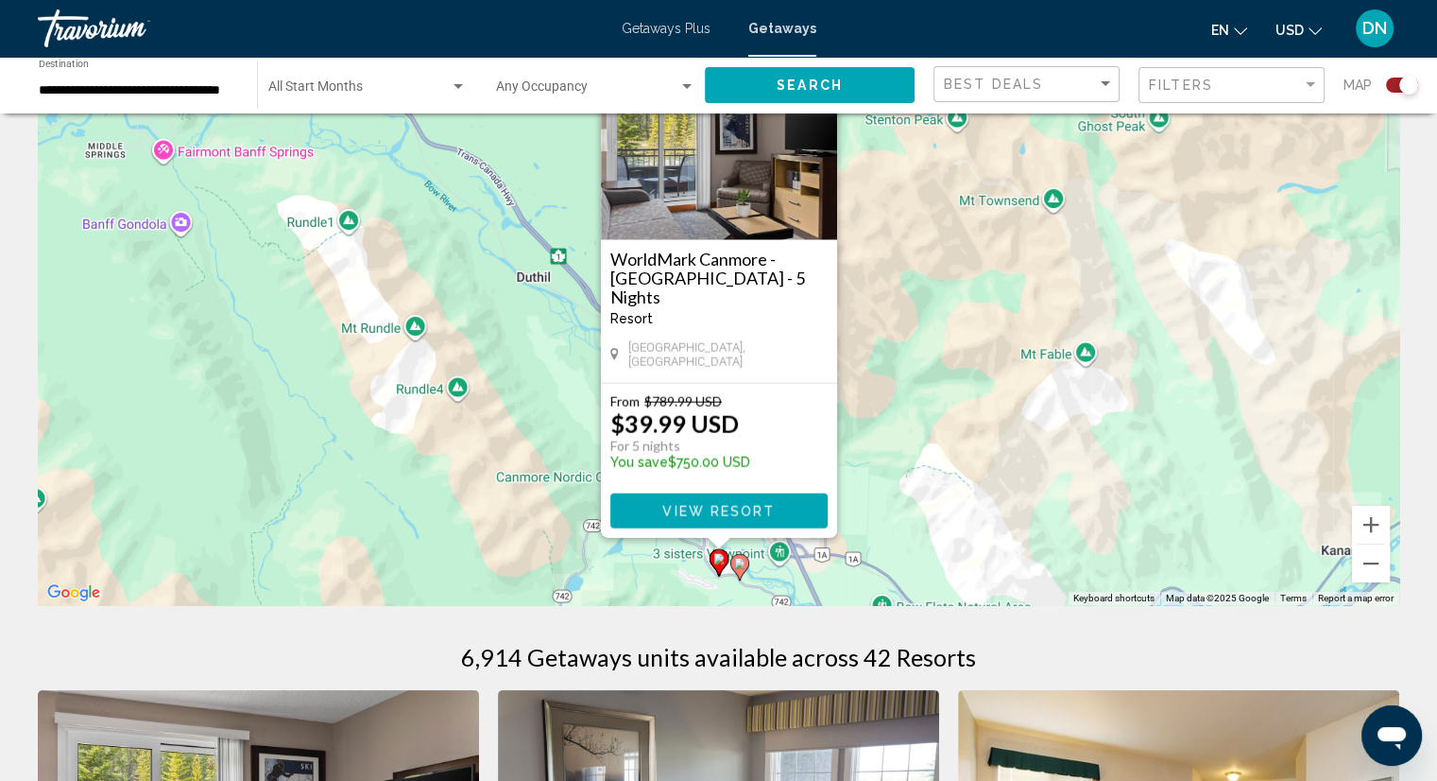
click at [735, 564] on image "Main content" at bounding box center [739, 563] width 11 height 11
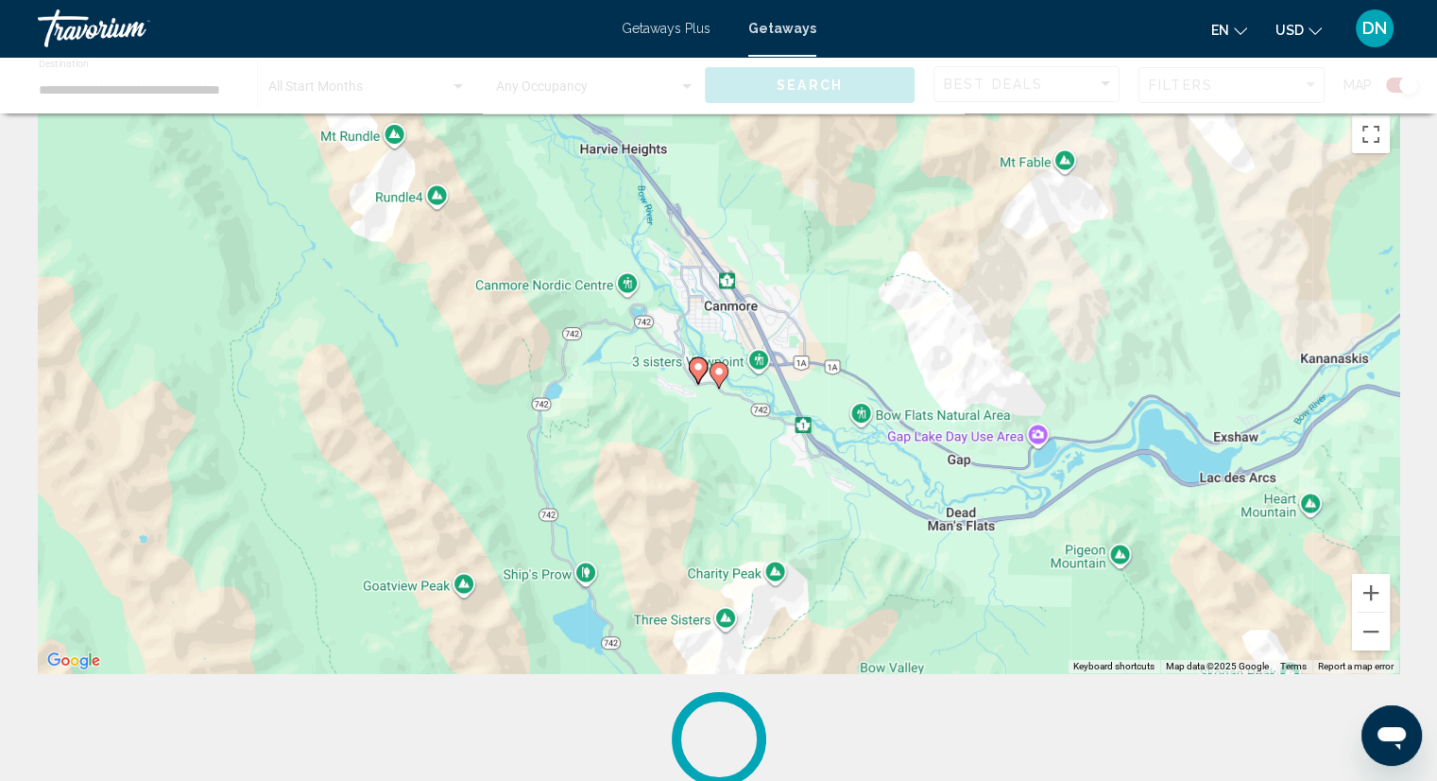
scroll to position [0, 0]
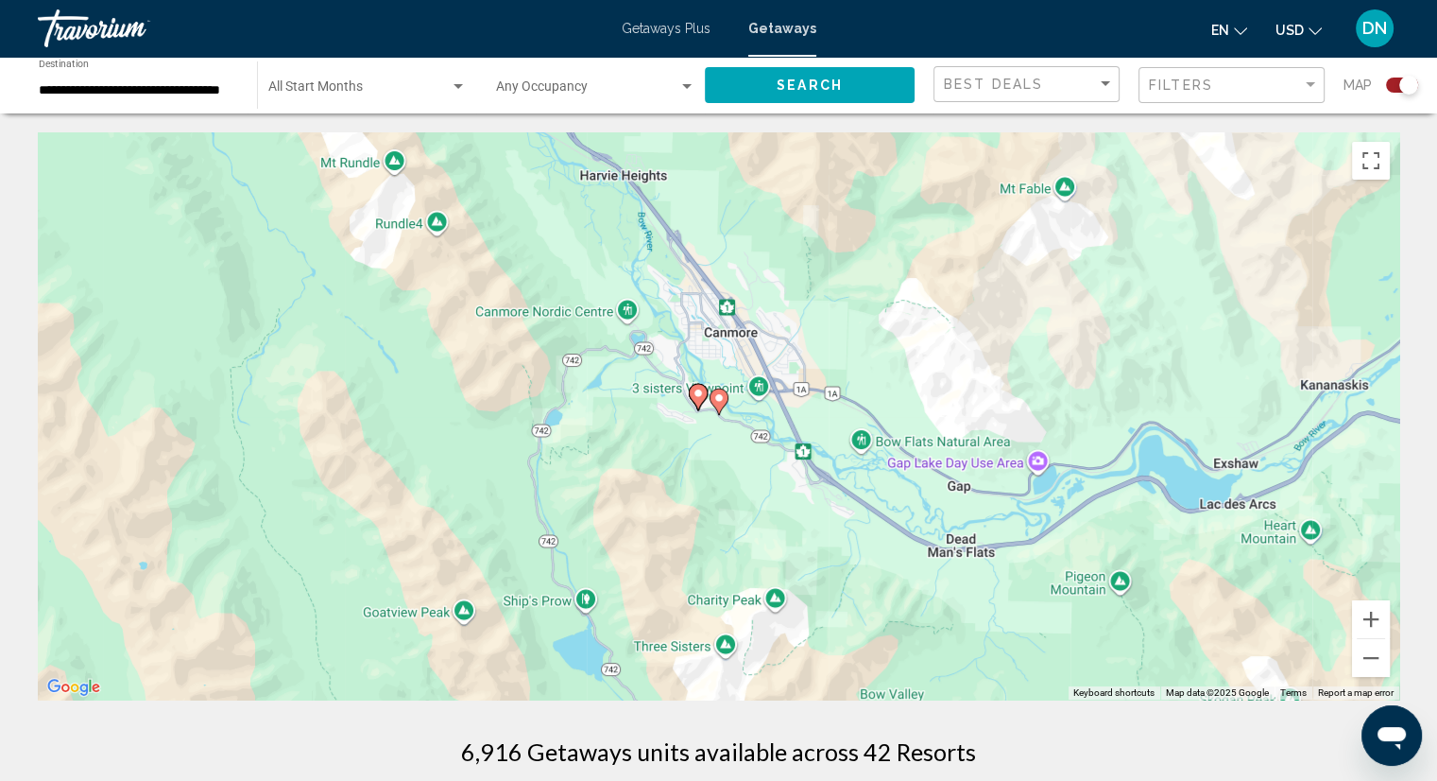
click at [717, 399] on image "Main content" at bounding box center [719, 397] width 11 height 11
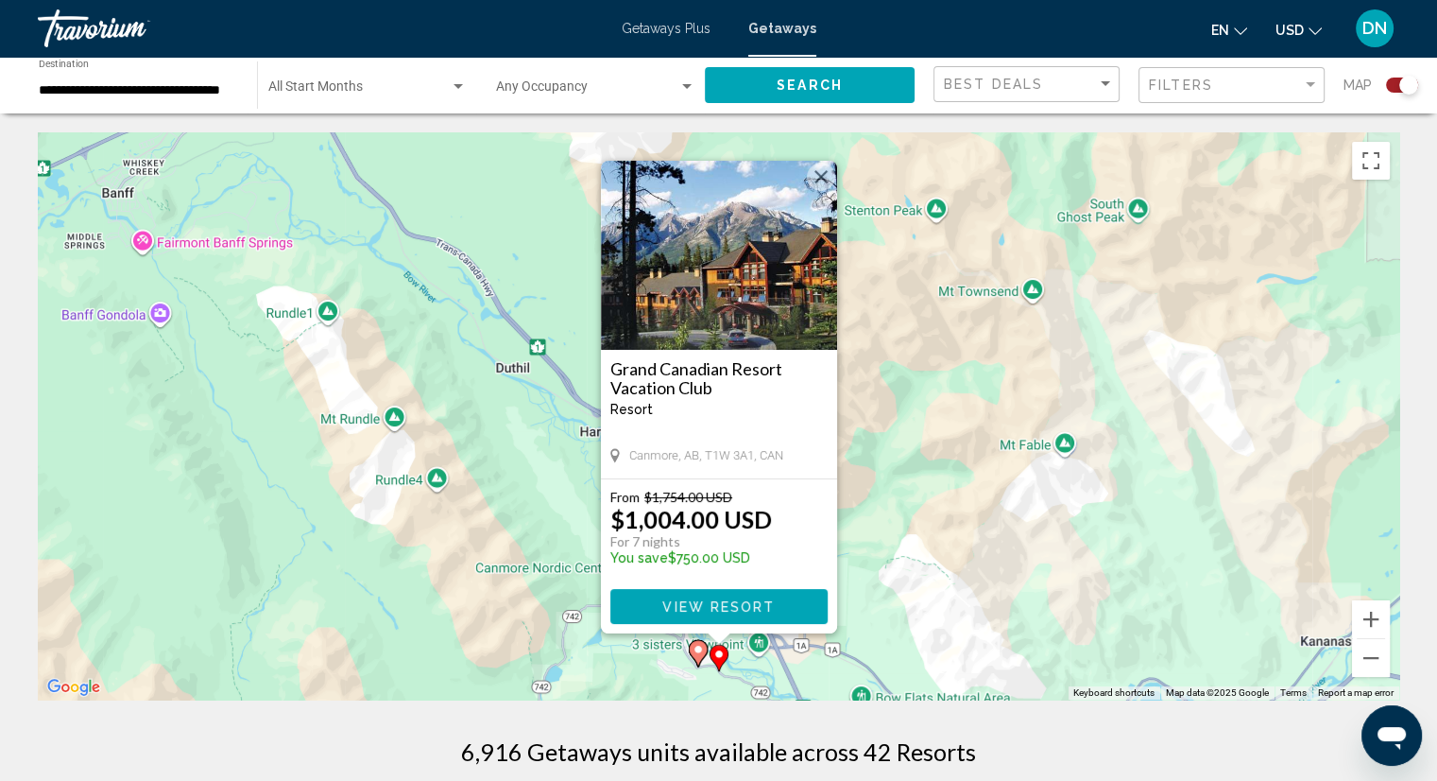
click at [820, 170] on button "Close" at bounding box center [821, 177] width 28 height 28
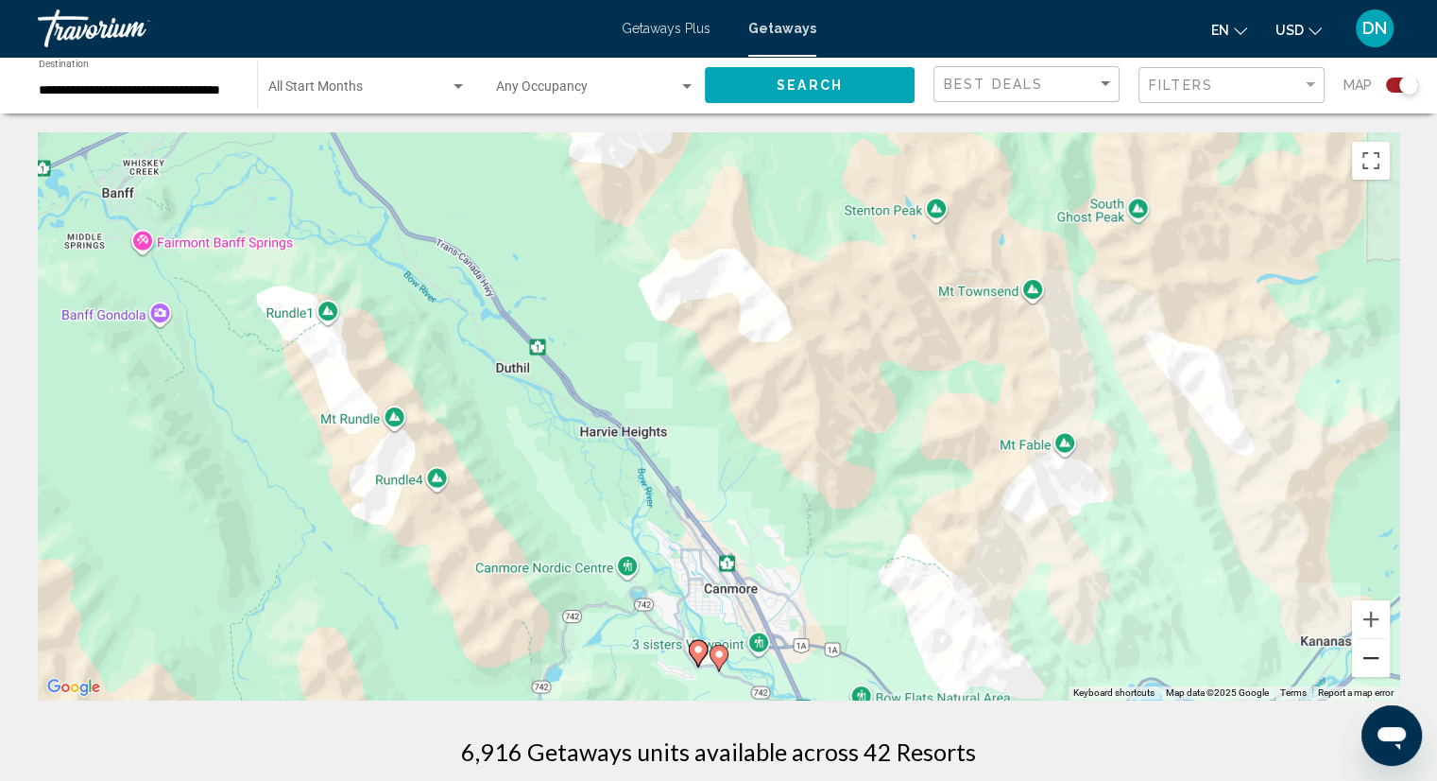
click at [1368, 665] on button "Zoom out" at bounding box center [1371, 658] width 38 height 38
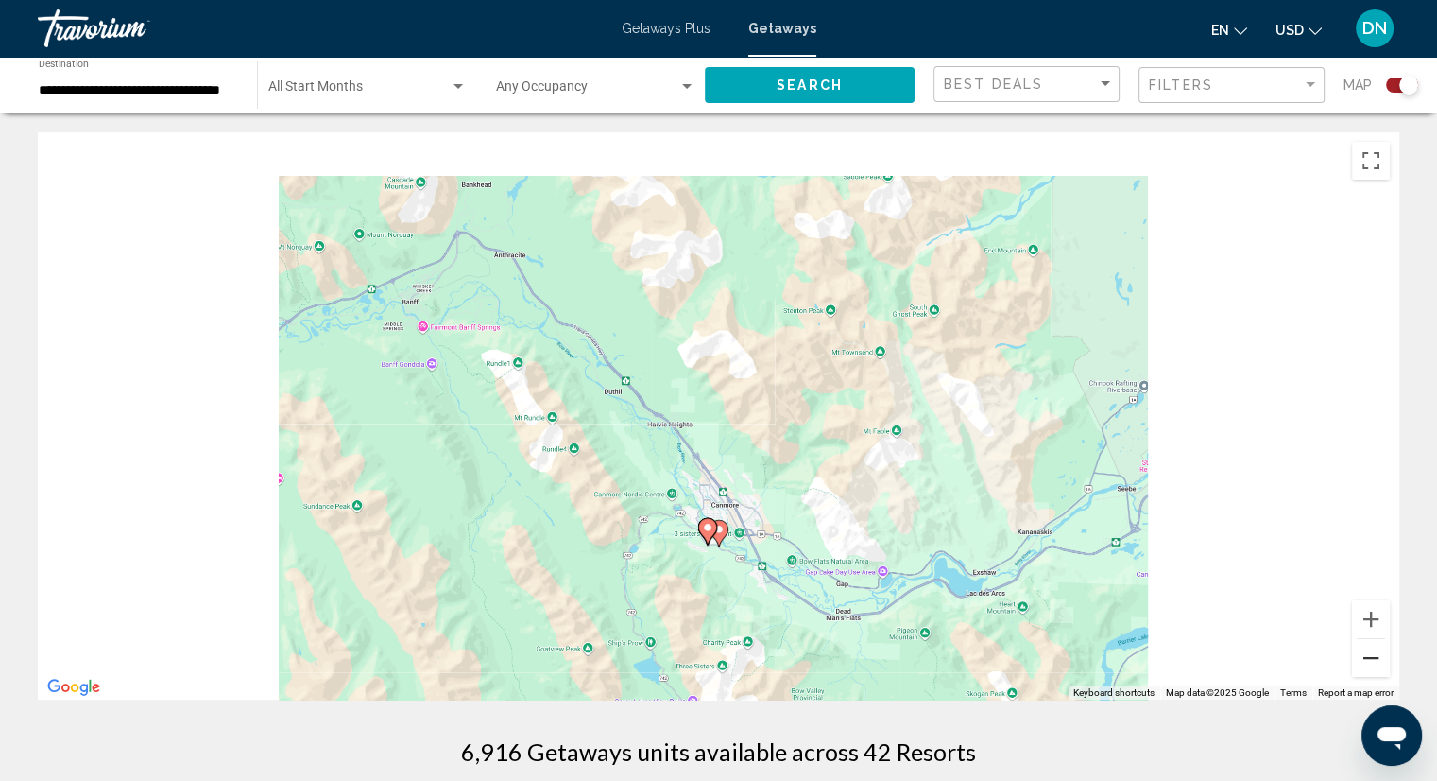
click at [1367, 666] on button "Zoom out" at bounding box center [1371, 658] width 38 height 38
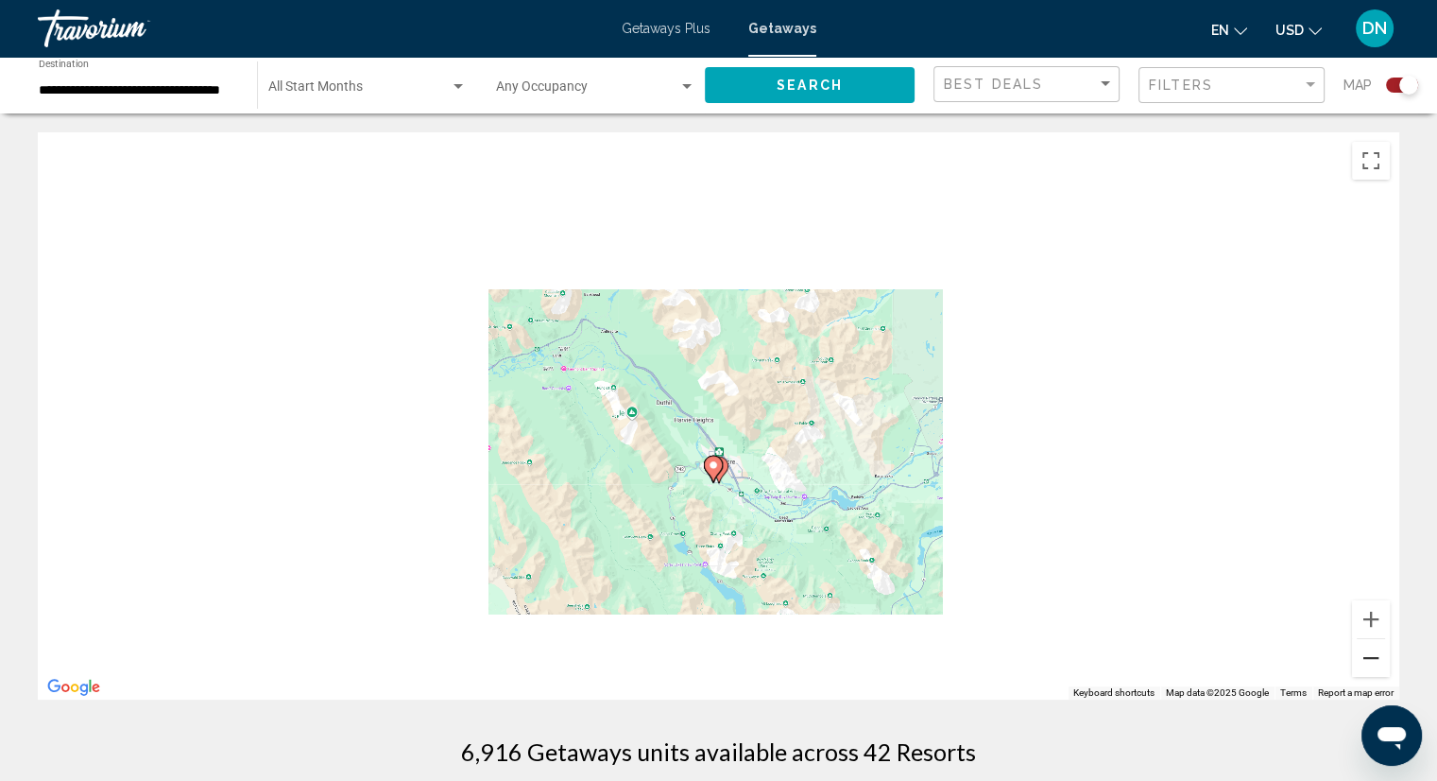
click at [1367, 666] on button "Zoom out" at bounding box center [1371, 658] width 38 height 38
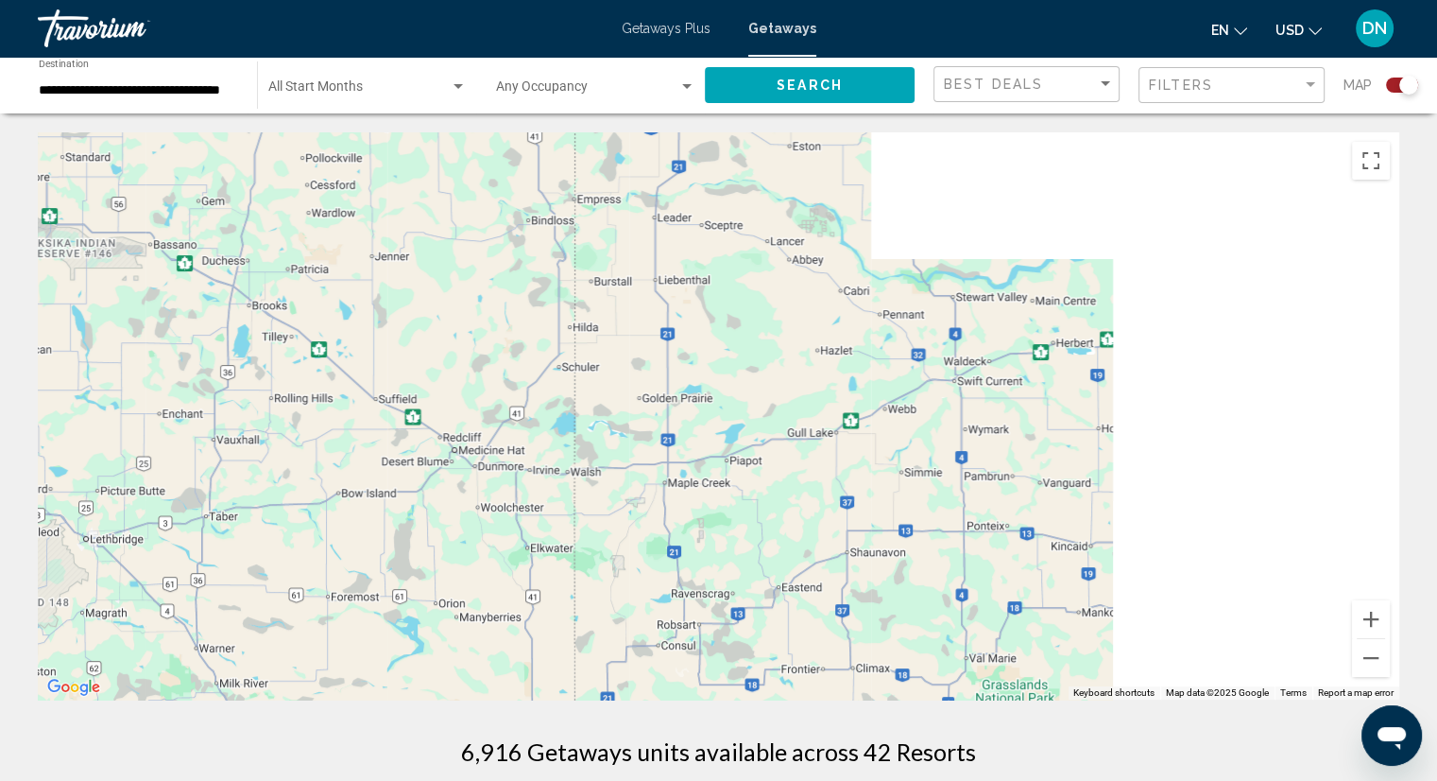
drag, startPoint x: 1231, startPoint y: 628, endPoint x: 166, endPoint y: 364, distance: 1096.3
click at [166, 364] on div "To activate drag with keyboard, press Alt + Enter. Once in keyboard drag state,…" at bounding box center [719, 415] width 1362 height 567
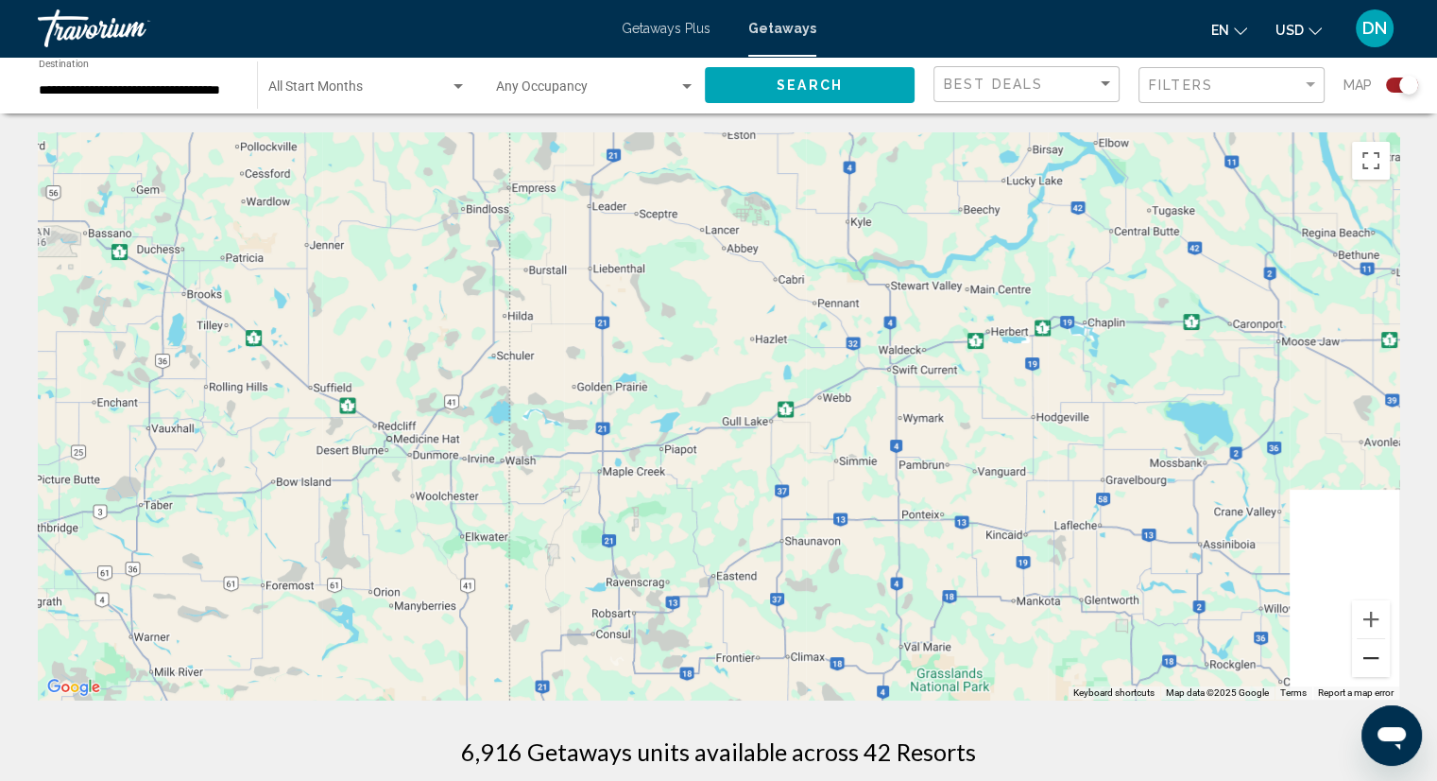
click at [1384, 669] on button "Zoom out" at bounding box center [1371, 658] width 38 height 38
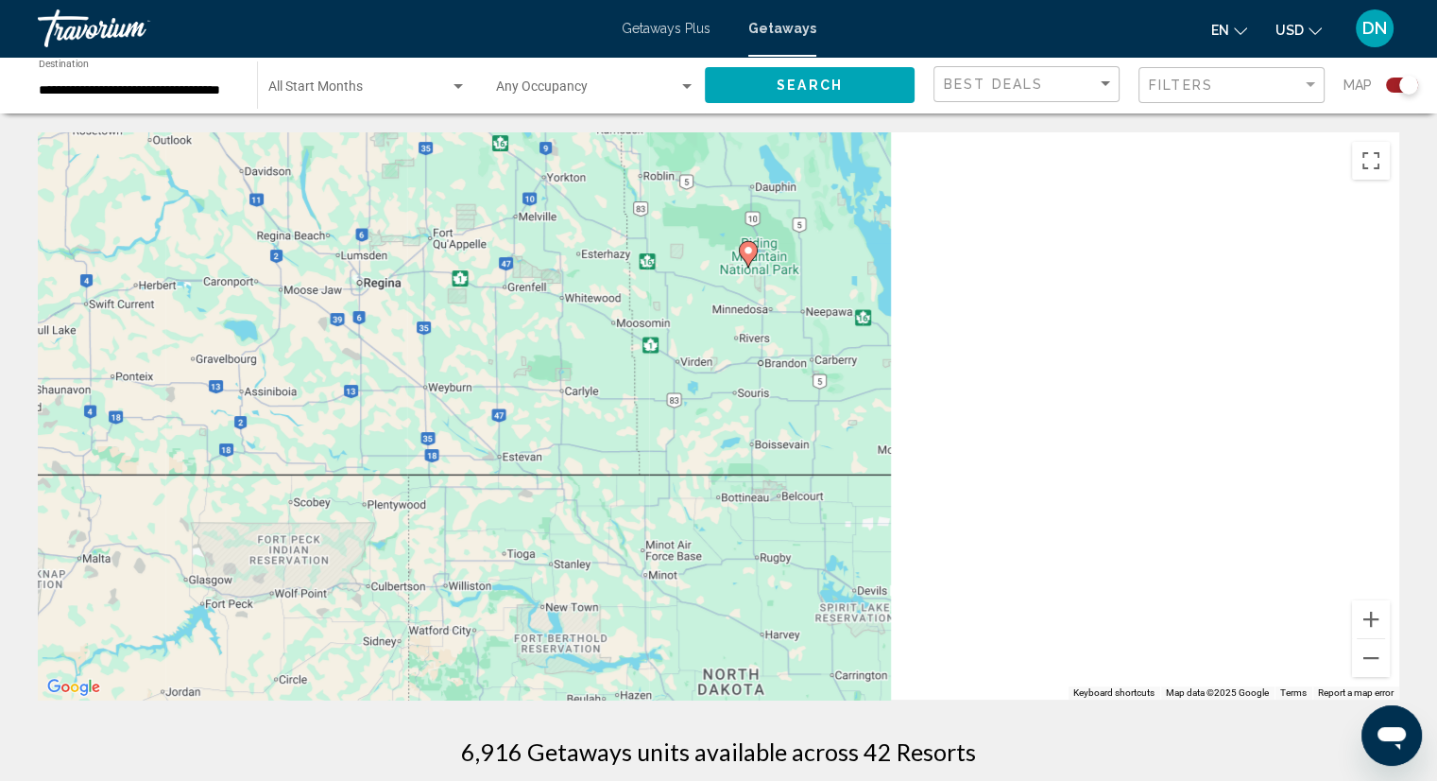
drag, startPoint x: 1241, startPoint y: 619, endPoint x: 371, endPoint y: 499, distance: 877.7
click at [371, 499] on div "To activate drag with keyboard, press Alt + Enter. Once in keyboard drag state,…" at bounding box center [719, 415] width 1362 height 567
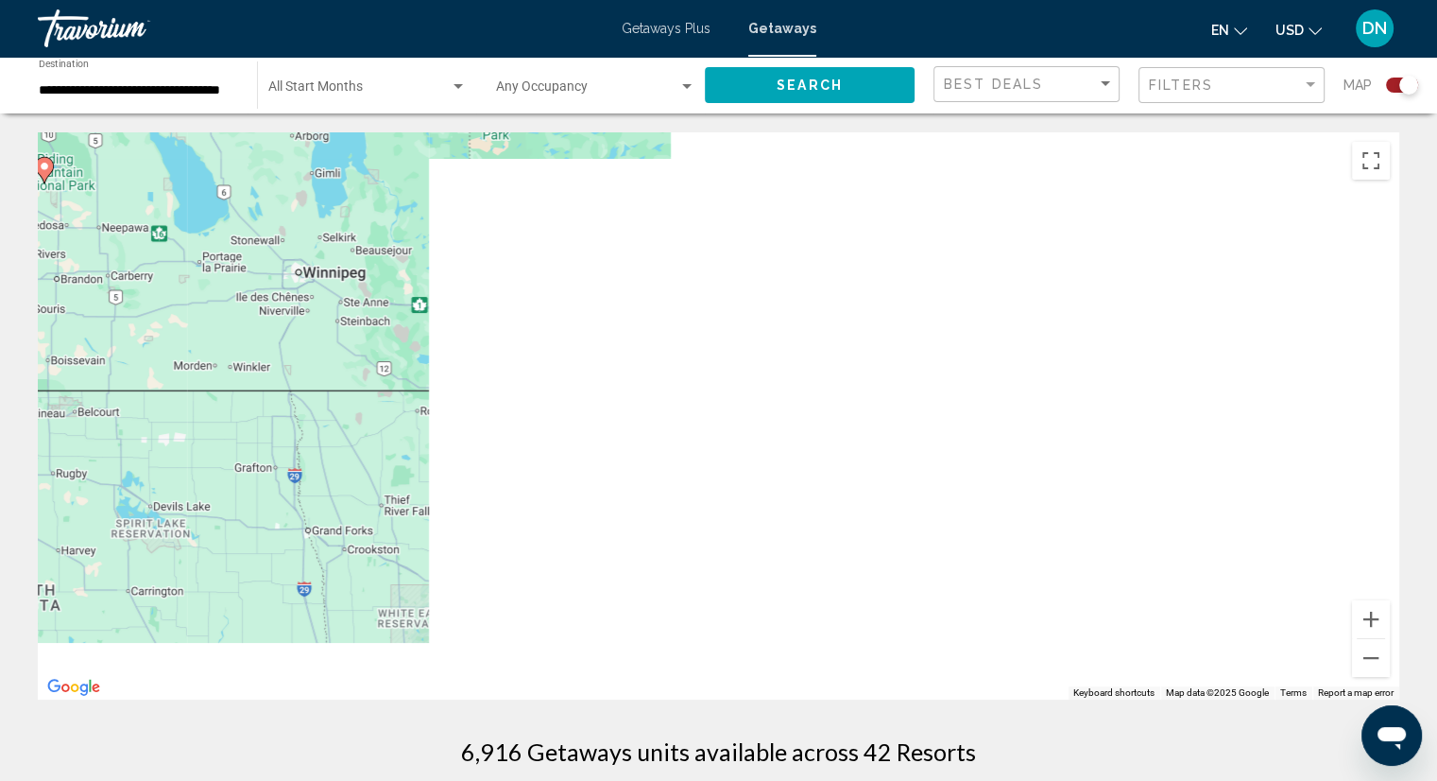
drag, startPoint x: 847, startPoint y: 530, endPoint x: 300, endPoint y: 478, distance: 549.7
click at [300, 478] on div "To activate drag with keyboard, press Alt + Enter. Once in keyboard drag state,…" at bounding box center [719, 415] width 1362 height 567
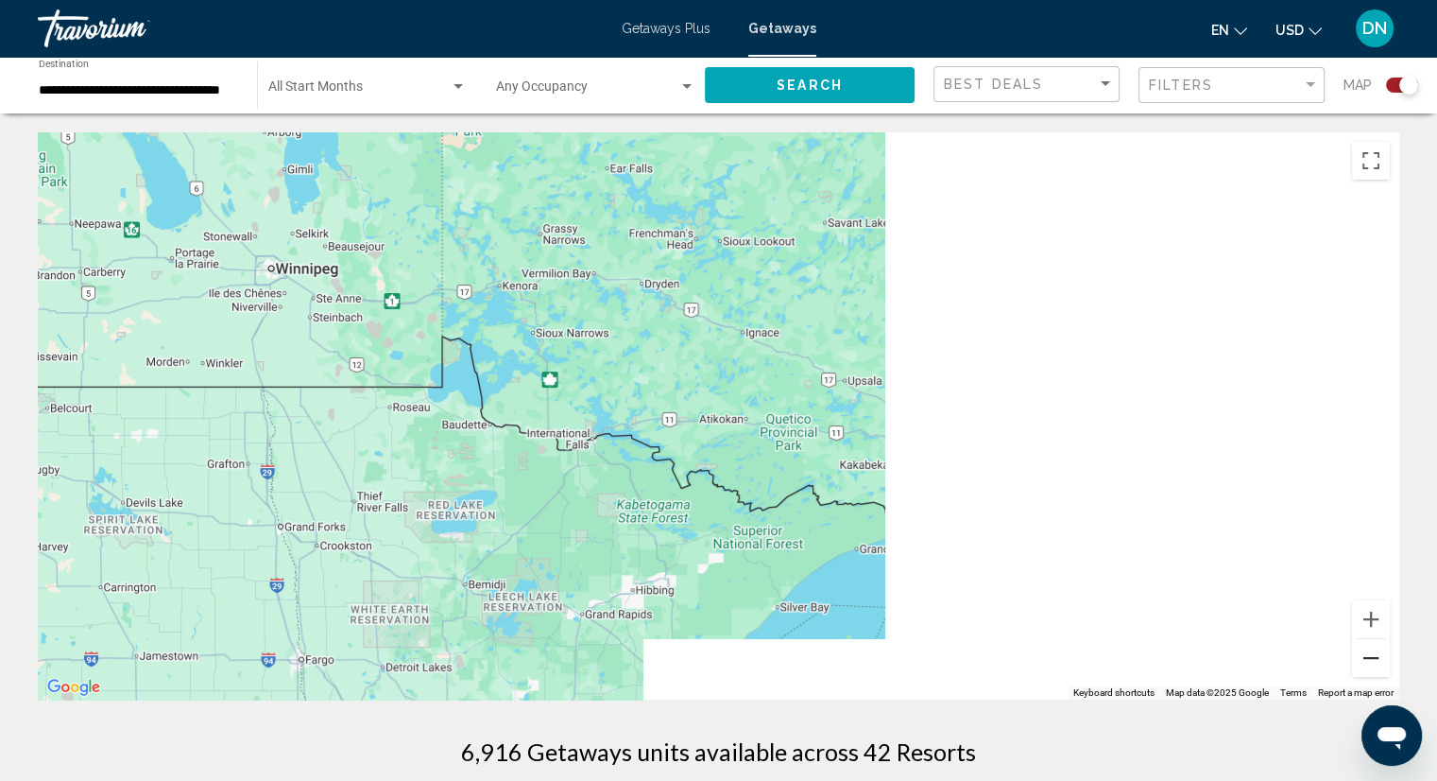
click at [1361, 654] on button "Zoom out" at bounding box center [1371, 658] width 38 height 38
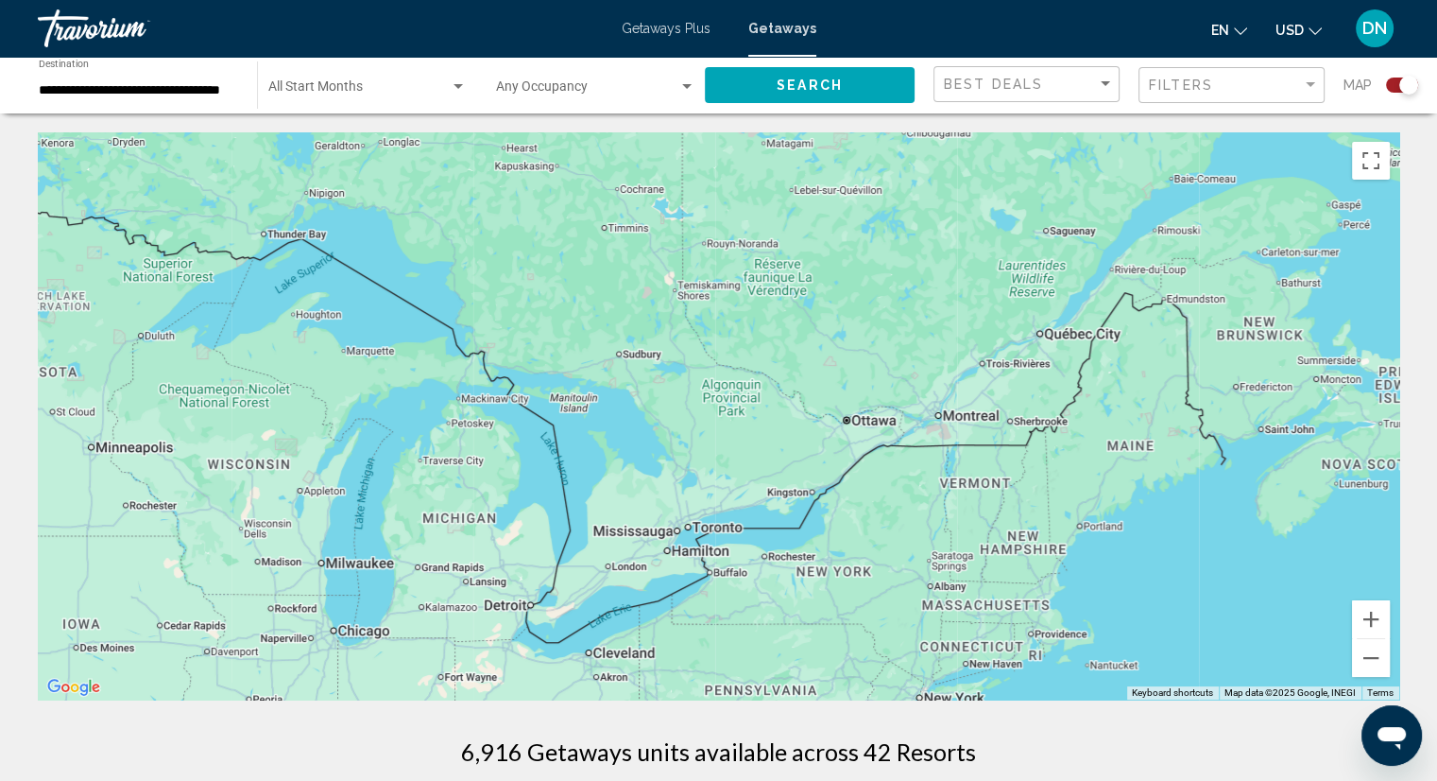
drag, startPoint x: 1073, startPoint y: 591, endPoint x: 456, endPoint y: 337, distance: 667.1
click at [456, 337] on div "To activate drag with keyboard, press Alt + Enter. Once in keyboard drag state,…" at bounding box center [719, 415] width 1362 height 567
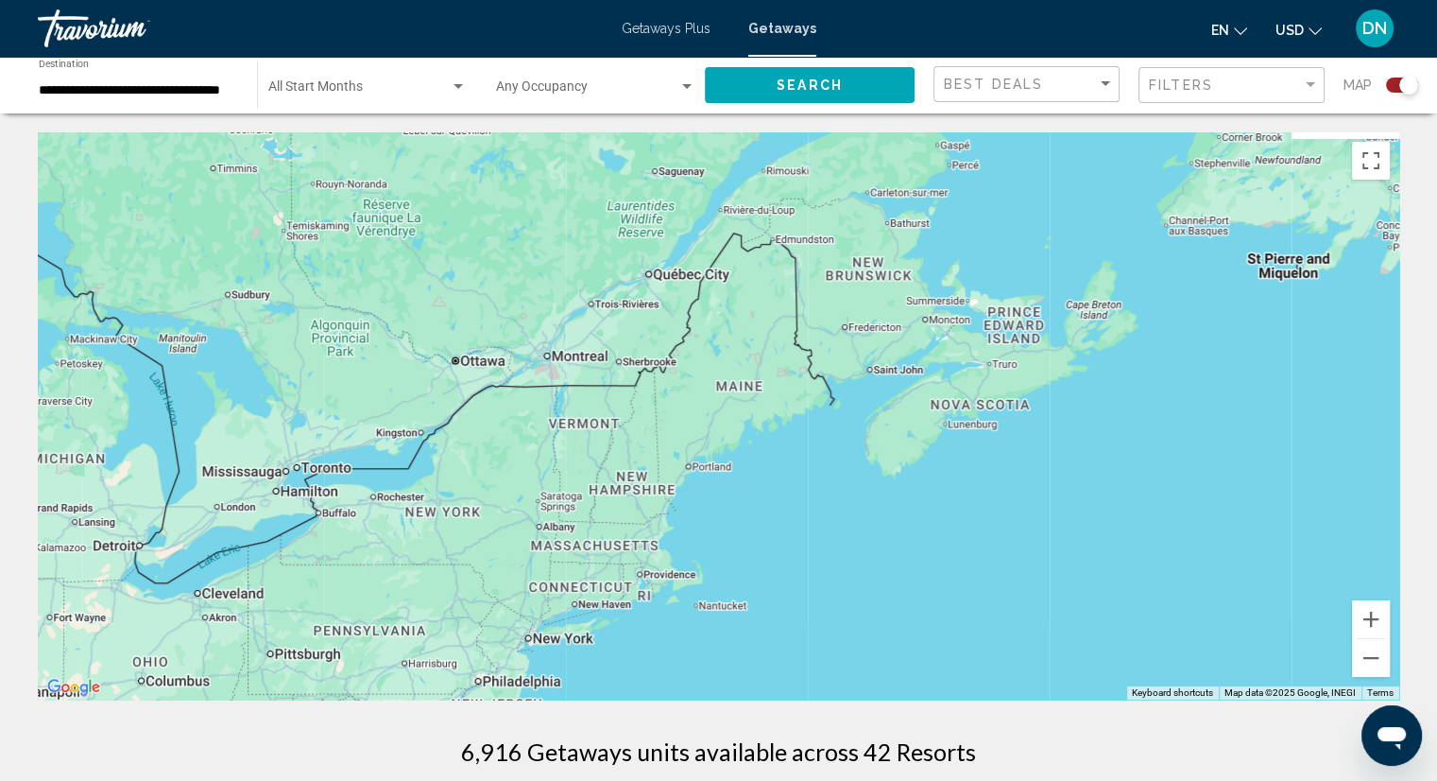
drag, startPoint x: 1104, startPoint y: 583, endPoint x: 628, endPoint y: 583, distance: 475.4
click at [628, 583] on div "Main content" at bounding box center [719, 415] width 1362 height 567
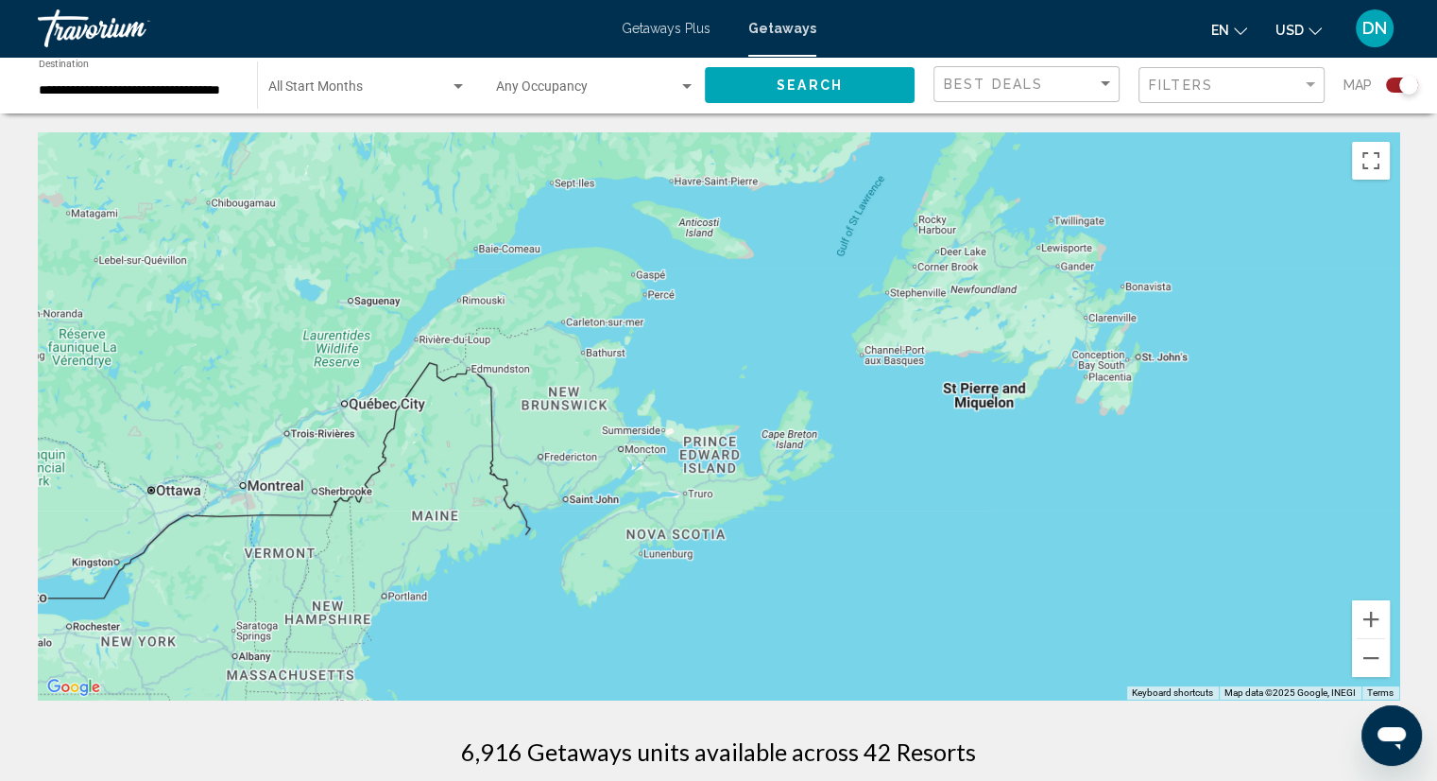
drag, startPoint x: 1108, startPoint y: 550, endPoint x: 949, endPoint y: 663, distance: 194.6
click at [949, 663] on div "Main content" at bounding box center [719, 415] width 1362 height 567
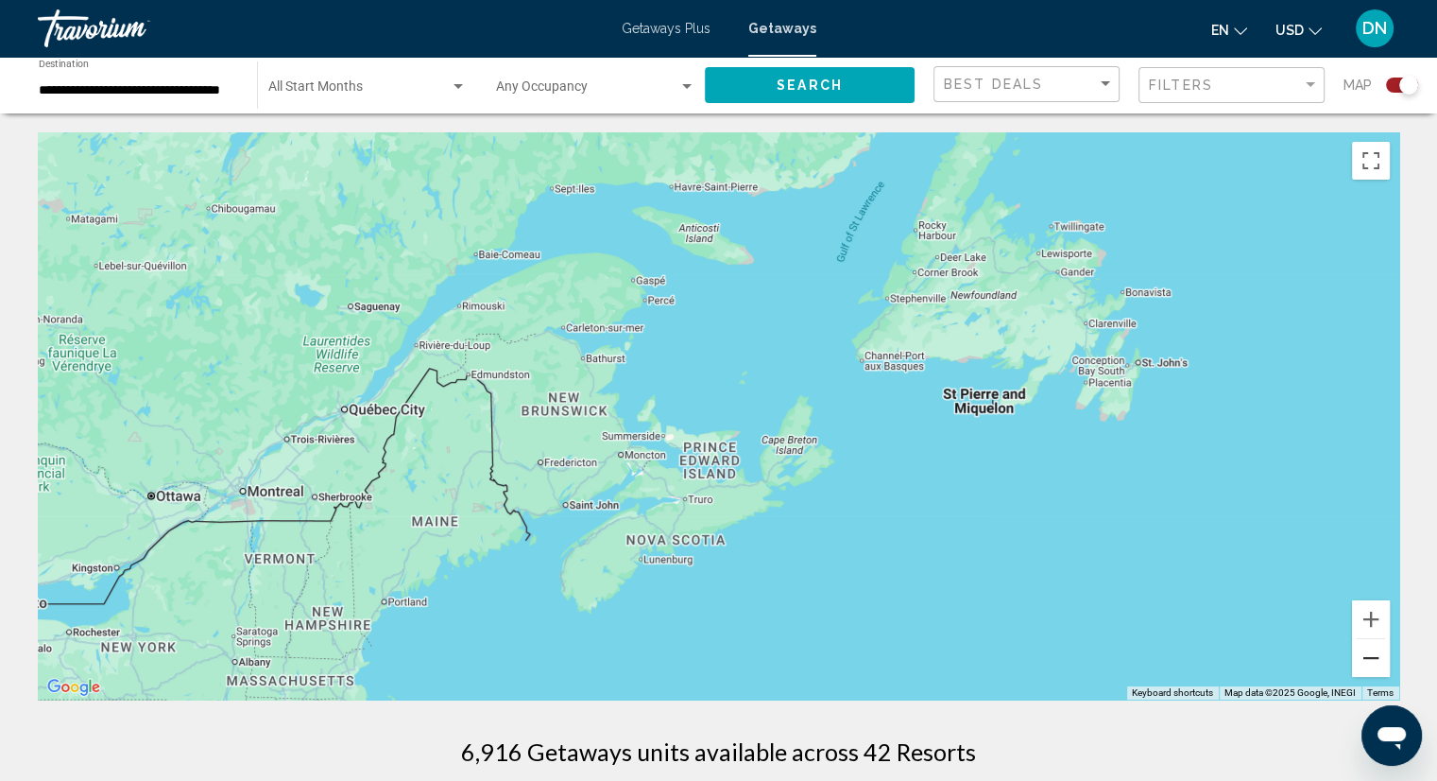
click at [1371, 658] on button "Zoom out" at bounding box center [1371, 658] width 38 height 38
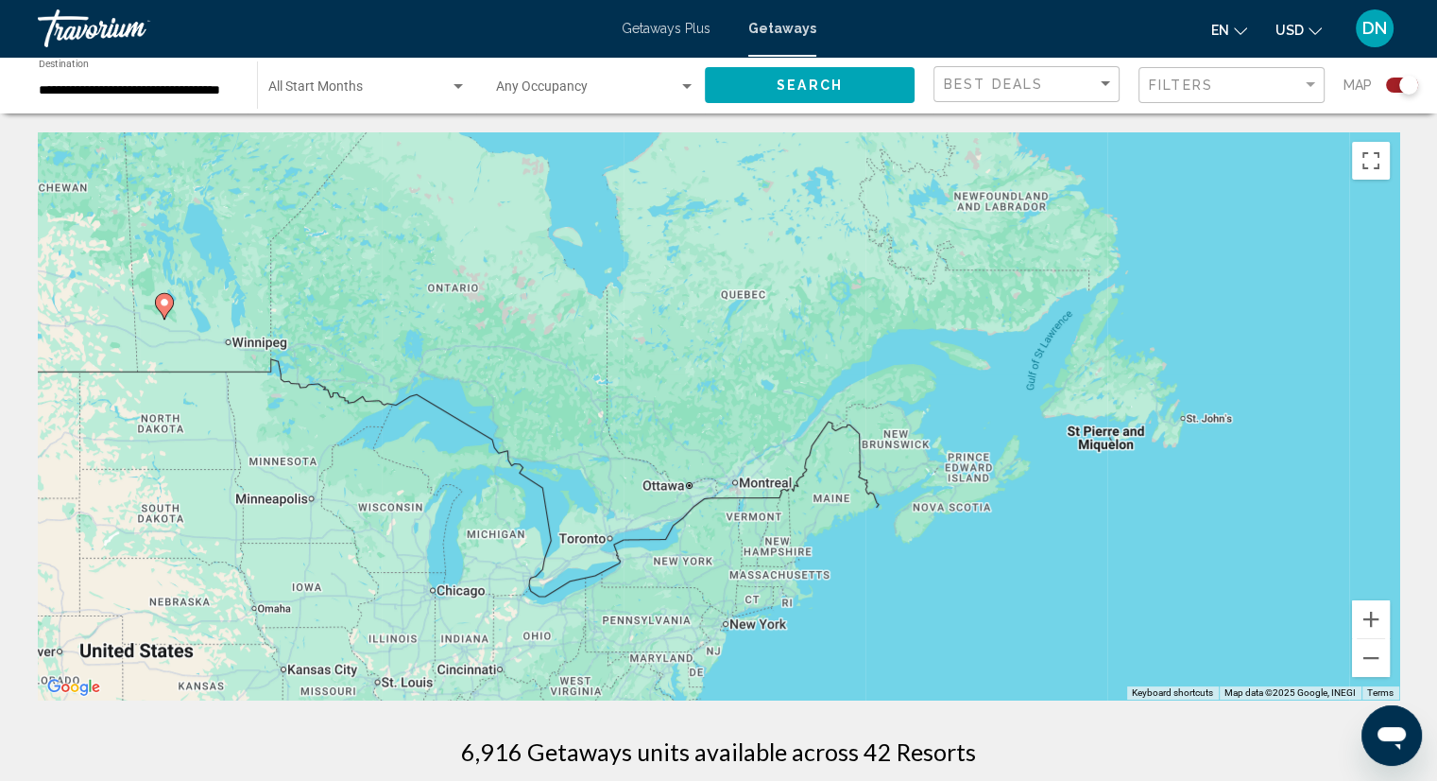
drag, startPoint x: 852, startPoint y: 566, endPoint x: 1109, endPoint y: 597, distance: 258.9
click at [1109, 597] on div "To activate drag with keyboard, press Alt + Enter. Once in keyboard drag state,…" at bounding box center [719, 415] width 1362 height 567
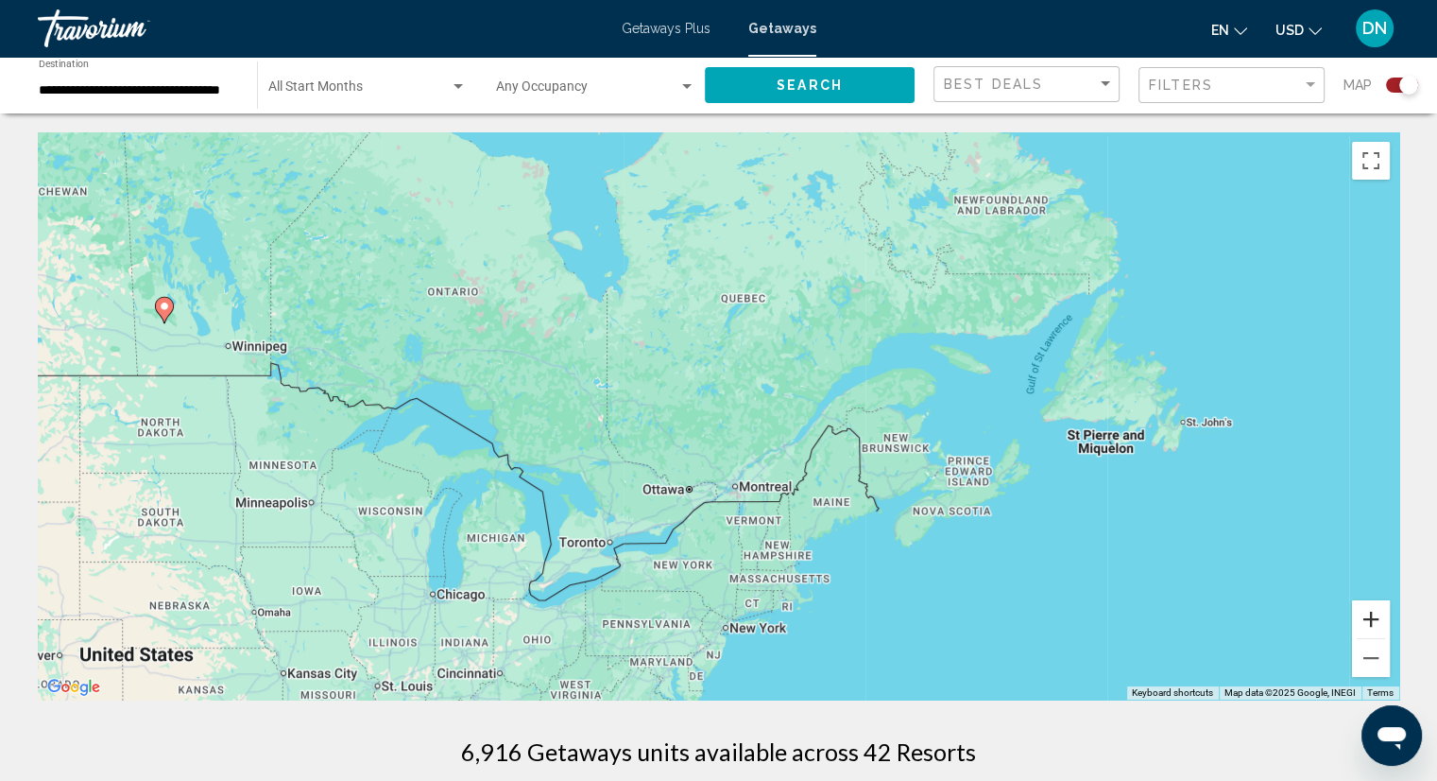
click at [1377, 619] on button "Zoom in" at bounding box center [1371, 619] width 38 height 38
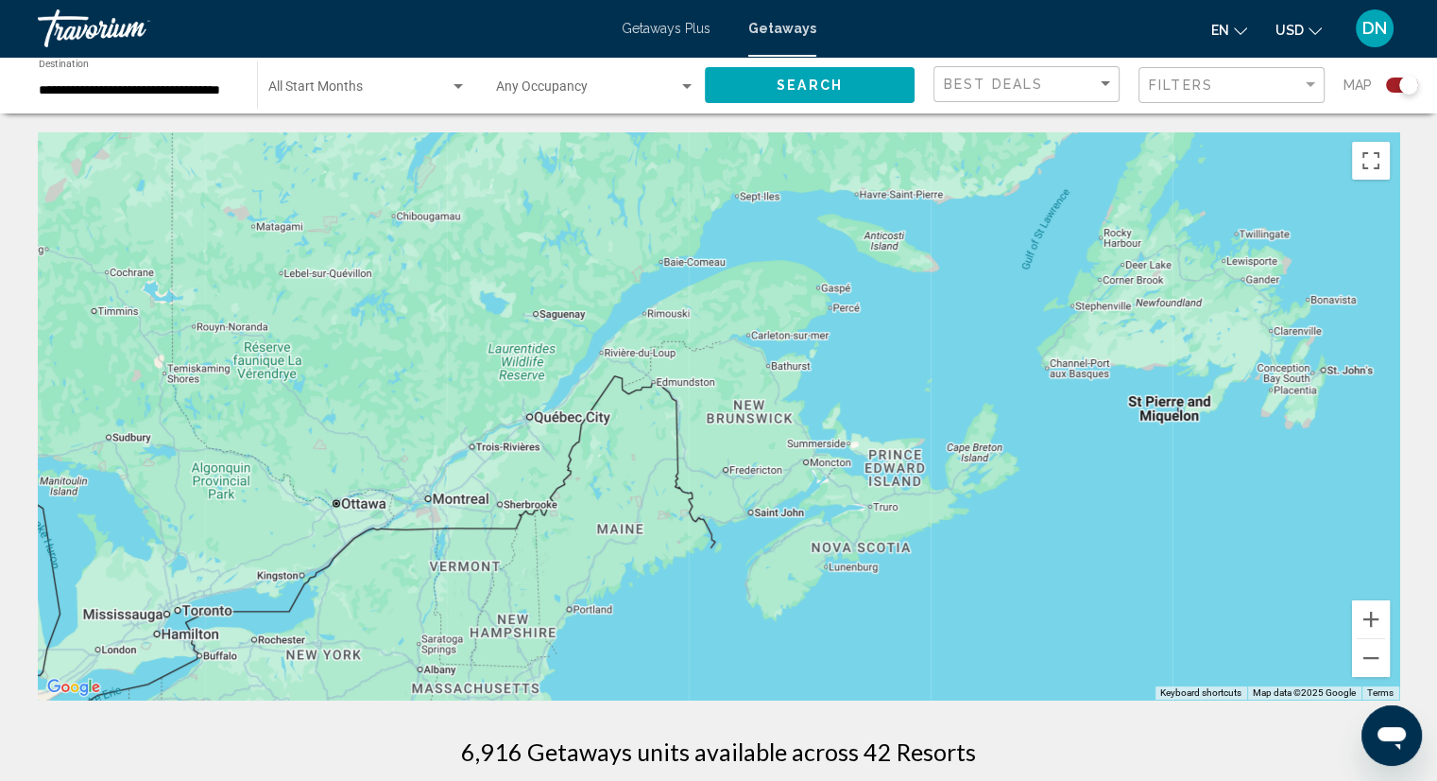
drag, startPoint x: 1270, startPoint y: 611, endPoint x: 945, endPoint y: 552, distance: 330.5
click at [945, 552] on div "Main content" at bounding box center [719, 415] width 1362 height 567
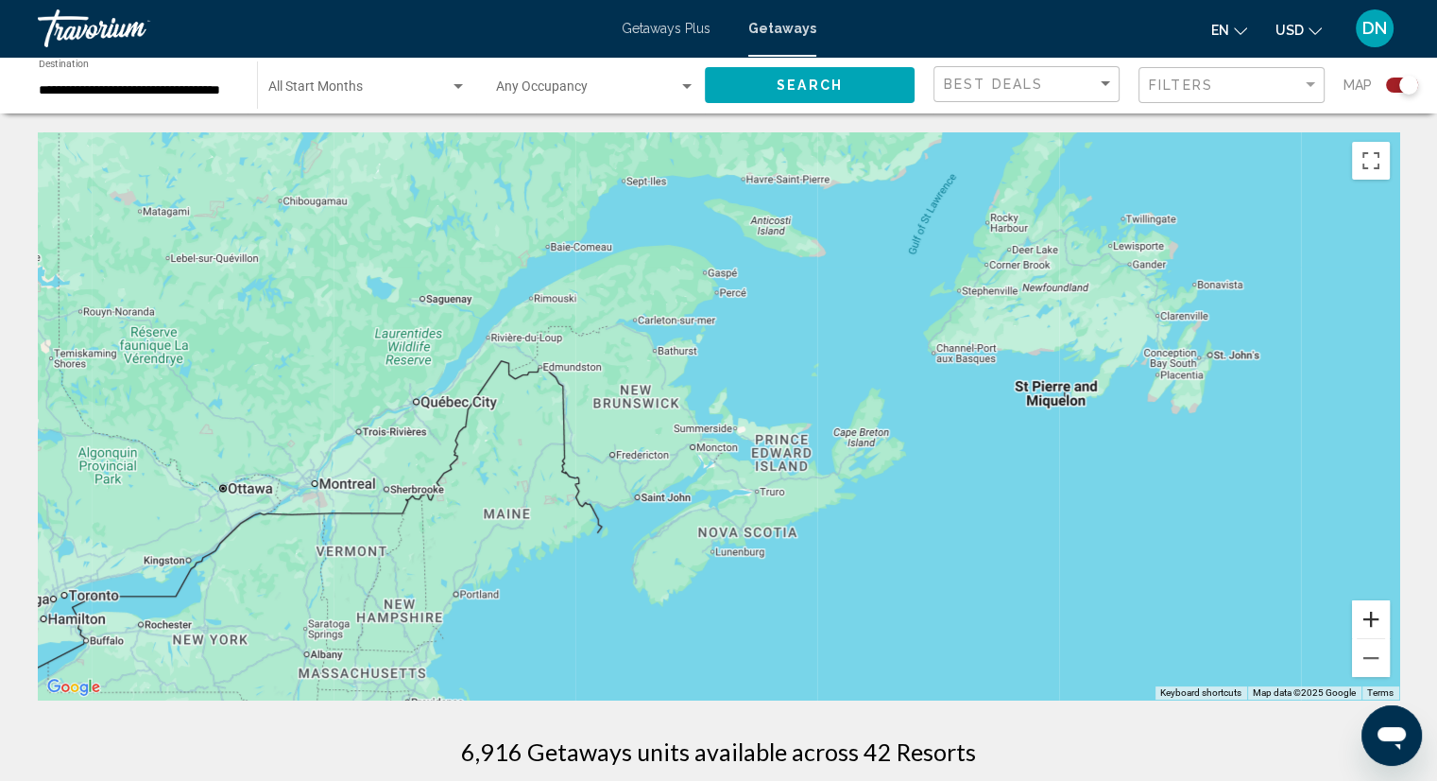
click at [1386, 617] on button "Zoom in" at bounding box center [1371, 619] width 38 height 38
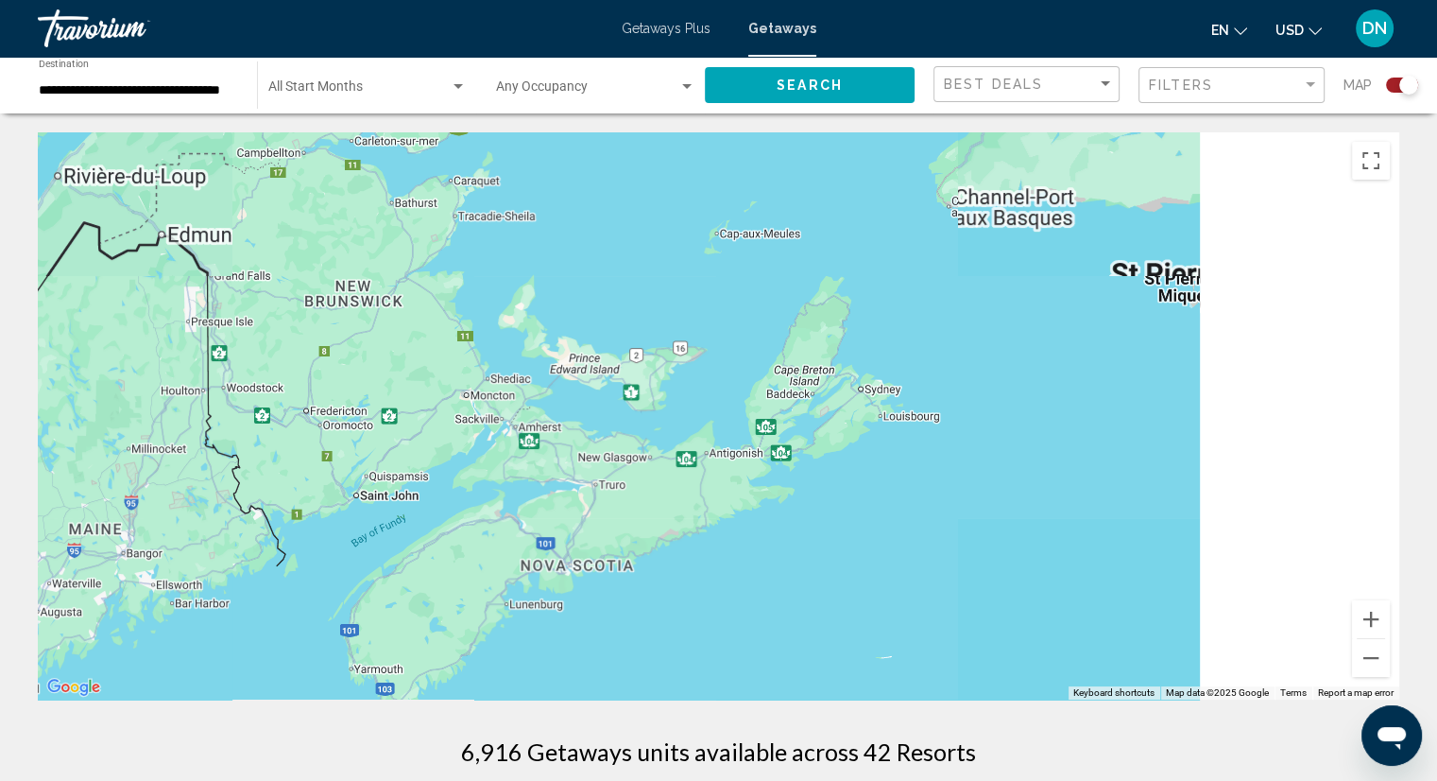
drag, startPoint x: 1271, startPoint y: 620, endPoint x: 1060, endPoint y: 536, distance: 226.9
click at [1061, 534] on div "Main content" at bounding box center [719, 415] width 1362 height 567
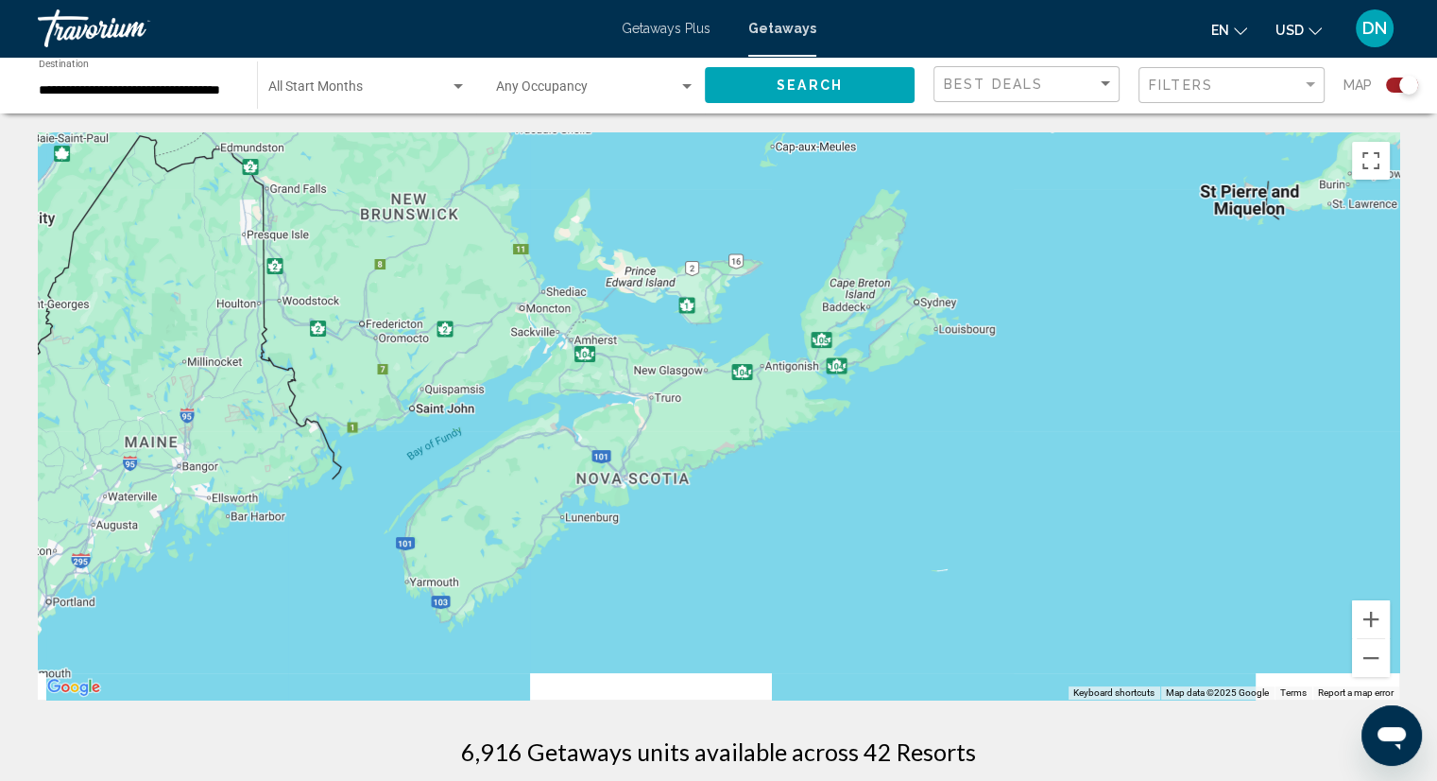
drag, startPoint x: 1128, startPoint y: 557, endPoint x: 1169, endPoint y: 504, distance: 66.7
click at [1169, 504] on div "Main content" at bounding box center [719, 415] width 1362 height 567
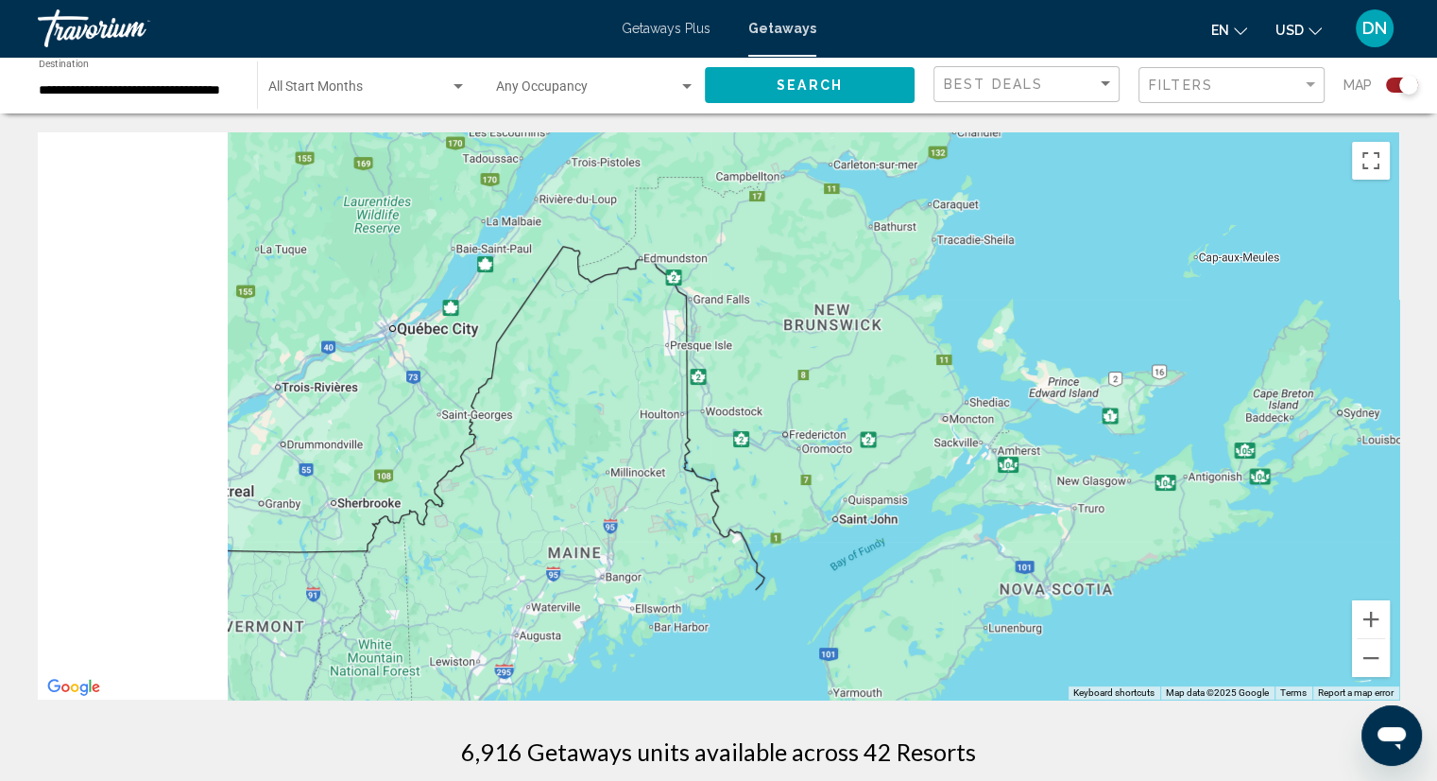
drag, startPoint x: 904, startPoint y: 473, endPoint x: 1331, endPoint y: 585, distance: 441.7
click at [1331, 585] on div "Main content" at bounding box center [719, 415] width 1362 height 567
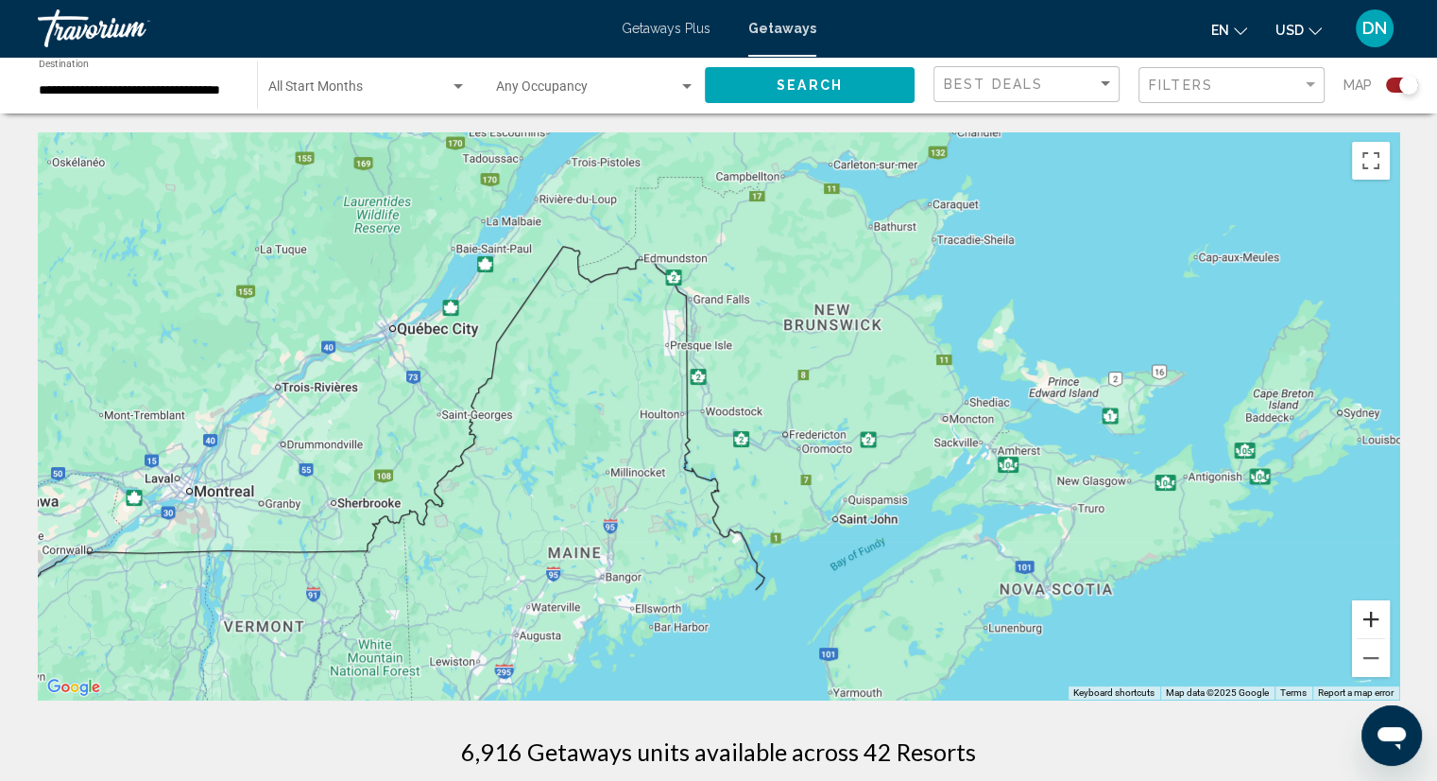
click at [1376, 616] on button "Zoom in" at bounding box center [1371, 619] width 38 height 38
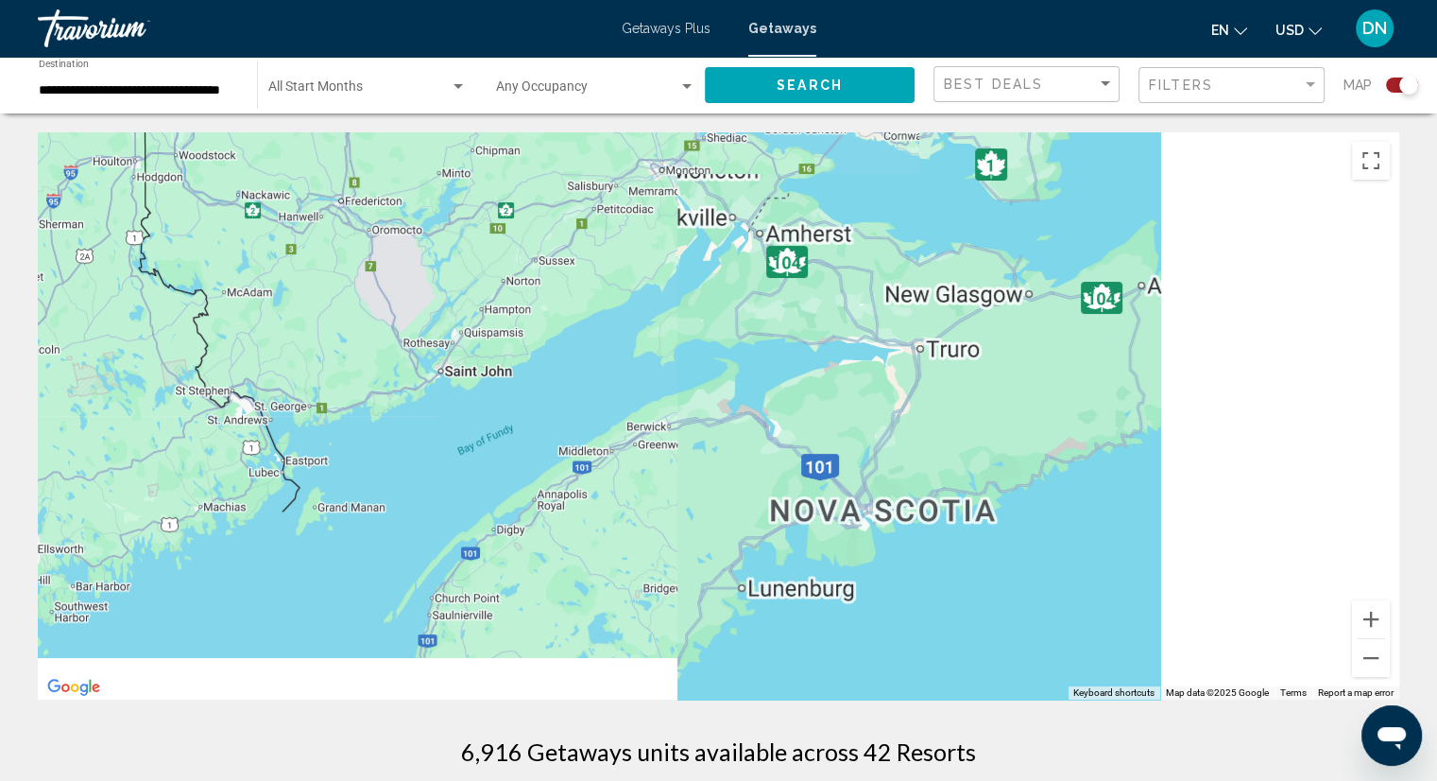
drag, startPoint x: 1123, startPoint y: 534, endPoint x: 685, endPoint y: 318, distance: 487.8
click at [685, 318] on div "Main content" at bounding box center [719, 415] width 1362 height 567
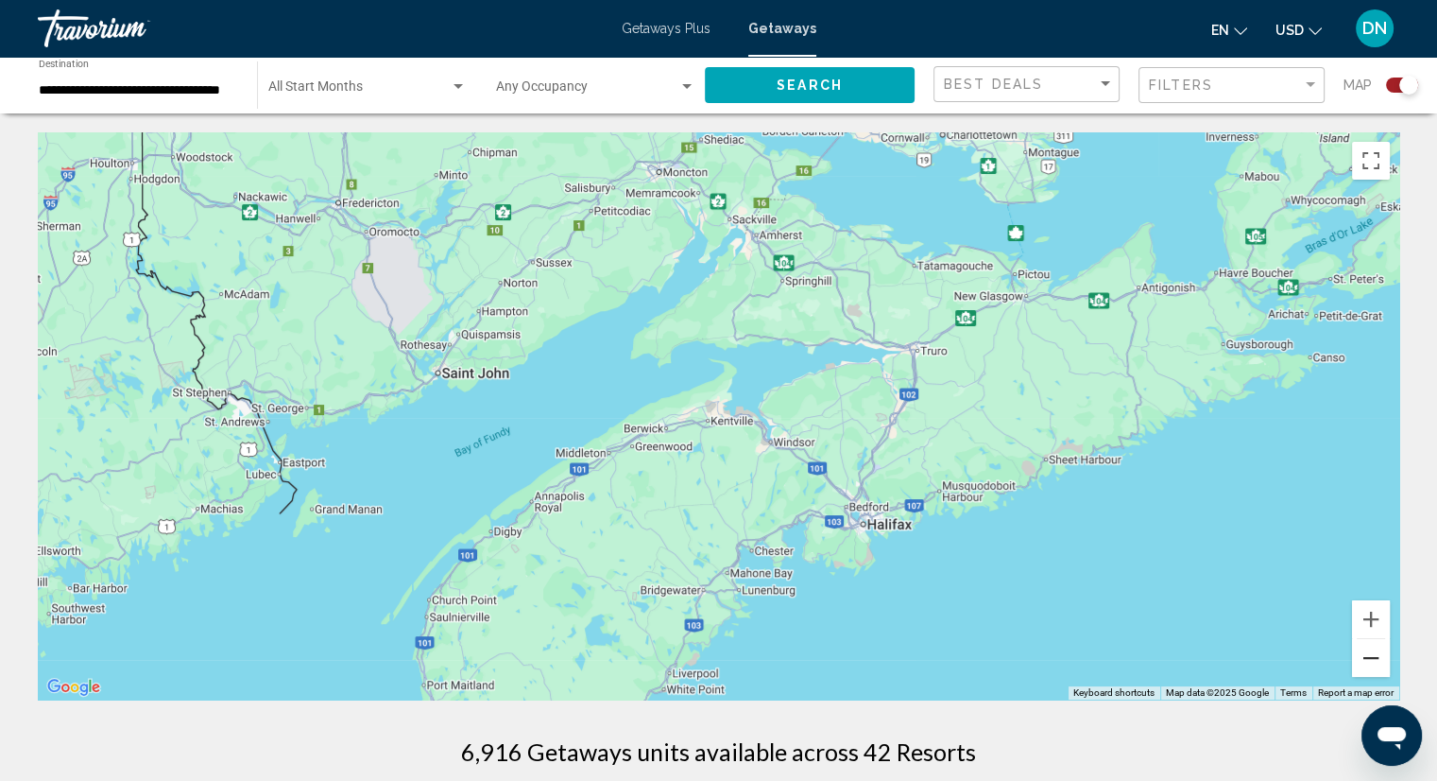
click at [1374, 666] on button "Zoom out" at bounding box center [1371, 658] width 38 height 38
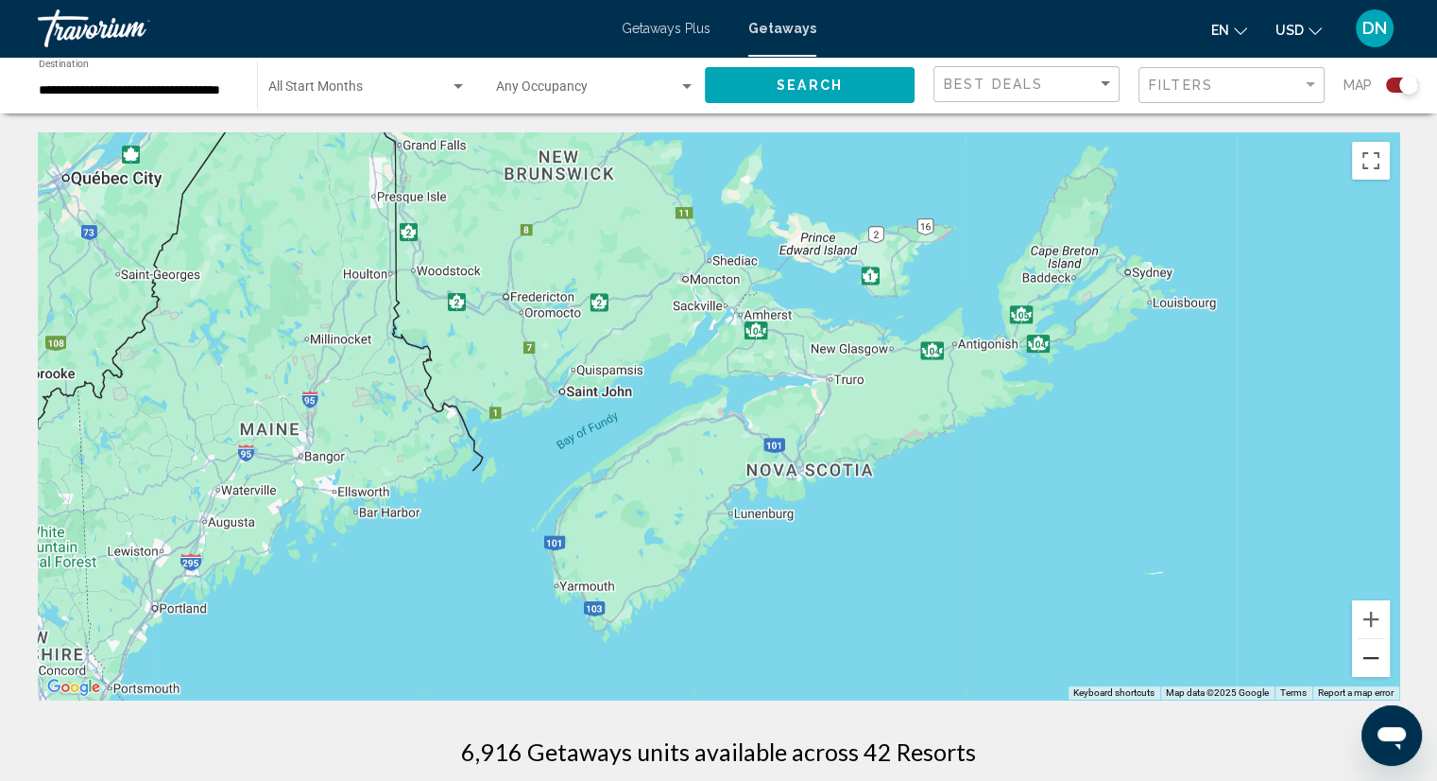
click at [1372, 668] on button "Zoom out" at bounding box center [1371, 658] width 38 height 38
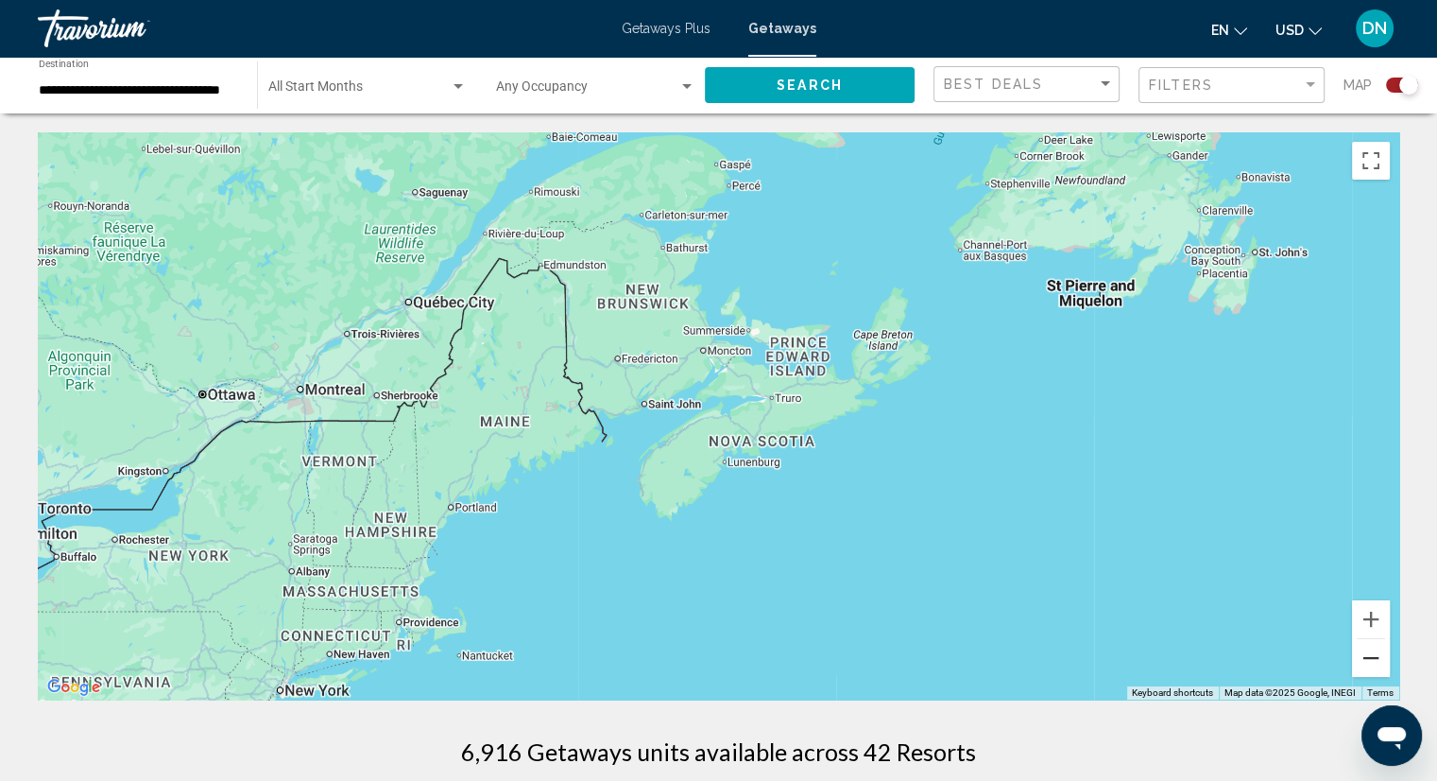
click at [1372, 668] on button "Zoom out" at bounding box center [1371, 658] width 38 height 38
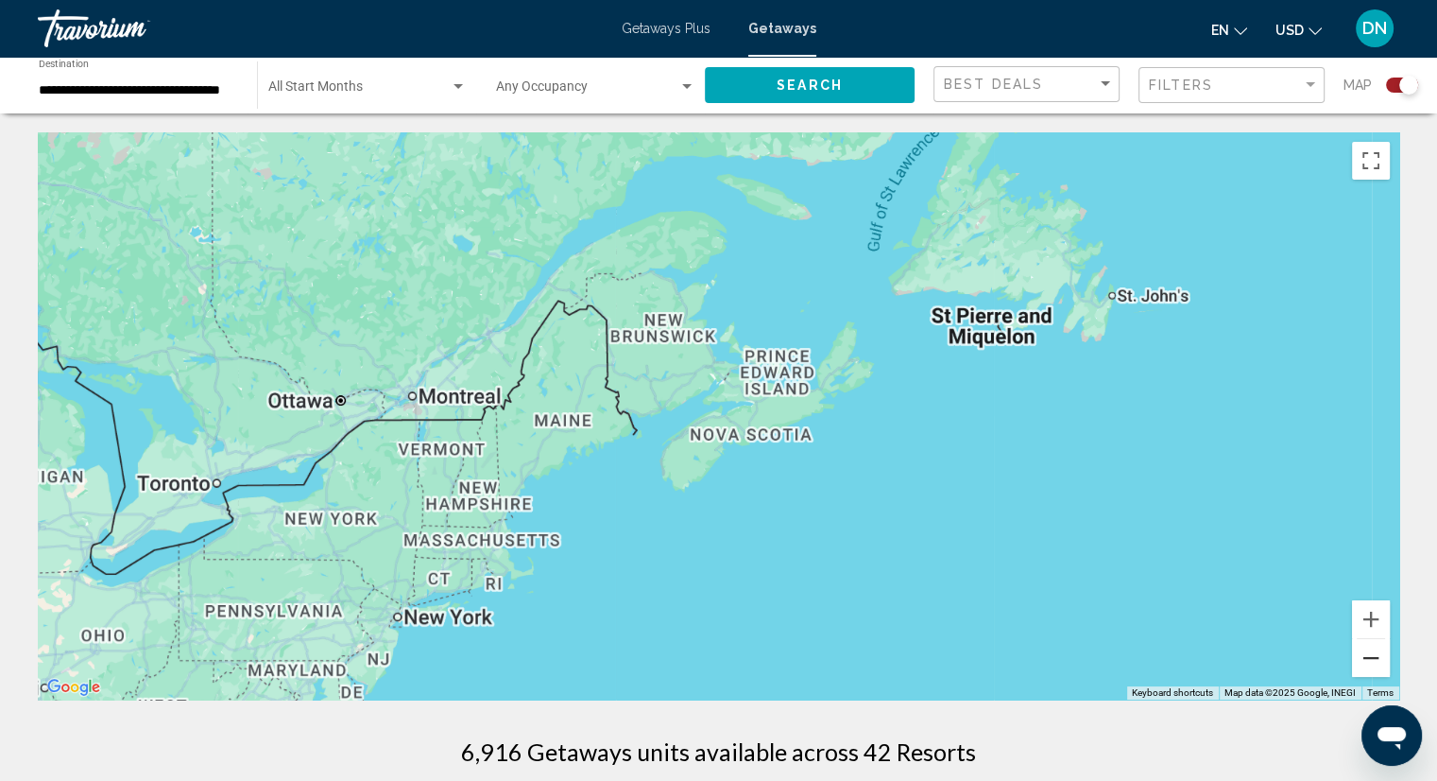
click at [1372, 668] on button "Zoom out" at bounding box center [1371, 658] width 38 height 38
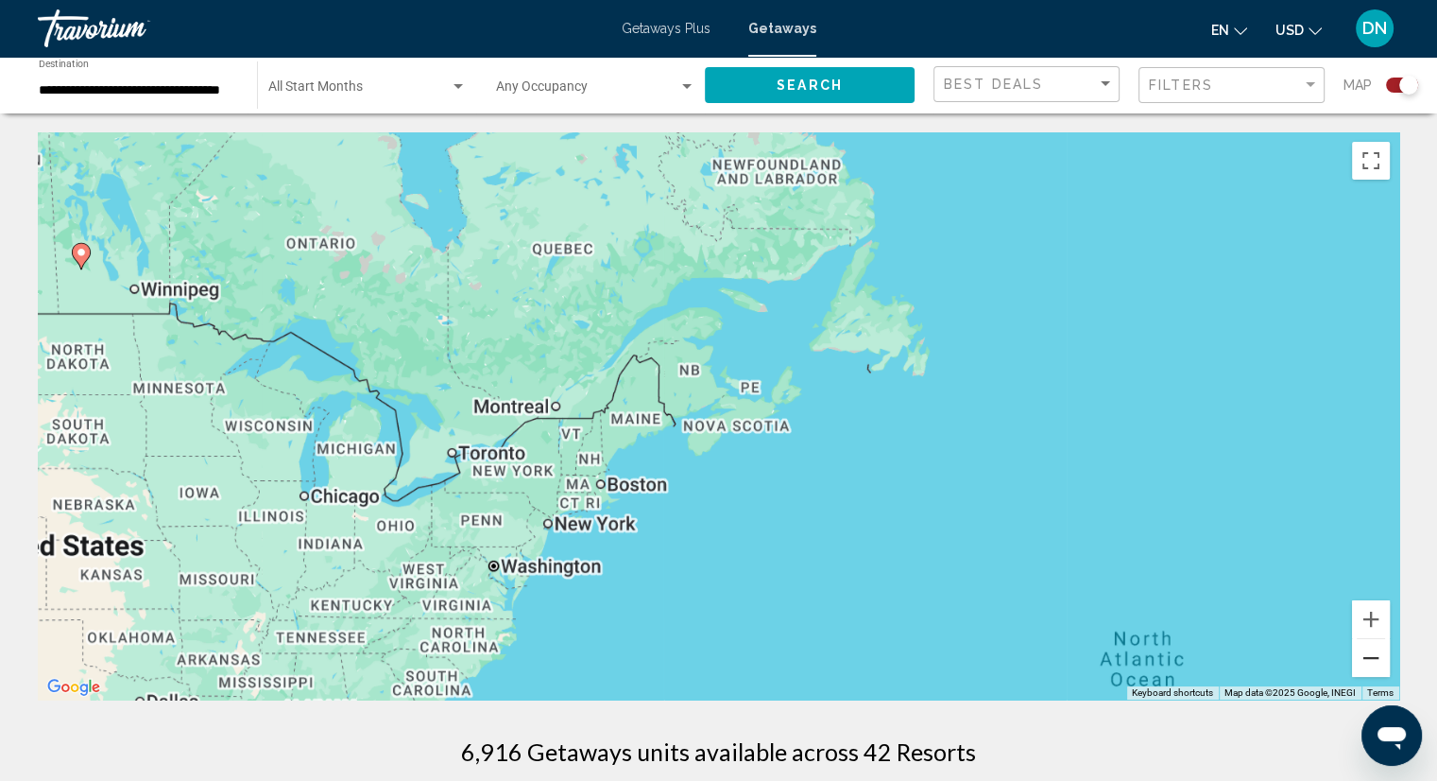
click at [1371, 668] on button "Zoom out" at bounding box center [1371, 658] width 38 height 38
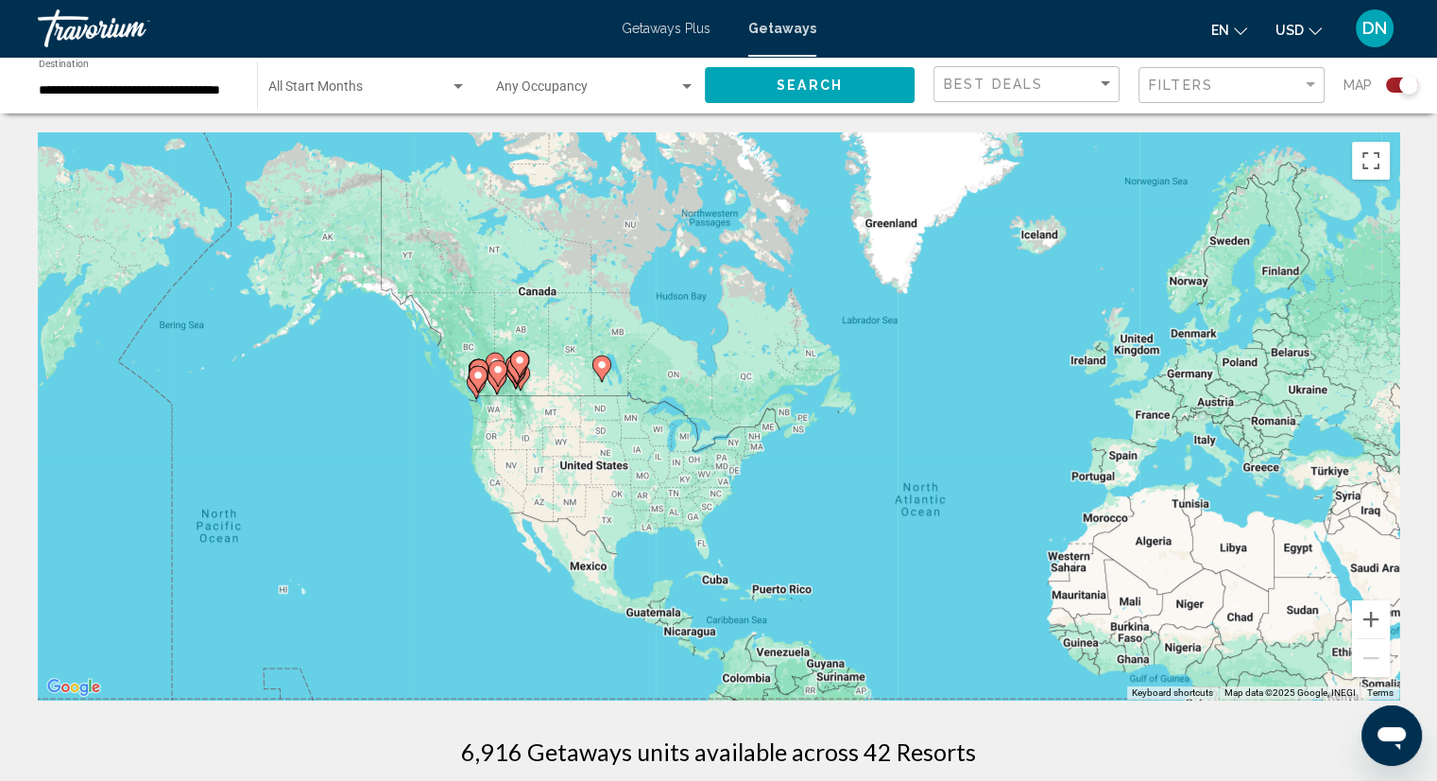
drag, startPoint x: 873, startPoint y: 531, endPoint x: 945, endPoint y: 542, distance: 72.6
click at [945, 542] on div "To activate drag with keyboard, press Alt + Enter. Once in keyboard drag state,…" at bounding box center [719, 415] width 1362 height 567
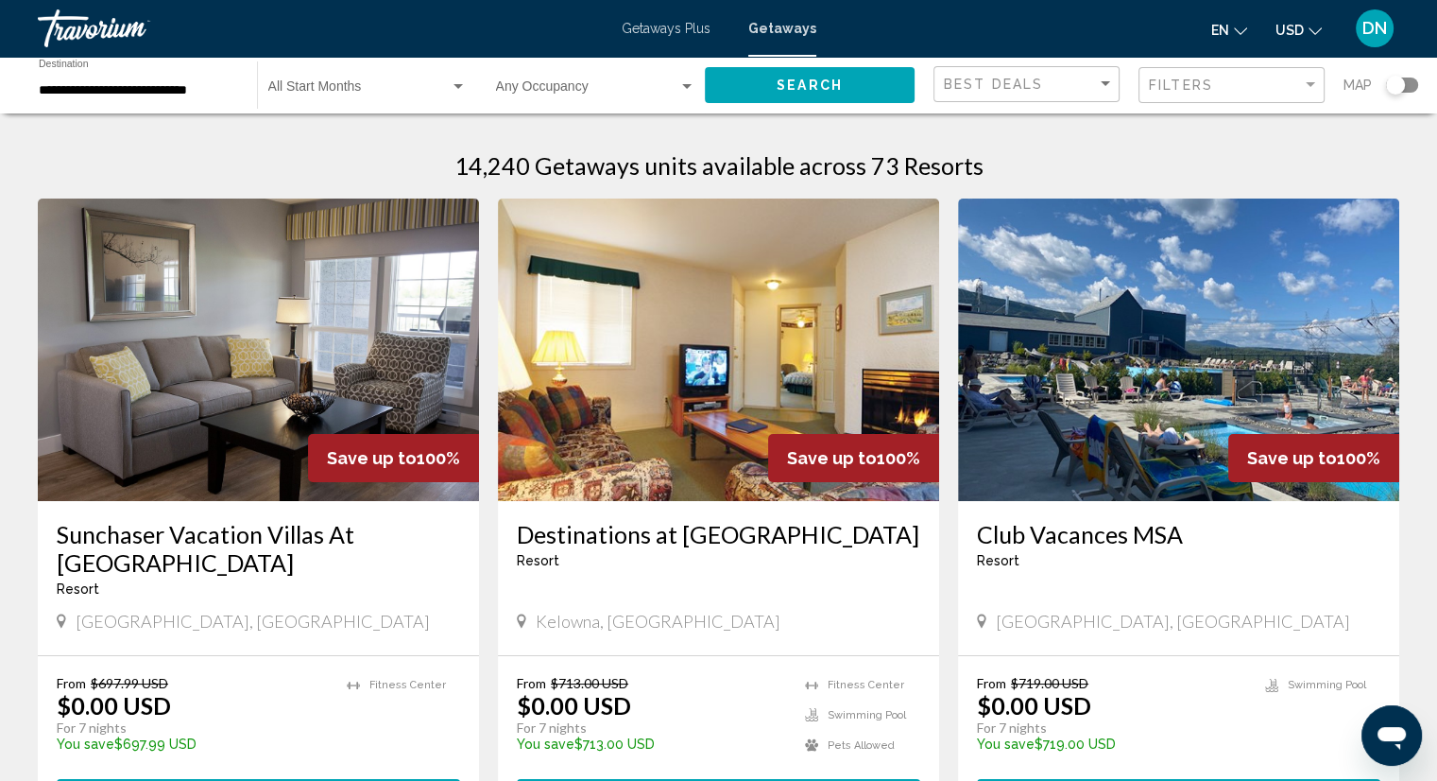
click at [1406, 86] on div "Search widget" at bounding box center [1402, 84] width 32 height 15
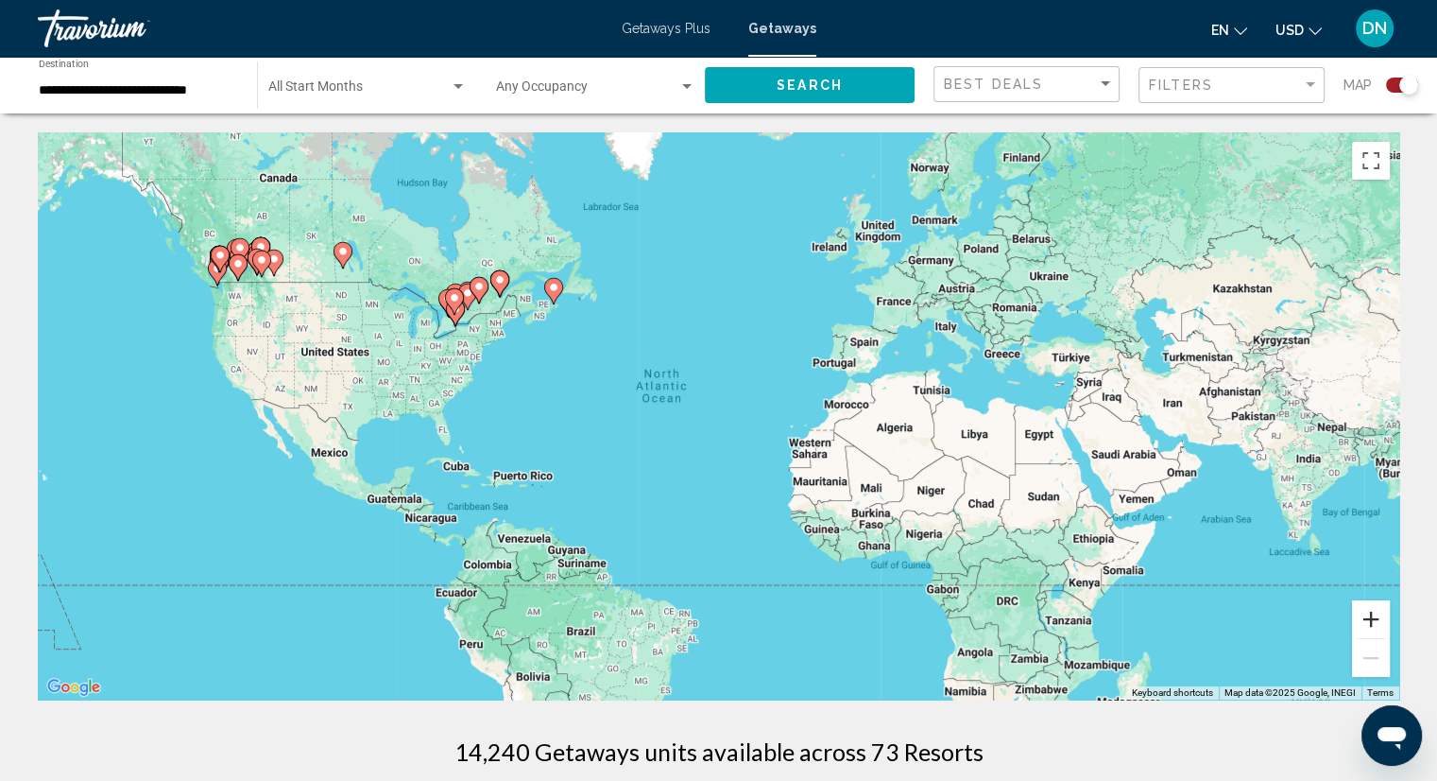
click at [1361, 613] on button "Zoom in" at bounding box center [1371, 619] width 38 height 38
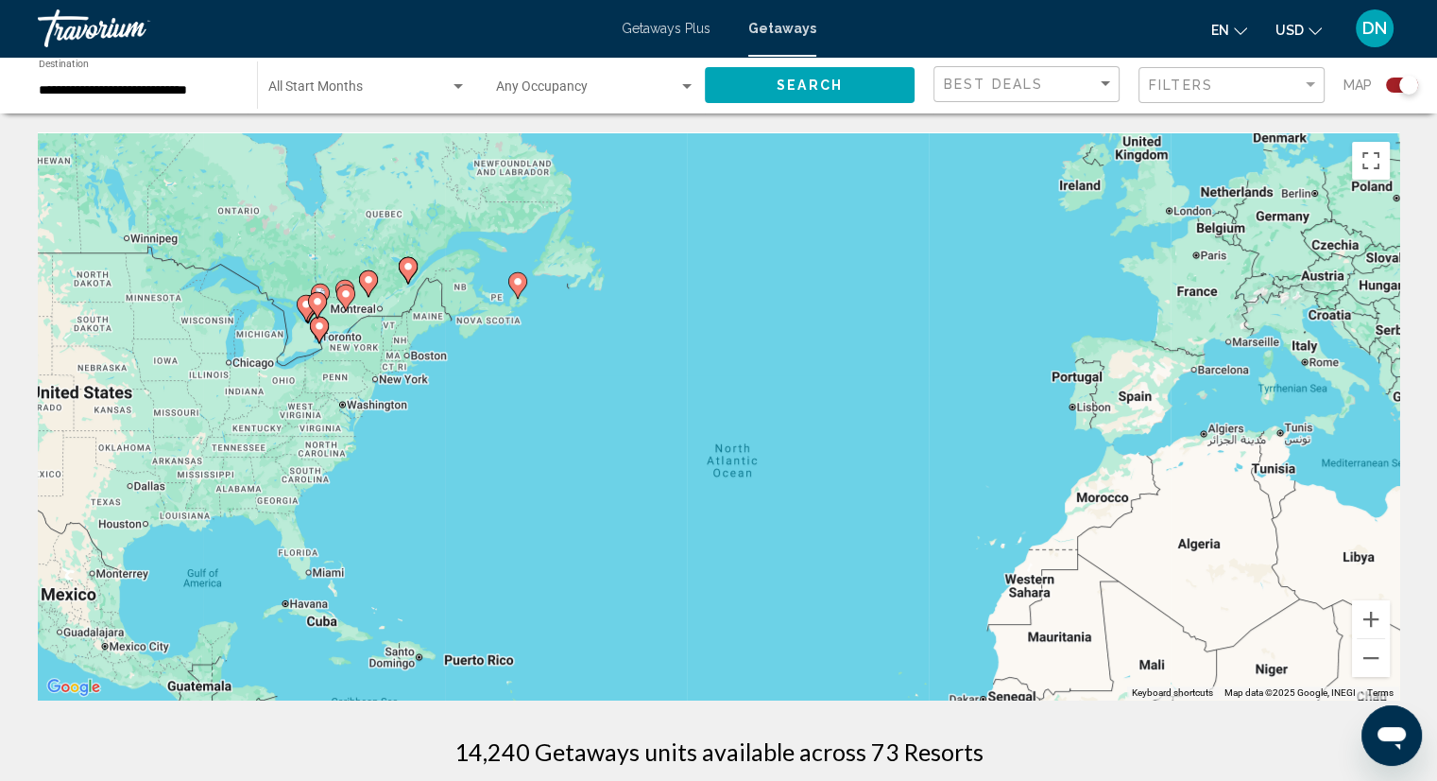
drag, startPoint x: 535, startPoint y: 414, endPoint x: 737, endPoint y: 529, distance: 232.8
click at [732, 553] on div "To activate drag with keyboard, press Alt + Enter. Once in keyboard drag state,…" at bounding box center [719, 415] width 1362 height 567
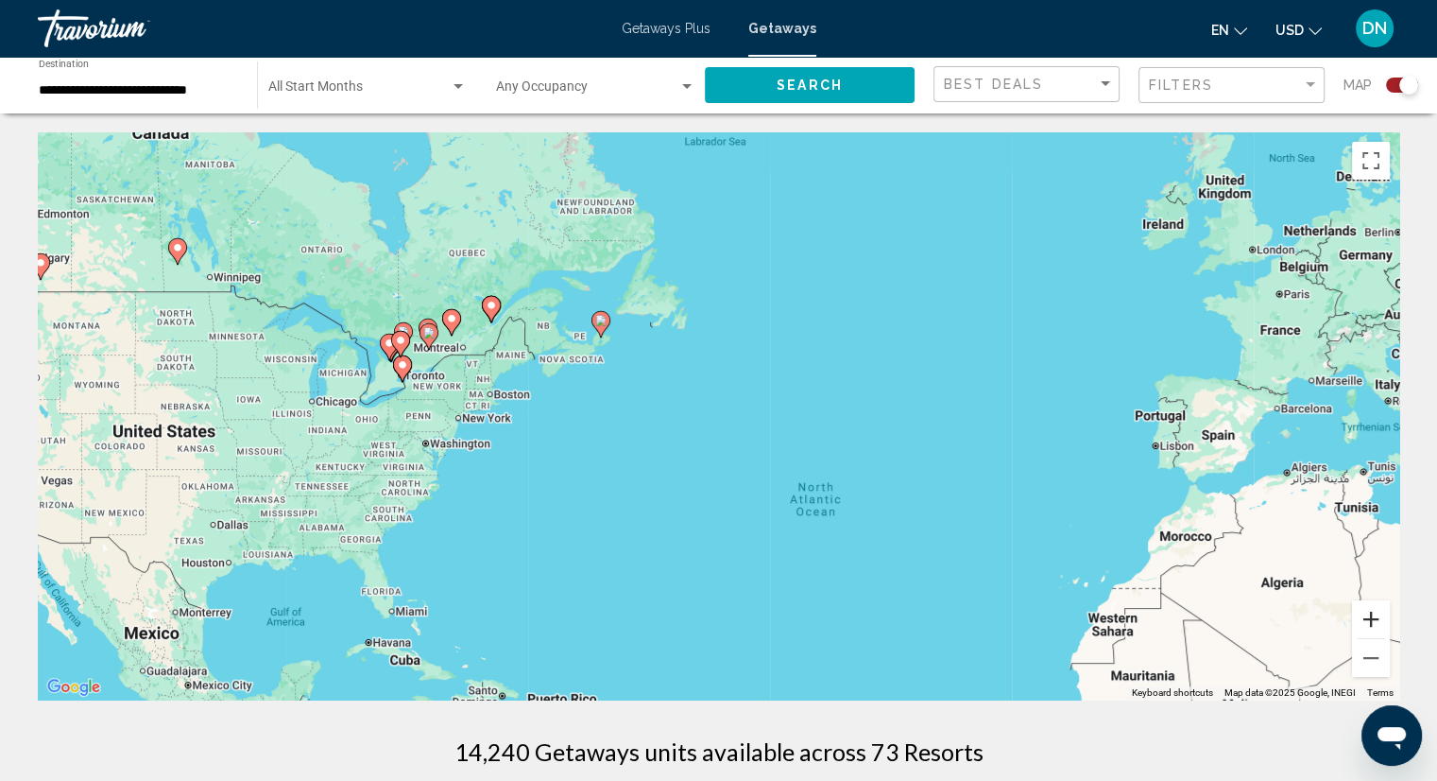
click at [1376, 628] on button "Zoom in" at bounding box center [1371, 619] width 38 height 38
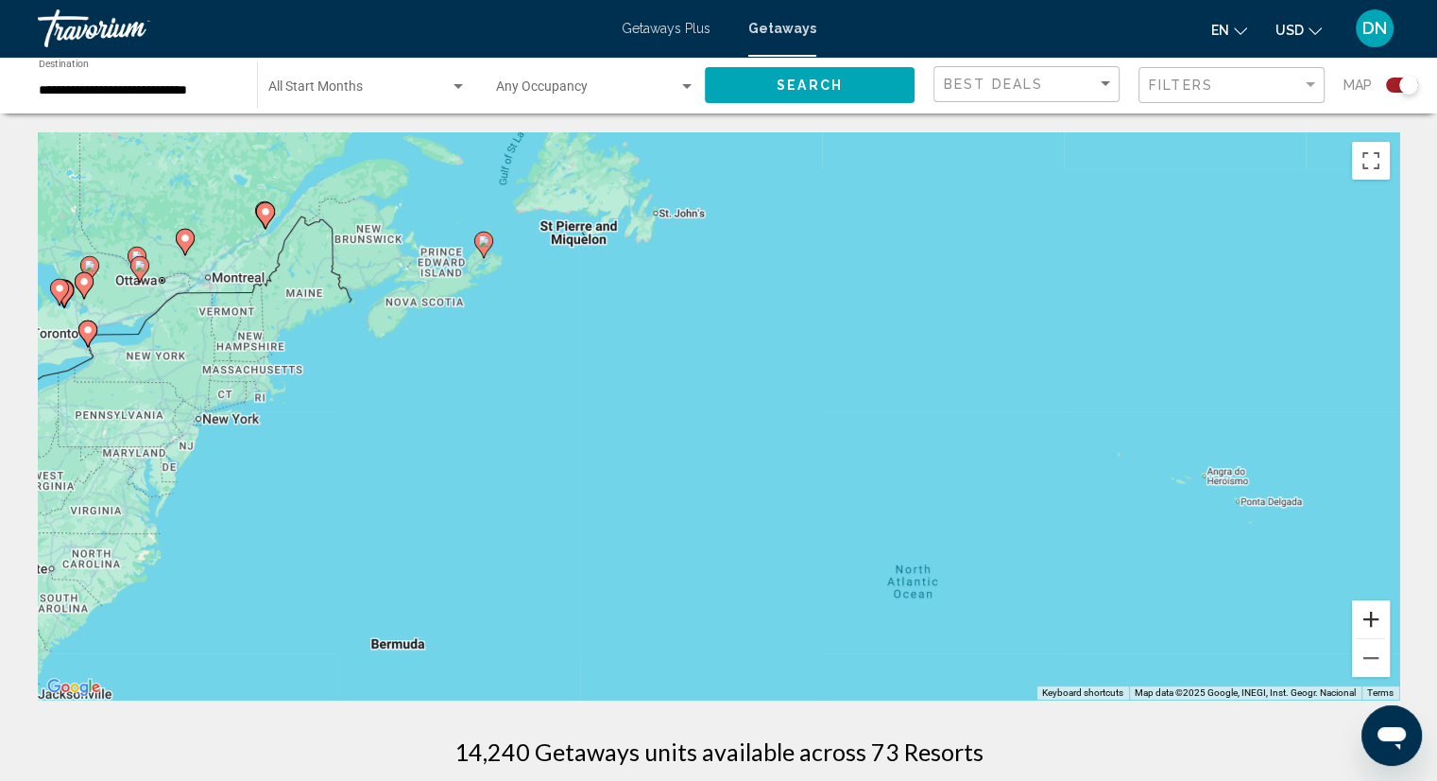
click at [1380, 628] on button "Zoom in" at bounding box center [1371, 619] width 38 height 38
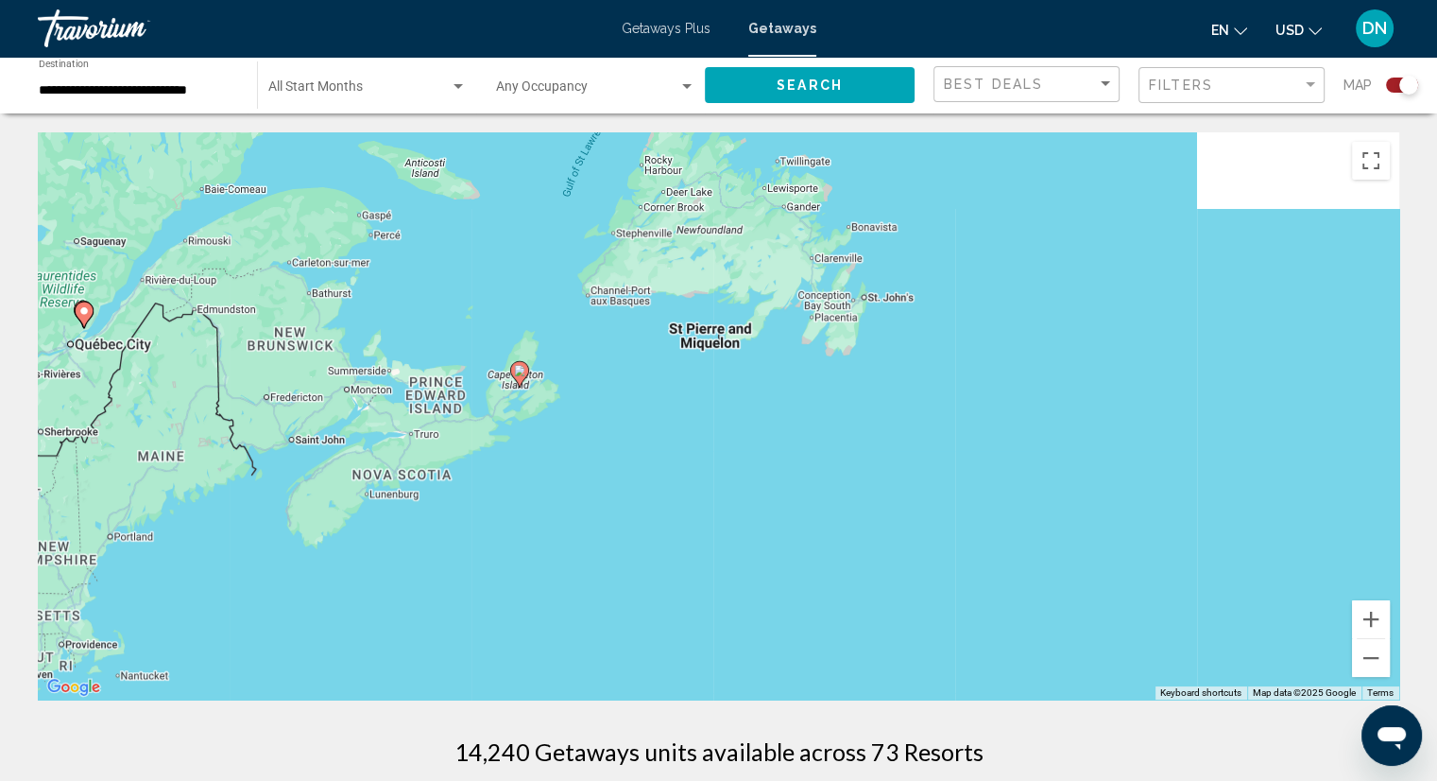
drag, startPoint x: 716, startPoint y: 527, endPoint x: 997, endPoint y: 808, distance: 397.0
click at [997, 780] on html "**********" at bounding box center [718, 390] width 1437 height 781
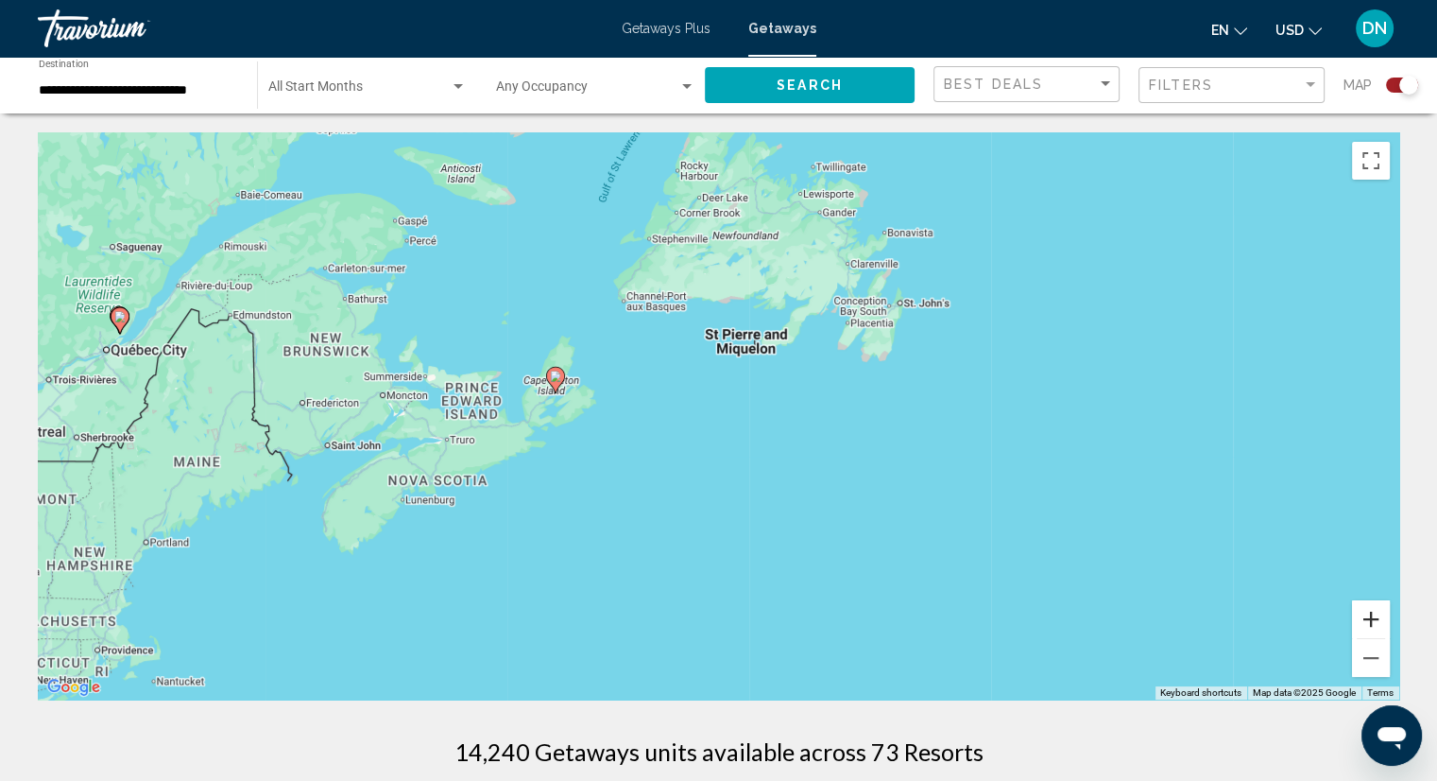
click at [1370, 611] on button "Zoom in" at bounding box center [1371, 619] width 38 height 38
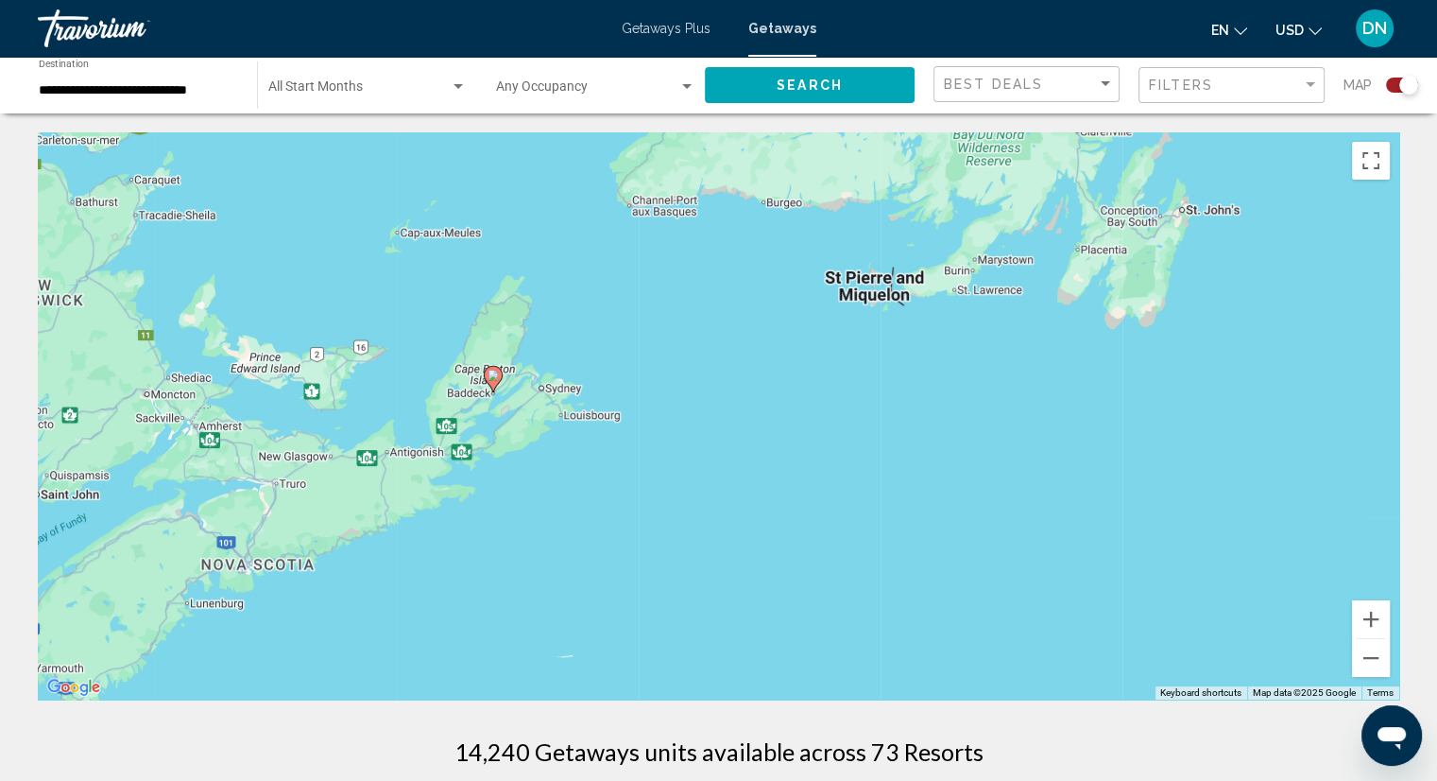
drag, startPoint x: 834, startPoint y: 542, endPoint x: 955, endPoint y: 566, distance: 123.3
click at [953, 566] on div "To activate drag with keyboard, press Alt + Enter. Once in keyboard drag state,…" at bounding box center [719, 415] width 1362 height 567
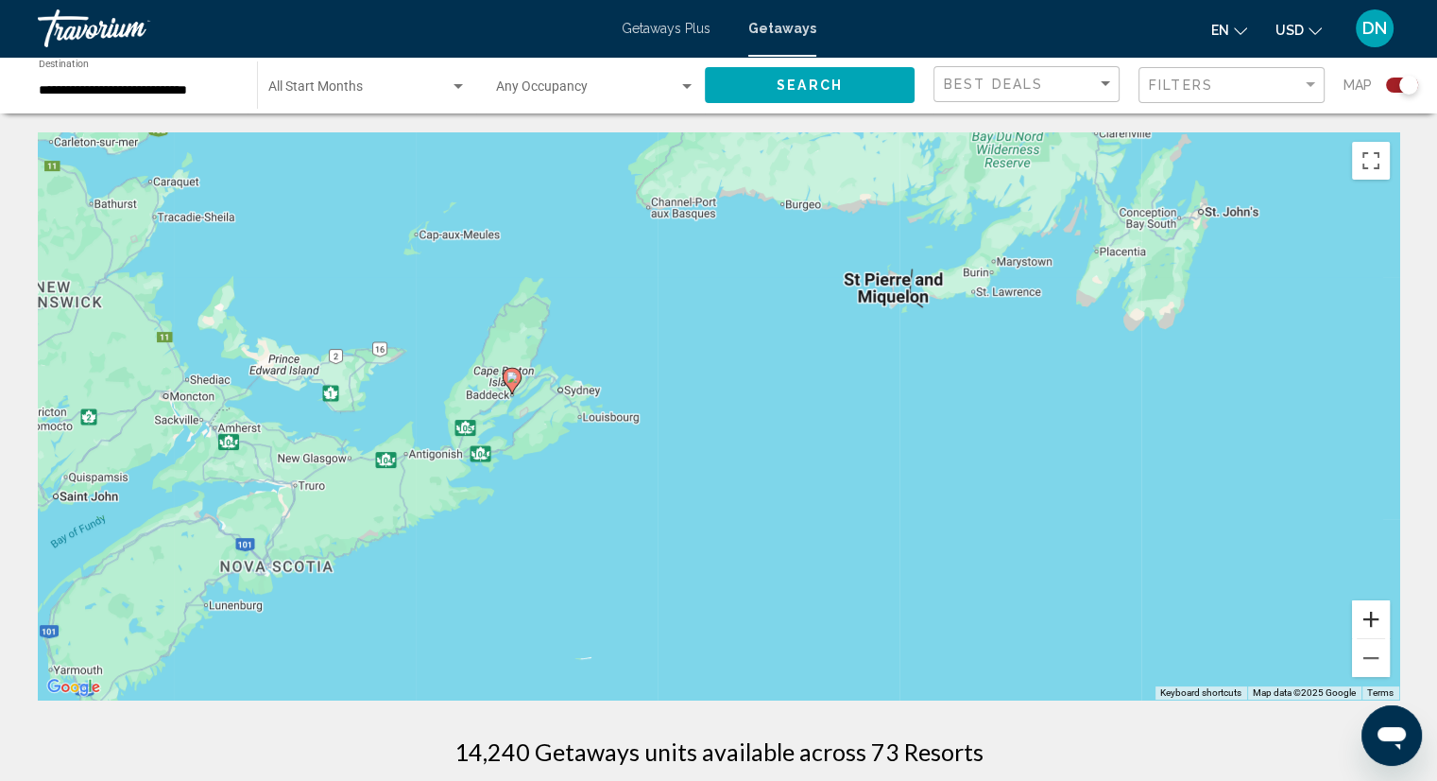
click at [1362, 615] on button "Zoom in" at bounding box center [1371, 619] width 38 height 38
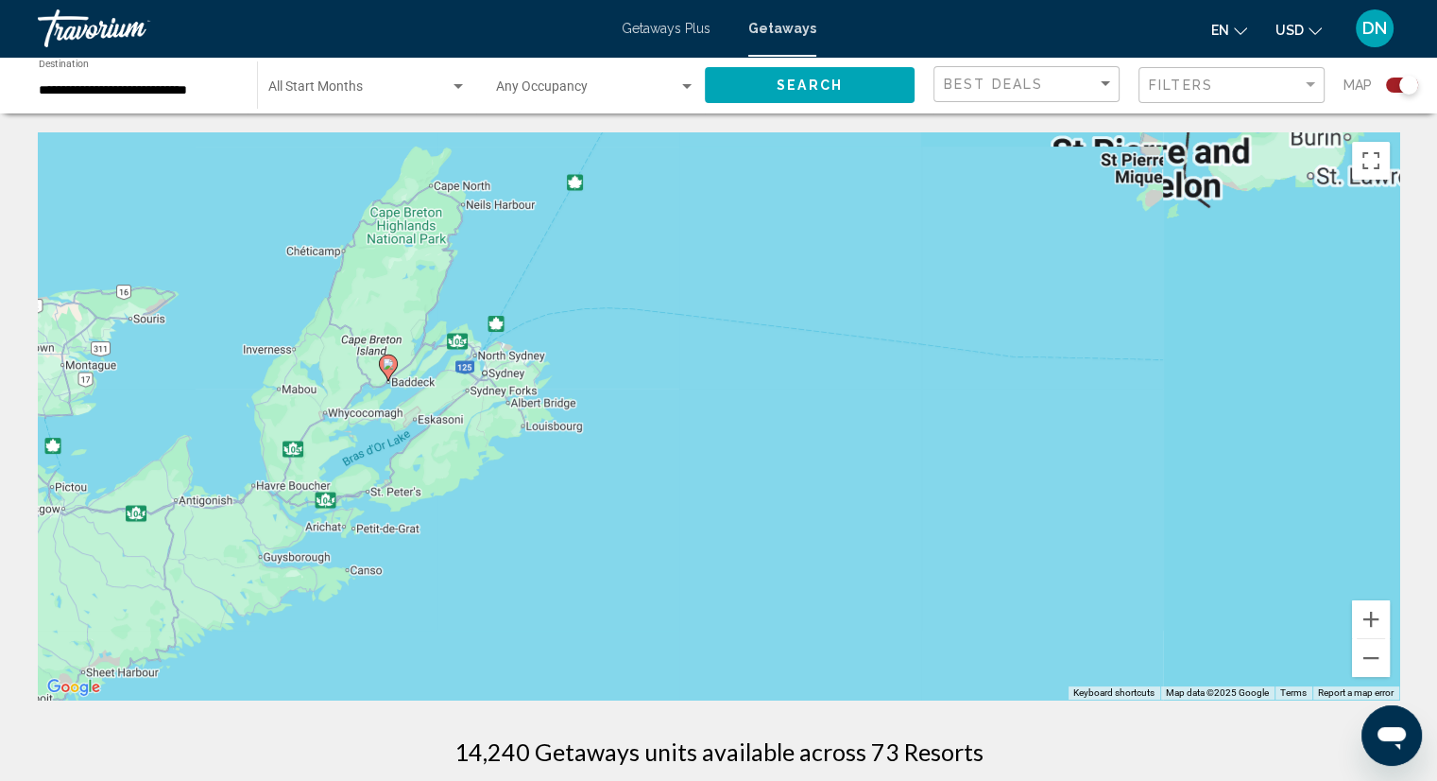
drag, startPoint x: 989, startPoint y: 592, endPoint x: 1098, endPoint y: 602, distance: 110.1
click at [1096, 602] on div "To activate drag with keyboard, press Alt + Enter. Once in keyboard drag state,…" at bounding box center [719, 415] width 1362 height 567
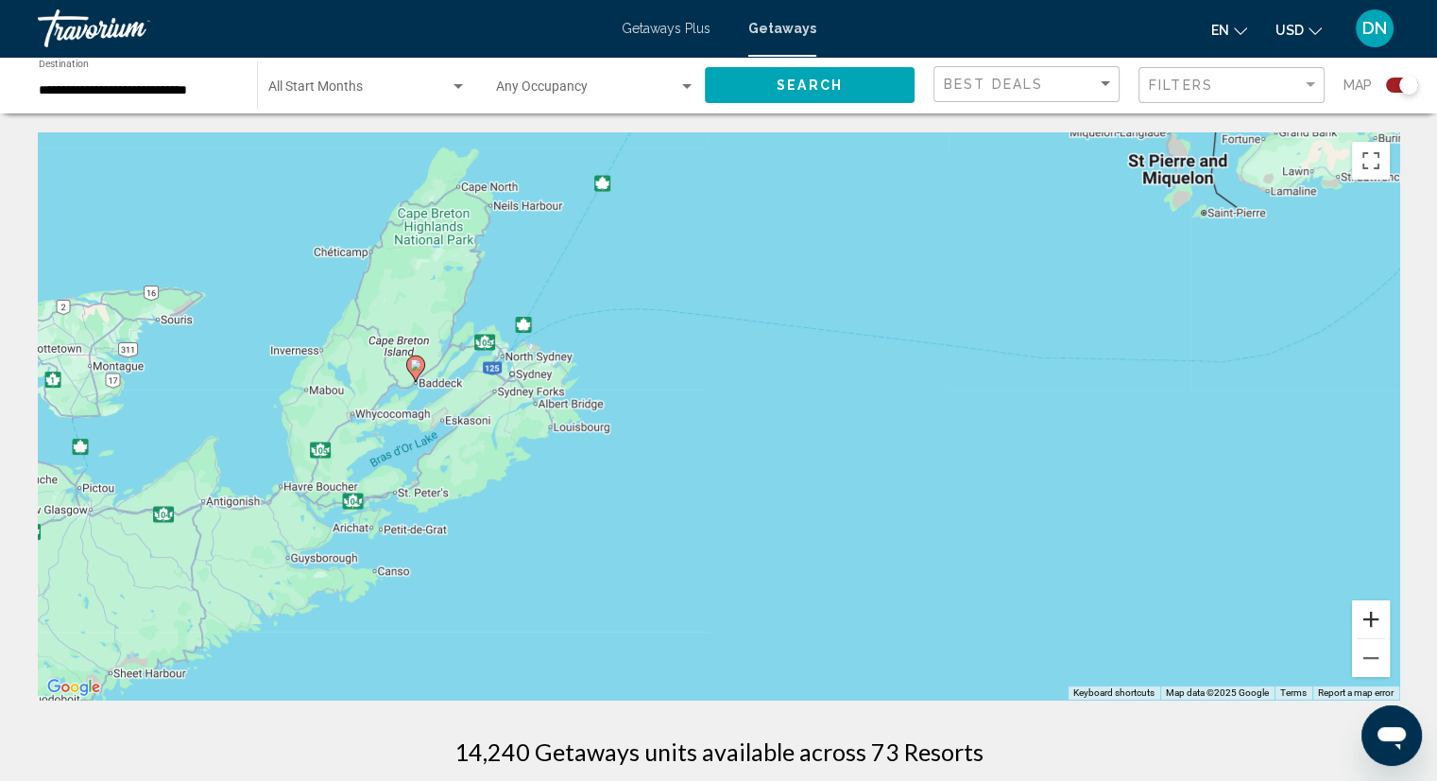
click at [1369, 623] on button "Zoom in" at bounding box center [1371, 619] width 38 height 38
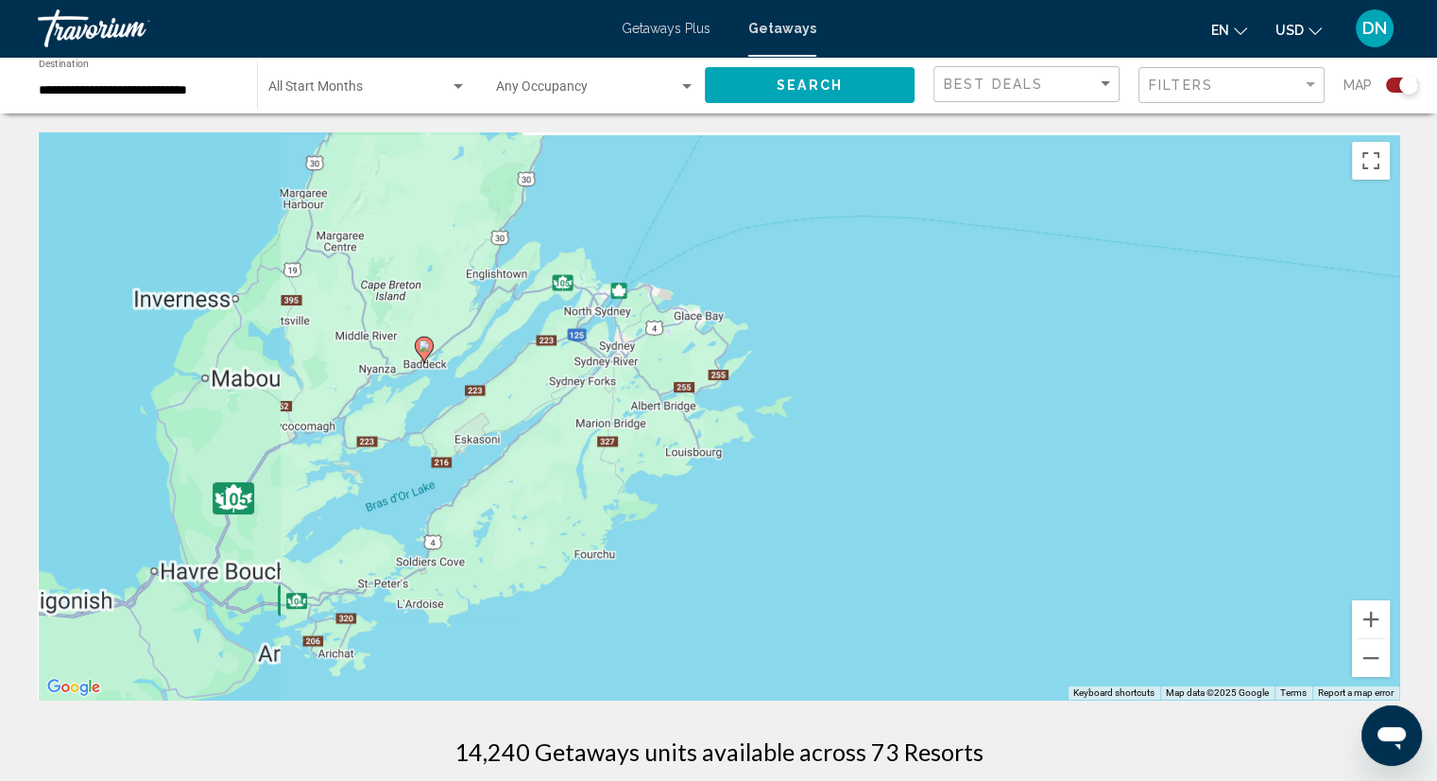
drag, startPoint x: 631, startPoint y: 526, endPoint x: 960, endPoint y: 543, distance: 329.3
click at [960, 543] on div "To activate drag with keyboard, press Alt + Enter. Once in keyboard drag state,…" at bounding box center [719, 415] width 1362 height 567
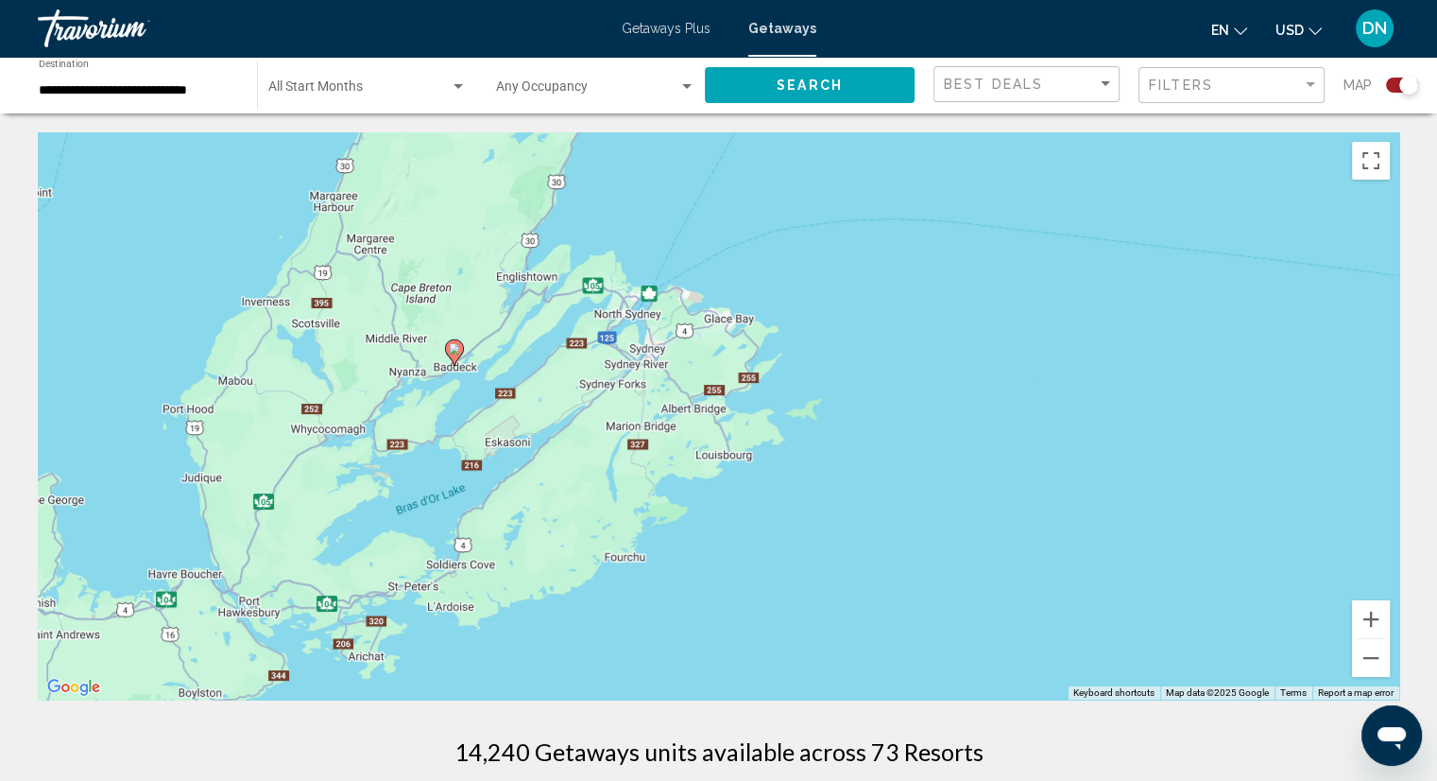
click at [451, 348] on image "Main content" at bounding box center [454, 348] width 11 height 11
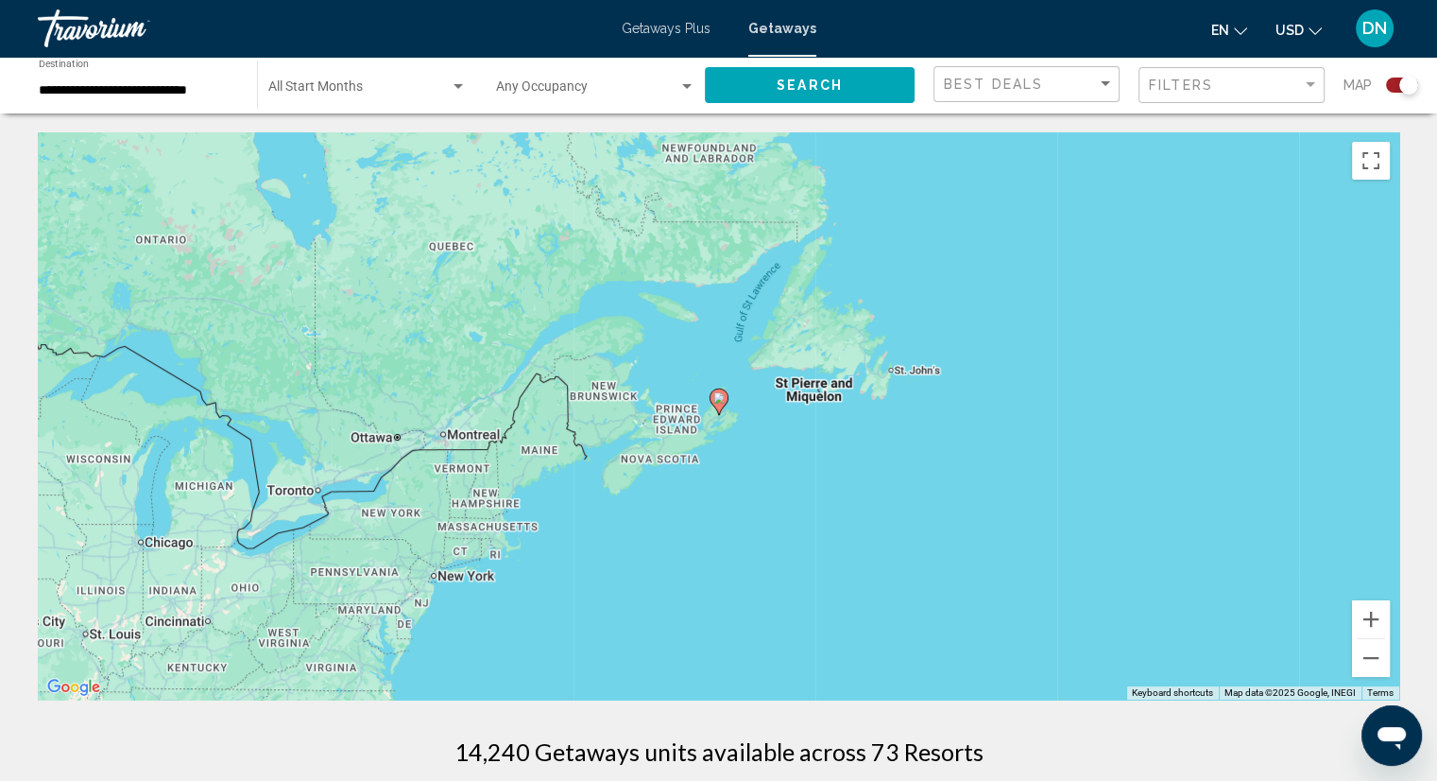
click at [717, 395] on image "Main content" at bounding box center [719, 397] width 11 height 11
type input "**********"
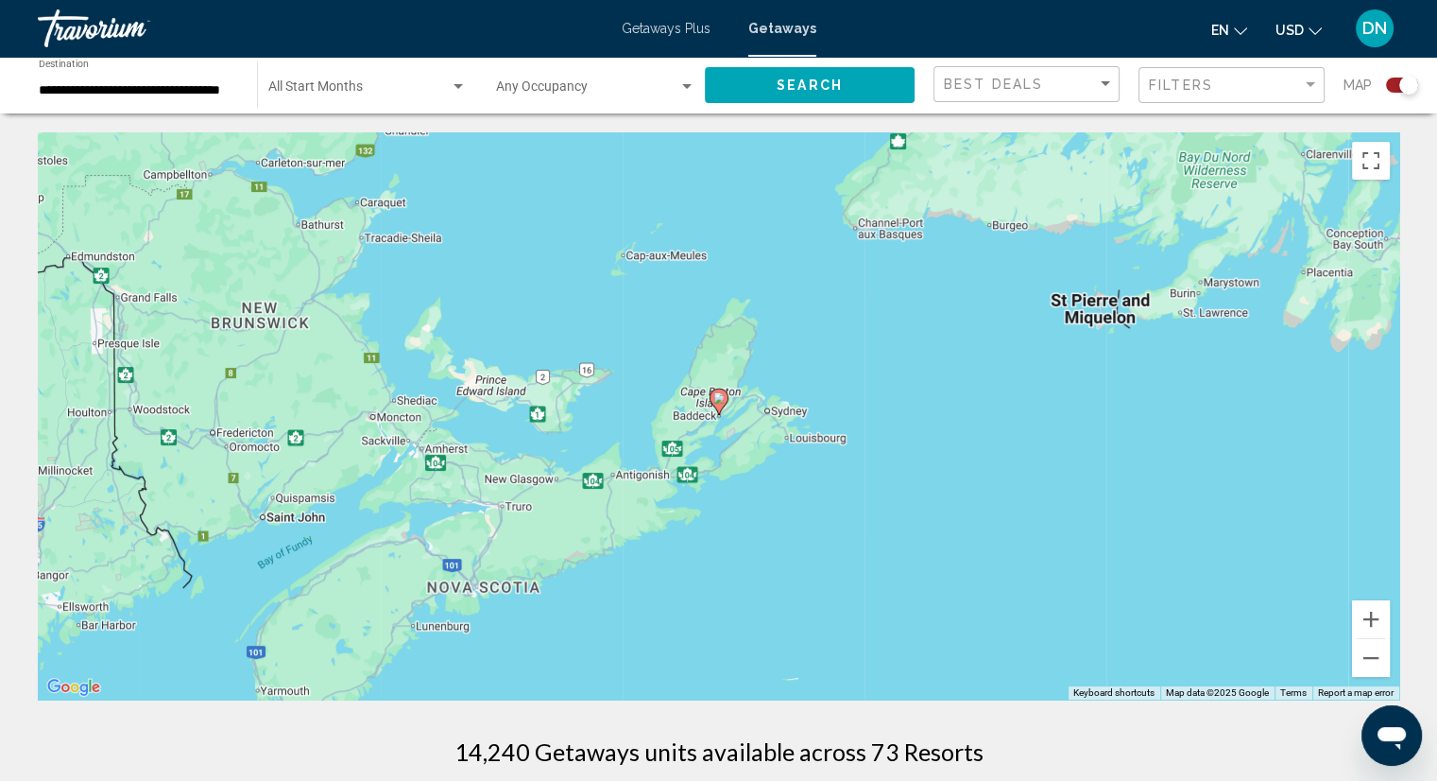
click at [719, 400] on image "Main content" at bounding box center [719, 397] width 11 height 11
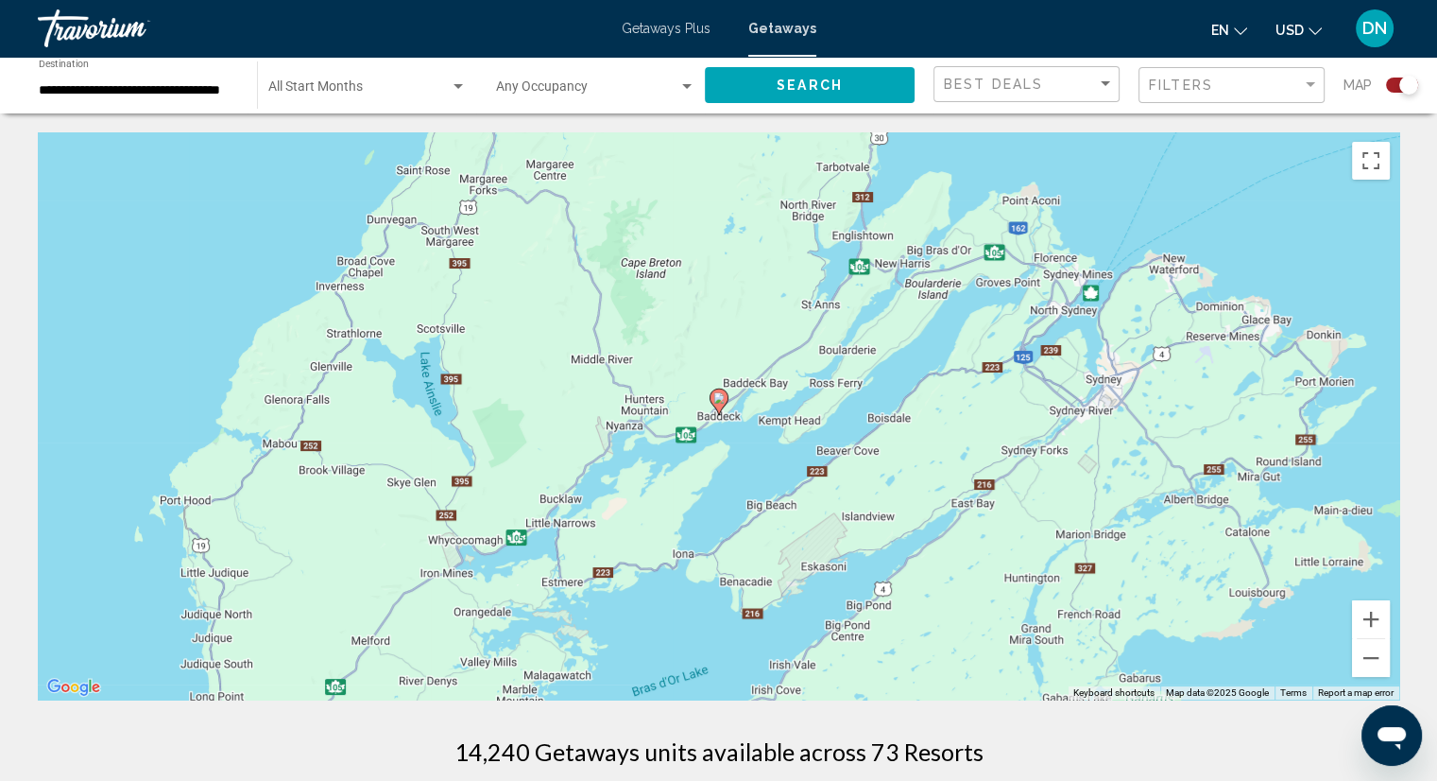
click at [719, 401] on image "Main content" at bounding box center [719, 397] width 11 height 11
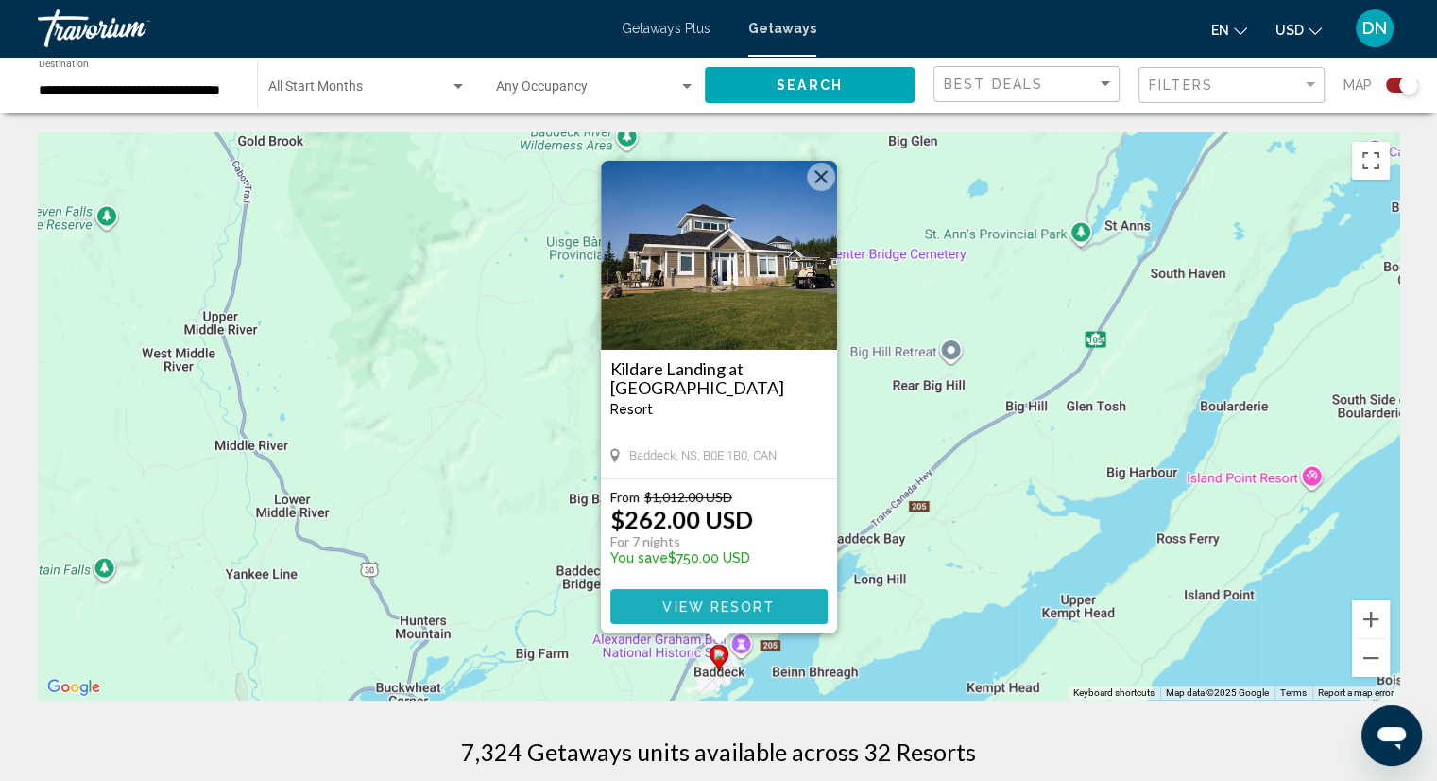
click at [684, 603] on span "View Resort" at bounding box center [719, 606] width 112 height 15
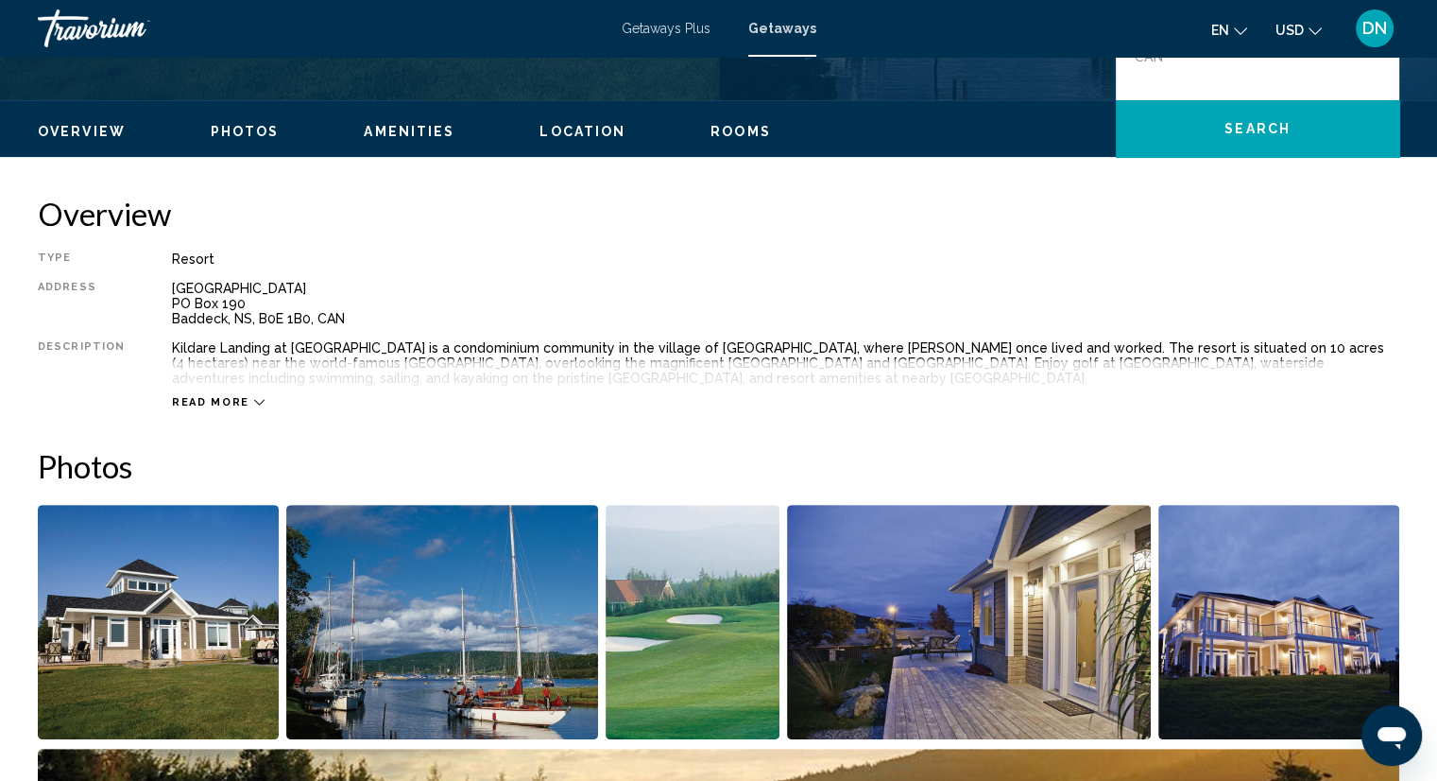
scroll to position [567, 0]
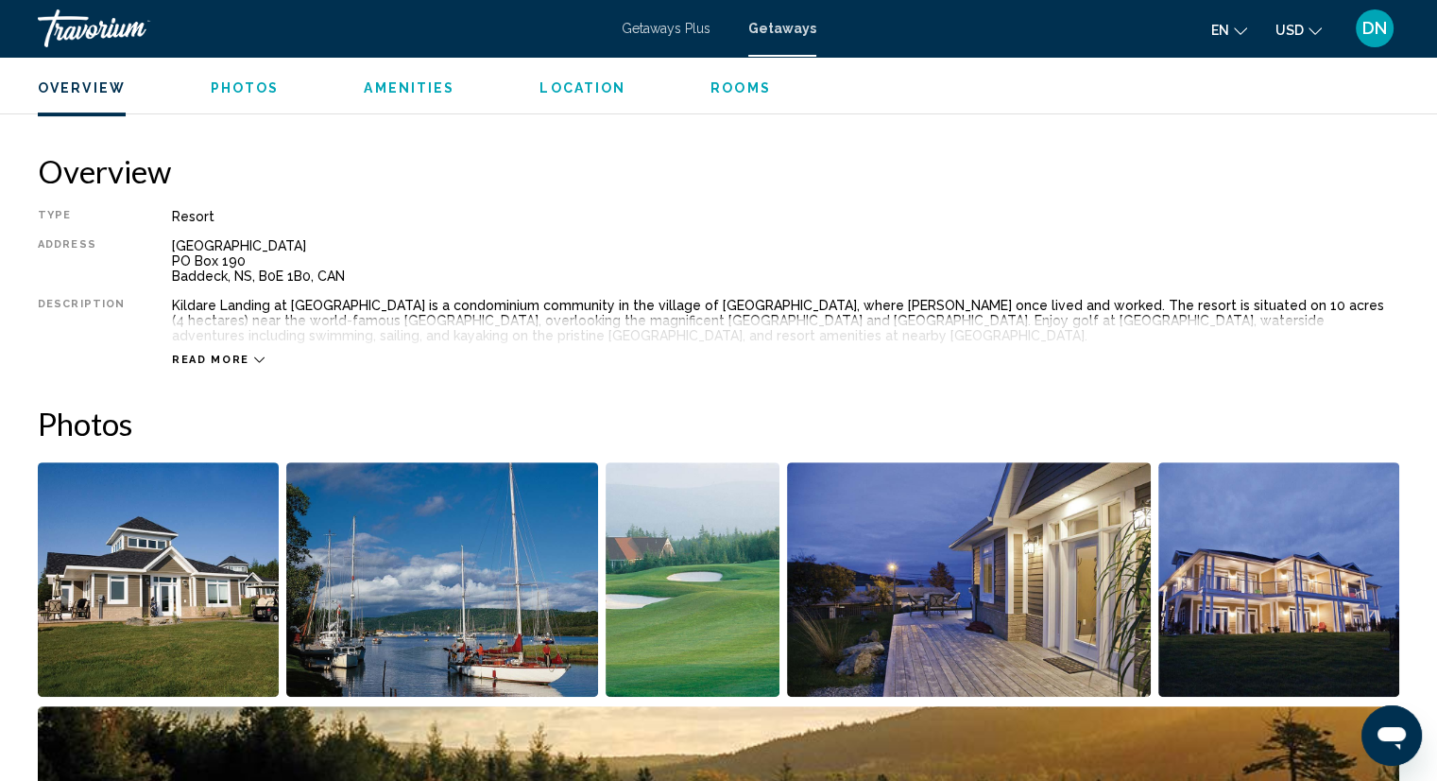
click at [254, 354] on icon "Main content" at bounding box center [259, 359] width 10 height 10
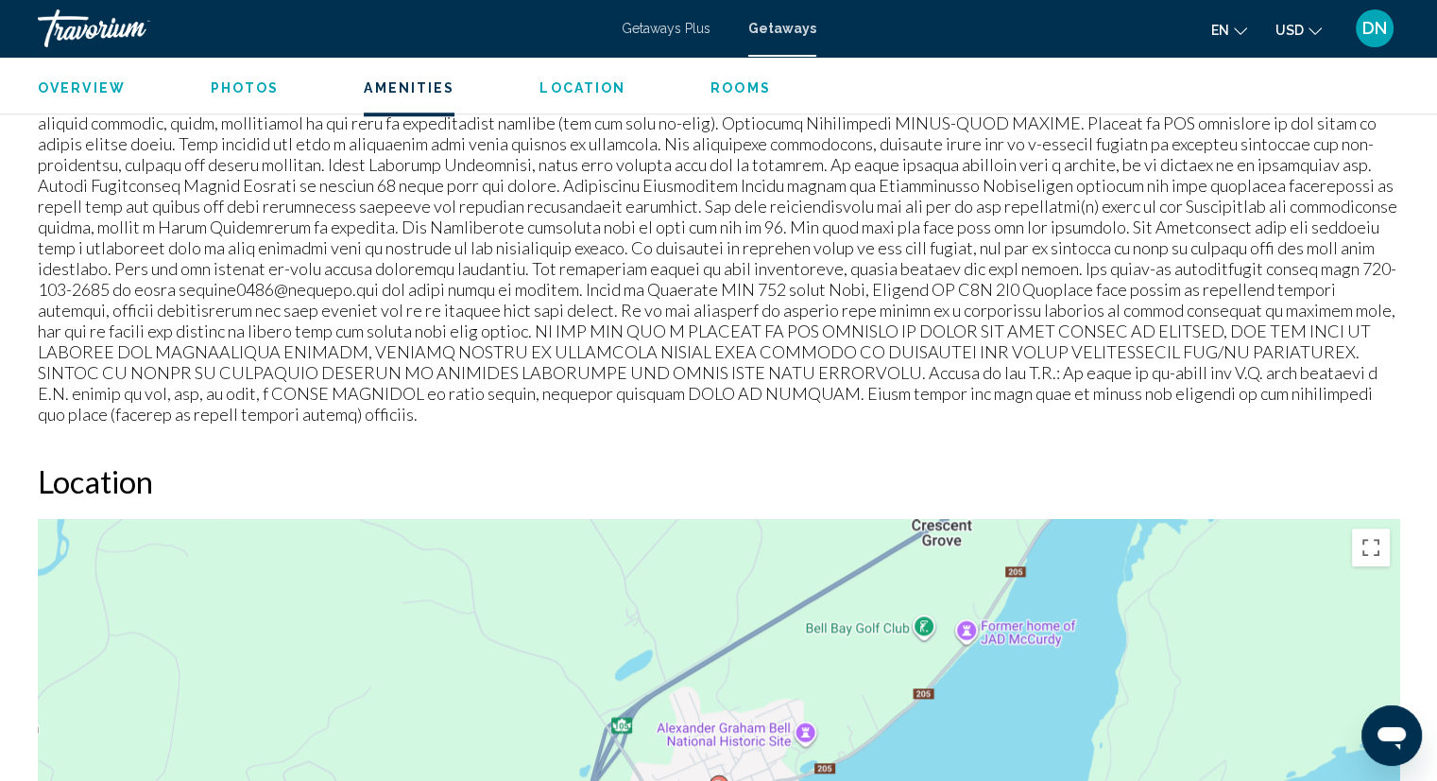
scroll to position [1550, 0]
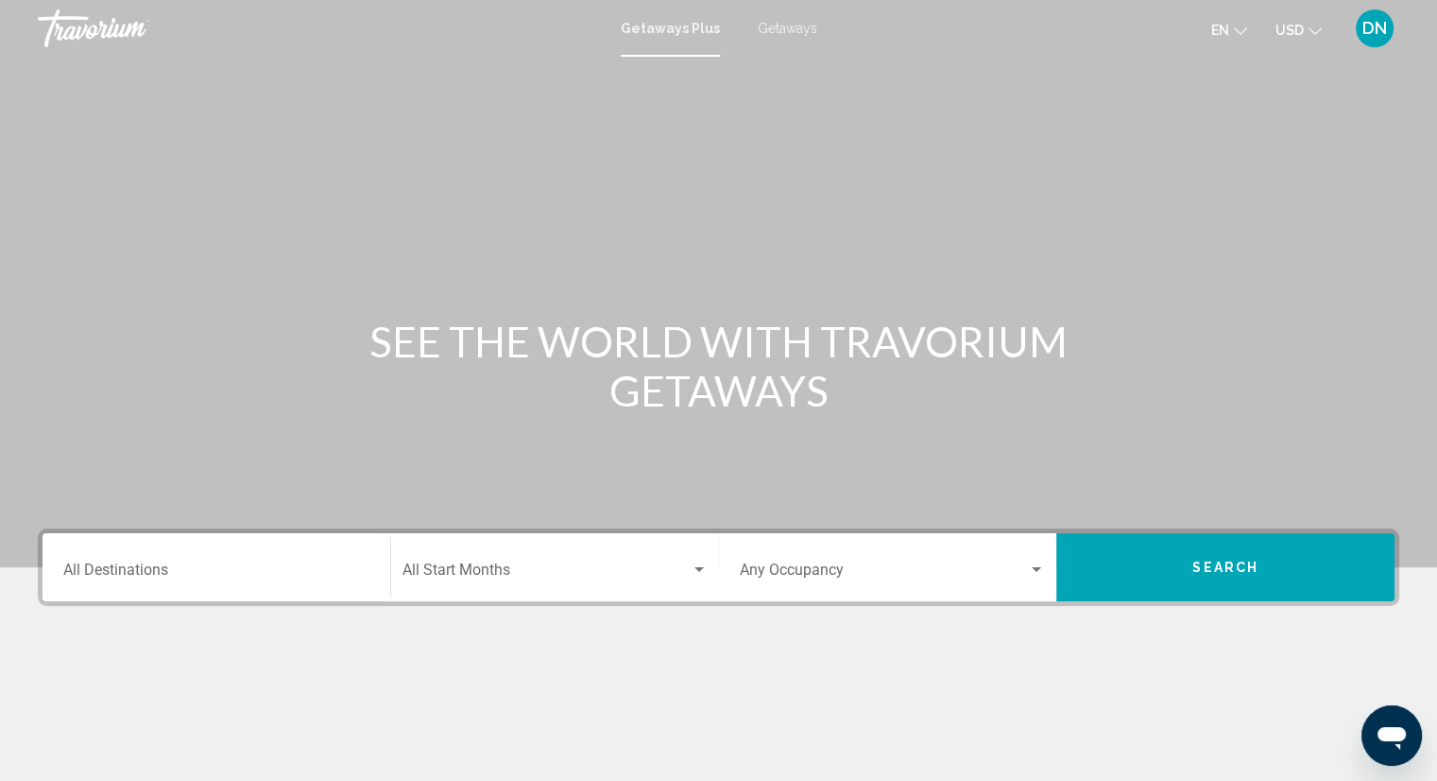
click at [680, 37] on div "Getaways Plus Getaways en English Español Français Italiano Português русский U…" at bounding box center [718, 29] width 1437 height 40
click at [1213, 551] on button "Search" at bounding box center [1226, 567] width 338 height 68
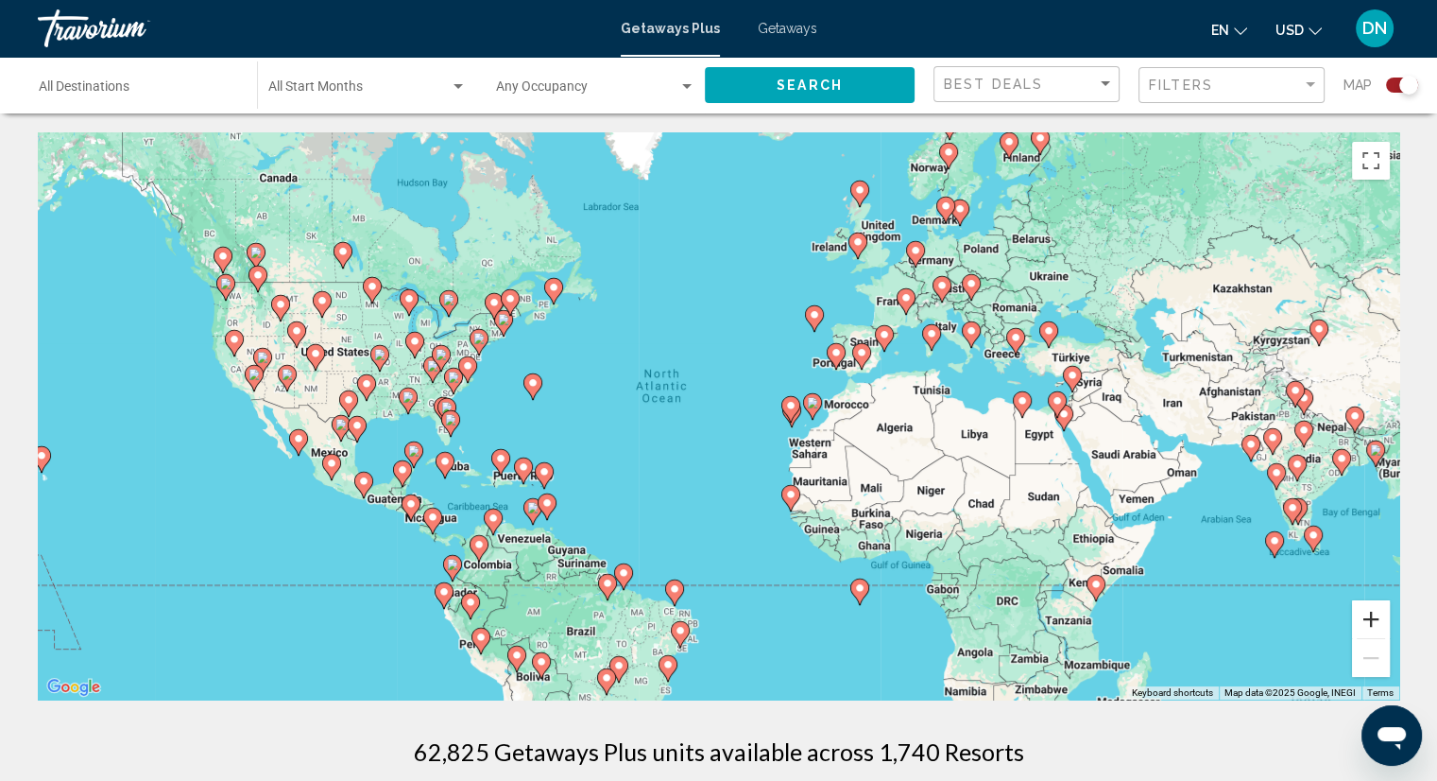
click at [1370, 628] on button "Zoom in" at bounding box center [1371, 619] width 38 height 38
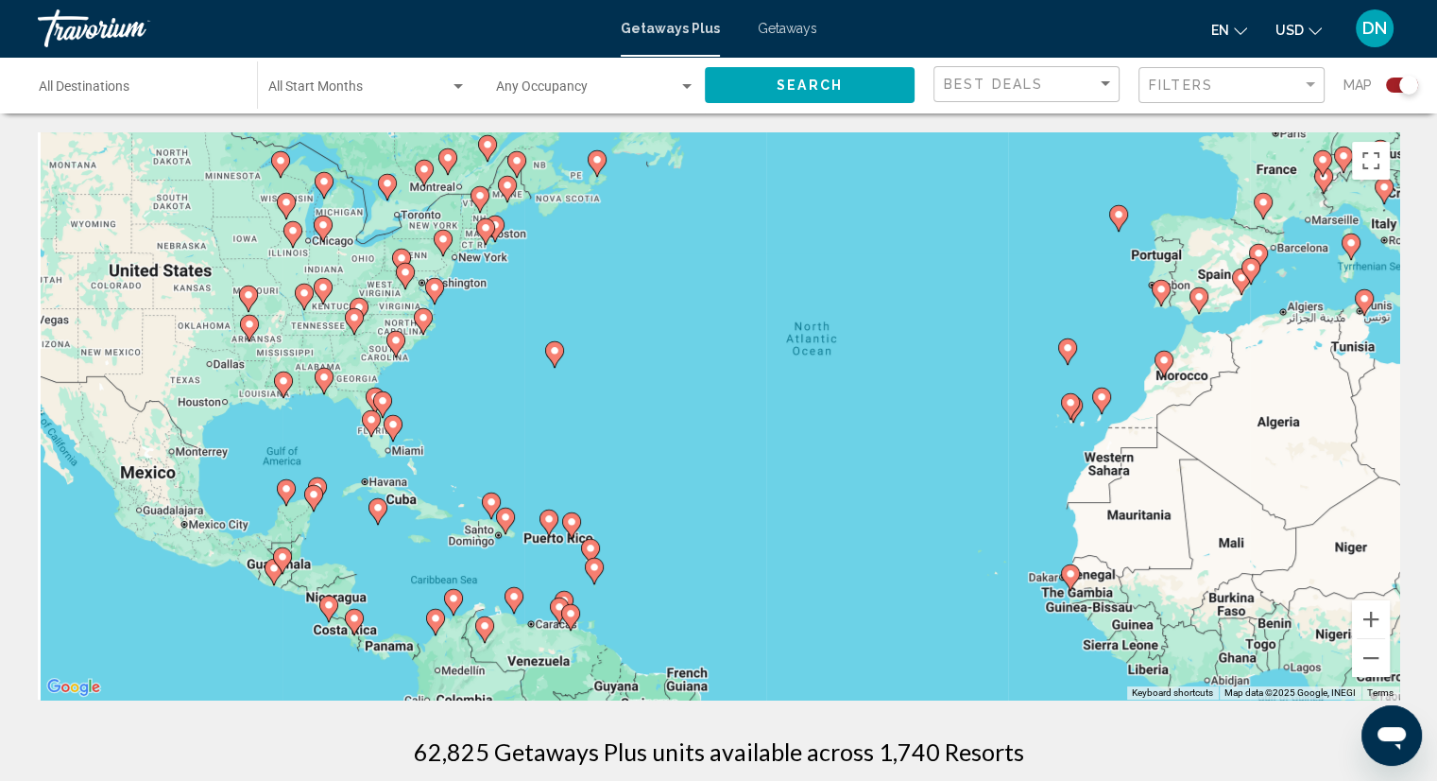
drag, startPoint x: 691, startPoint y: 523, endPoint x: 969, endPoint y: 499, distance: 278.9
click at [969, 499] on div "To activate drag with keyboard, press Alt + Enter. Once in keyboard drag state,…" at bounding box center [719, 415] width 1362 height 567
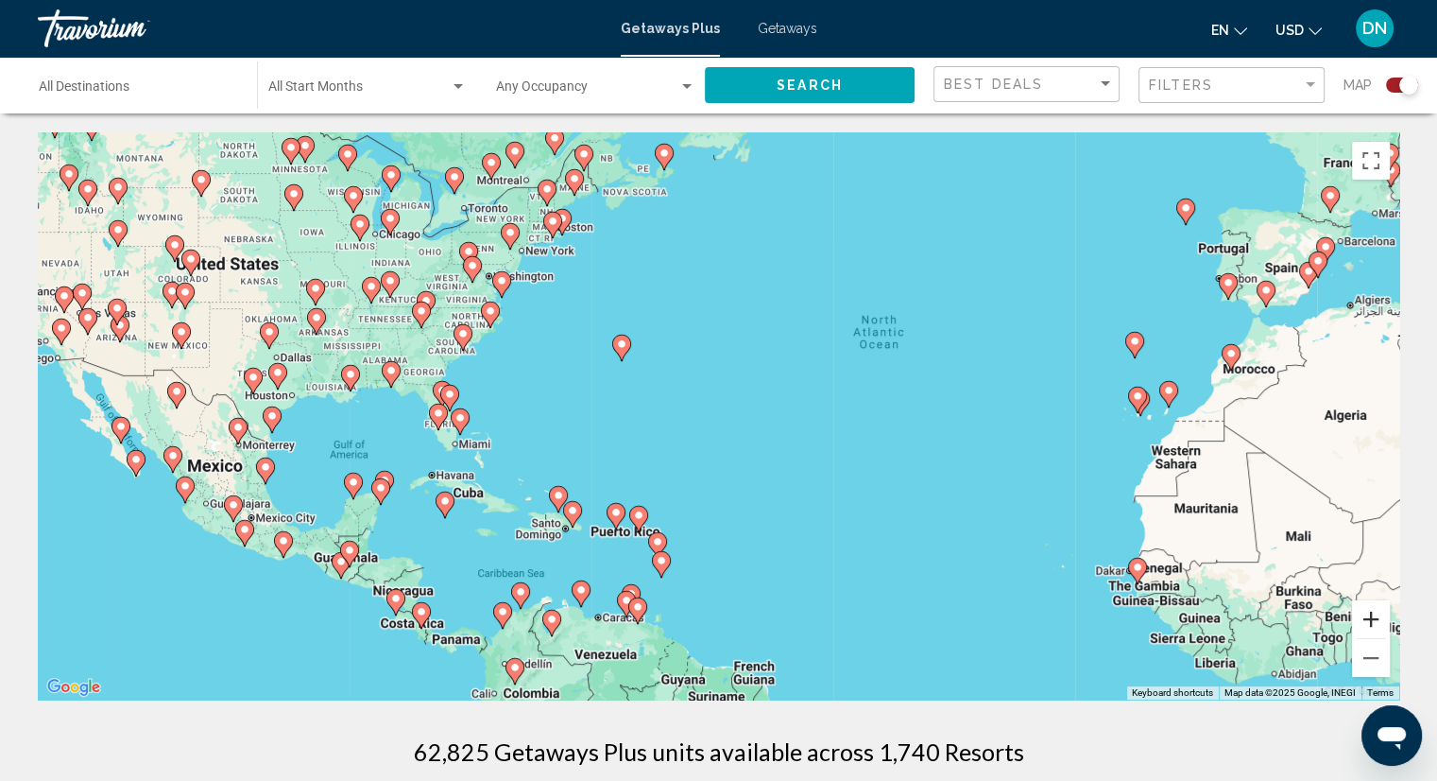
click at [1383, 617] on button "Zoom in" at bounding box center [1371, 619] width 38 height 38
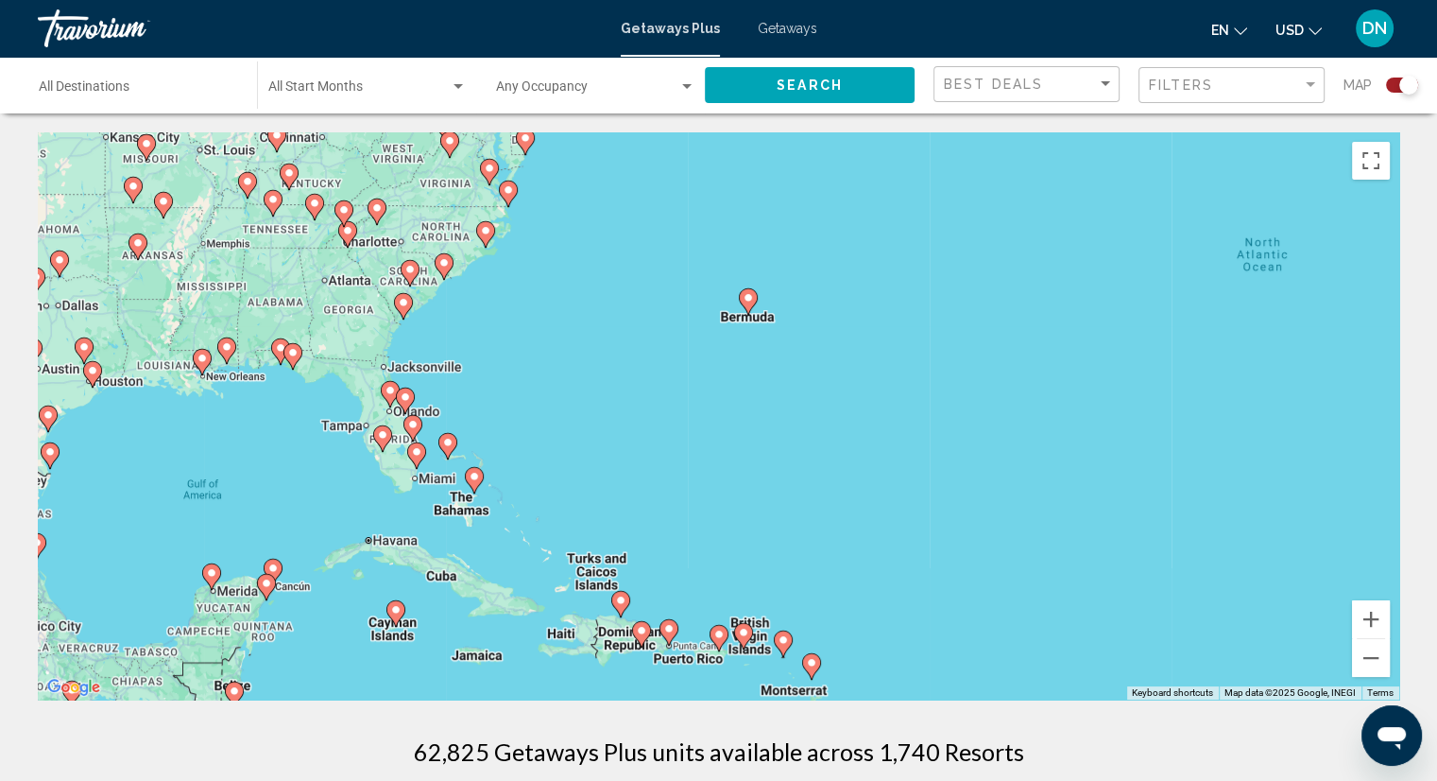
drag, startPoint x: 739, startPoint y: 480, endPoint x: 960, endPoint y: 485, distance: 221.2
click at [959, 485] on div "To activate drag with keyboard, press Alt + Enter. Once in keyboard drag state,…" at bounding box center [719, 415] width 1362 height 567
click at [1379, 614] on button "Zoom in" at bounding box center [1371, 619] width 38 height 38
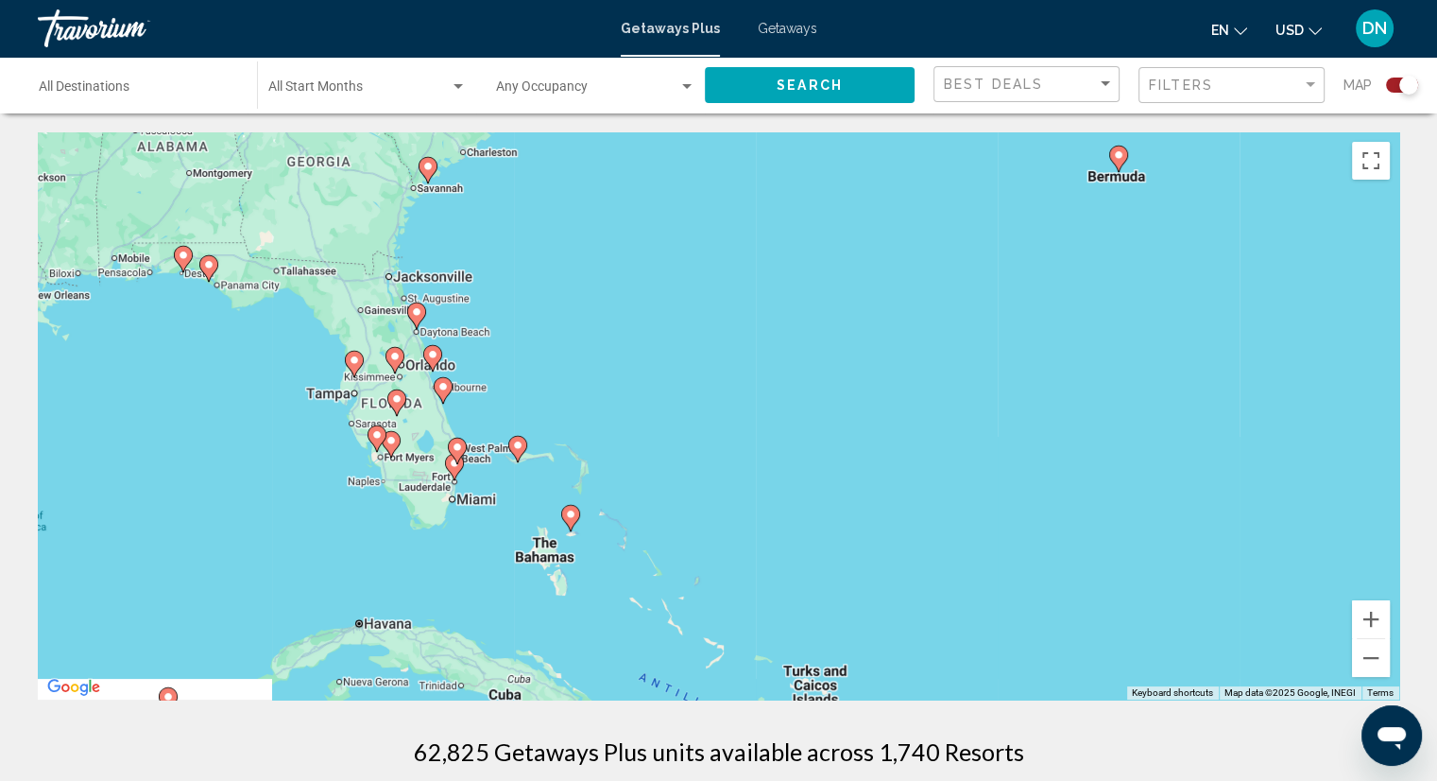
drag, startPoint x: 655, startPoint y: 480, endPoint x: 993, endPoint y: 439, distance: 340.9
click at [993, 439] on div "To activate drag with keyboard, press Alt + Enter. Once in keyboard drag state,…" at bounding box center [719, 415] width 1362 height 567
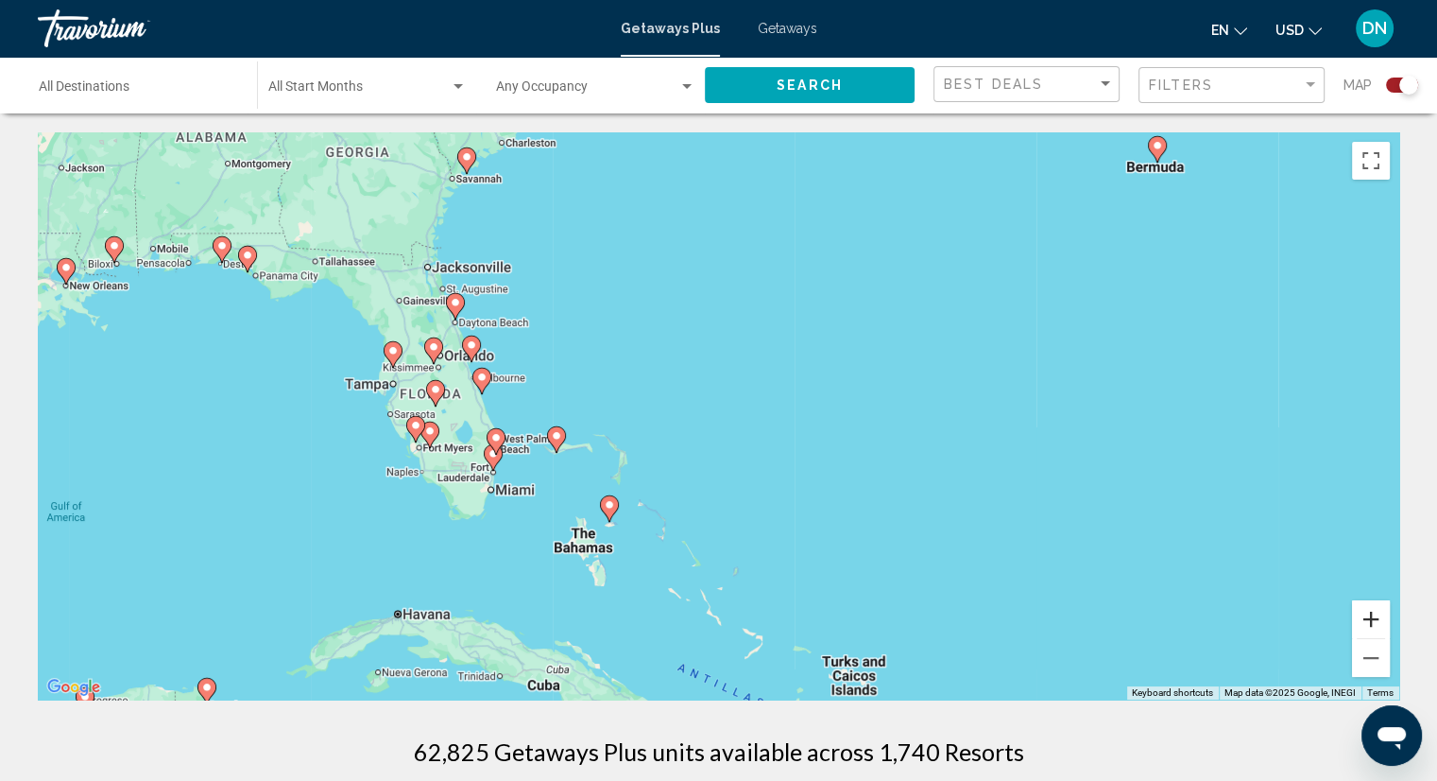
click at [1368, 616] on button "Zoom in" at bounding box center [1371, 619] width 38 height 38
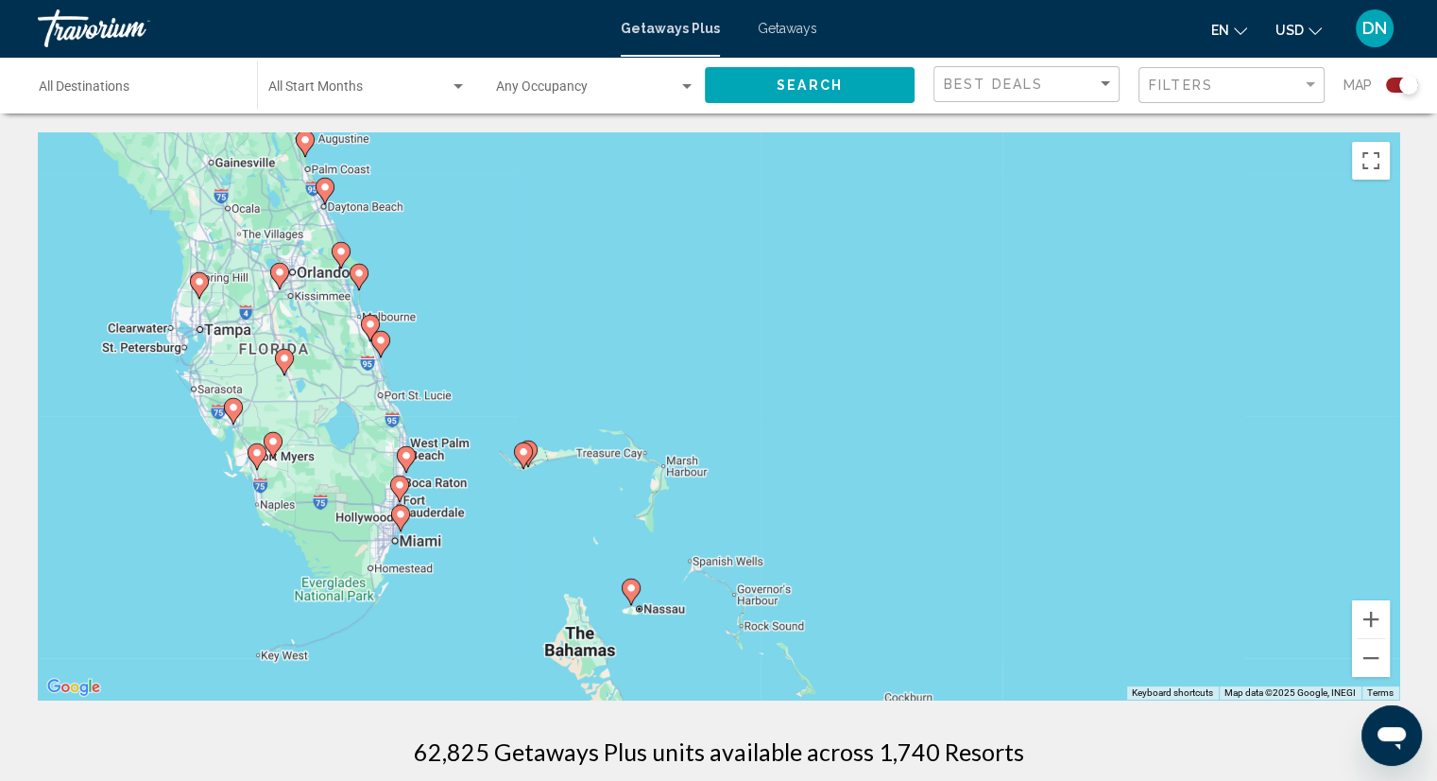
drag, startPoint x: 701, startPoint y: 506, endPoint x: 909, endPoint y: 450, distance: 215.3
click at [909, 450] on div "To activate drag with keyboard, press Alt + Enter. Once in keyboard drag state,…" at bounding box center [719, 415] width 1362 height 567
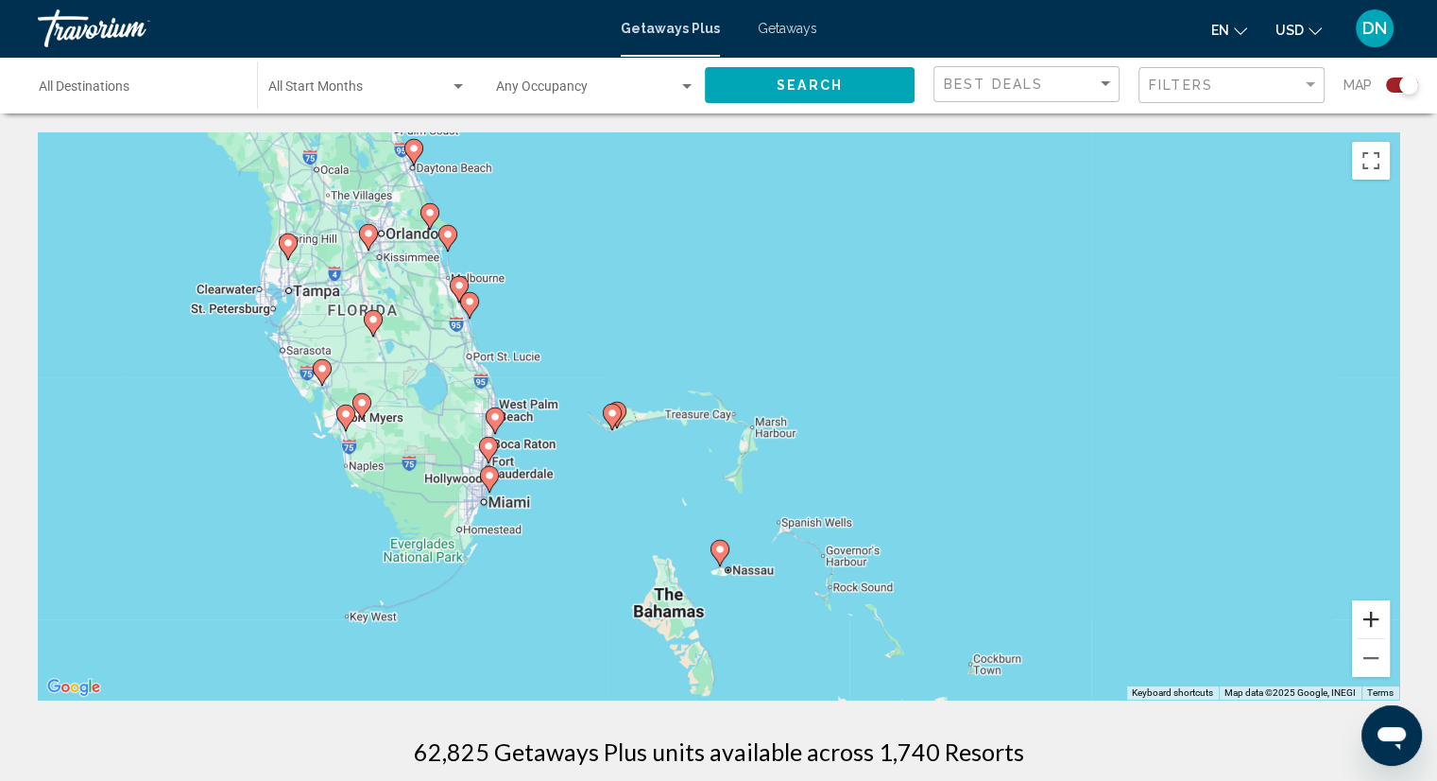
click at [1377, 617] on button "Zoom in" at bounding box center [1371, 619] width 38 height 38
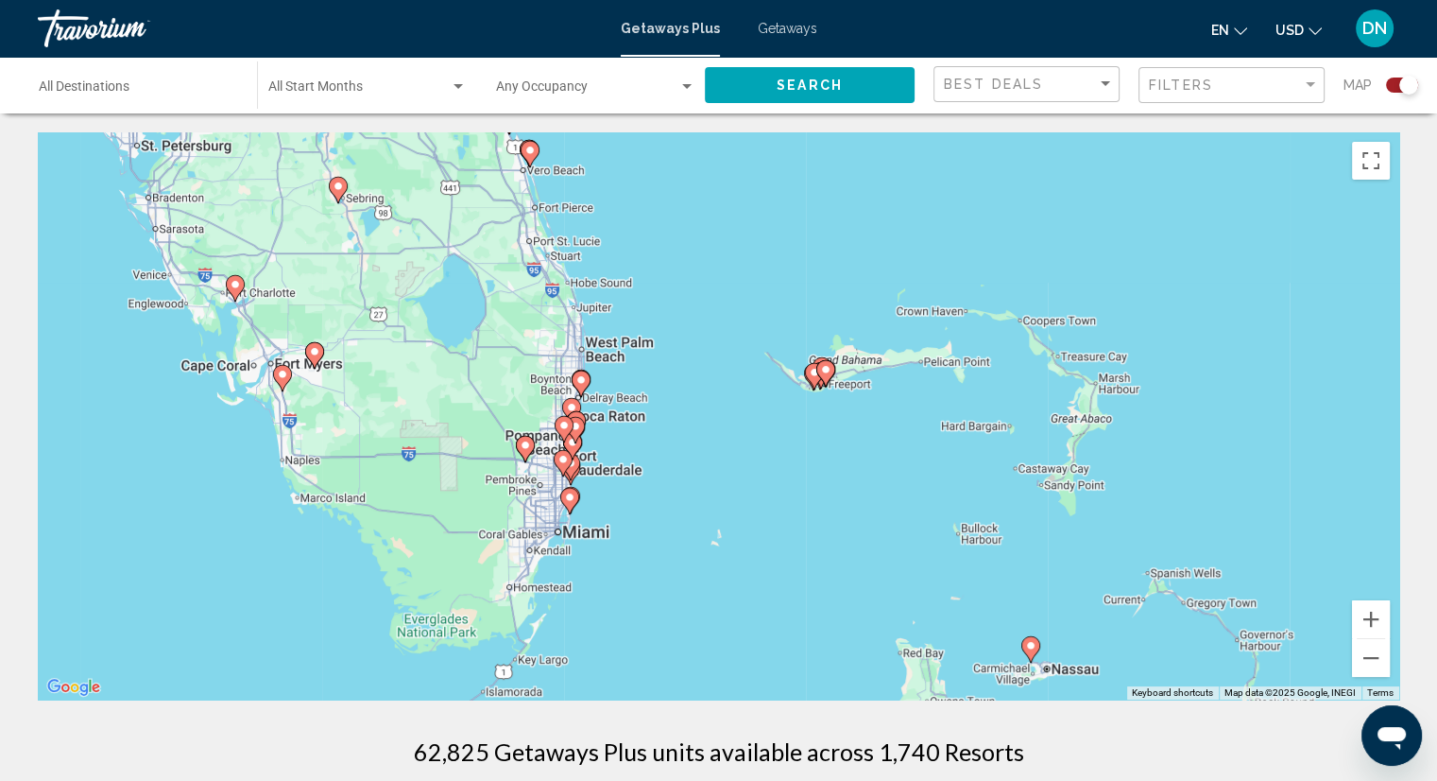
drag, startPoint x: 563, startPoint y: 543, endPoint x: 877, endPoint y: 488, distance: 318.7
click at [877, 488] on div "To activate drag with keyboard, press Alt + Enter. Once in keyboard drag state,…" at bounding box center [719, 415] width 1362 height 567
click at [1372, 623] on button "Zoom in" at bounding box center [1371, 619] width 38 height 38
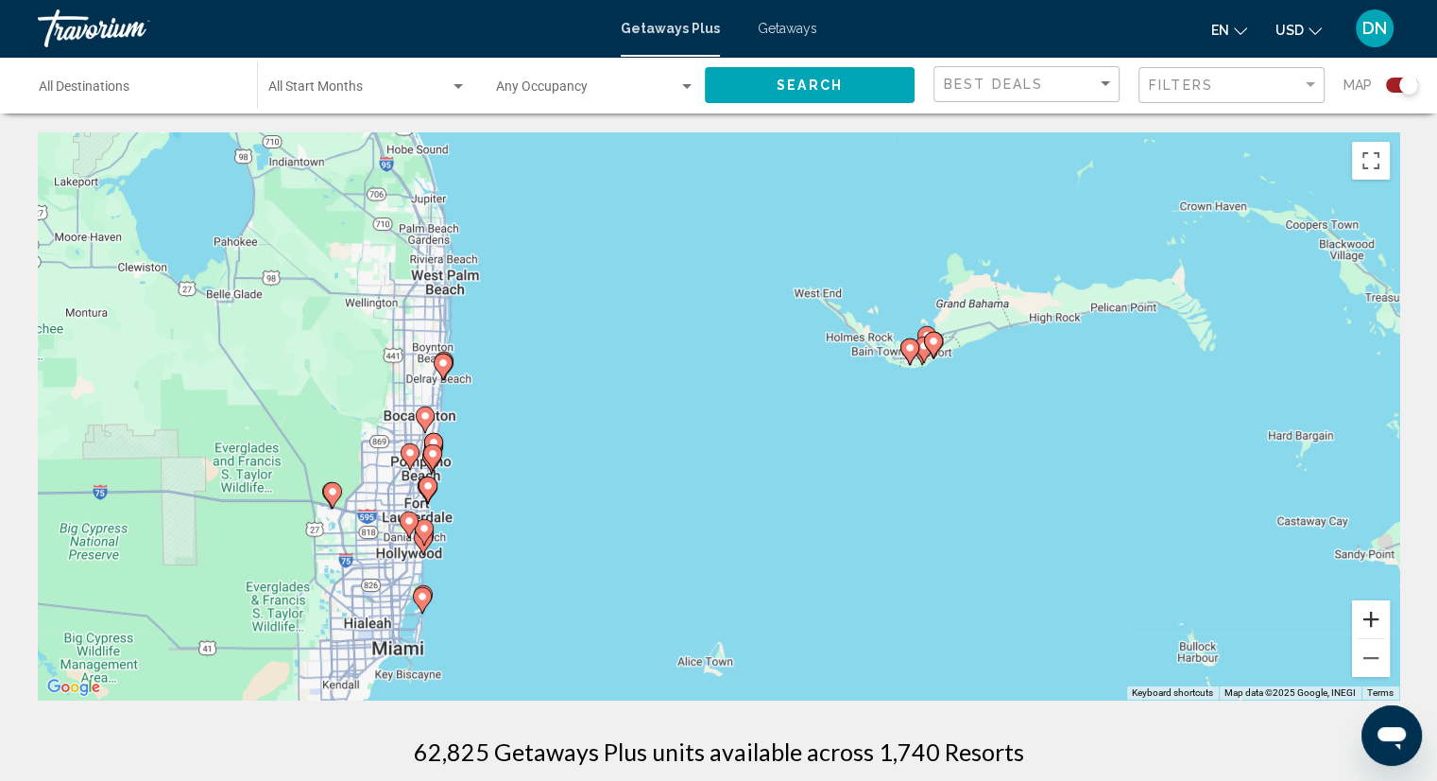
click at [1373, 623] on button "Zoom in" at bounding box center [1371, 619] width 38 height 38
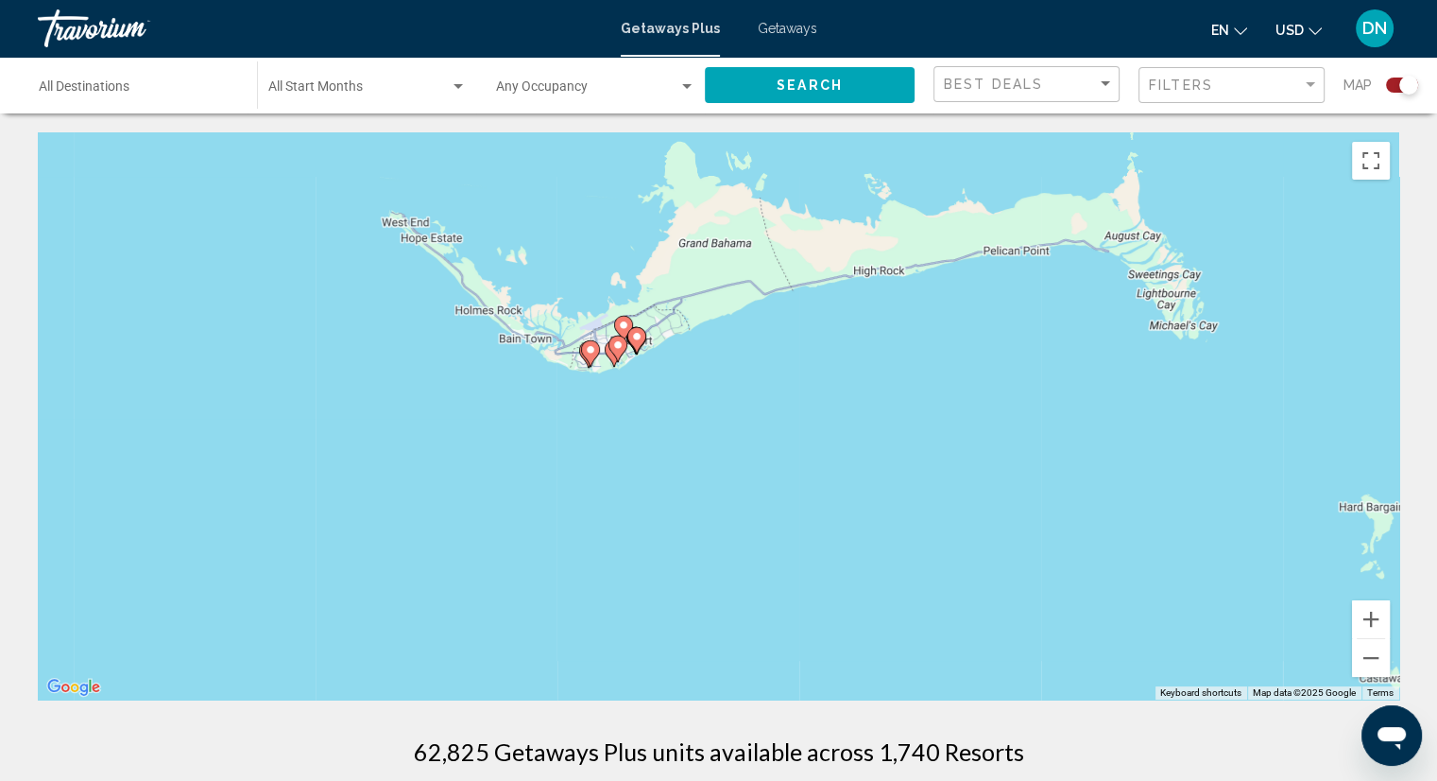
drag, startPoint x: 1177, startPoint y: 580, endPoint x: 665, endPoint y: 632, distance: 513.9
click at [665, 632] on div "To activate drag with keyboard, press Alt + Enter. Once in keyboard drag state,…" at bounding box center [719, 415] width 1362 height 567
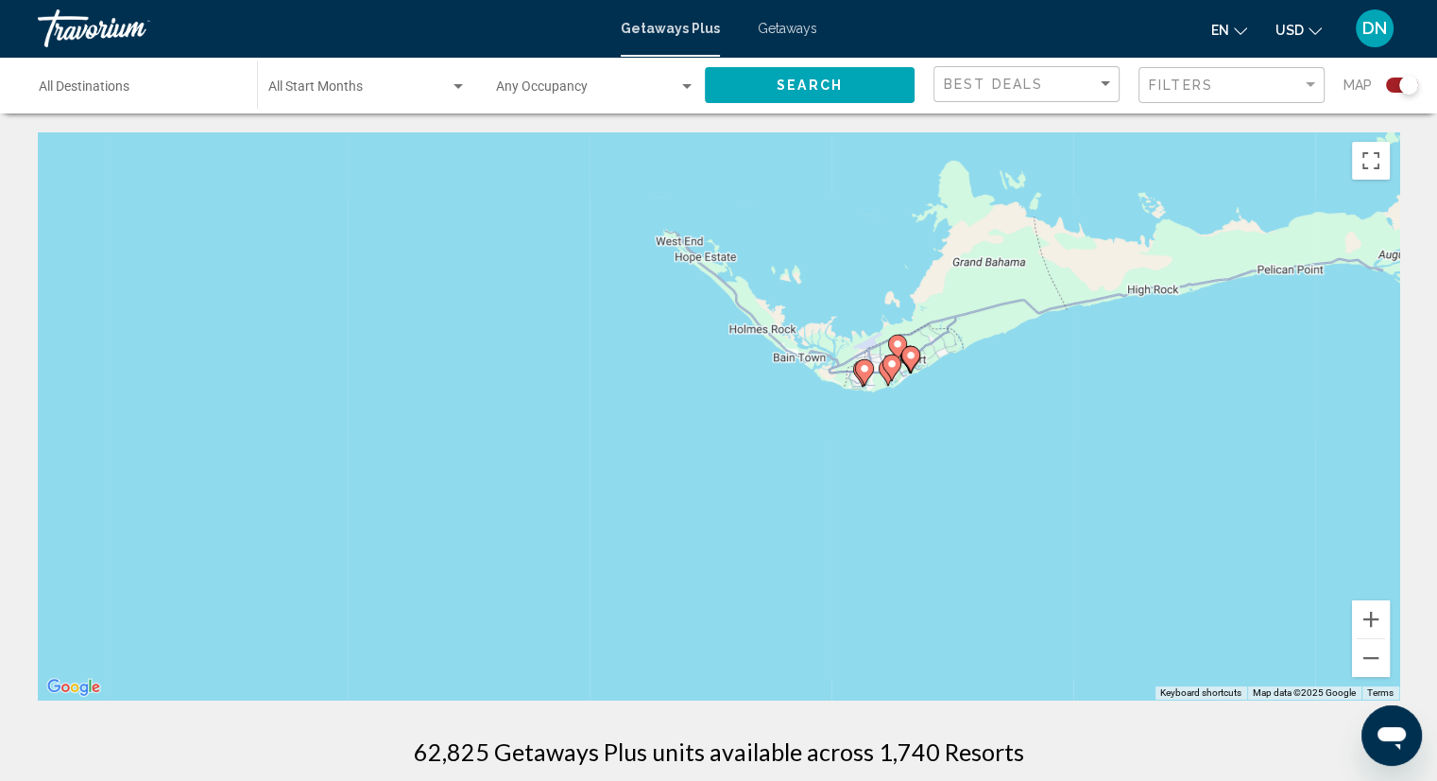
drag, startPoint x: 577, startPoint y: 568, endPoint x: 854, endPoint y: 589, distance: 277.7
click at [854, 589] on div "To activate drag with keyboard, press Alt + Enter. Once in keyboard drag state,…" at bounding box center [719, 415] width 1362 height 567
click at [1369, 665] on button "Zoom out" at bounding box center [1371, 658] width 38 height 38
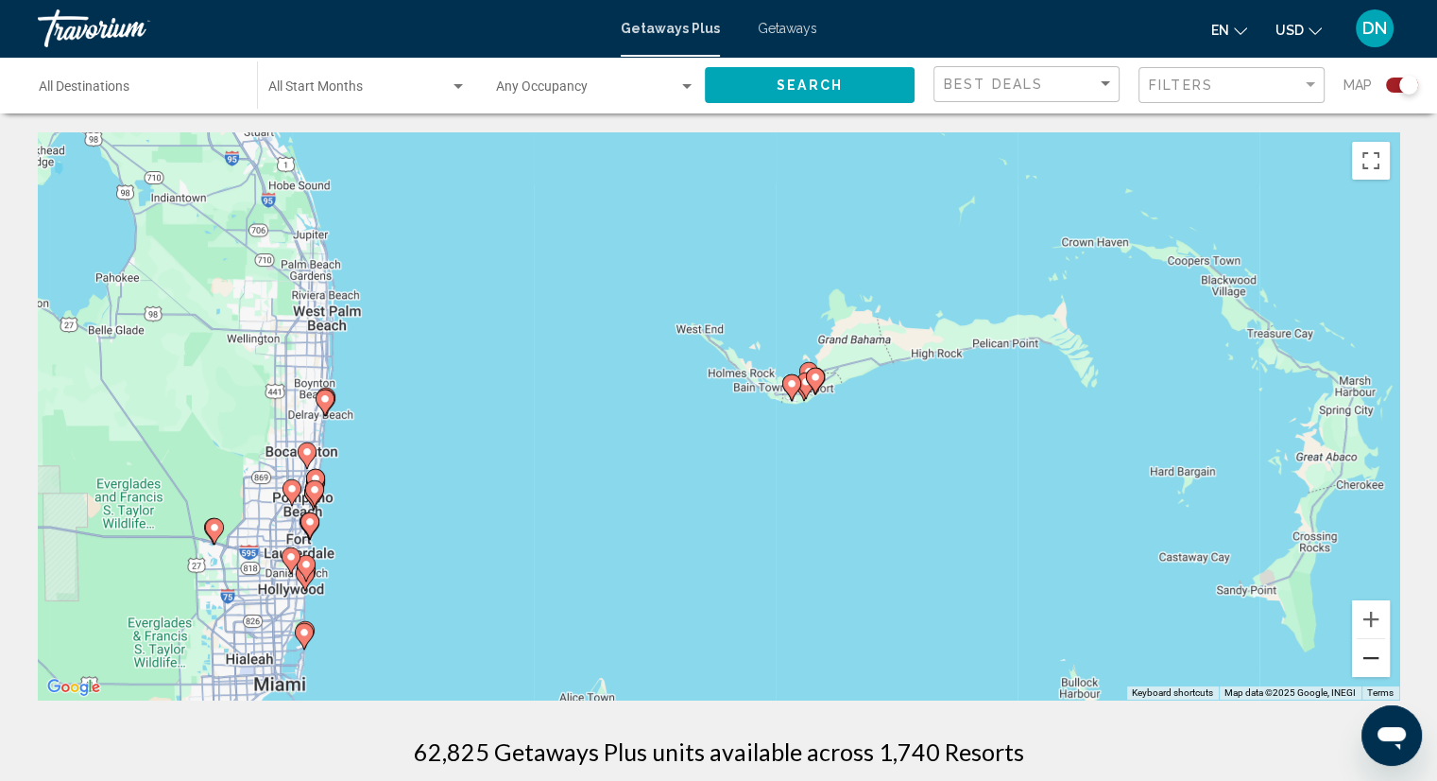
click at [1369, 665] on button "Zoom out" at bounding box center [1371, 658] width 38 height 38
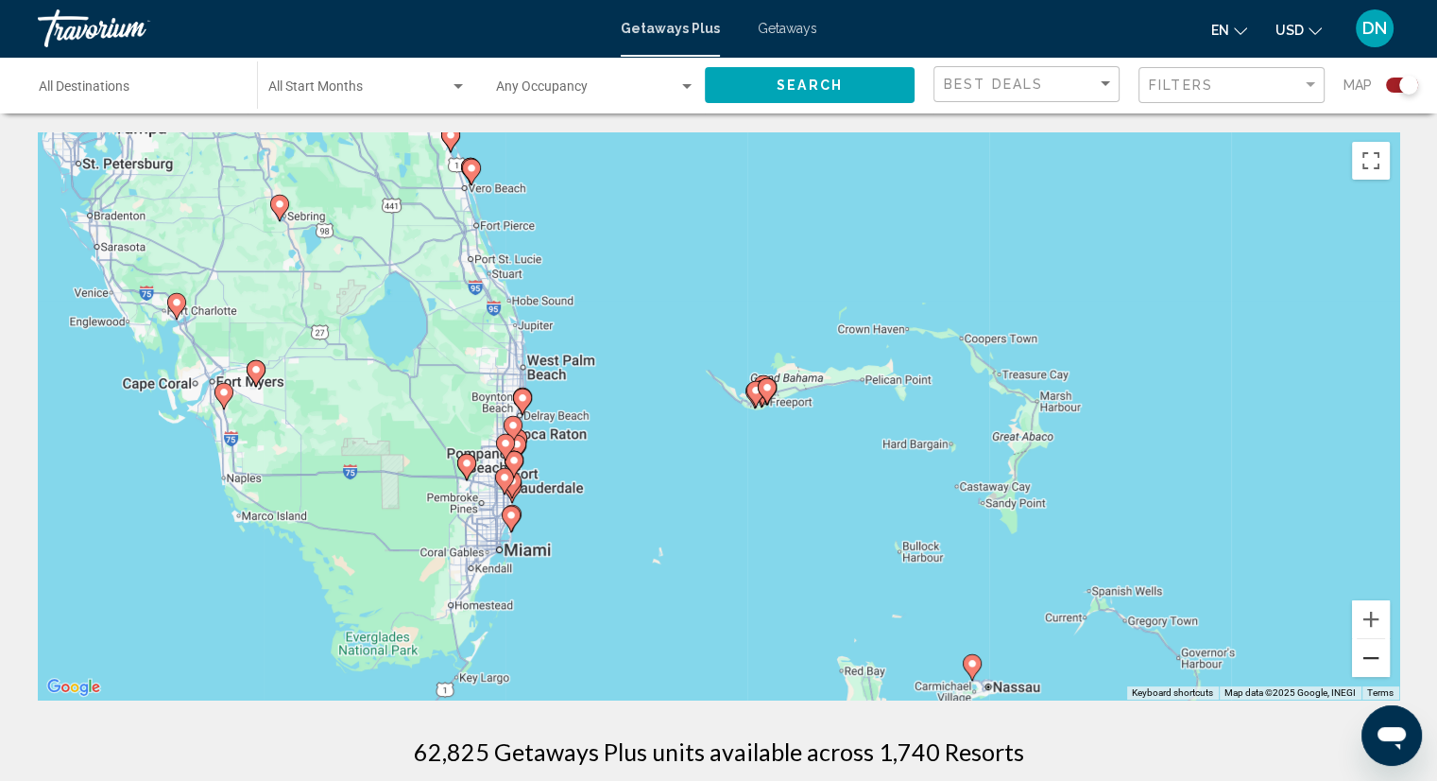
click at [1369, 665] on button "Zoom out" at bounding box center [1371, 658] width 38 height 38
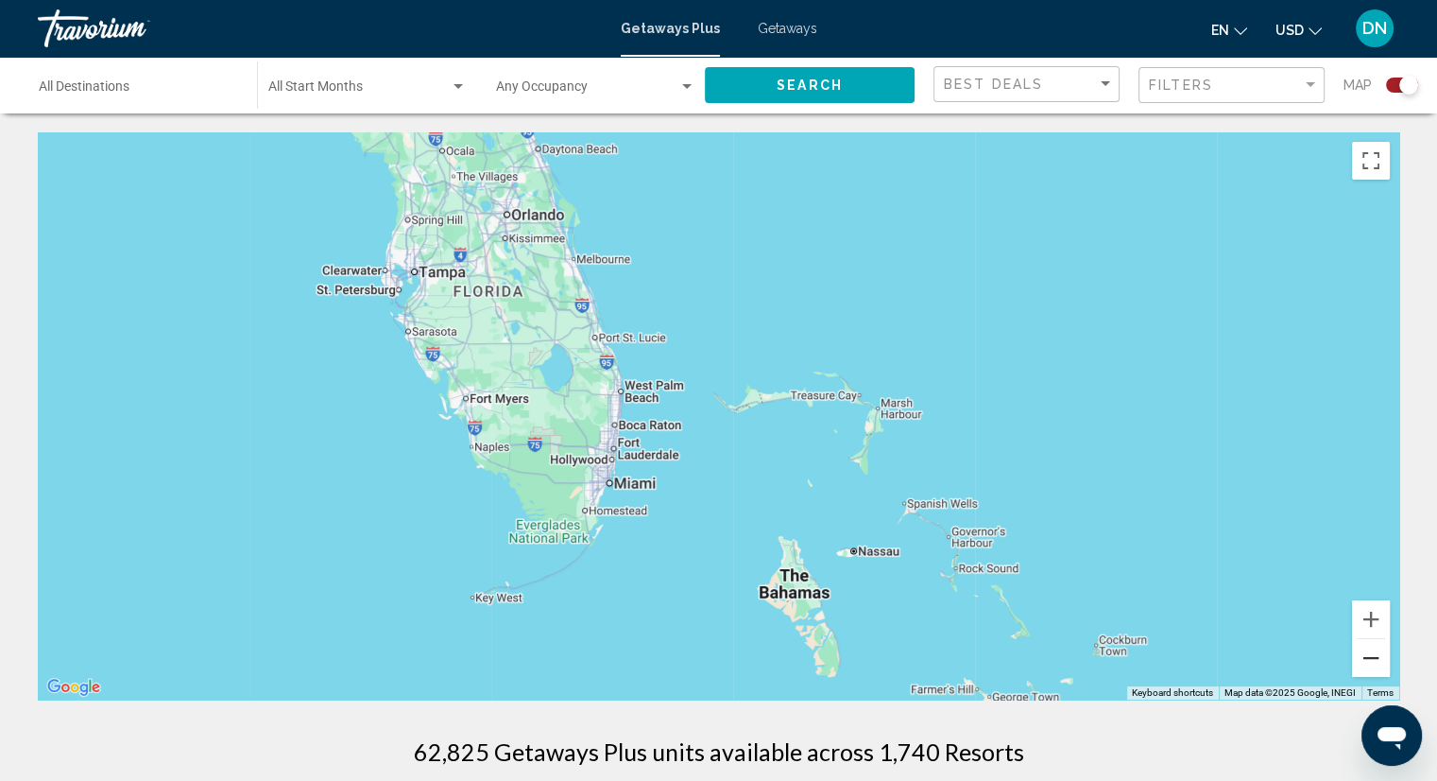
click at [1369, 665] on button "Zoom out" at bounding box center [1371, 658] width 38 height 38
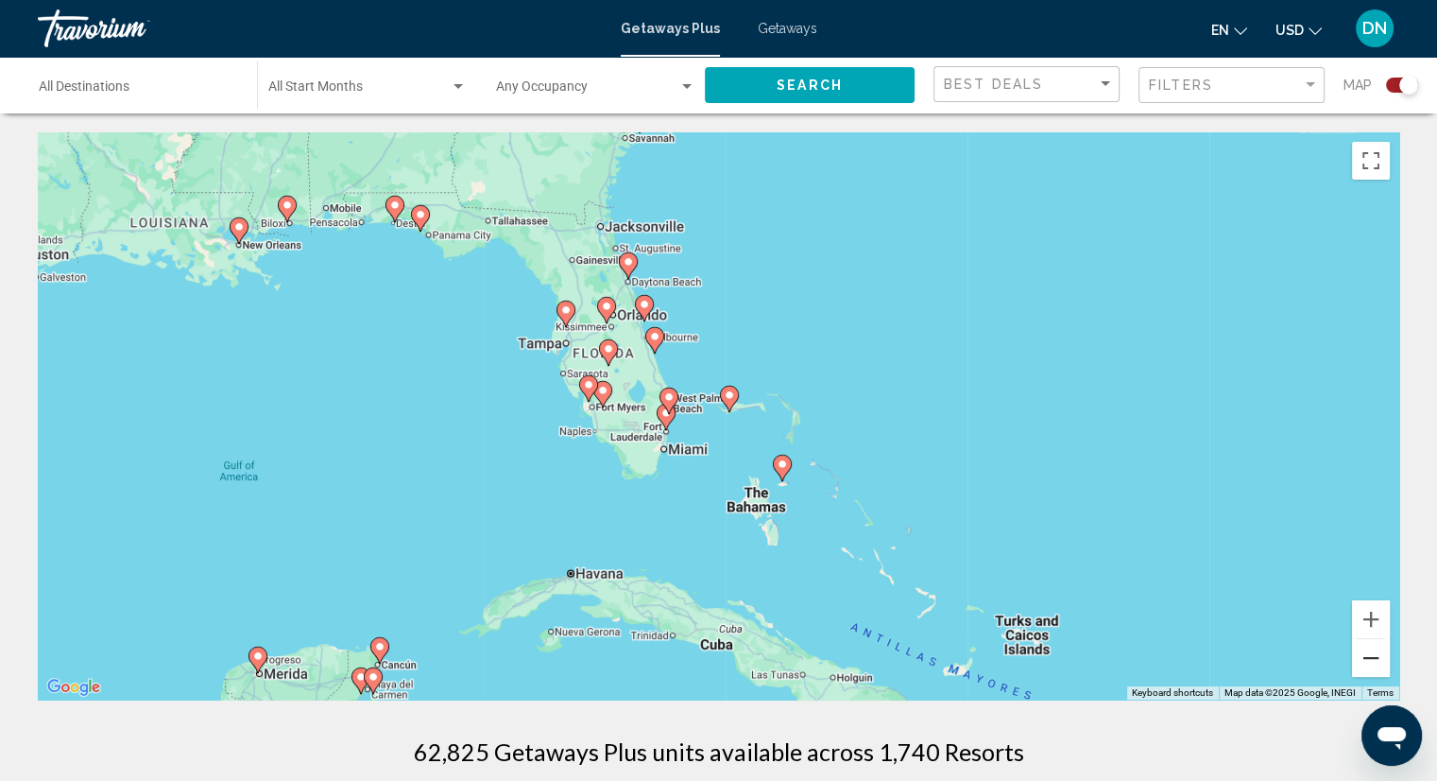
click at [1369, 665] on button "Zoom out" at bounding box center [1371, 658] width 38 height 38
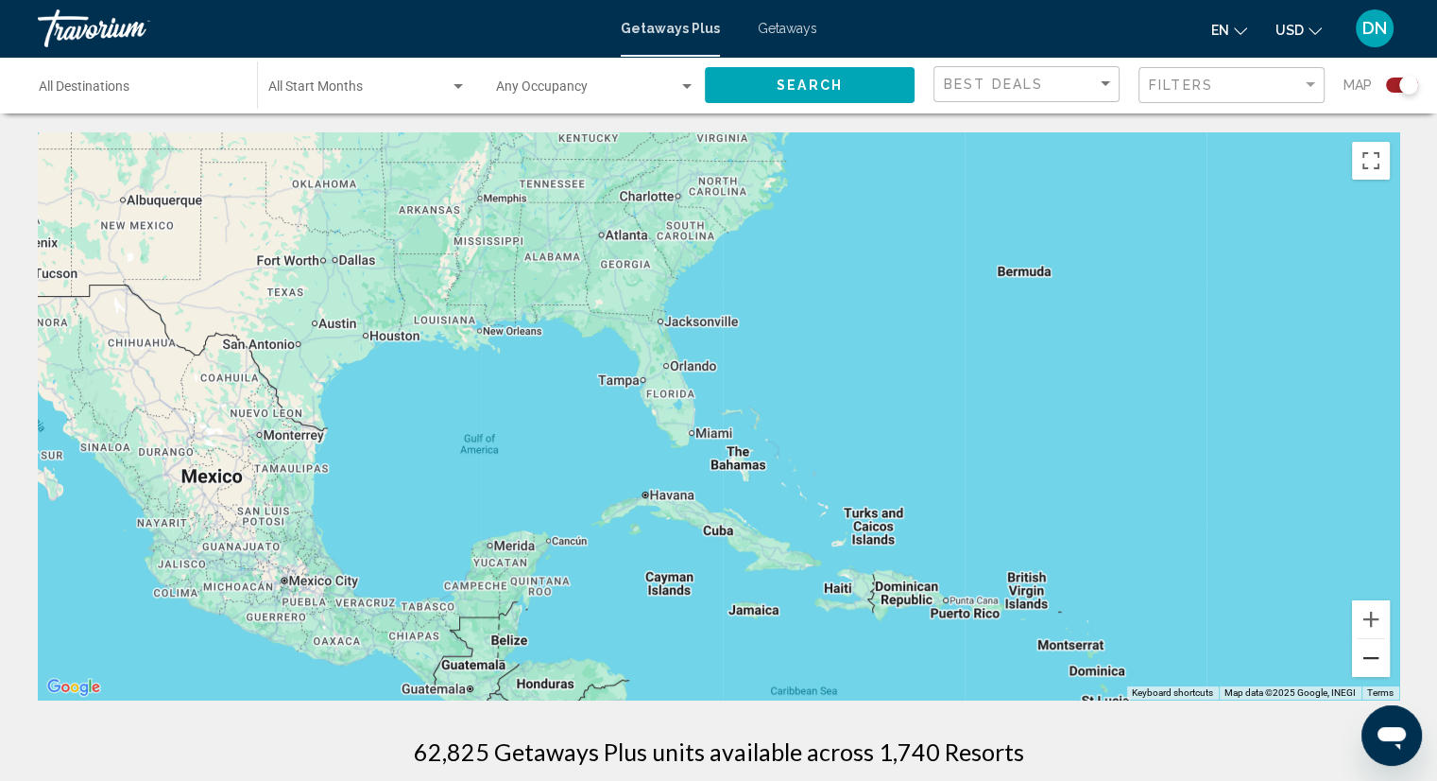
click at [1369, 665] on button "Zoom out" at bounding box center [1371, 658] width 38 height 38
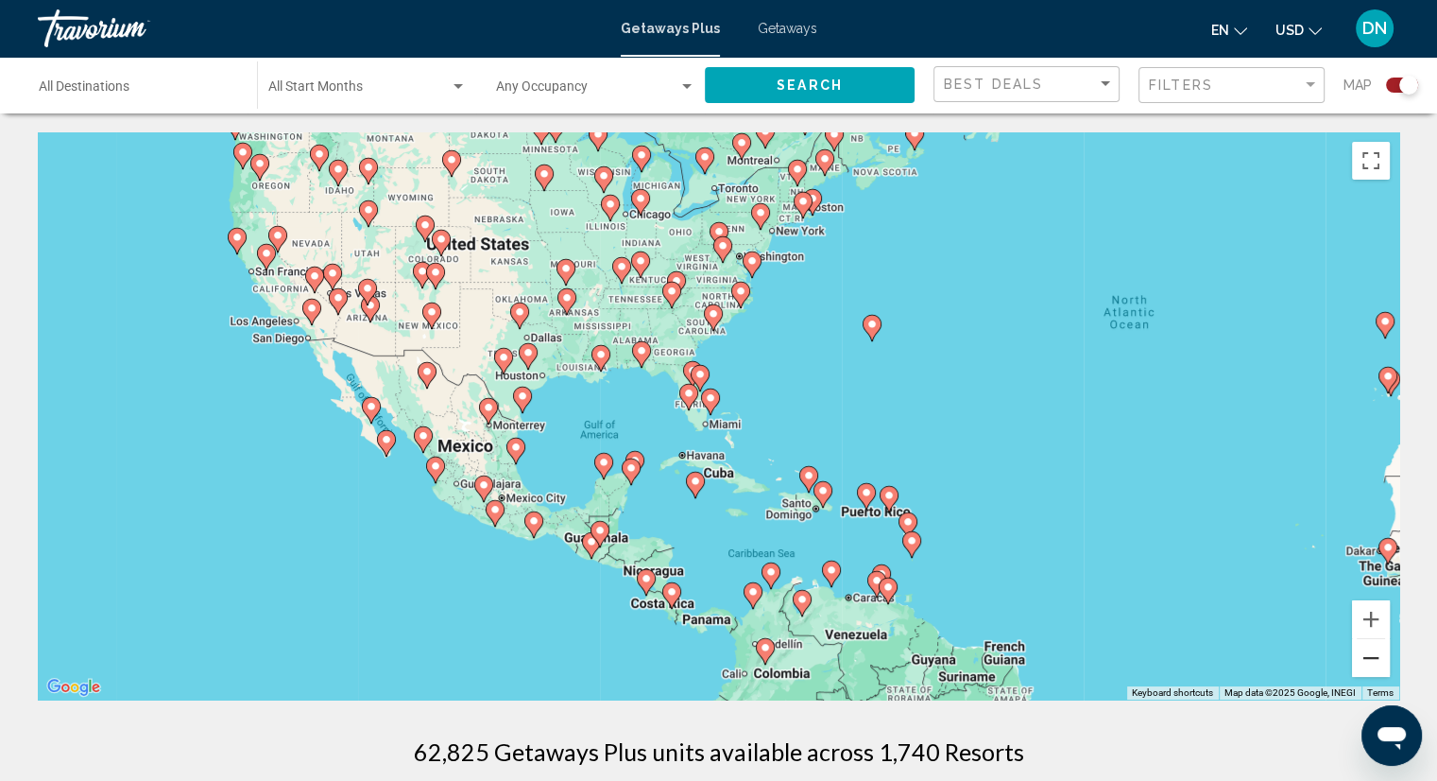
click at [1369, 665] on button "Zoom out" at bounding box center [1371, 658] width 38 height 38
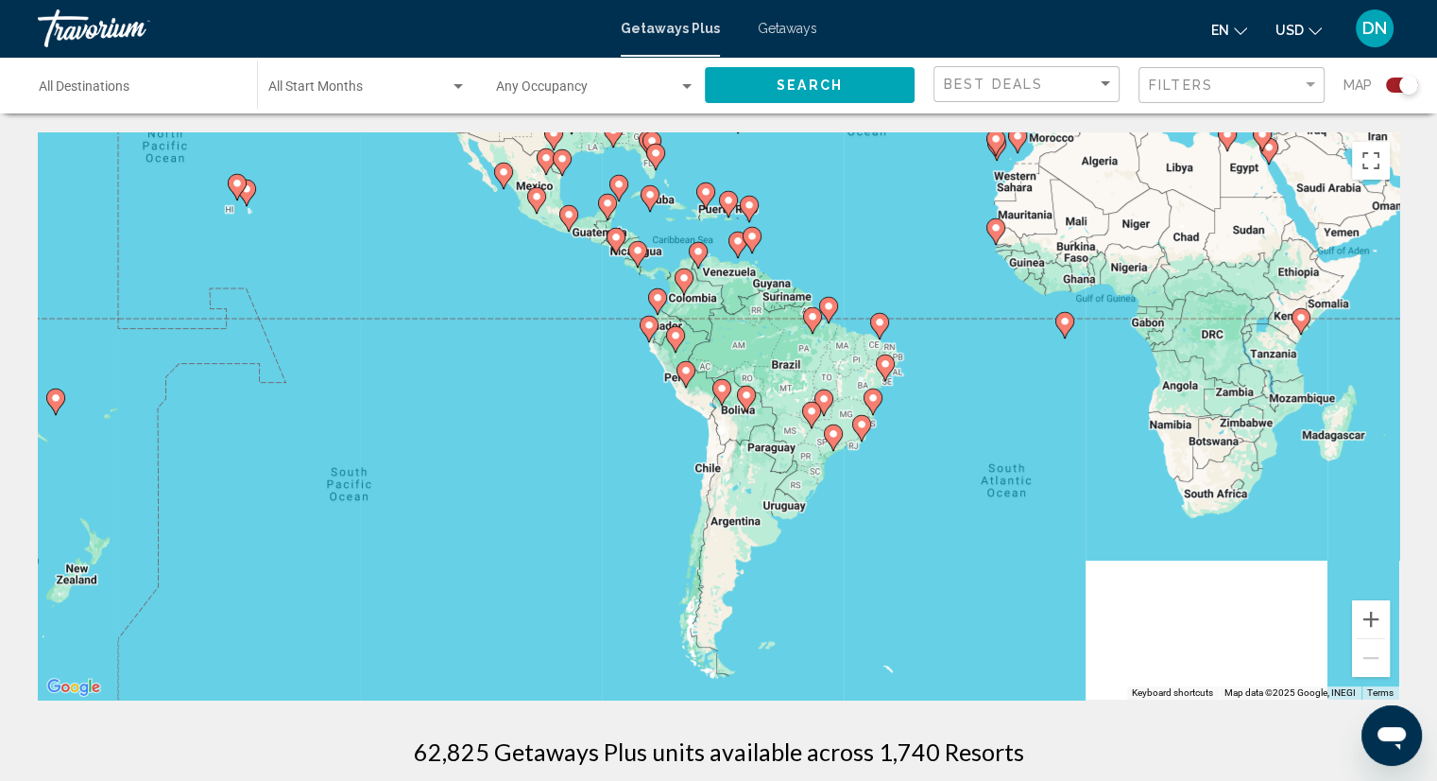
drag, startPoint x: 1002, startPoint y: 573, endPoint x: 920, endPoint y: 268, distance: 315.2
click at [920, 268] on div "To activate drag with keyboard, press Alt + Enter. Once in keyboard drag state,…" at bounding box center [719, 415] width 1362 height 567
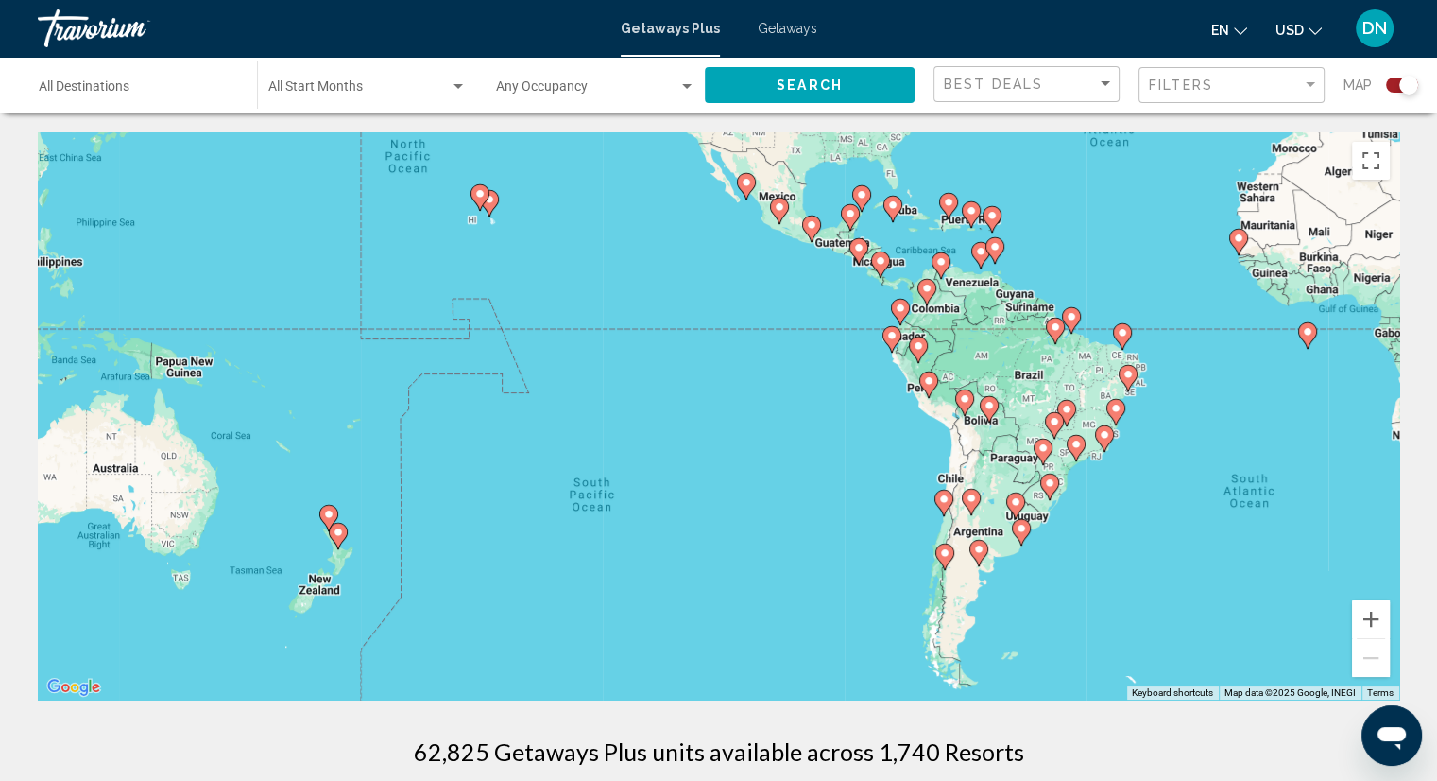
drag, startPoint x: 959, startPoint y: 312, endPoint x: 1223, endPoint y: 379, distance: 272.1
click at [1223, 379] on div "To activate drag with keyboard, press Alt + Enter. Once in keyboard drag state,…" at bounding box center [719, 415] width 1362 height 567
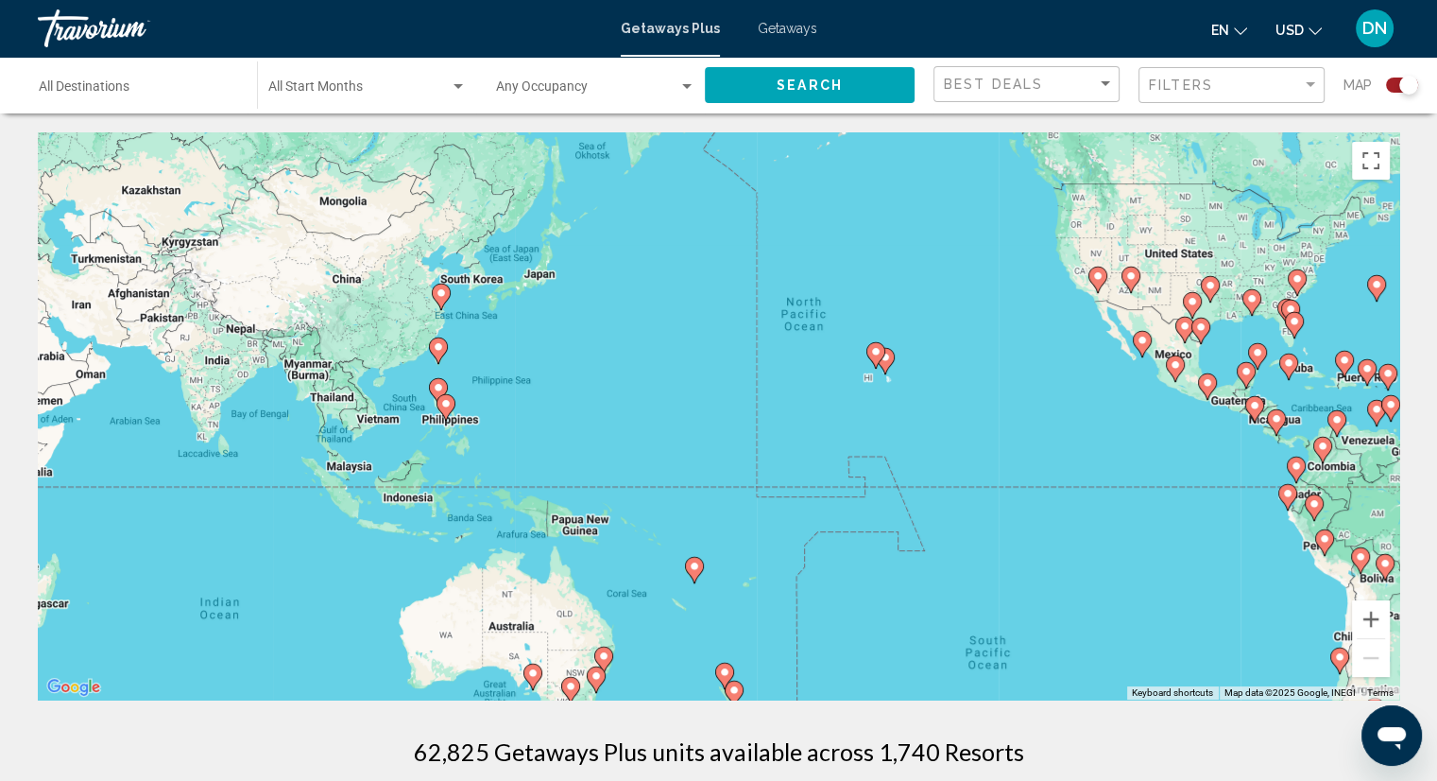
drag, startPoint x: 675, startPoint y: 401, endPoint x: 1187, endPoint y: 532, distance: 528.8
click at [1187, 532] on div "To activate drag with keyboard, press Alt + Enter. Once in keyboard drag state,…" at bounding box center [719, 415] width 1362 height 567
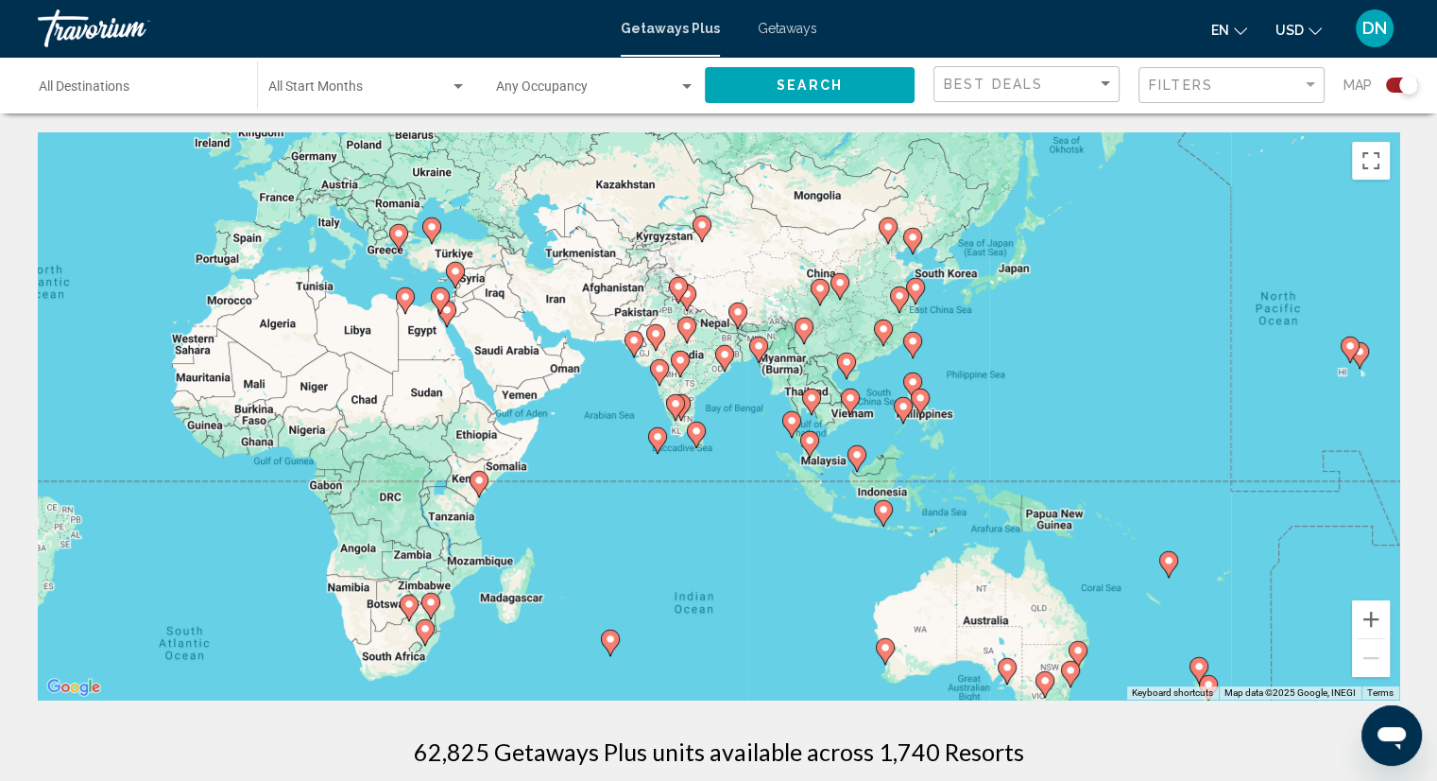
drag, startPoint x: 892, startPoint y: 528, endPoint x: 1258, endPoint y: 533, distance: 365.8
click at [1258, 533] on div "To activate drag with keyboard, press Alt + Enter. Once in keyboard drag state,…" at bounding box center [719, 415] width 1362 height 567
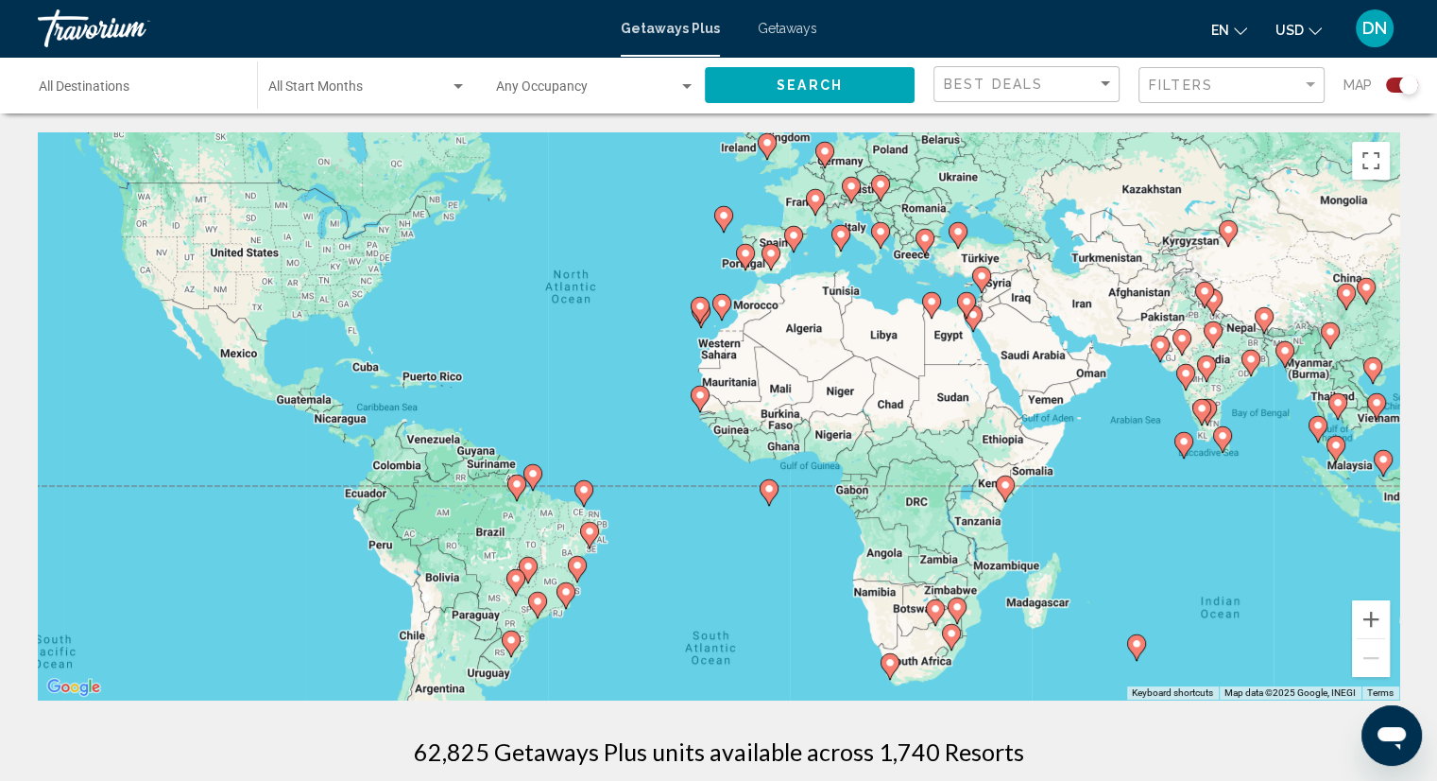
drag, startPoint x: 754, startPoint y: 579, endPoint x: 1239, endPoint y: 578, distance: 484.8
click at [1239, 578] on div "To activate drag with keyboard, press Alt + Enter. Once in keyboard drag state,…" at bounding box center [719, 415] width 1362 height 567
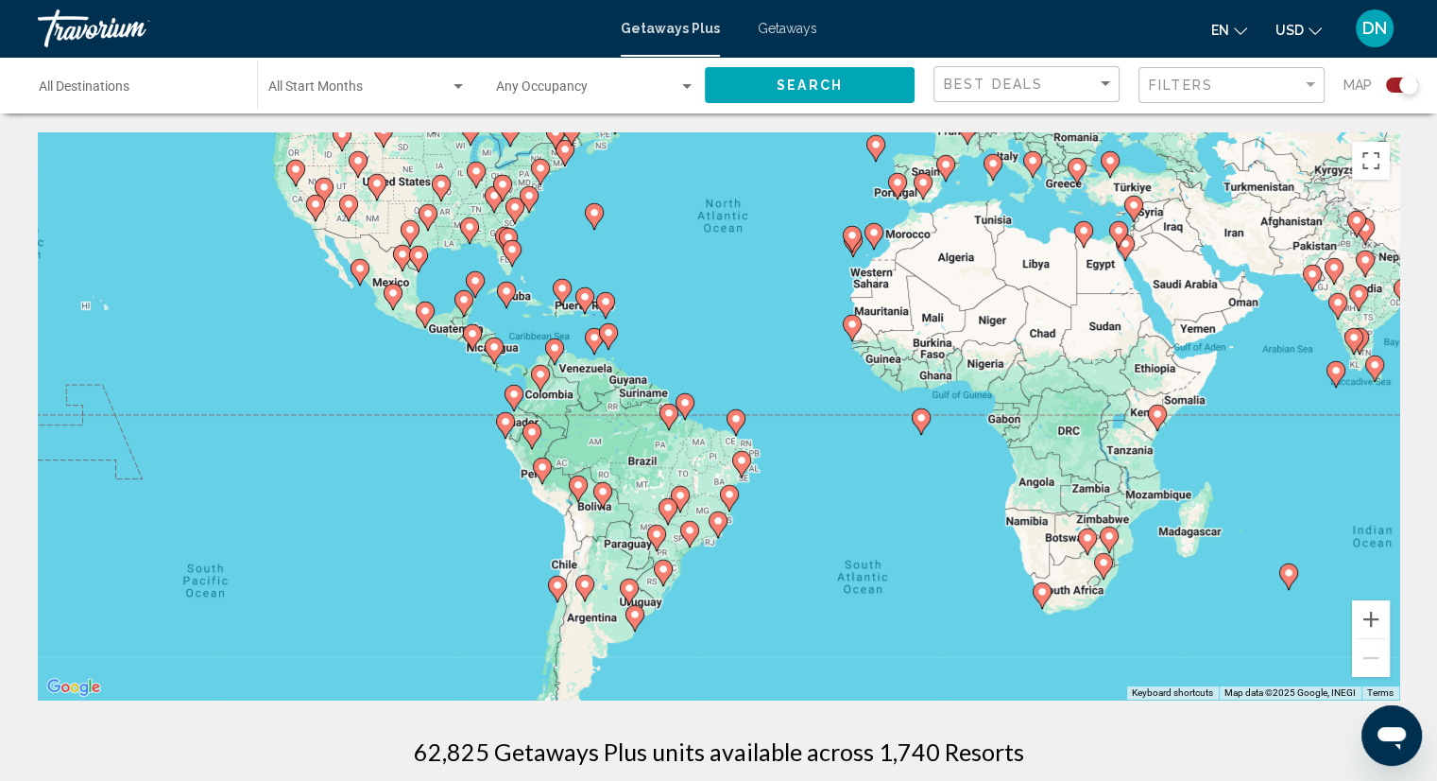
drag, startPoint x: 820, startPoint y: 511, endPoint x: 926, endPoint y: 445, distance: 124.8
click at [926, 445] on div "To activate drag with keyboard, press Alt + Enter. Once in keyboard drag state,…" at bounding box center [719, 415] width 1362 height 567
